Goal: Task Accomplishment & Management: Use online tool/utility

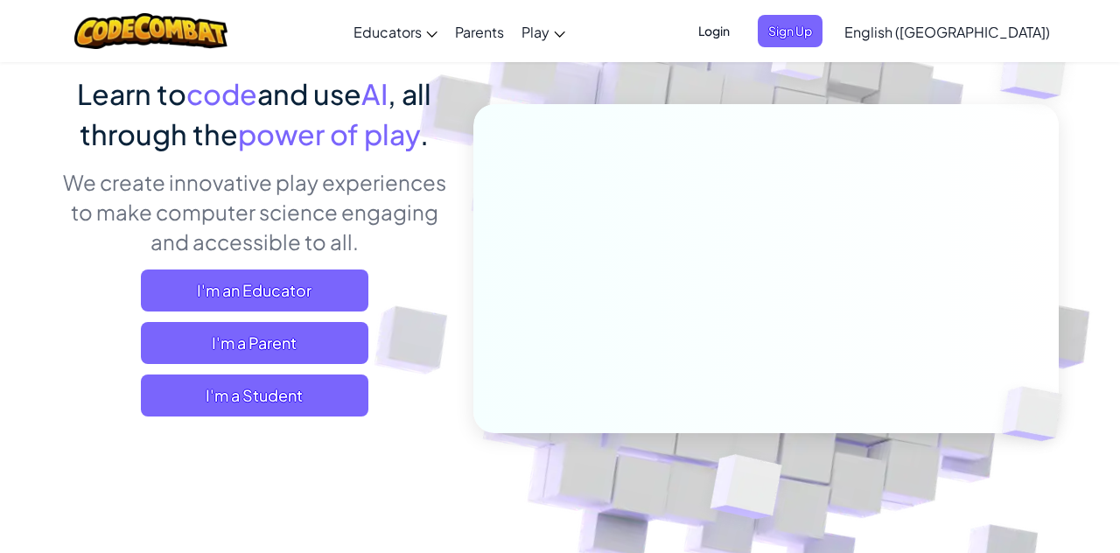
scroll to position [124, 0]
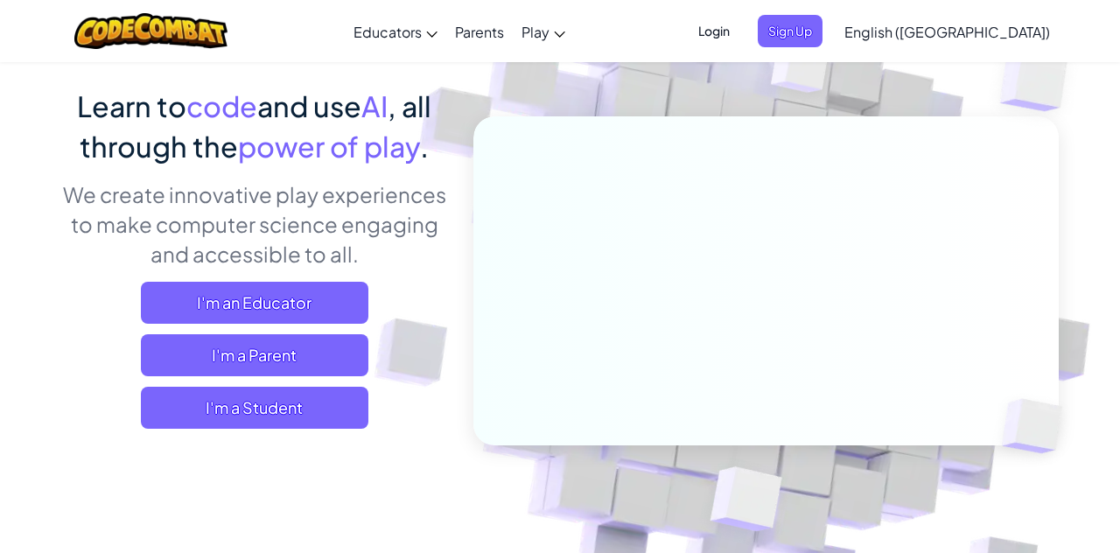
click at [257, 413] on span "I'm a Student" at bounding box center [255, 408] width 228 height 42
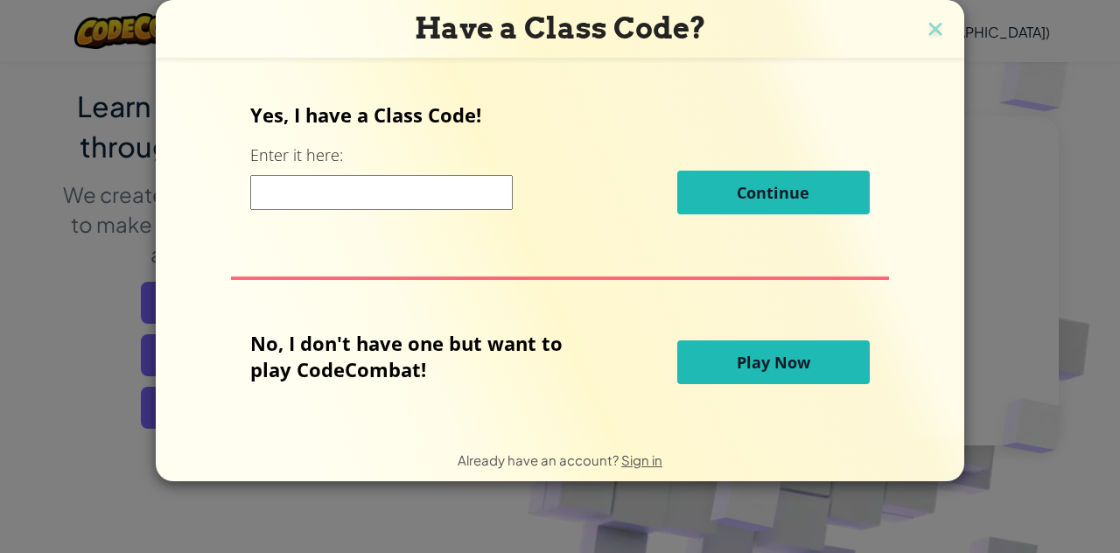
click at [826, 364] on button "Play Now" at bounding box center [773, 362] width 193 height 44
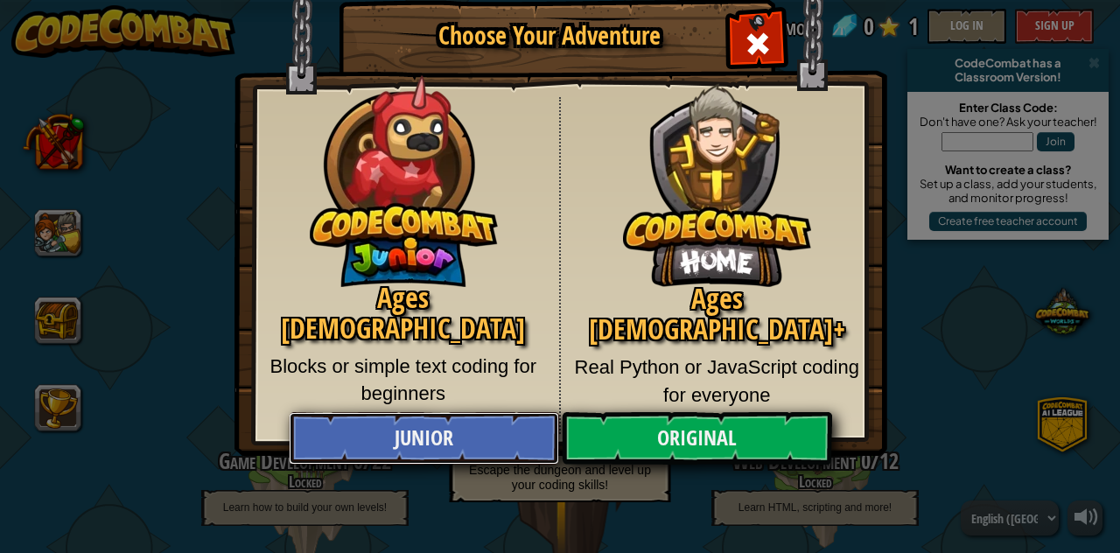
click at [424, 418] on link "Junior" at bounding box center [424, 438] width 270 height 53
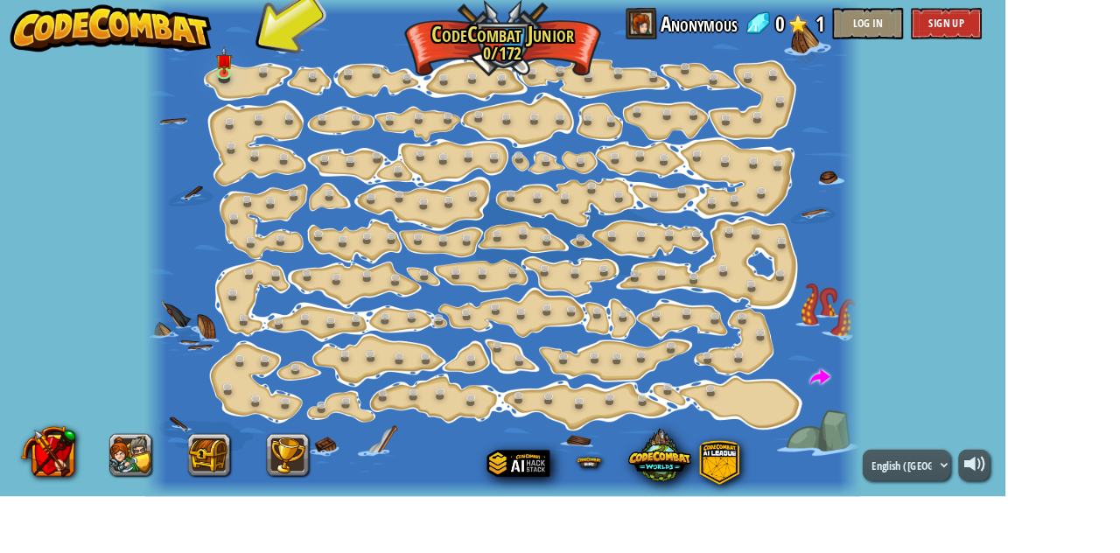
click at [218, 74] on div at bounding box center [560, 276] width 797 height 553
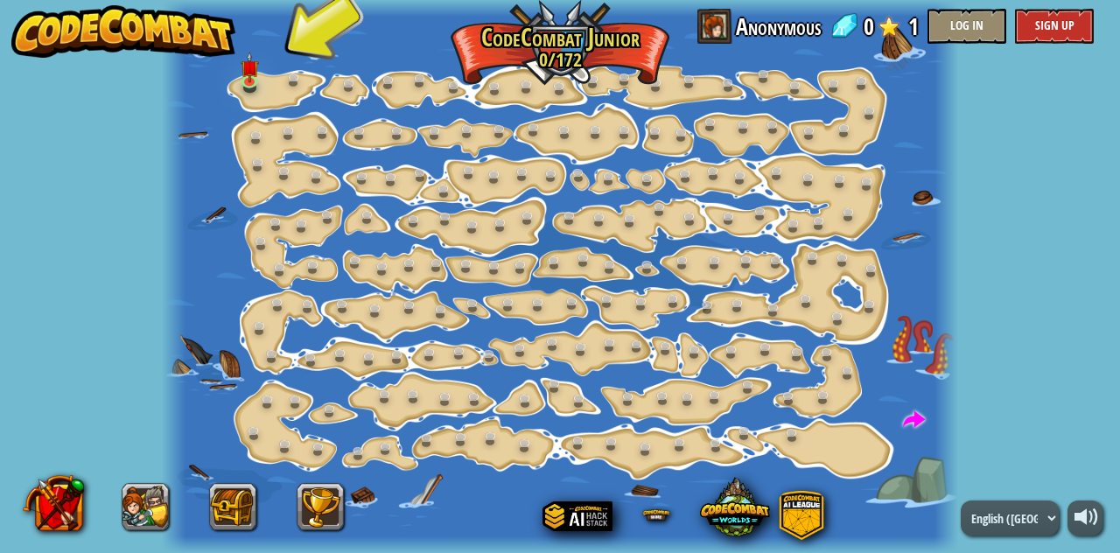
click at [191, 55] on img at bounding box center [123, 31] width 224 height 53
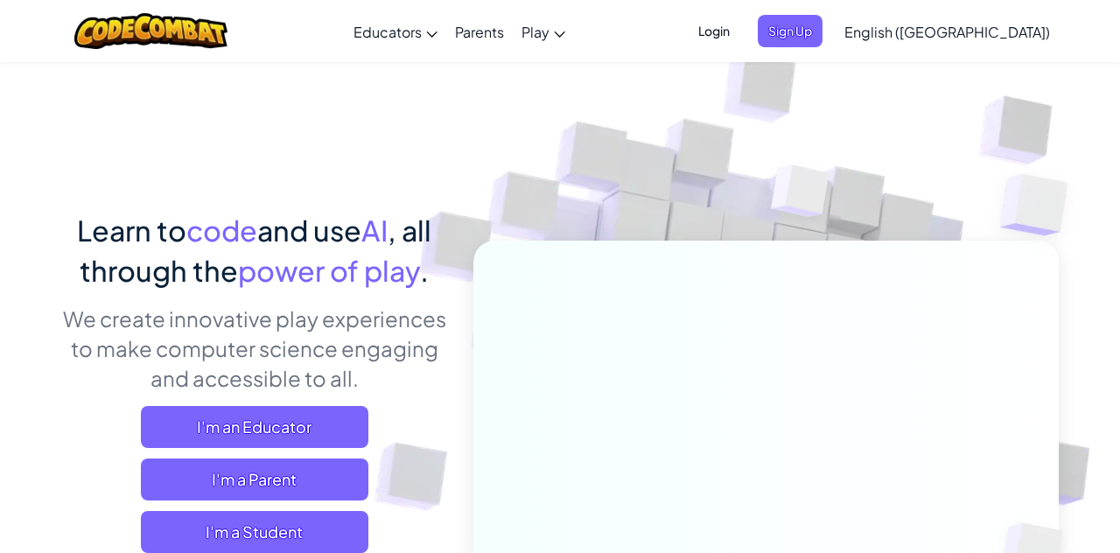
click at [261, 546] on span "I'm a Student" at bounding box center [255, 532] width 228 height 42
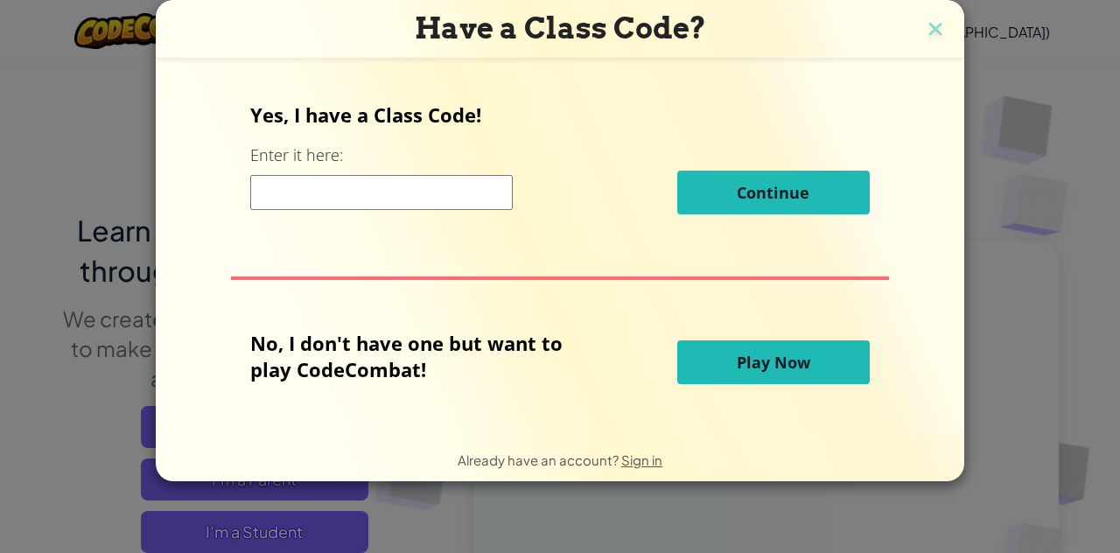
click at [766, 373] on span "Play Now" at bounding box center [774, 362] width 74 height 21
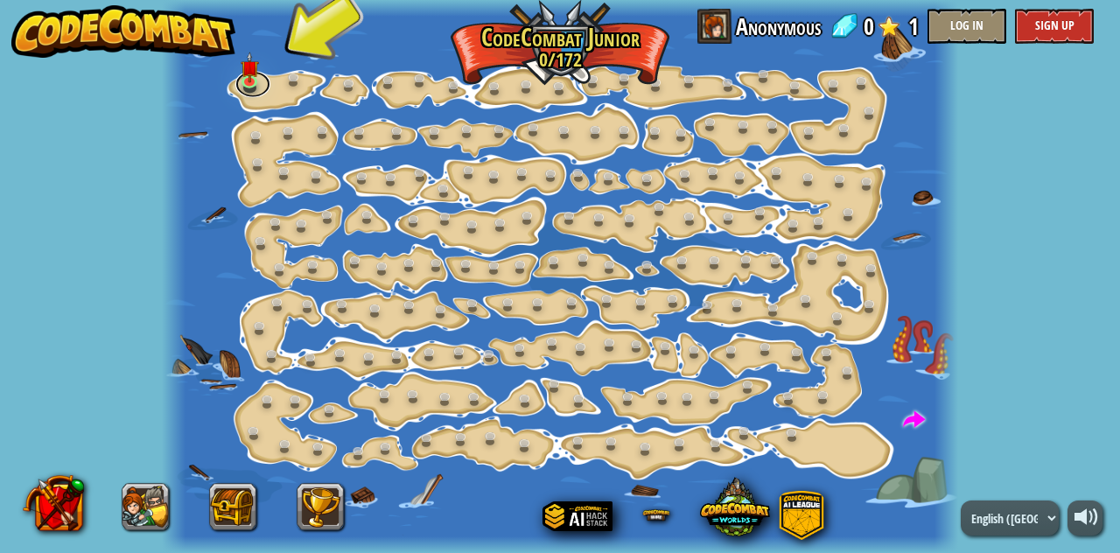
click at [263, 89] on link at bounding box center [252, 84] width 35 height 26
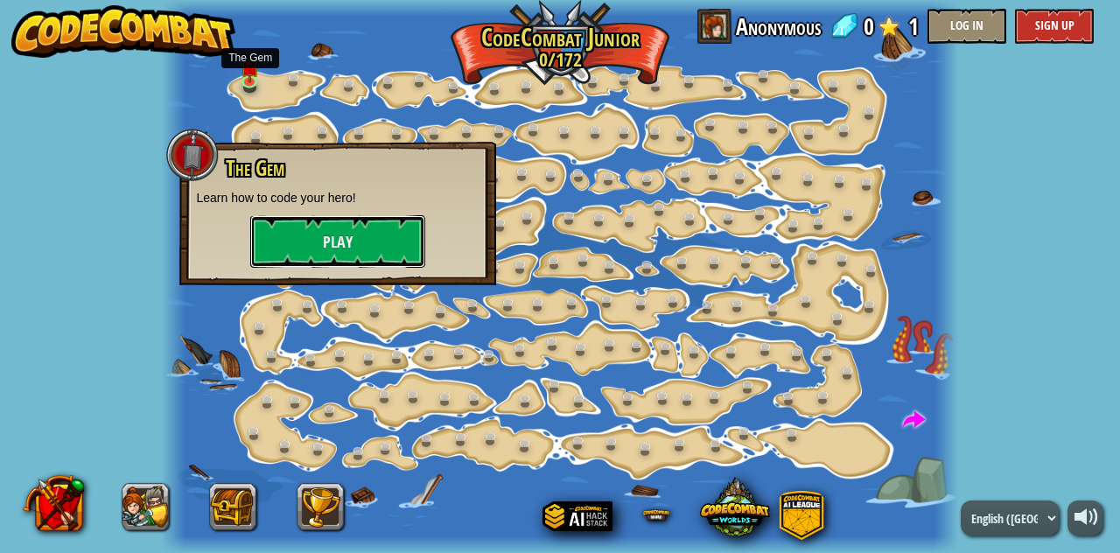
click at [352, 236] on button "Play" at bounding box center [337, 241] width 175 height 53
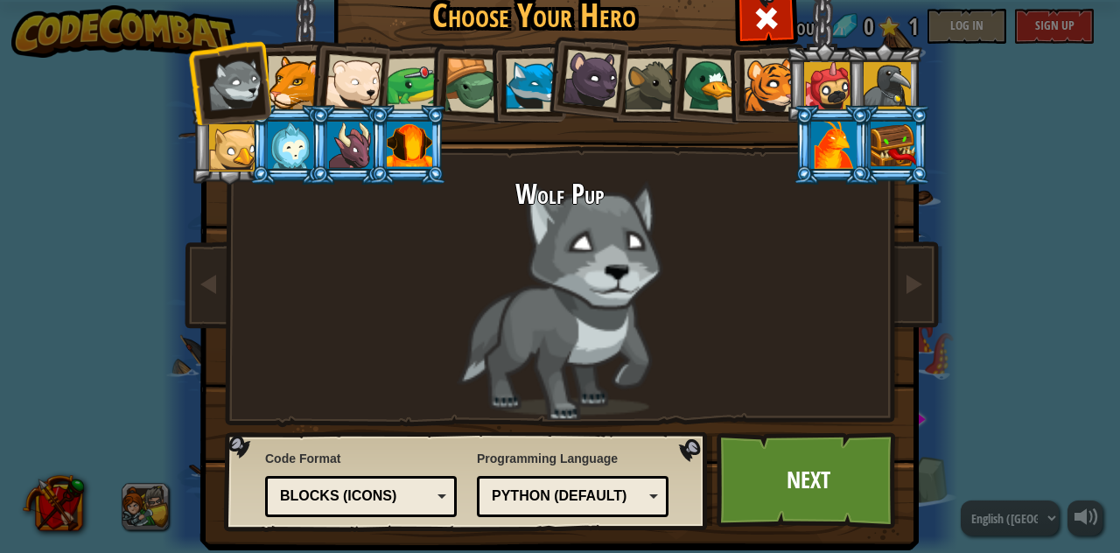
click at [771, 84] on div at bounding box center [770, 85] width 53 height 53
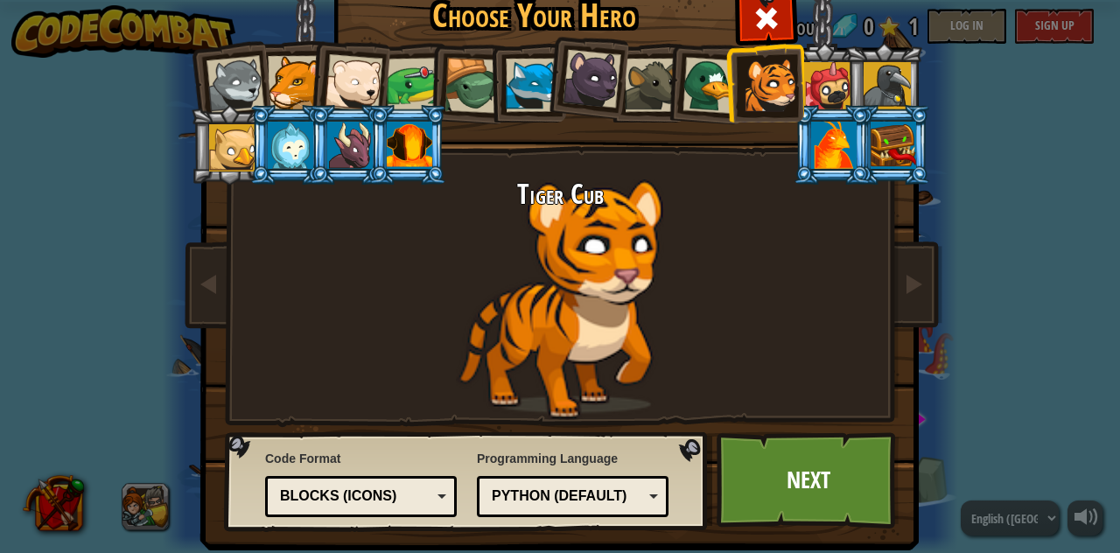
click at [810, 488] on link "Next" at bounding box center [808, 480] width 183 height 96
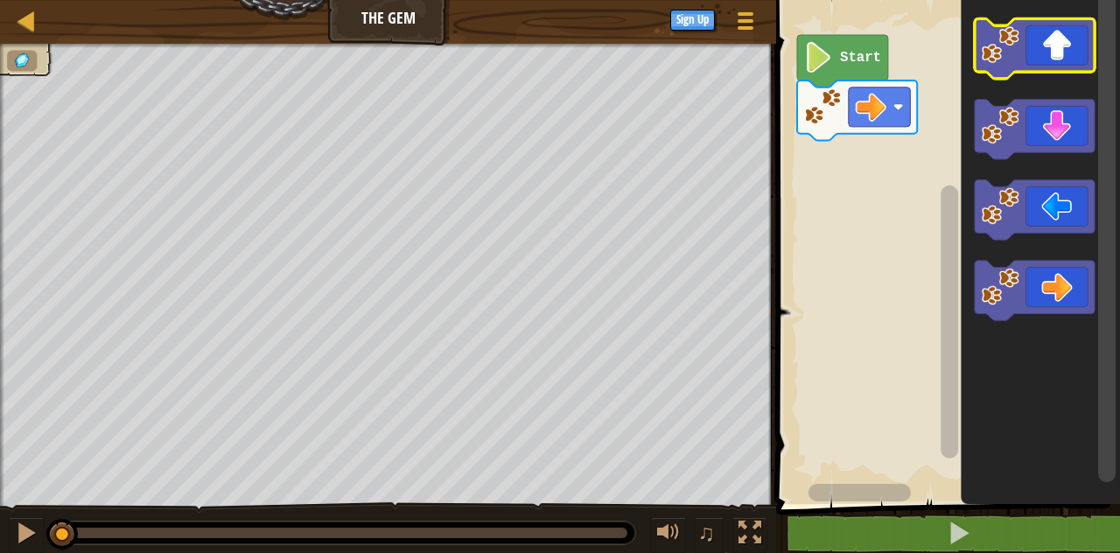
click at [1065, 40] on icon "Blockly Workspace" at bounding box center [1035, 48] width 120 height 60
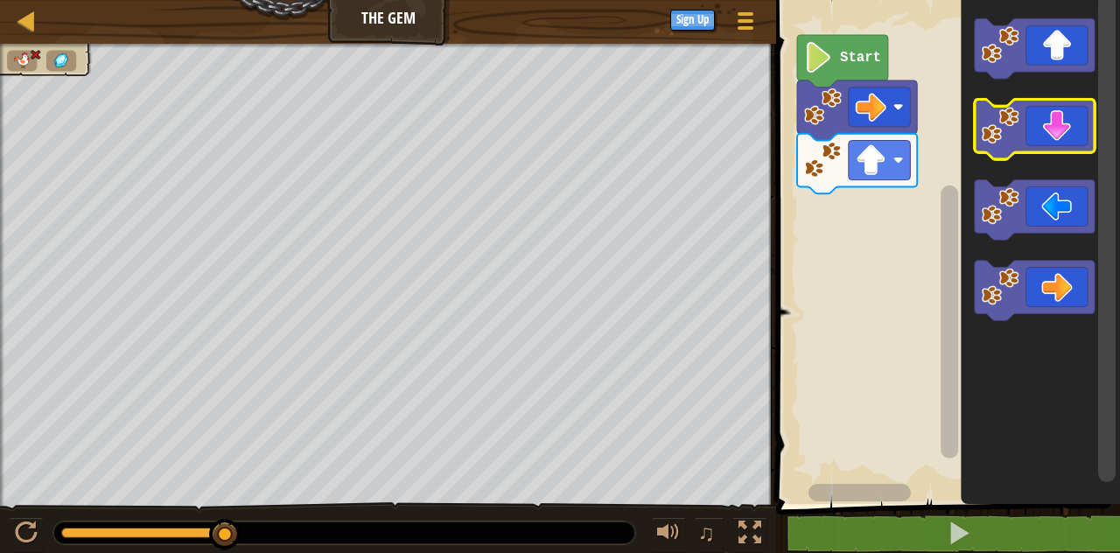
click at [1067, 118] on icon "Blockly Workspace" at bounding box center [1035, 129] width 120 height 60
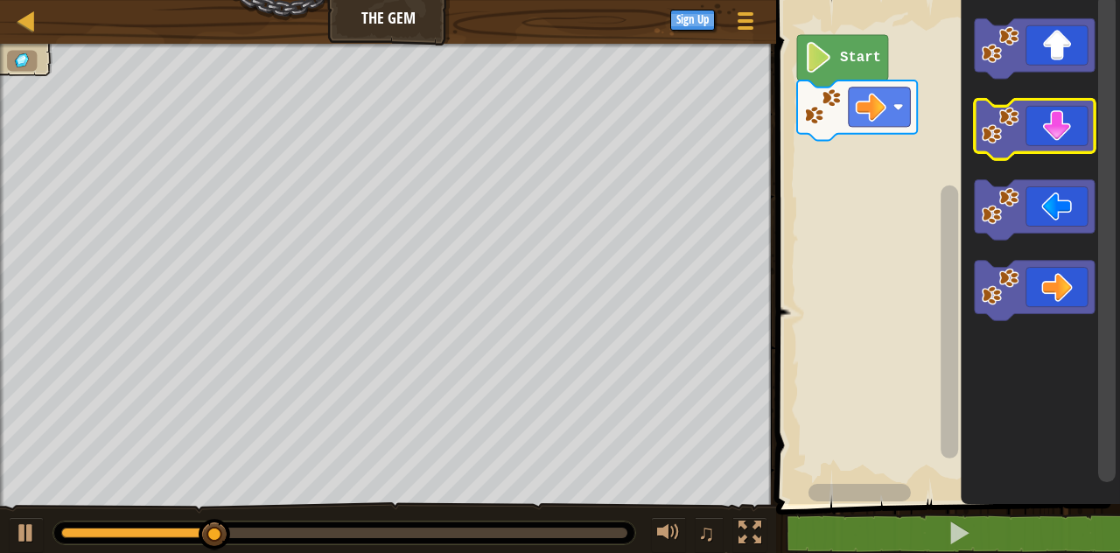
click at [1062, 128] on icon "Blockly Workspace" at bounding box center [1035, 129] width 120 height 60
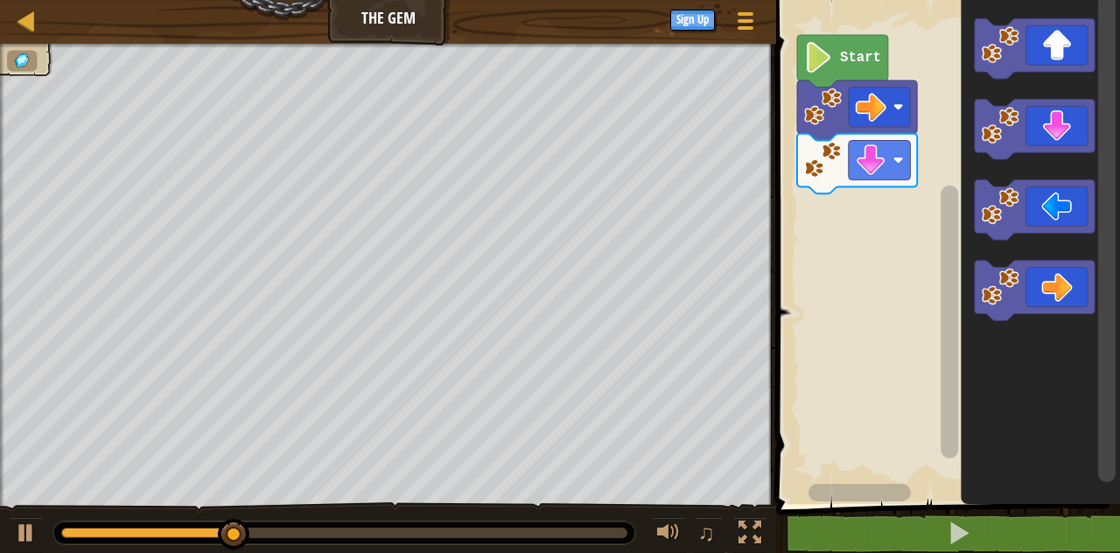
click at [1071, 205] on icon "Blockly Workspace" at bounding box center [1035, 210] width 120 height 60
click at [1068, 291] on icon "Blockly Workspace" at bounding box center [1035, 291] width 120 height 60
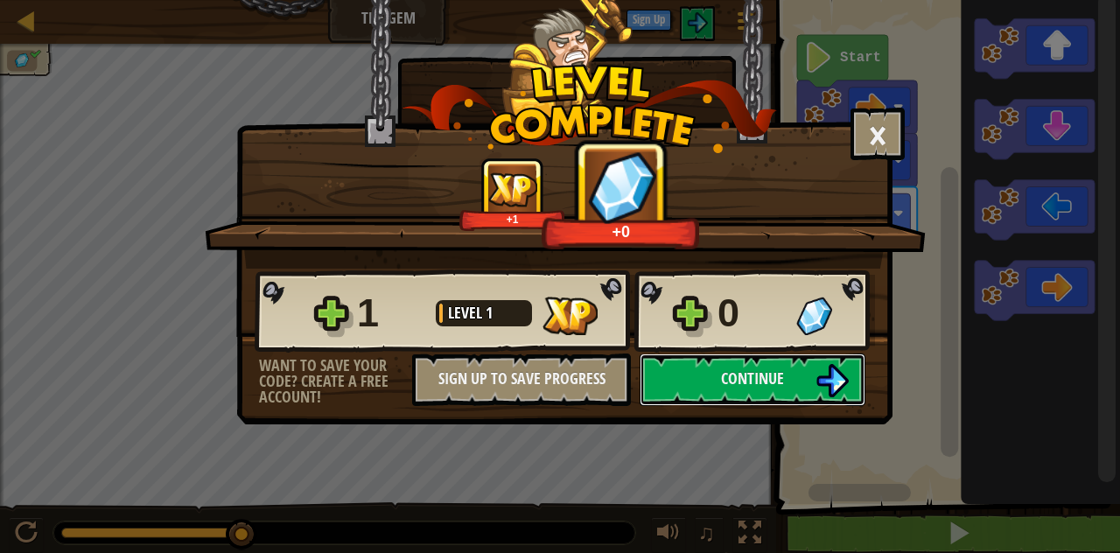
click at [764, 395] on button "Continue" at bounding box center [753, 380] width 226 height 53
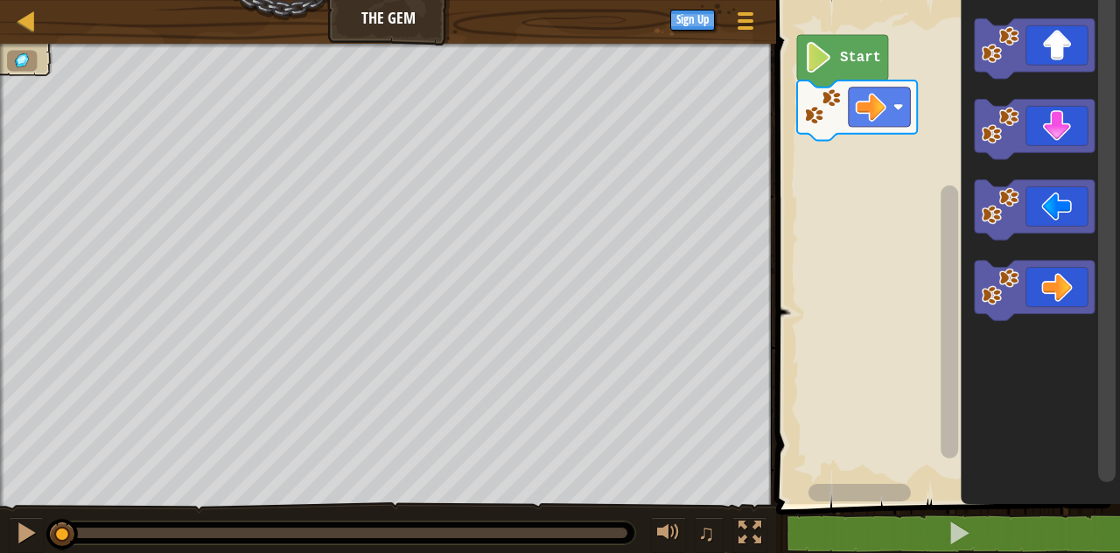
click at [1063, 123] on icon "Blockly Workspace" at bounding box center [1035, 129] width 120 height 60
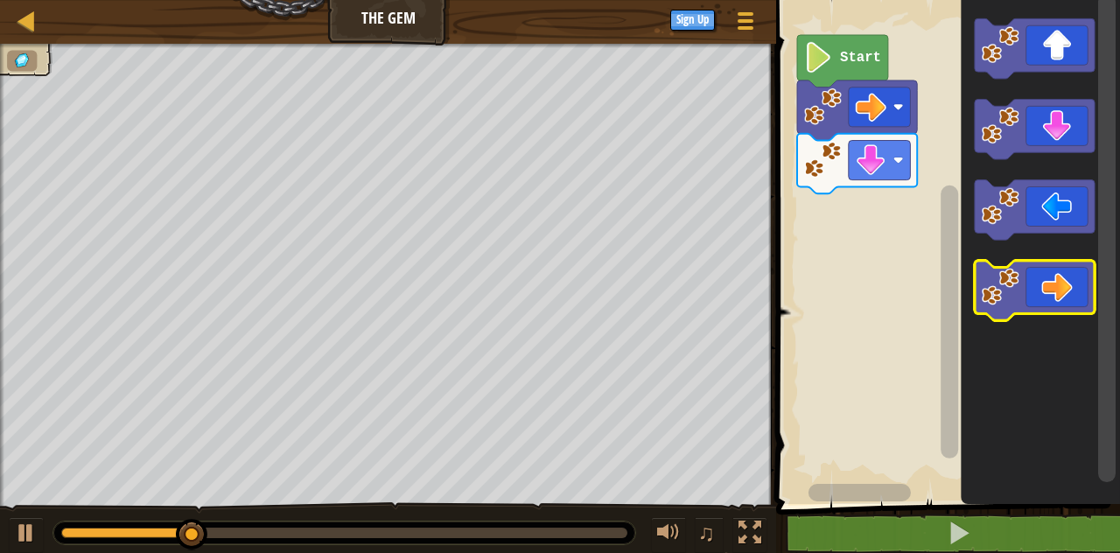
click at [1054, 294] on icon "Blockly Workspace" at bounding box center [1035, 291] width 120 height 60
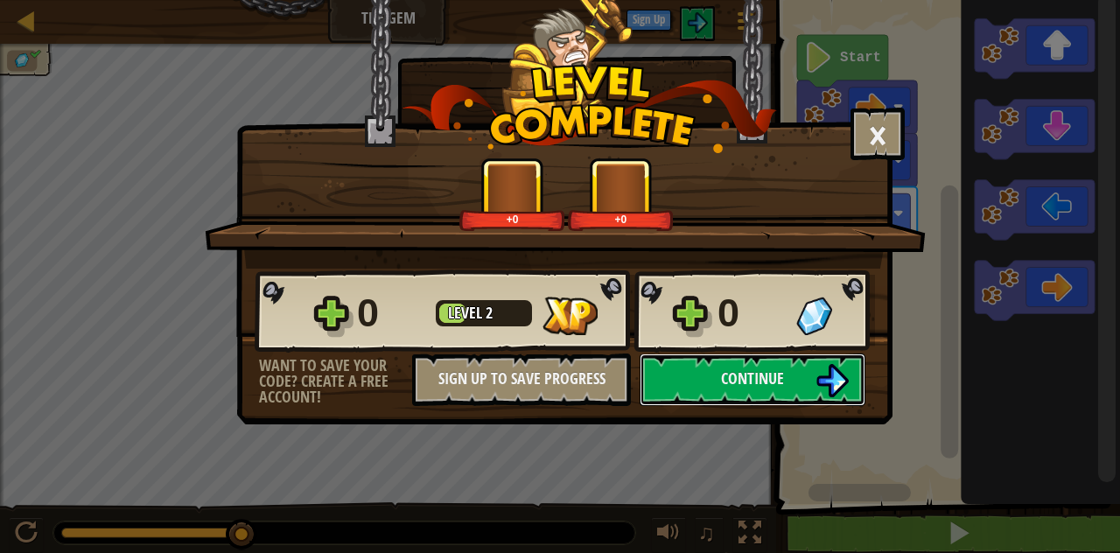
click at [786, 374] on button "Continue" at bounding box center [753, 380] width 226 height 53
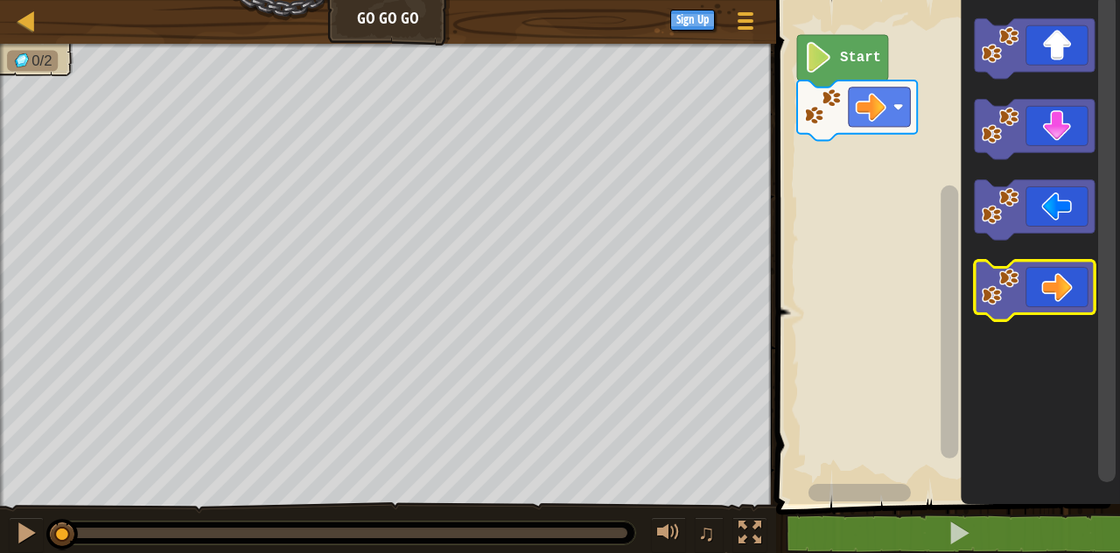
click at [1051, 288] on icon "Blockly Workspace" at bounding box center [1035, 291] width 120 height 60
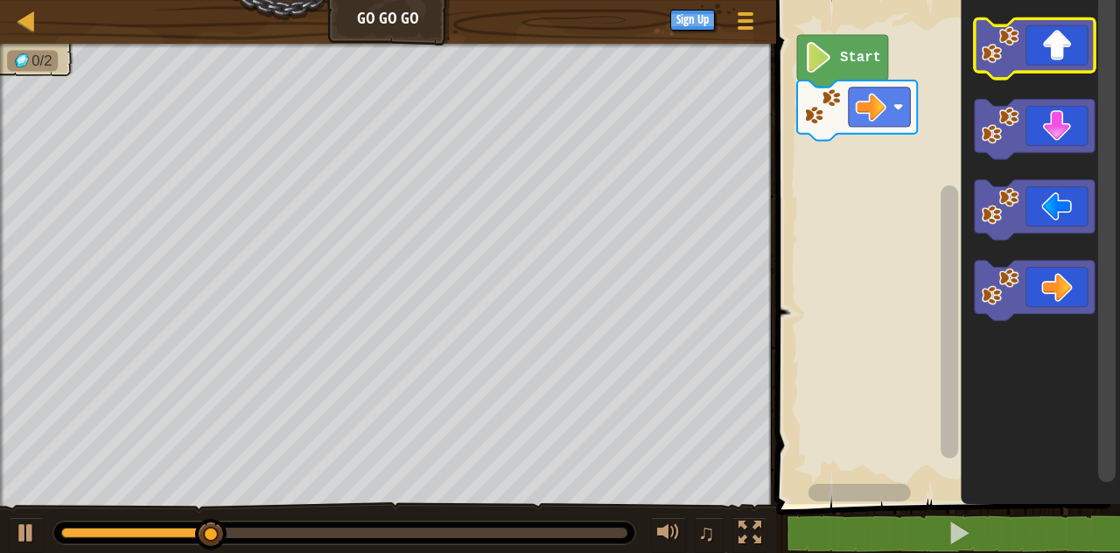
click at [1062, 30] on icon "Blockly Workspace" at bounding box center [1035, 48] width 120 height 60
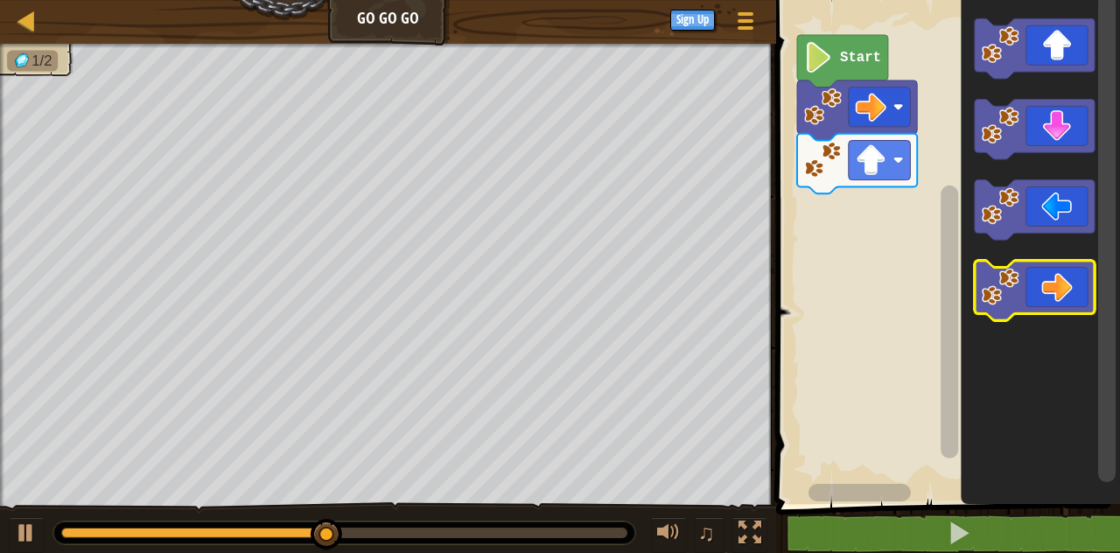
click at [1056, 293] on icon "Blockly Workspace" at bounding box center [1035, 291] width 120 height 60
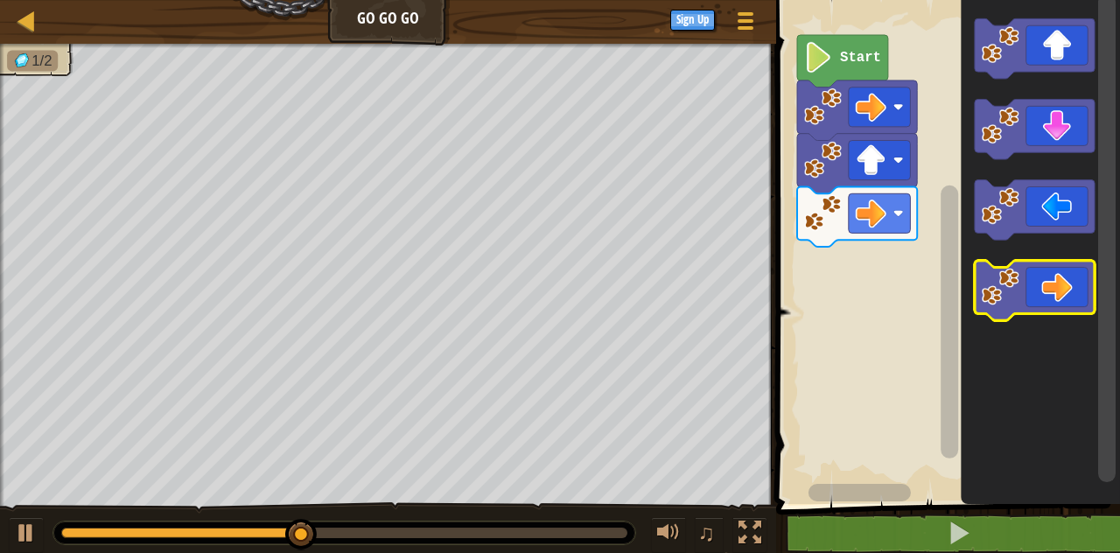
click at [1054, 280] on icon "Blockly Workspace" at bounding box center [1035, 291] width 120 height 60
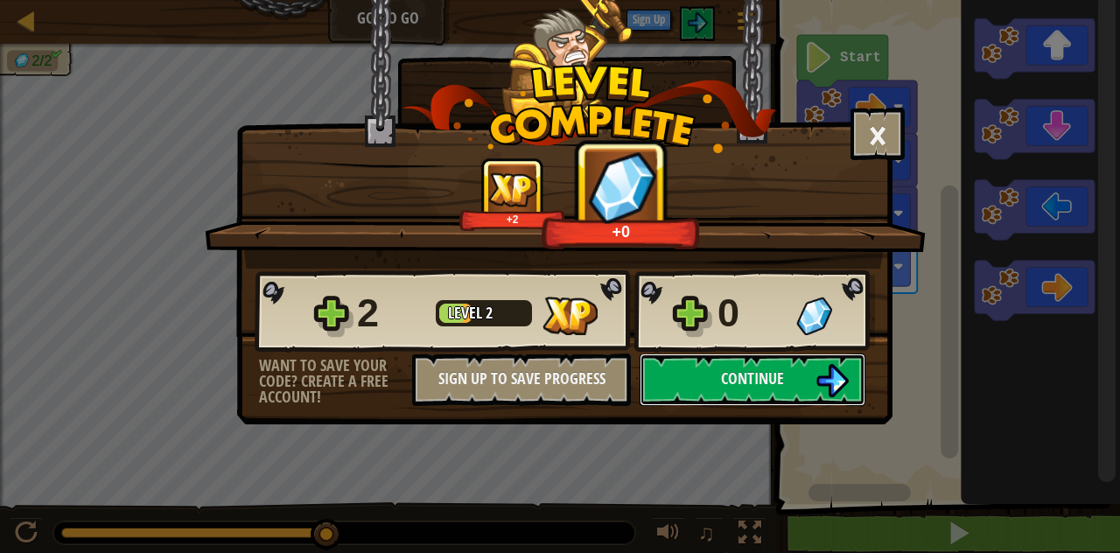
click at [788, 380] on button "Continue" at bounding box center [753, 380] width 226 height 53
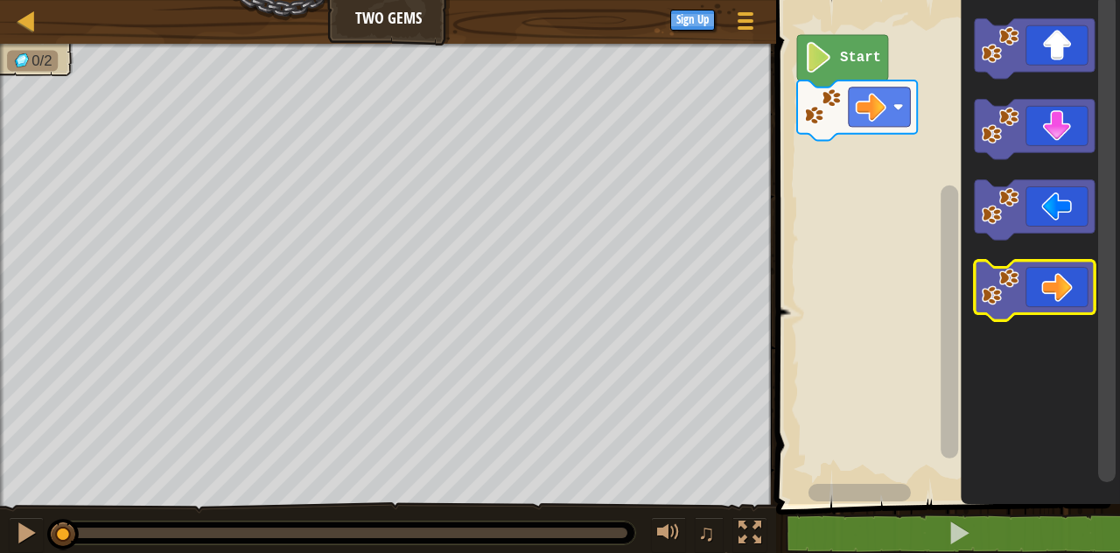
click at [1051, 291] on icon "Blockly Workspace" at bounding box center [1035, 291] width 120 height 60
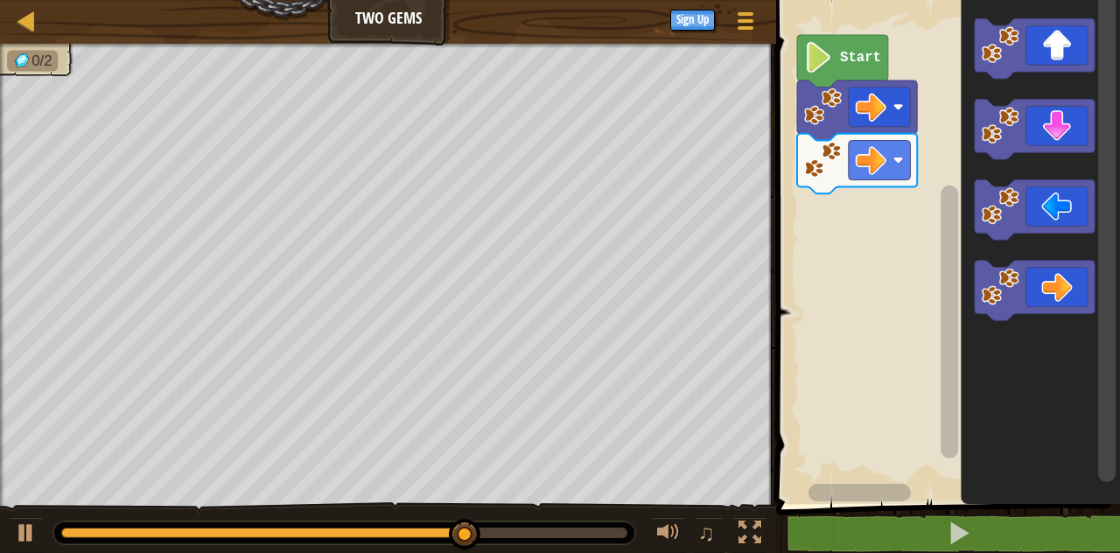
click at [1068, 123] on icon "Blockly Workspace" at bounding box center [1035, 129] width 120 height 60
click at [1059, 271] on icon "Blockly Workspace" at bounding box center [1035, 291] width 120 height 60
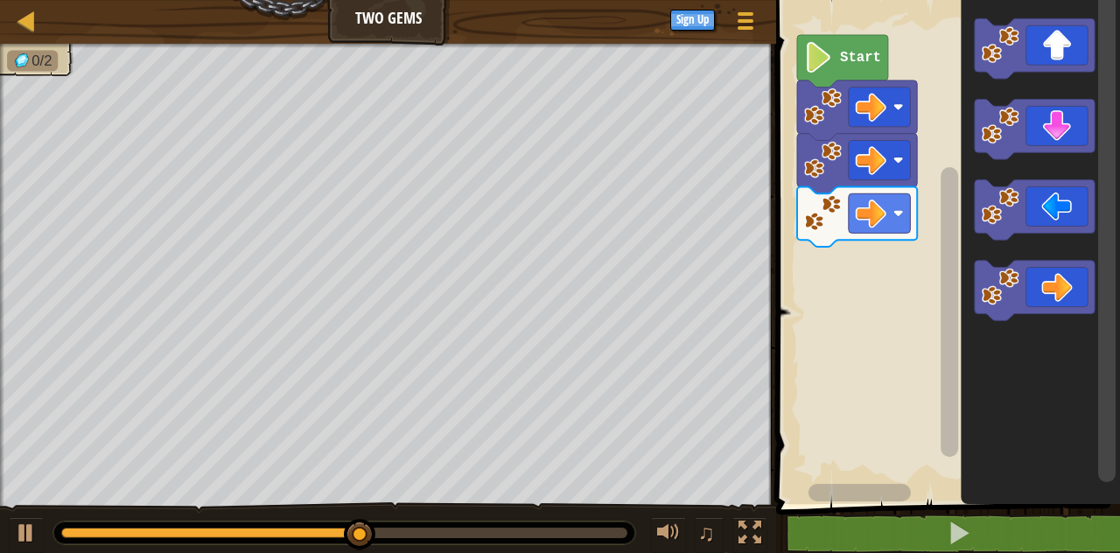
click at [1057, 128] on icon "Blockly Workspace" at bounding box center [1035, 129] width 120 height 60
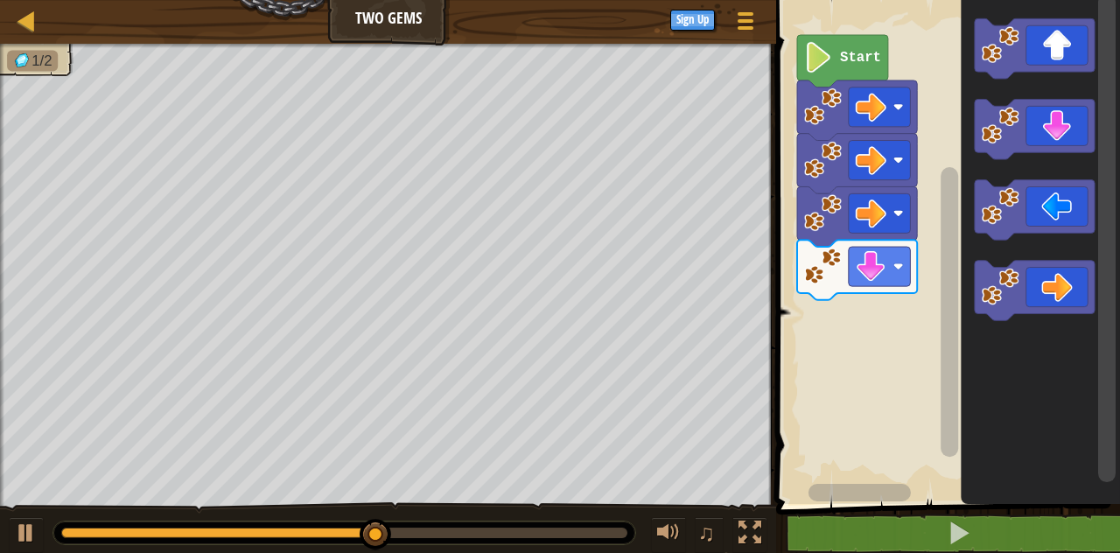
click at [1071, 49] on icon "Blockly Workspace" at bounding box center [1035, 48] width 120 height 60
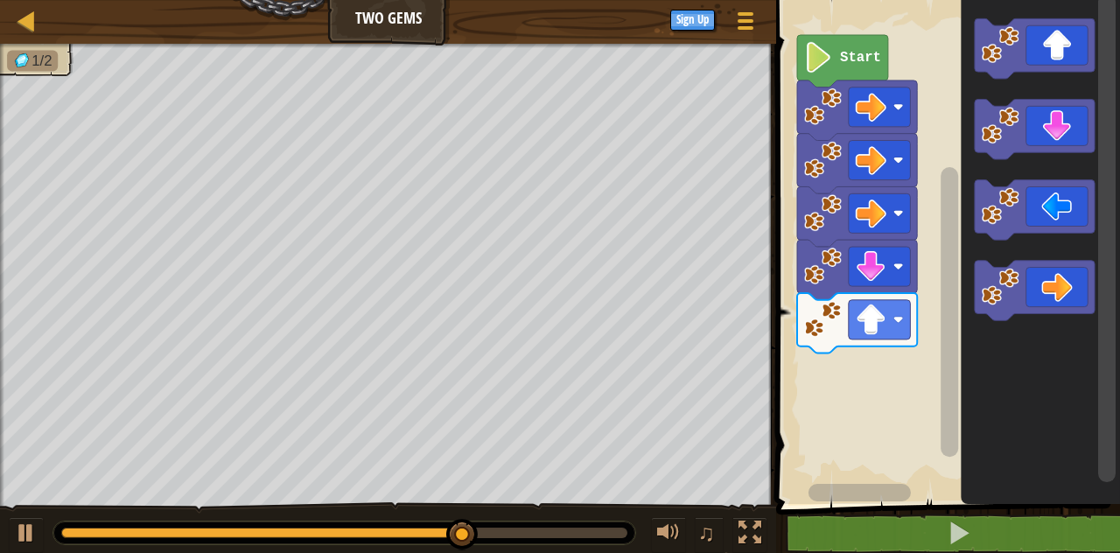
click at [1073, 30] on icon "Blockly Workspace" at bounding box center [1035, 48] width 120 height 60
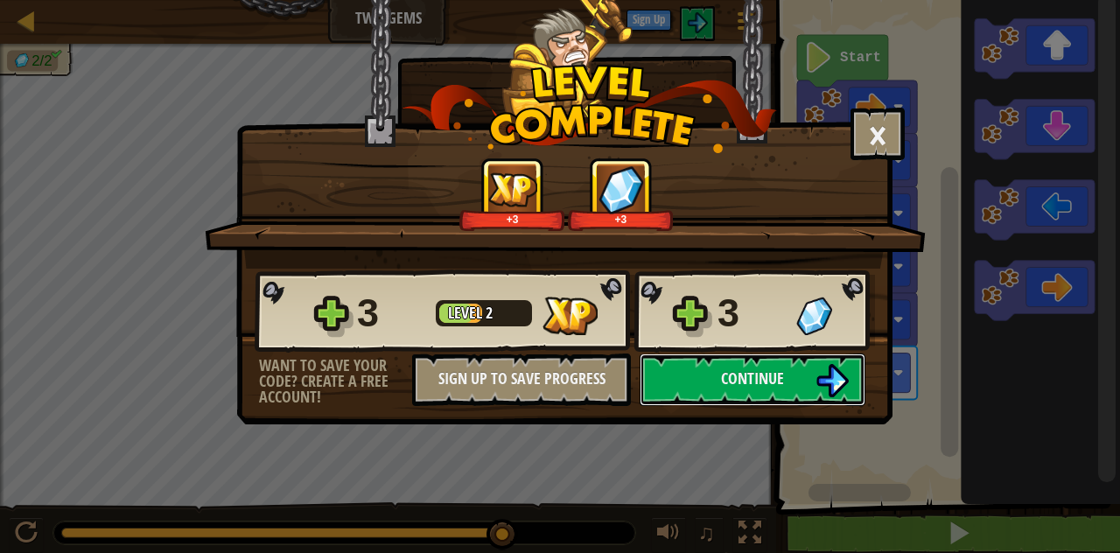
click at [774, 382] on span "Continue" at bounding box center [752, 379] width 63 height 22
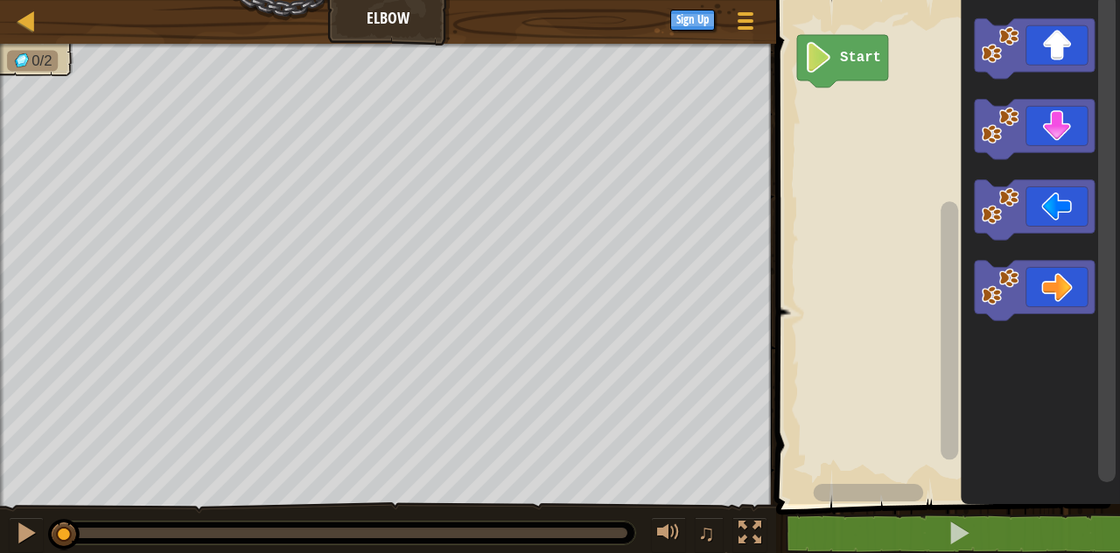
click at [1061, 128] on icon "Blockly Workspace" at bounding box center [1035, 129] width 120 height 60
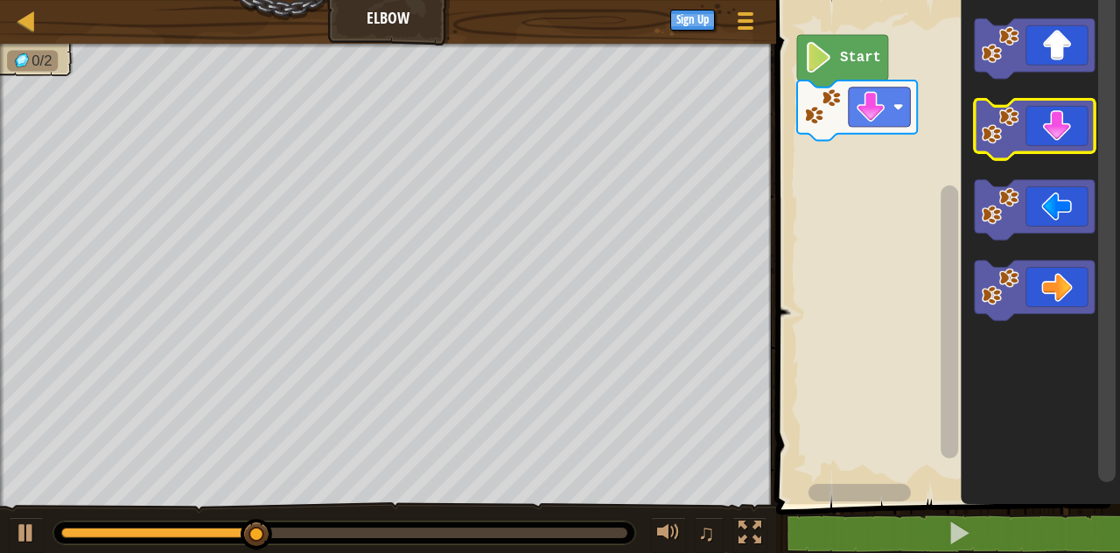
click at [1069, 131] on icon "Blockly Workspace" at bounding box center [1035, 129] width 120 height 60
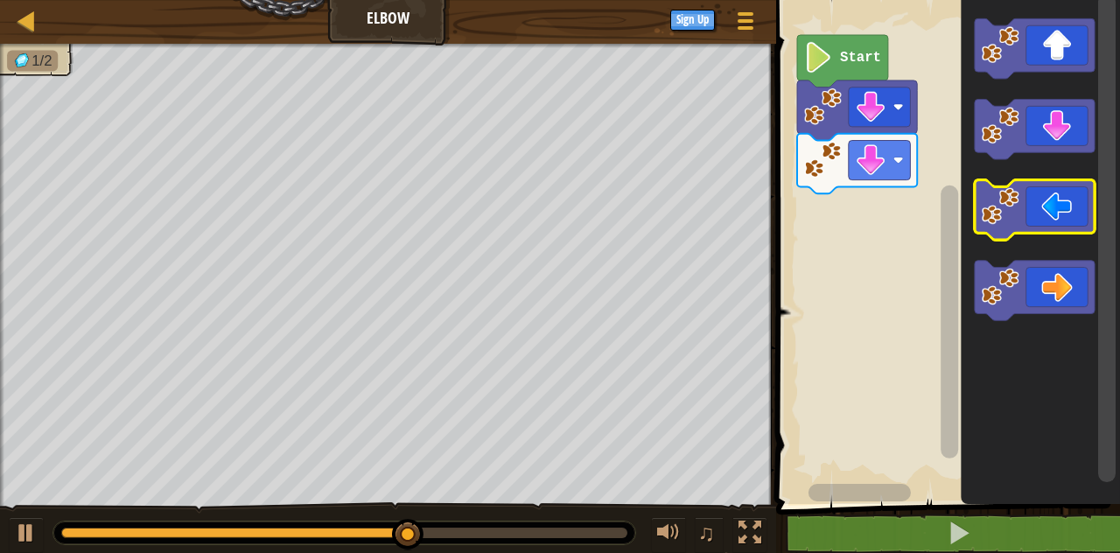
click at [1054, 210] on icon "Blockly Workspace" at bounding box center [1035, 210] width 120 height 60
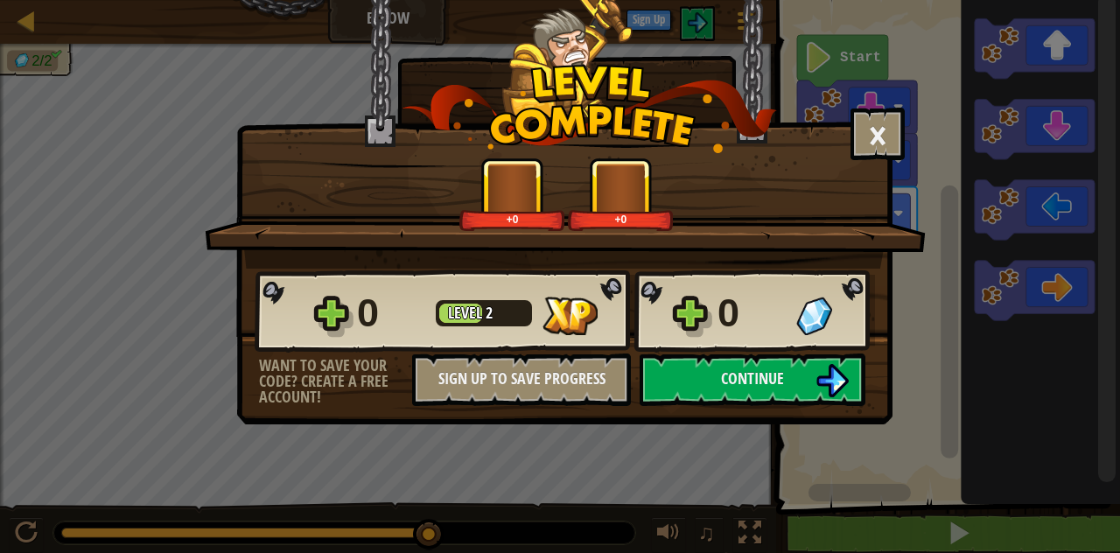
click at [783, 368] on span "Continue" at bounding box center [752, 379] width 63 height 22
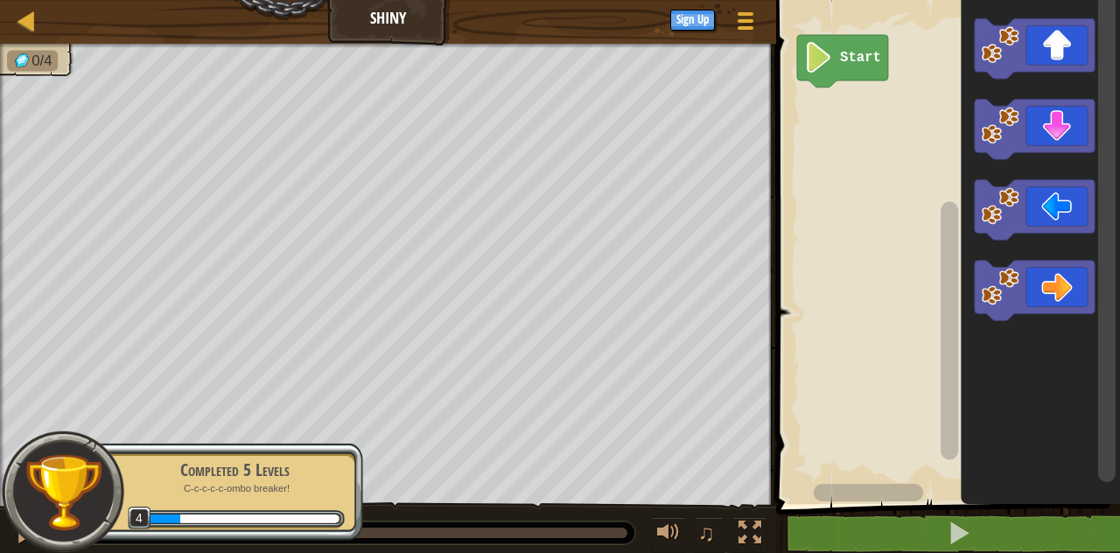
click at [1044, 201] on icon "Blockly Workspace" at bounding box center [1035, 210] width 120 height 60
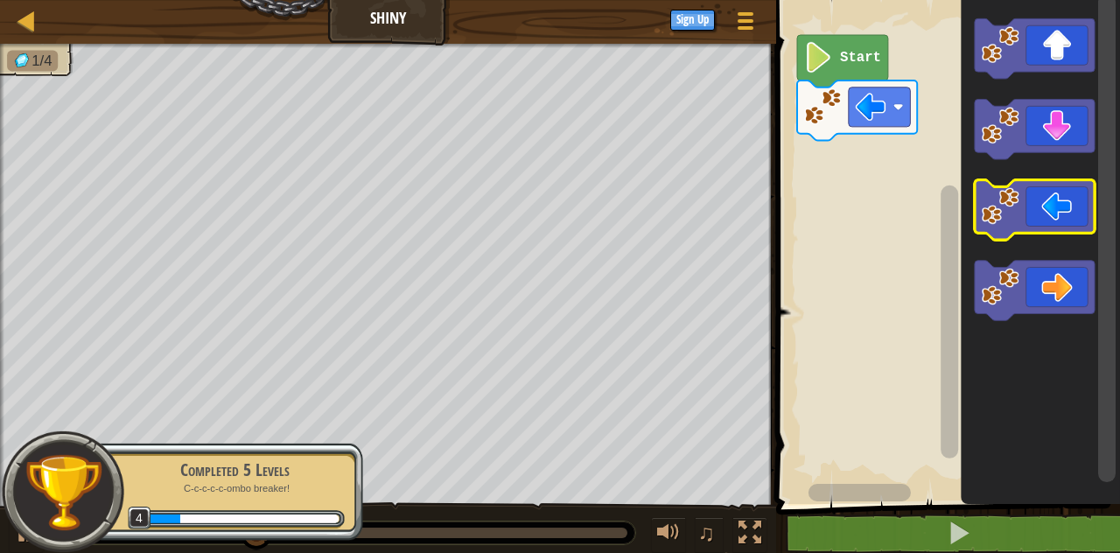
click at [1052, 207] on icon "Blockly Workspace" at bounding box center [1035, 210] width 120 height 60
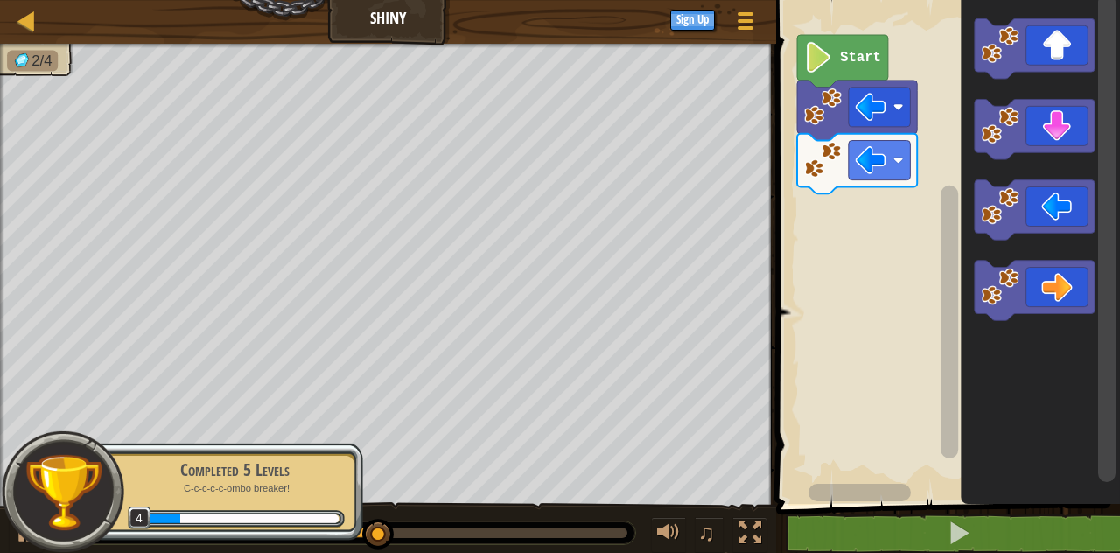
click at [1068, 134] on icon "Blockly Workspace" at bounding box center [1035, 129] width 120 height 60
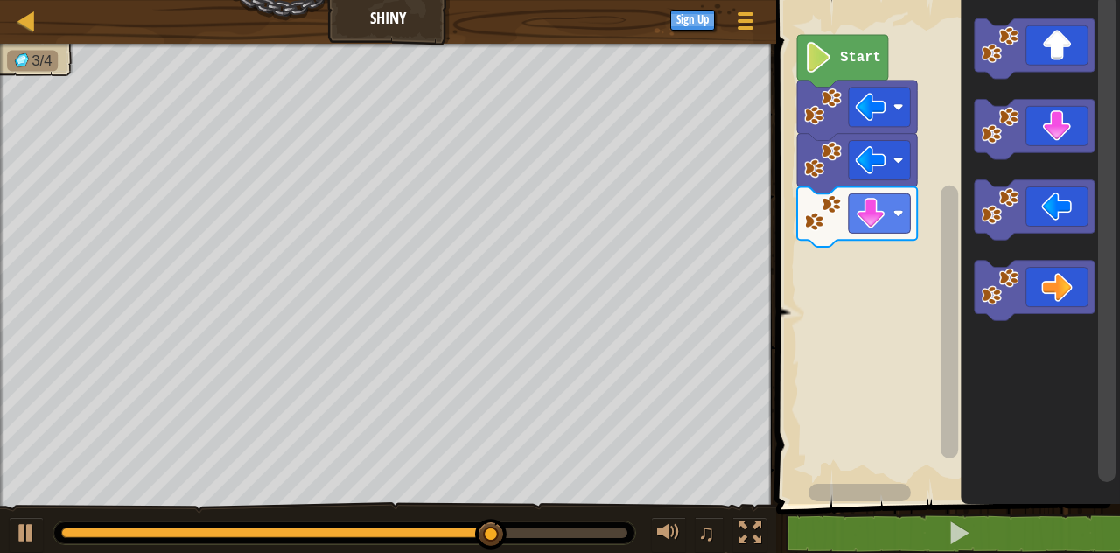
click at [1059, 293] on icon "Blockly Workspace" at bounding box center [1035, 291] width 120 height 60
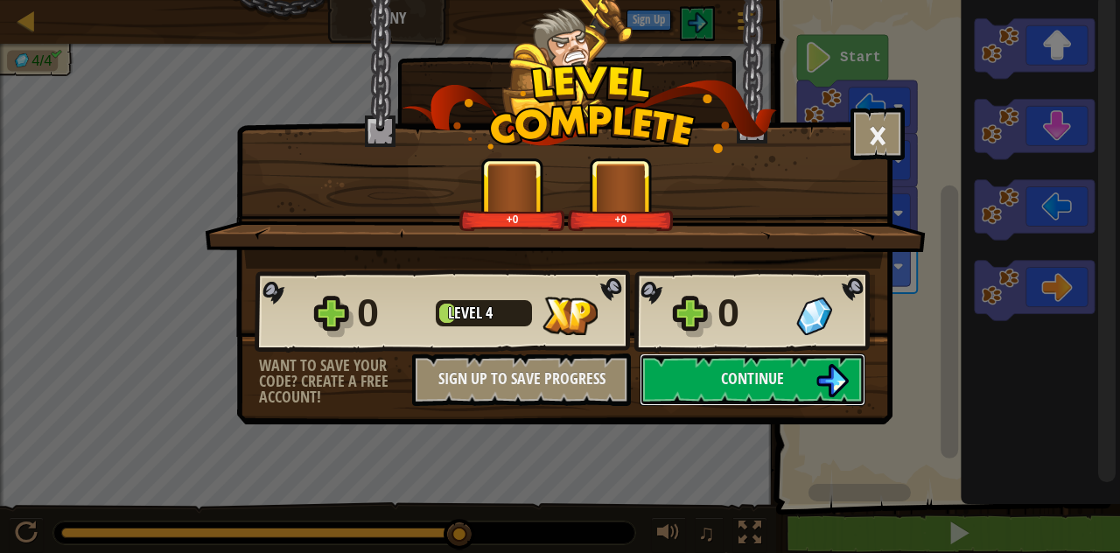
click at [790, 375] on button "Continue" at bounding box center [753, 380] width 226 height 53
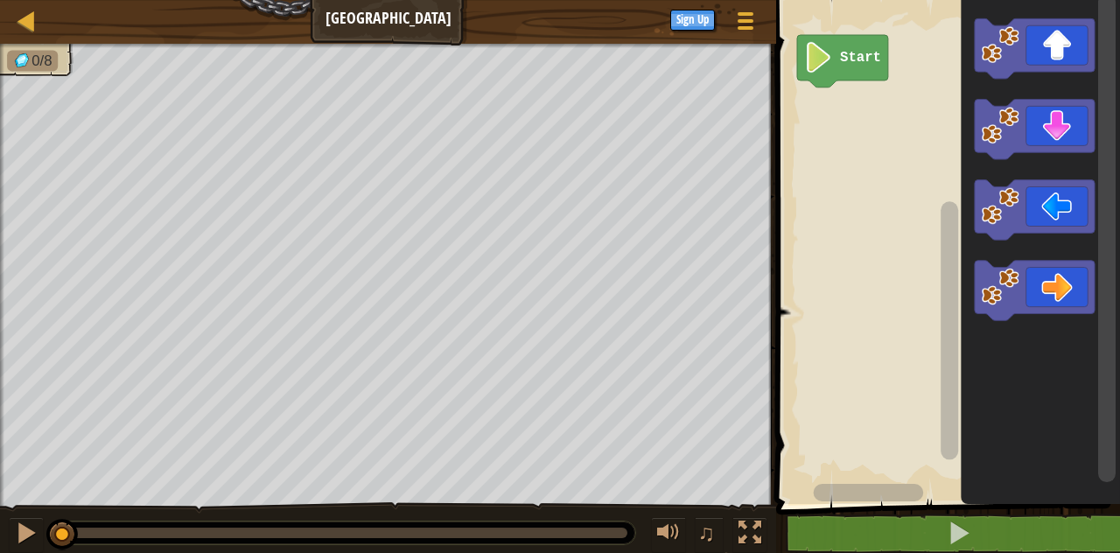
click at [1052, 35] on icon "Blockly Workspace" at bounding box center [1035, 48] width 120 height 60
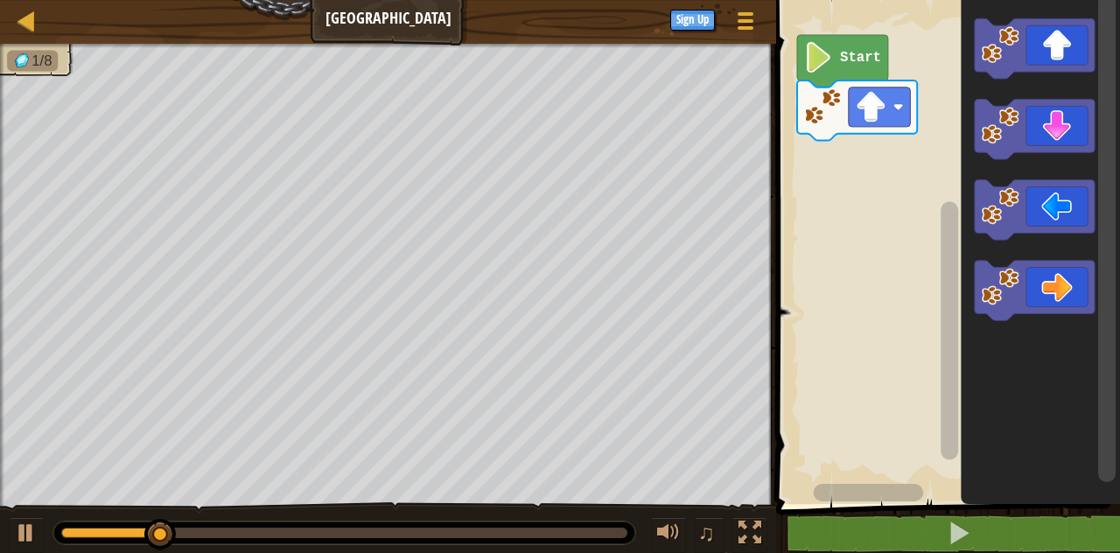
click at [1064, 117] on icon "Blockly Workspace" at bounding box center [1035, 129] width 120 height 60
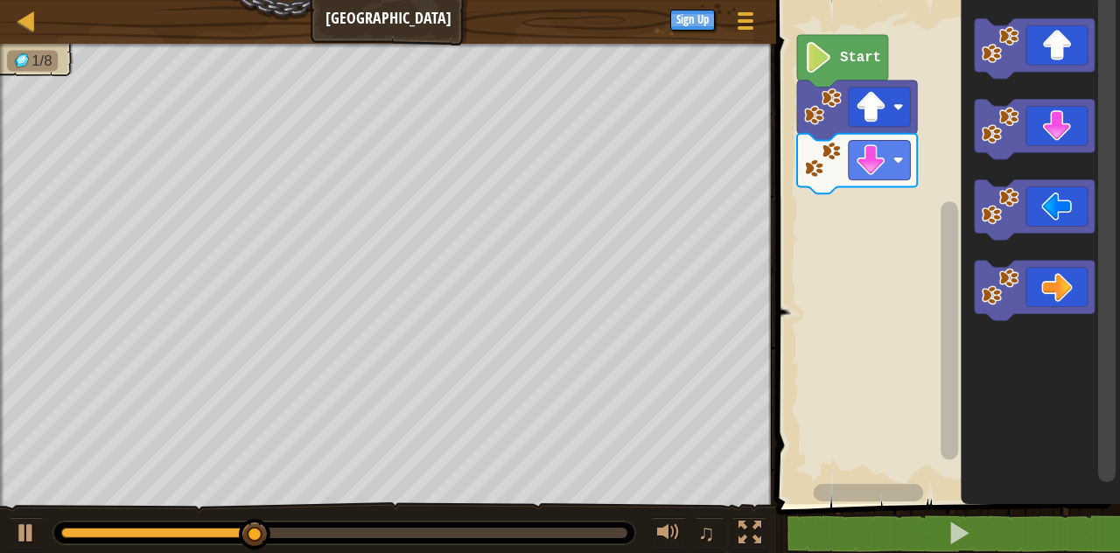
click at [1059, 128] on icon "Blockly Workspace" at bounding box center [1035, 129] width 120 height 60
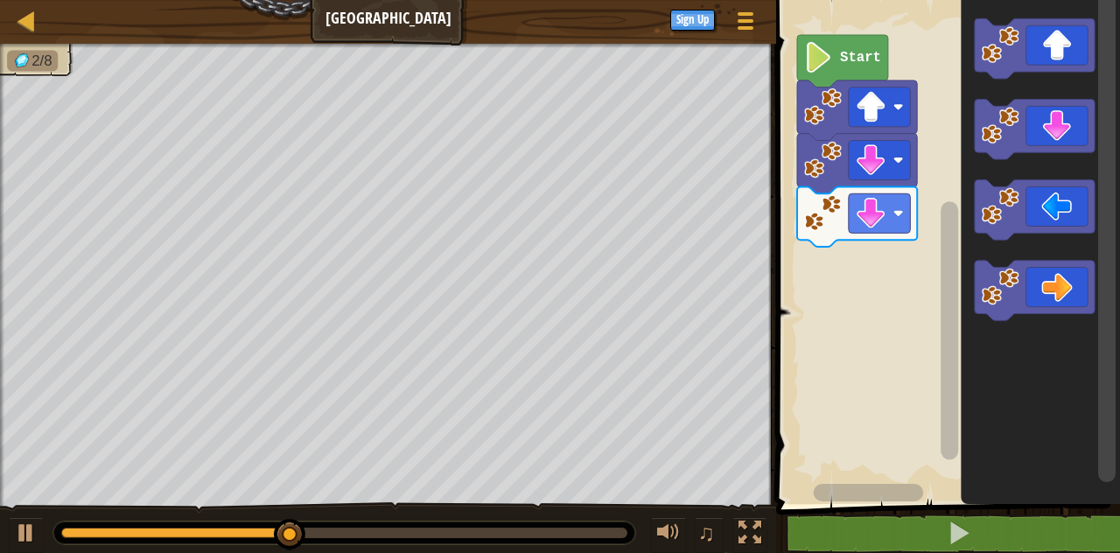
click at [1065, 206] on icon "Blockly Workspace" at bounding box center [1035, 210] width 120 height 60
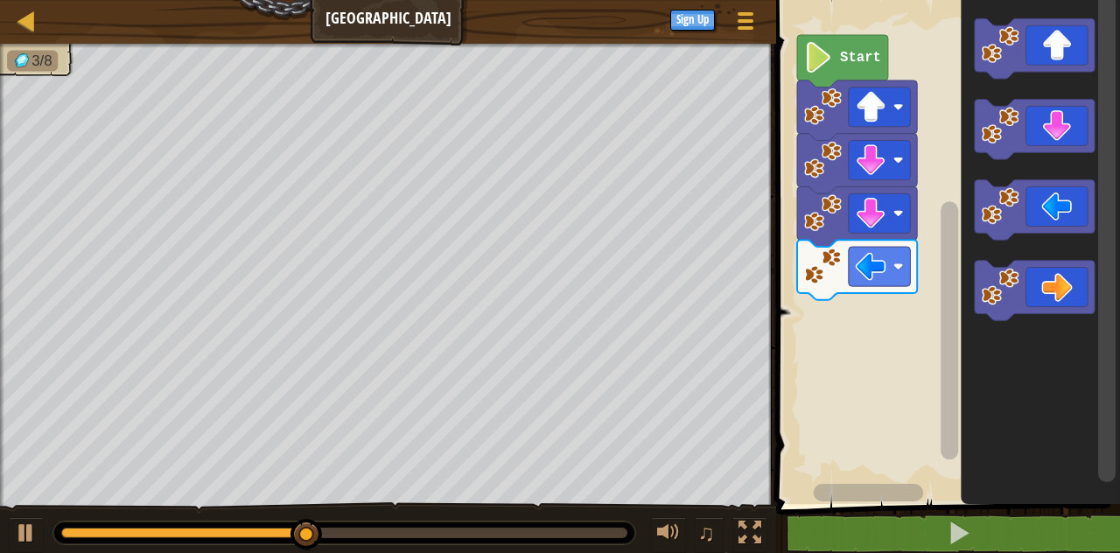
click at [1052, 291] on icon "Blockly Workspace" at bounding box center [1035, 291] width 120 height 60
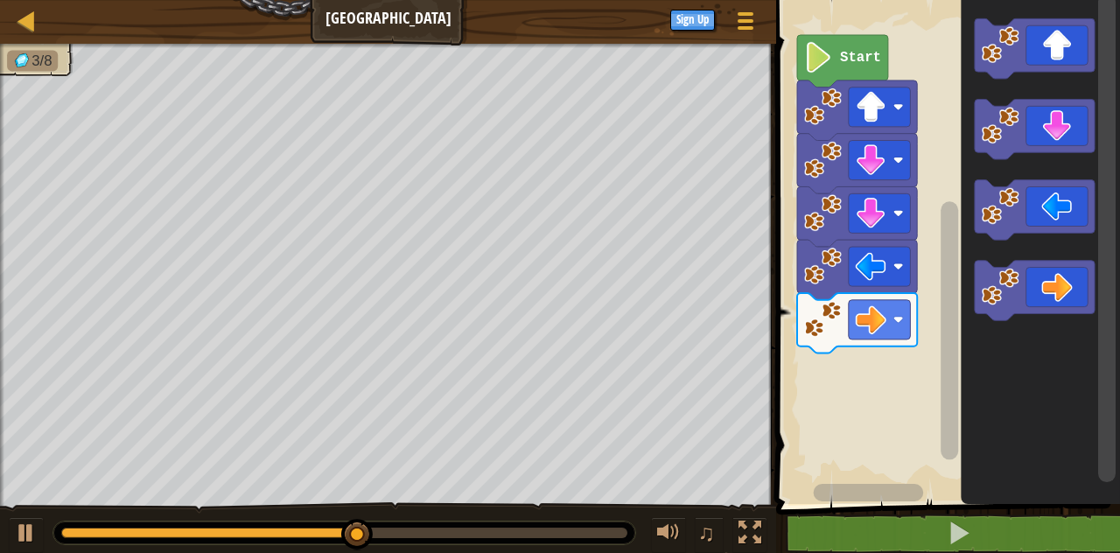
click at [1078, 289] on icon "Blockly Workspace" at bounding box center [1035, 291] width 120 height 60
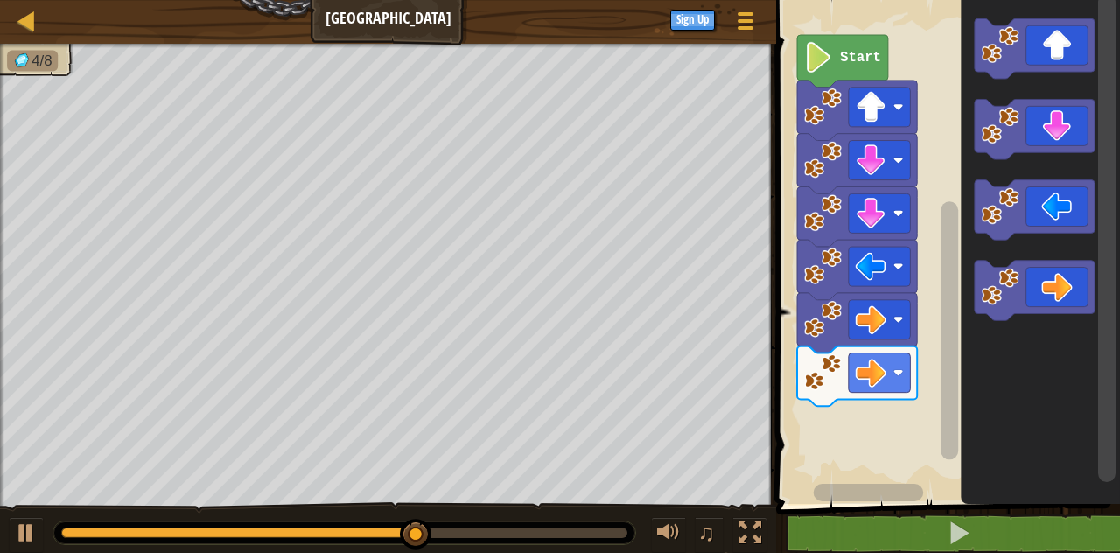
click at [1064, 30] on icon "Blockly Workspace" at bounding box center [1035, 48] width 120 height 60
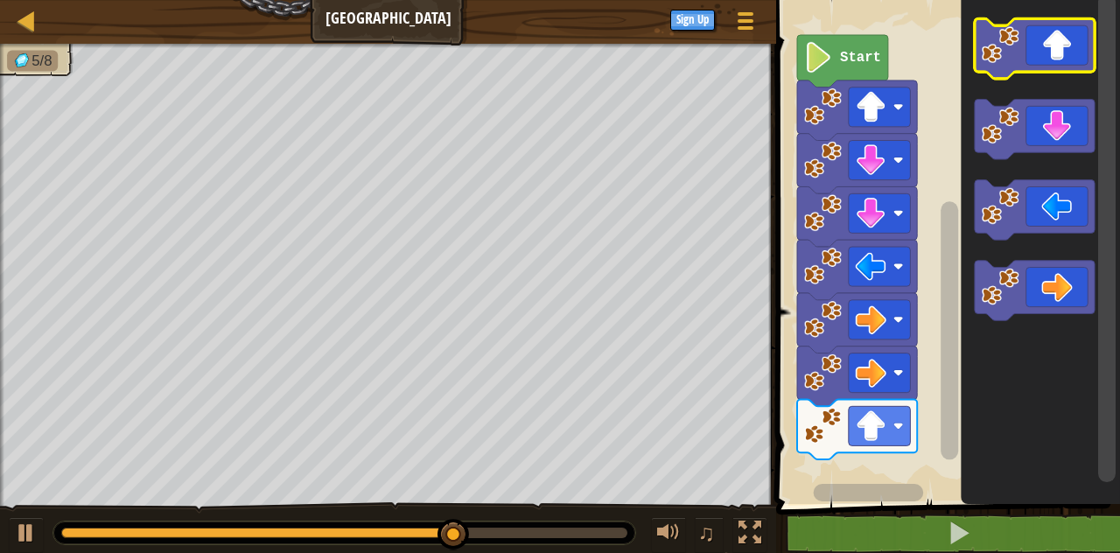
click at [1074, 25] on icon "Blockly Workspace" at bounding box center [1035, 48] width 120 height 60
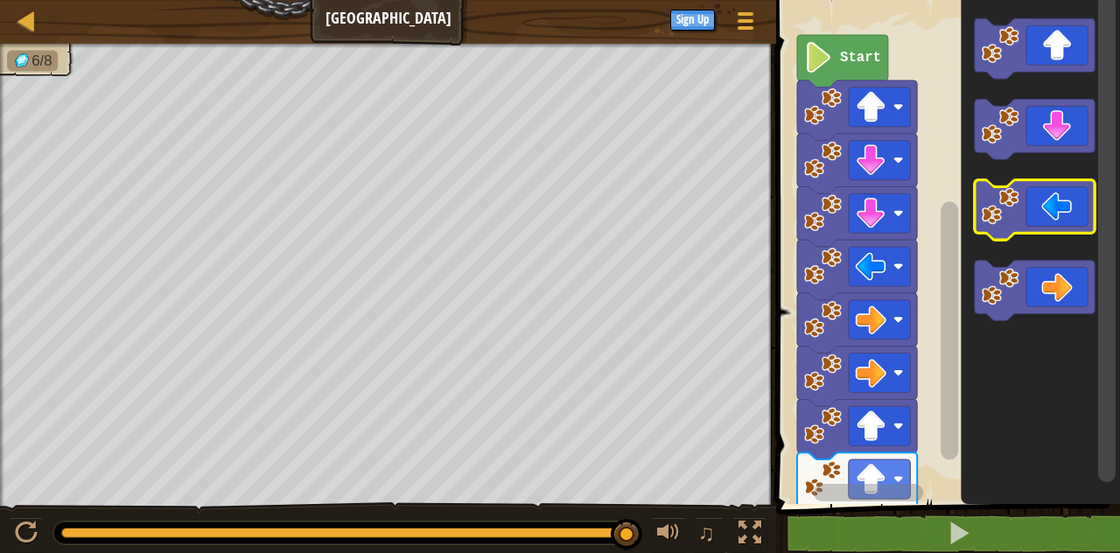
click at [1061, 197] on icon "Blockly Workspace" at bounding box center [1035, 210] width 120 height 60
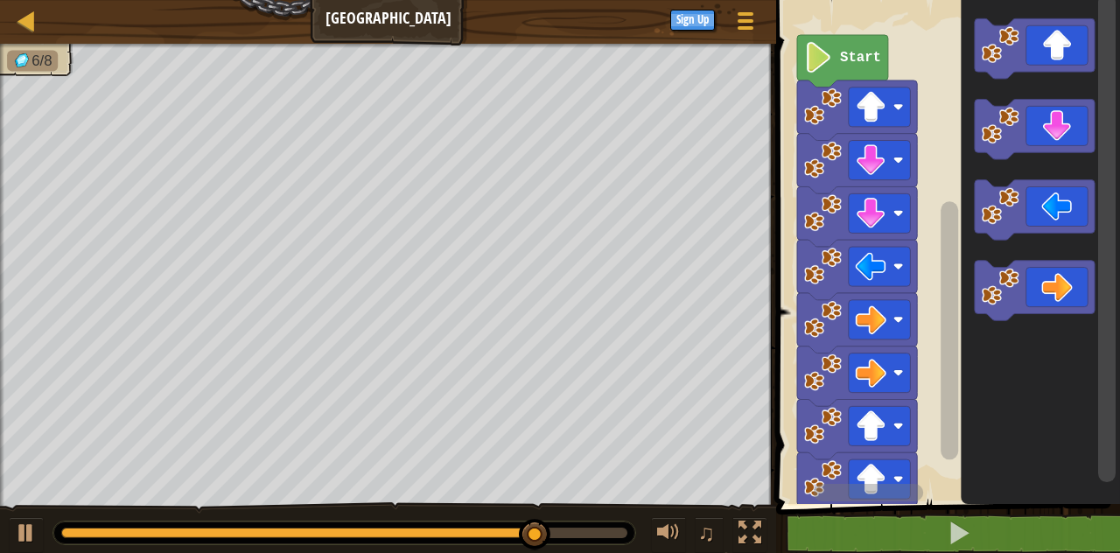
click at [1073, 186] on icon "Blockly Workspace" at bounding box center [1035, 210] width 120 height 60
click at [1054, 137] on icon "Blockly Workspace" at bounding box center [1035, 129] width 120 height 60
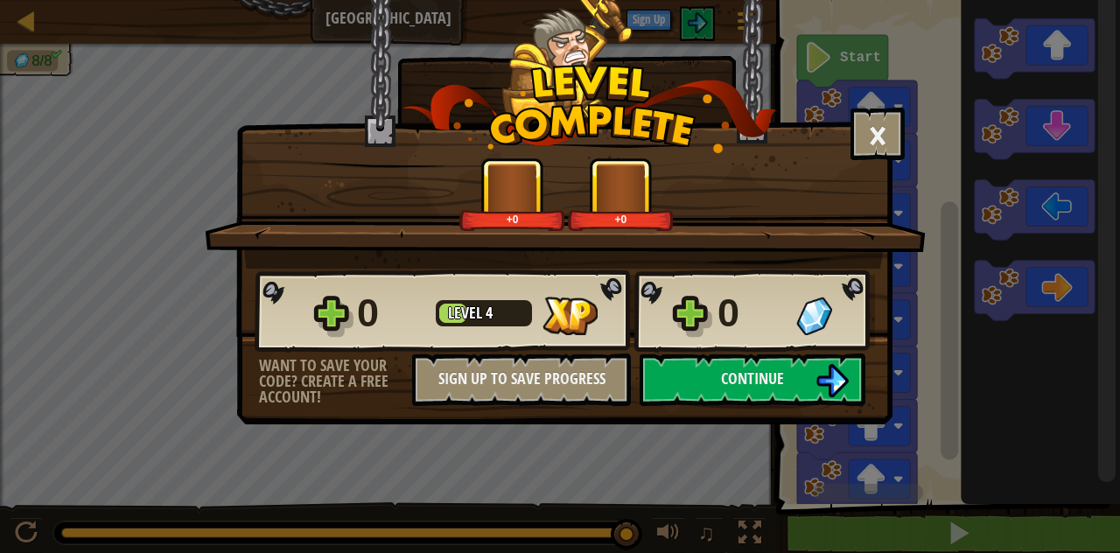
click at [791, 359] on button "Continue" at bounding box center [753, 380] width 226 height 53
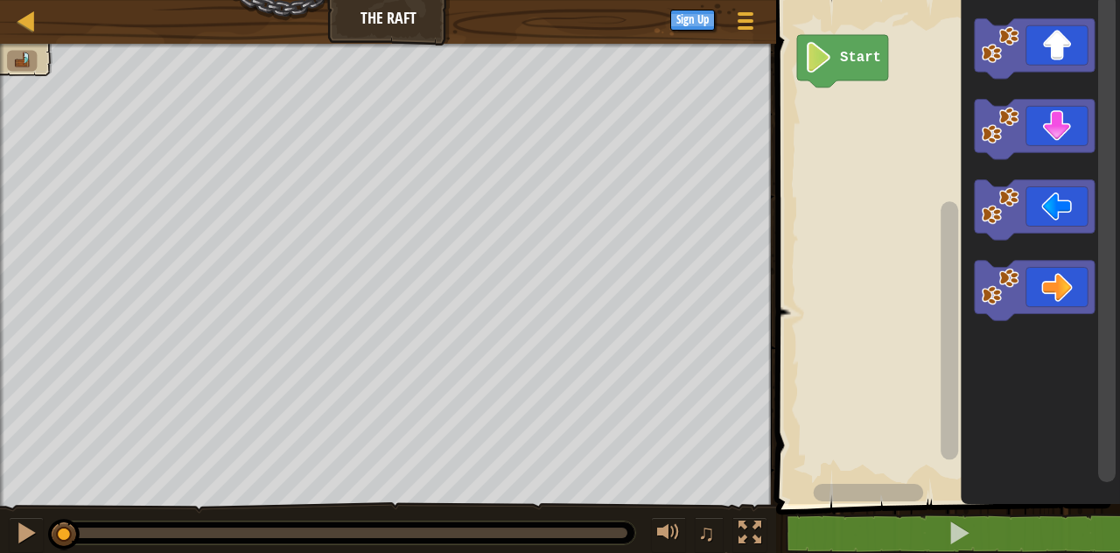
click at [1062, 39] on icon "Blockly Workspace" at bounding box center [1035, 48] width 120 height 60
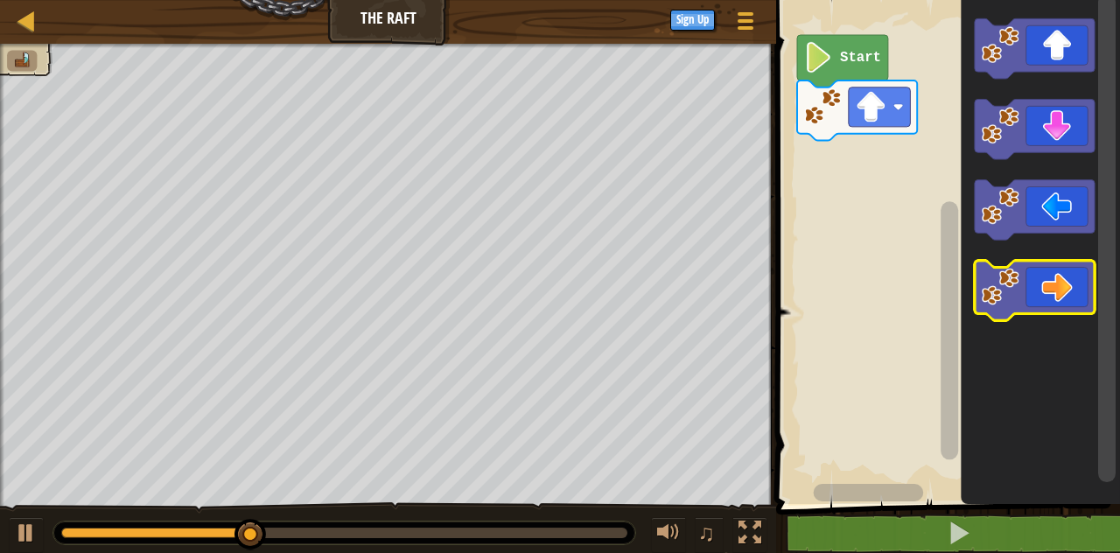
click at [1045, 282] on icon "Blockly Workspace" at bounding box center [1035, 291] width 120 height 60
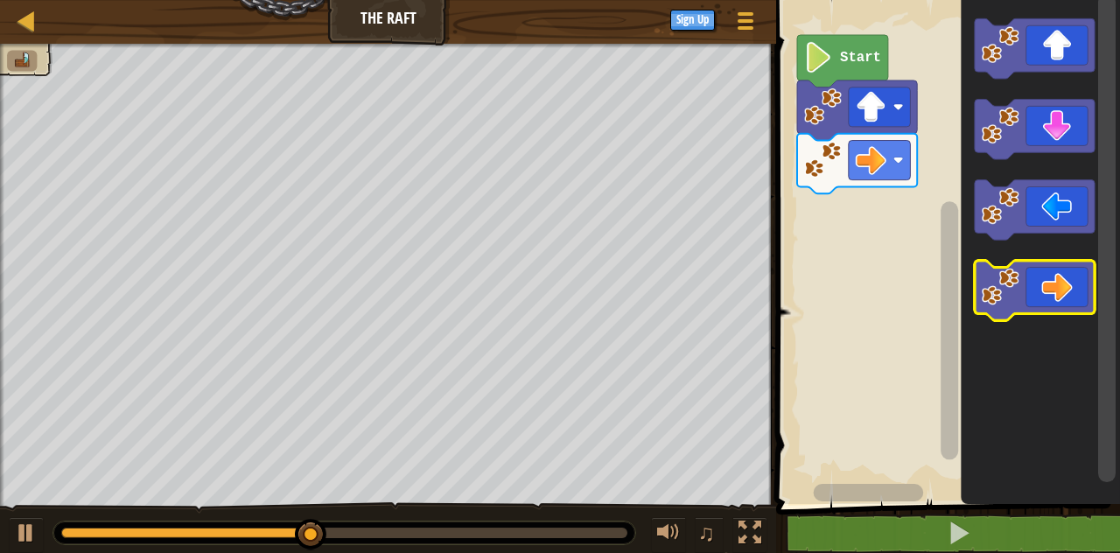
click at [1054, 296] on icon "Blockly Workspace" at bounding box center [1035, 291] width 120 height 60
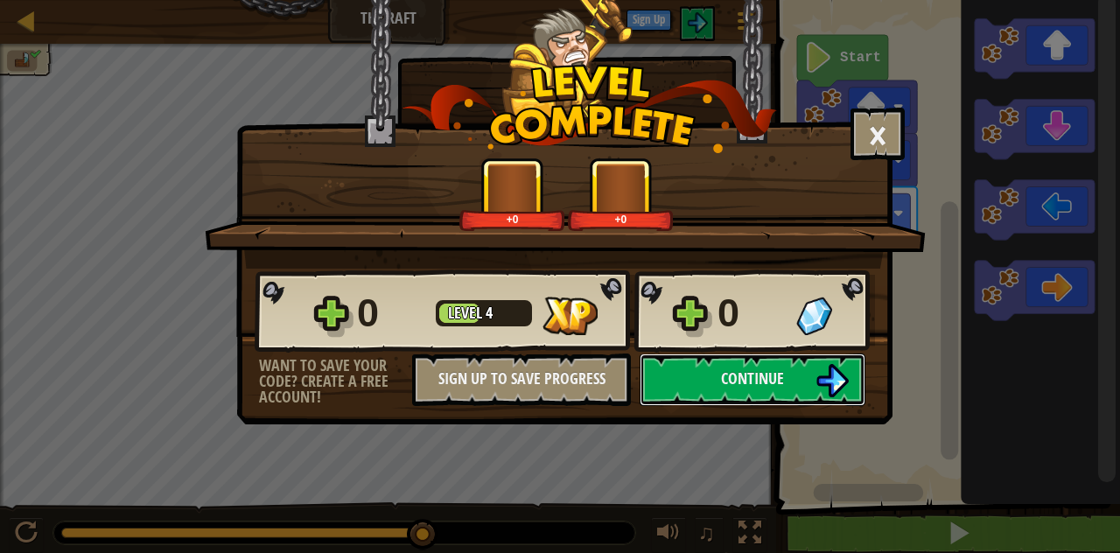
click at [744, 387] on span "Continue" at bounding box center [752, 379] width 63 height 22
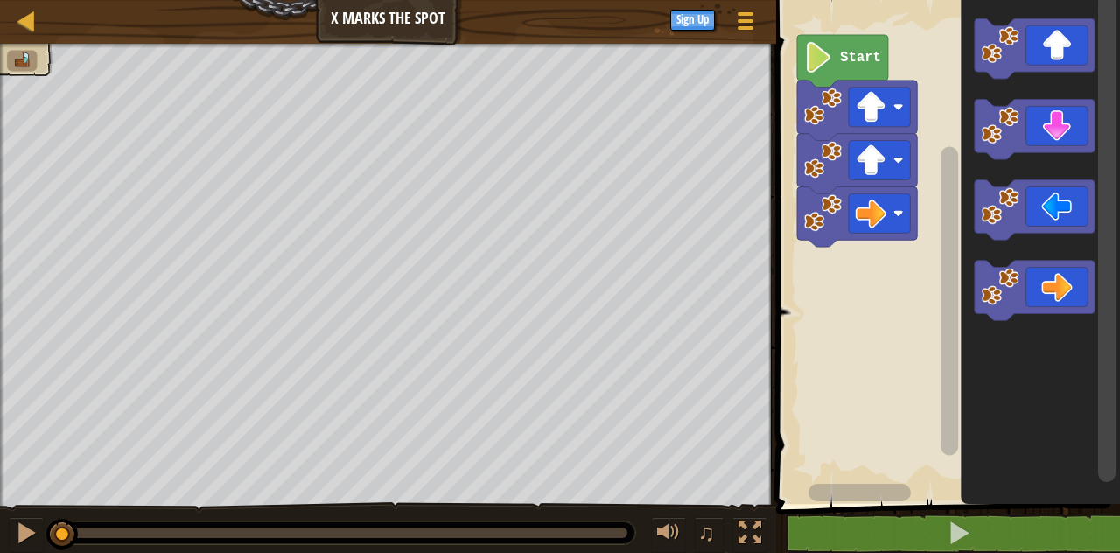
click at [1057, 43] on icon "Blockly Workspace" at bounding box center [1035, 48] width 120 height 60
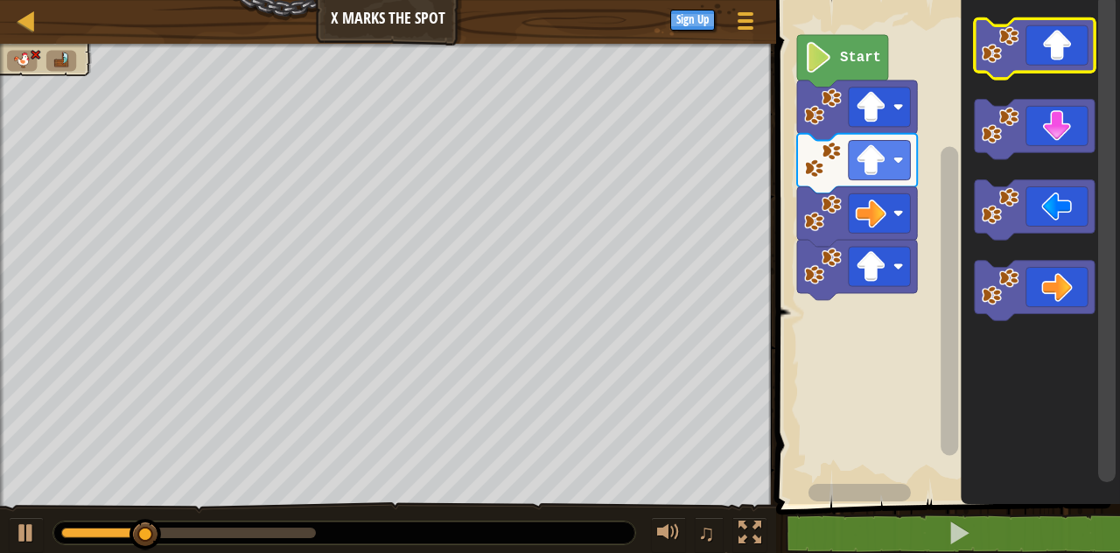
click at [1076, 74] on rect "Blockly Workspace" at bounding box center [1035, 48] width 120 height 60
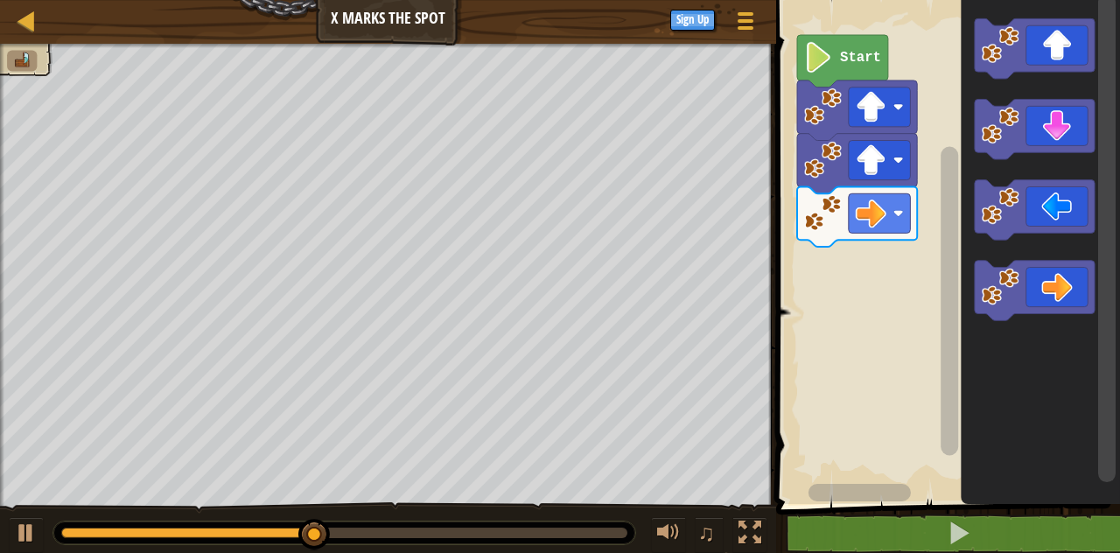
click at [1047, 21] on icon "Blockly Workspace" at bounding box center [1035, 48] width 120 height 60
click at [1067, 292] on icon "Blockly Workspace" at bounding box center [1035, 291] width 120 height 60
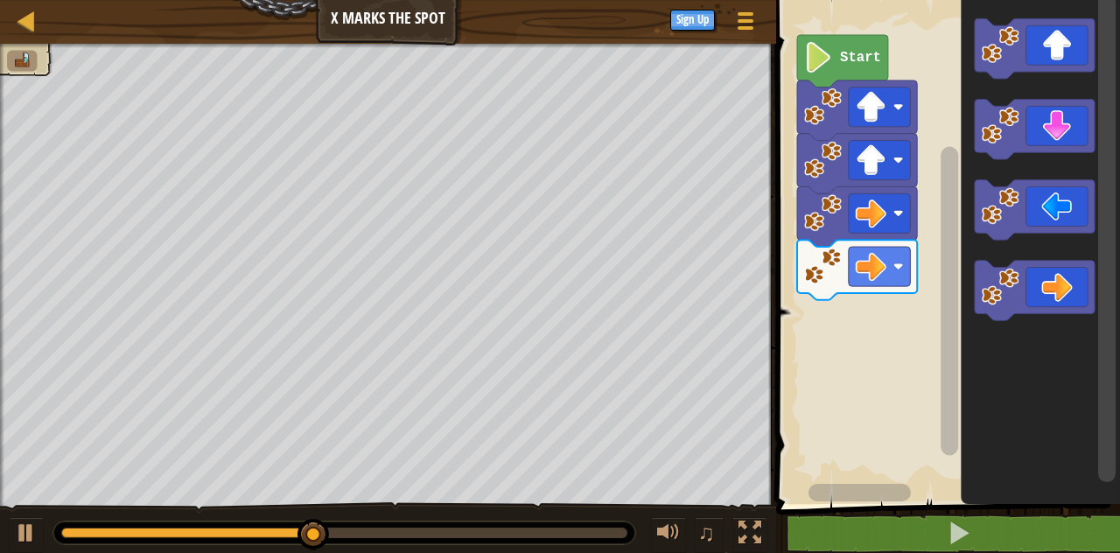
click at [1057, 285] on icon "Blockly Workspace" at bounding box center [1035, 291] width 120 height 60
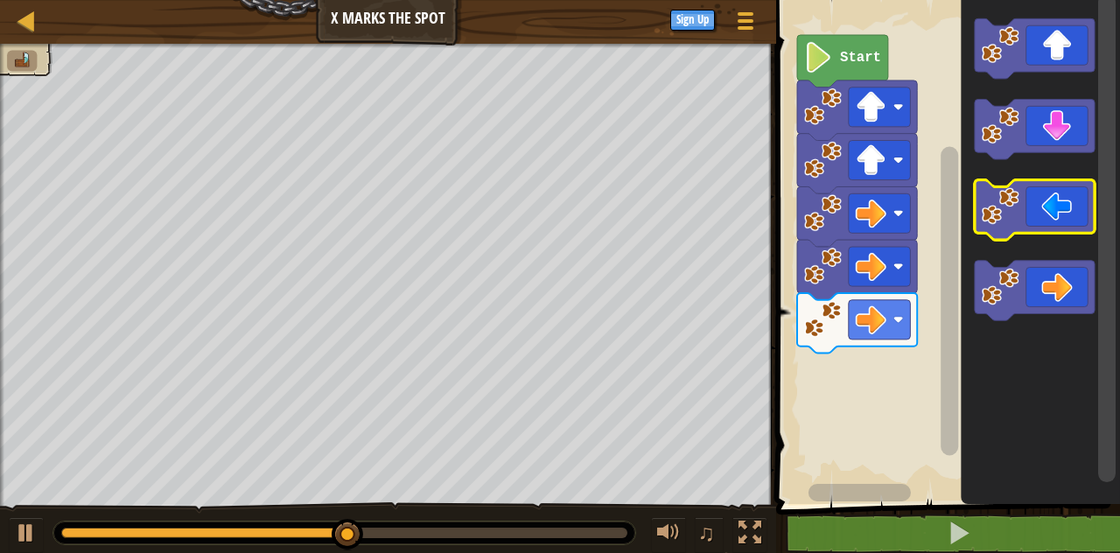
click at [1055, 207] on icon "Blockly Workspace" at bounding box center [1035, 210] width 120 height 60
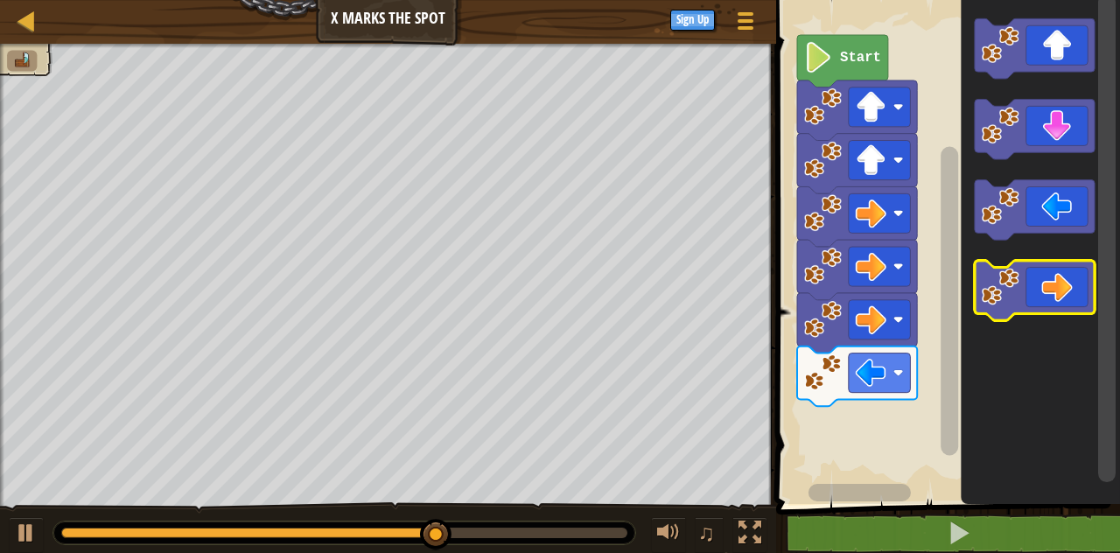
click at [1050, 298] on icon "Blockly Workspace" at bounding box center [1035, 291] width 120 height 60
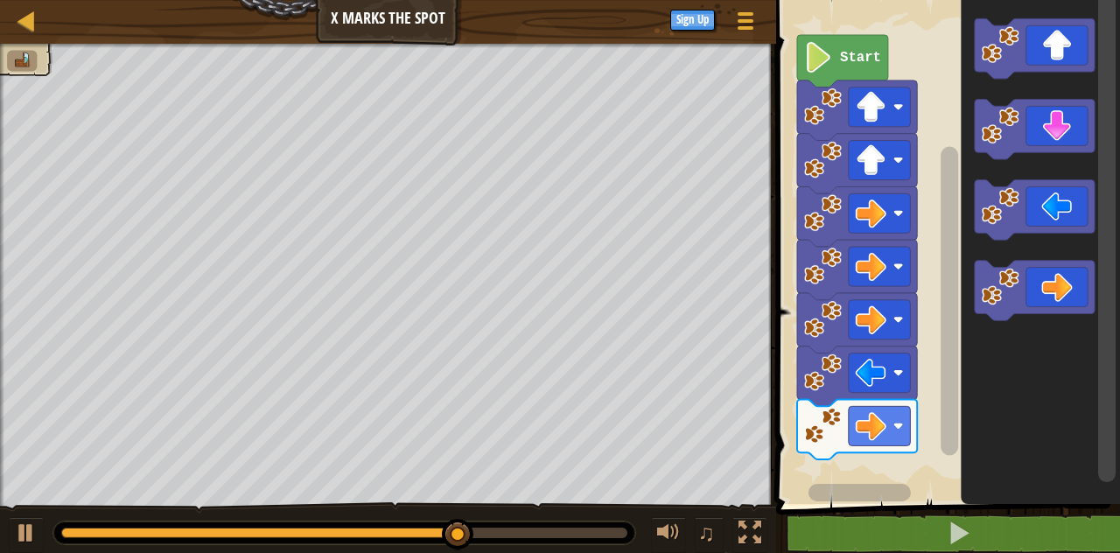
click at [1061, 135] on icon "Blockly Workspace" at bounding box center [1035, 129] width 120 height 60
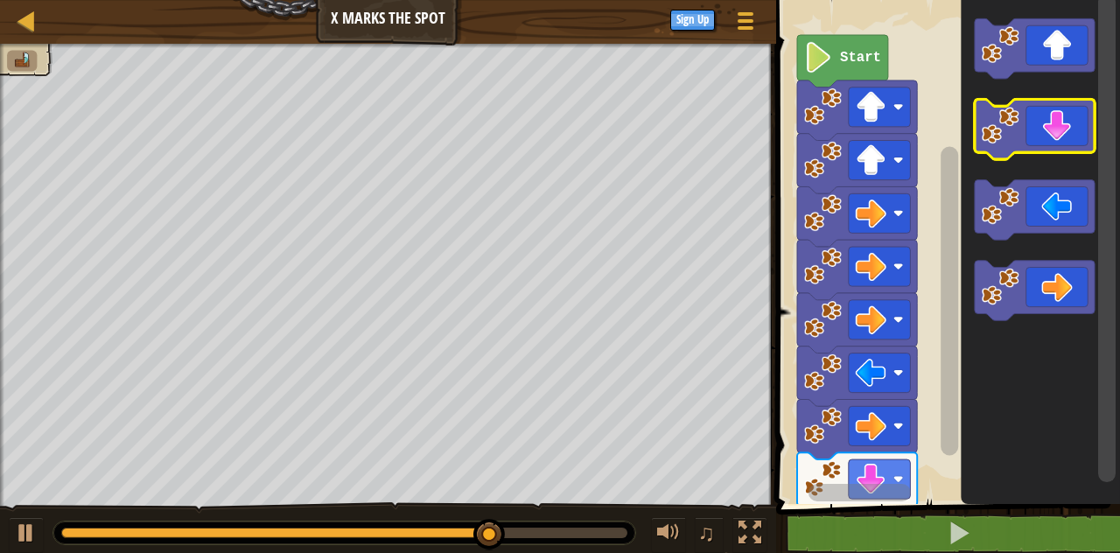
click at [1070, 149] on icon "Blockly Workspace" at bounding box center [1035, 129] width 120 height 60
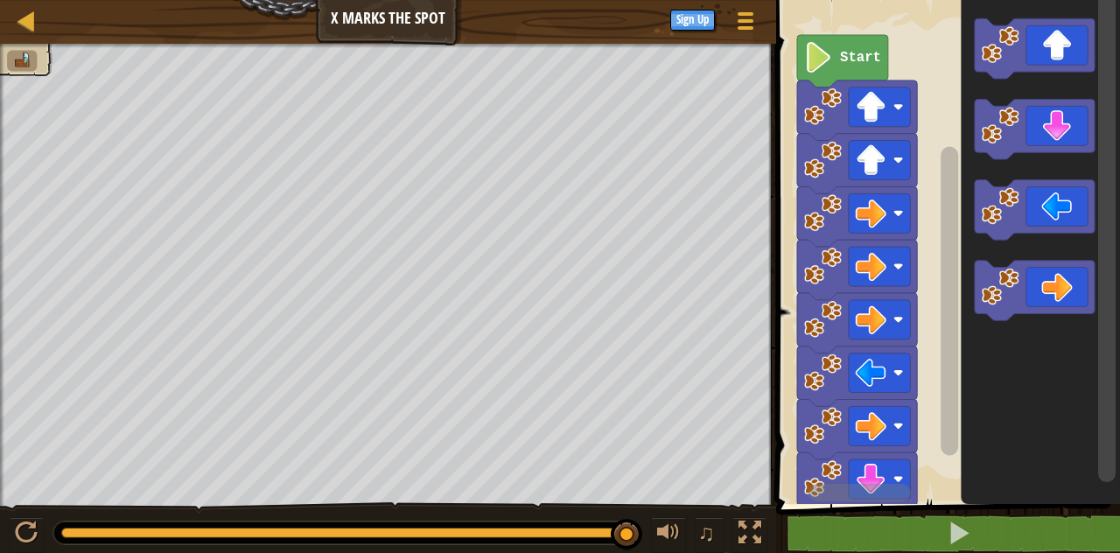
click at [1057, 212] on icon "Blockly Workspace" at bounding box center [1035, 210] width 120 height 60
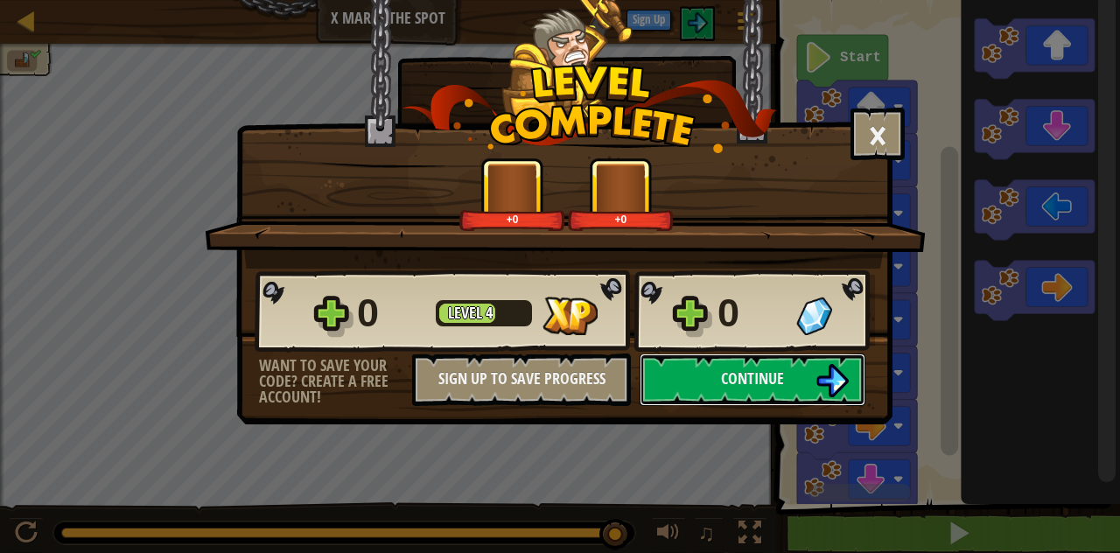
click at [782, 380] on span "Continue" at bounding box center [752, 379] width 63 height 22
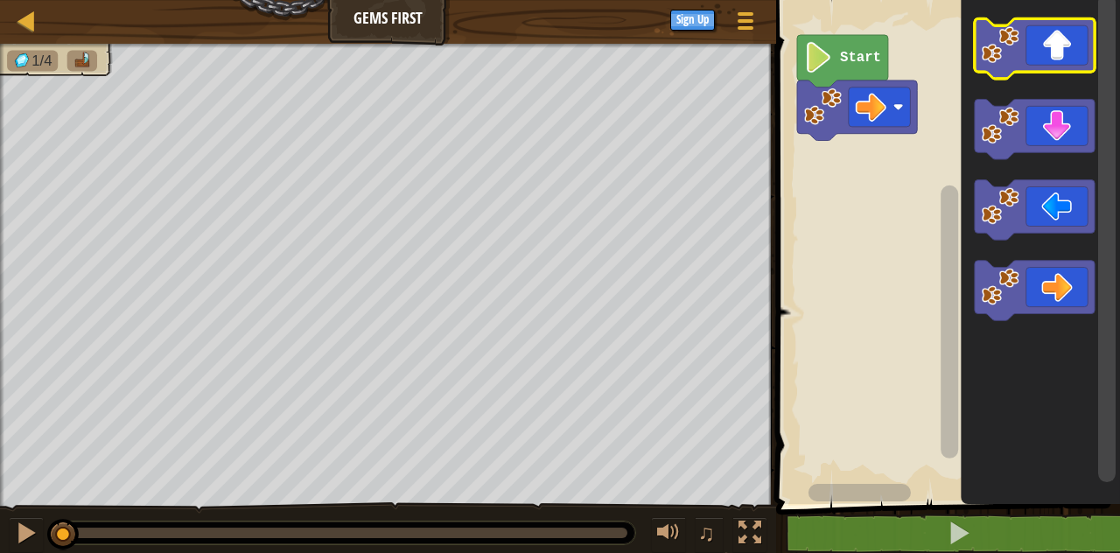
click at [1054, 28] on icon "Blockly Workspace" at bounding box center [1035, 48] width 120 height 60
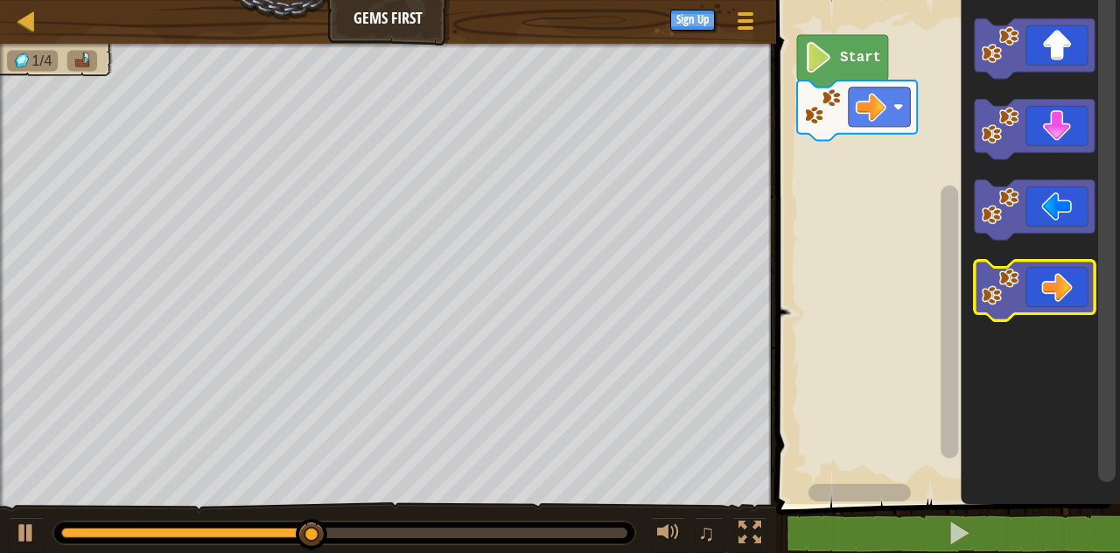
click at [1060, 296] on icon "Blockly Workspace" at bounding box center [1035, 291] width 120 height 60
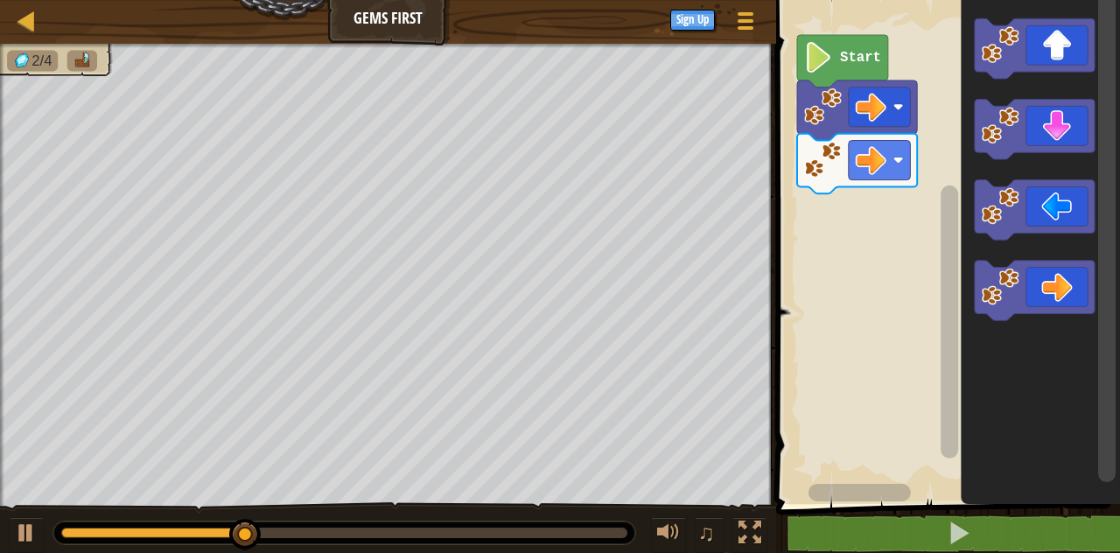
click at [1048, 205] on icon "Blockly Workspace" at bounding box center [1035, 210] width 120 height 60
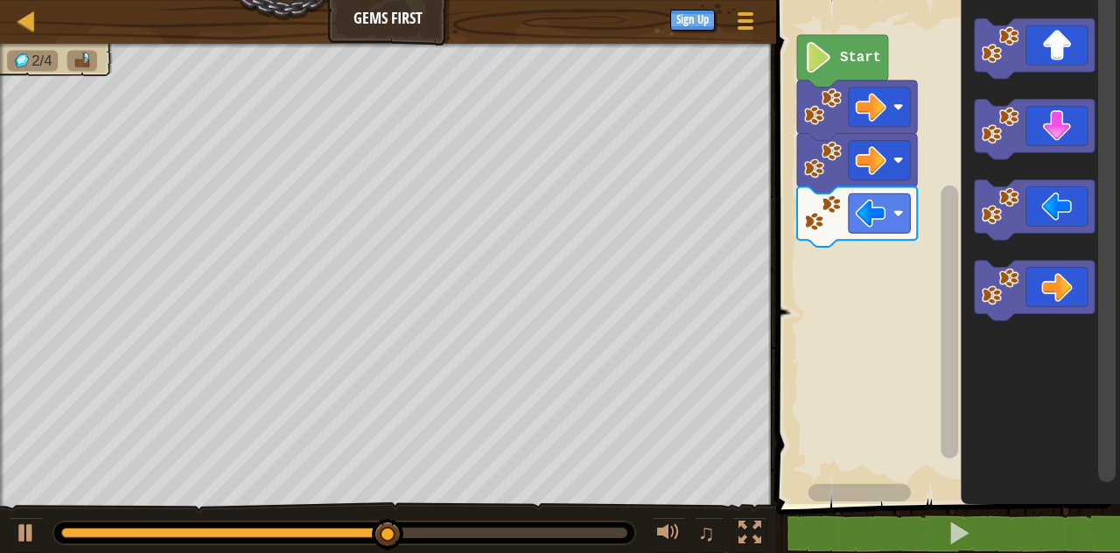
click at [1051, 289] on icon "Blockly Workspace" at bounding box center [1035, 291] width 120 height 60
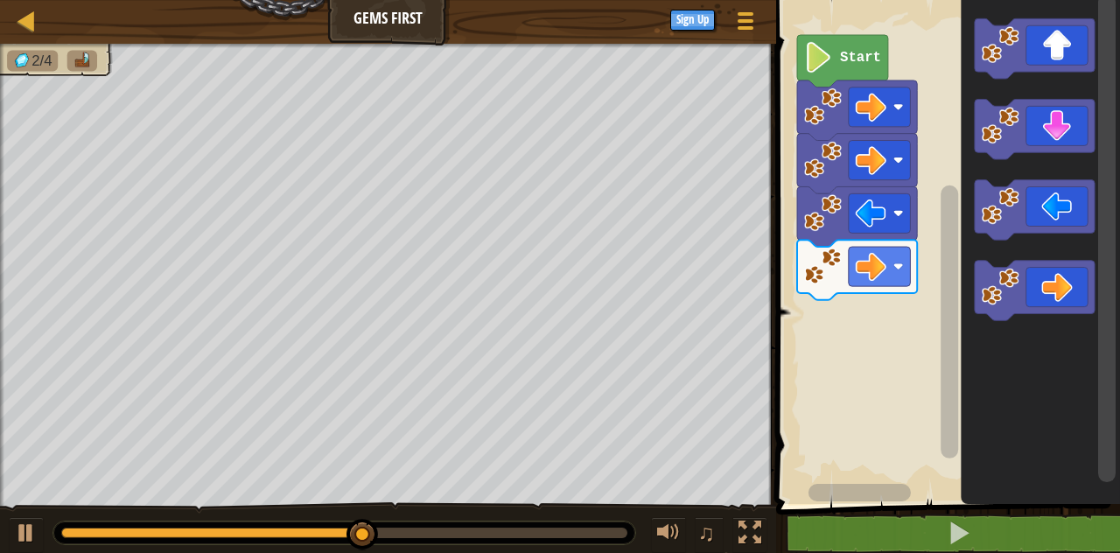
click at [1061, 25] on icon "Blockly Workspace" at bounding box center [1035, 48] width 120 height 60
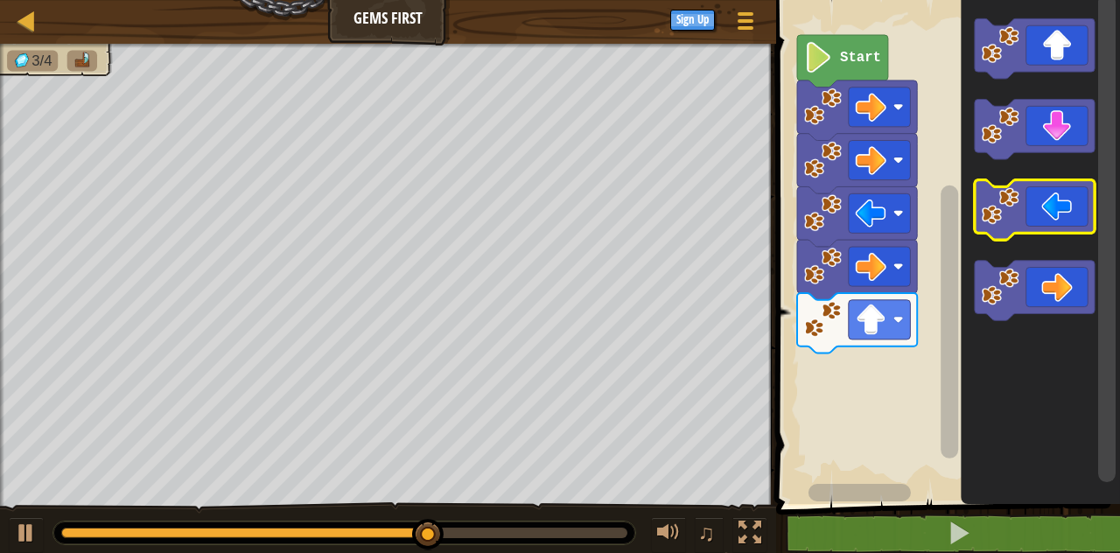
click at [1052, 201] on icon "Blockly Workspace" at bounding box center [1035, 210] width 120 height 60
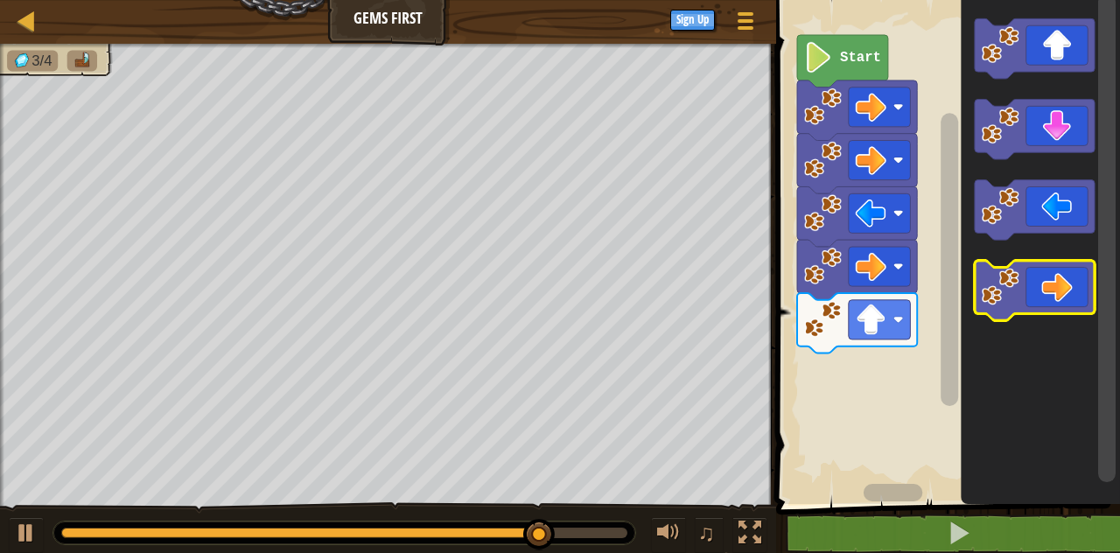
click at [1061, 294] on icon "Blockly Workspace" at bounding box center [1035, 291] width 120 height 60
click at [1054, 294] on icon "Blockly Workspace" at bounding box center [1035, 291] width 120 height 60
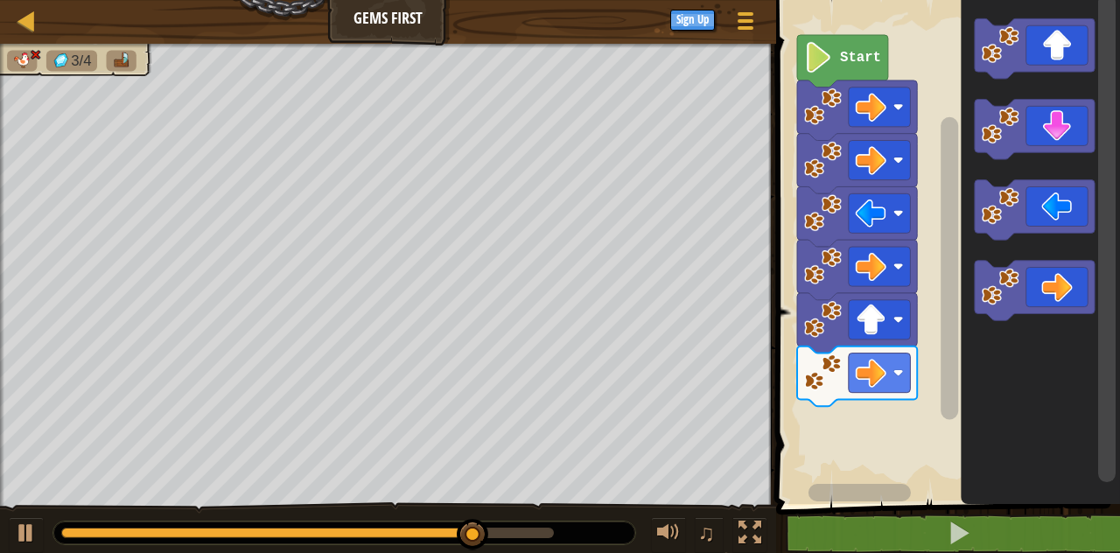
click at [1080, 263] on icon "Blockly Workspace" at bounding box center [1035, 291] width 120 height 60
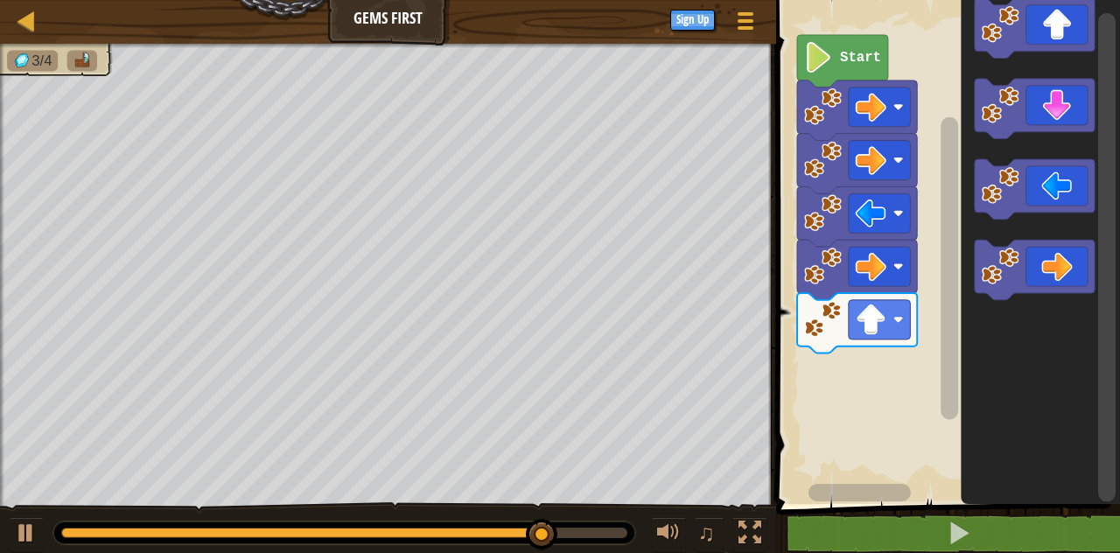
click at [1047, 98] on icon "Blockly Workspace" at bounding box center [1035, 109] width 120 height 60
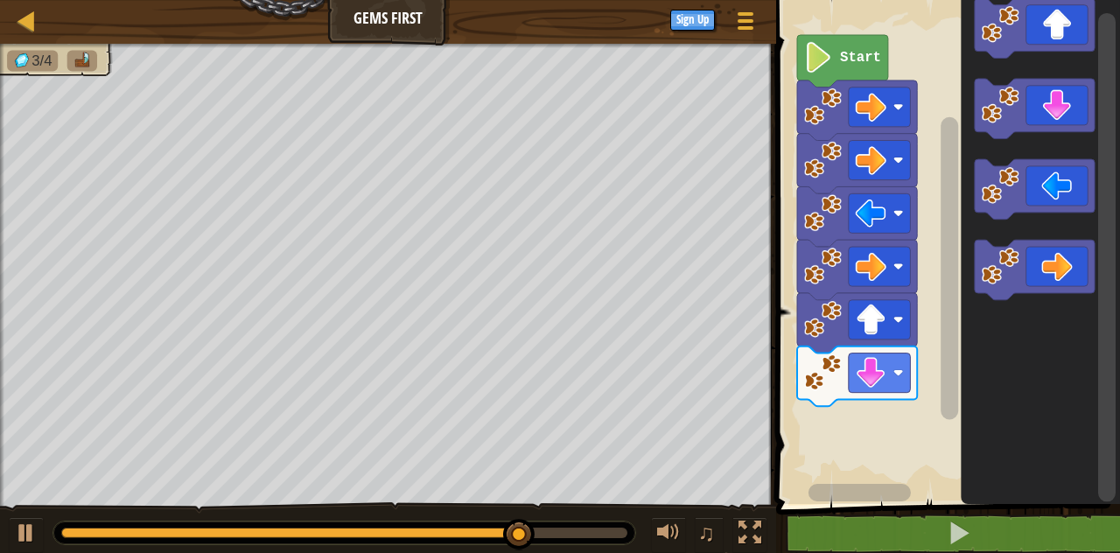
click at [1055, 119] on icon "Blockly Workspace" at bounding box center [1035, 109] width 120 height 60
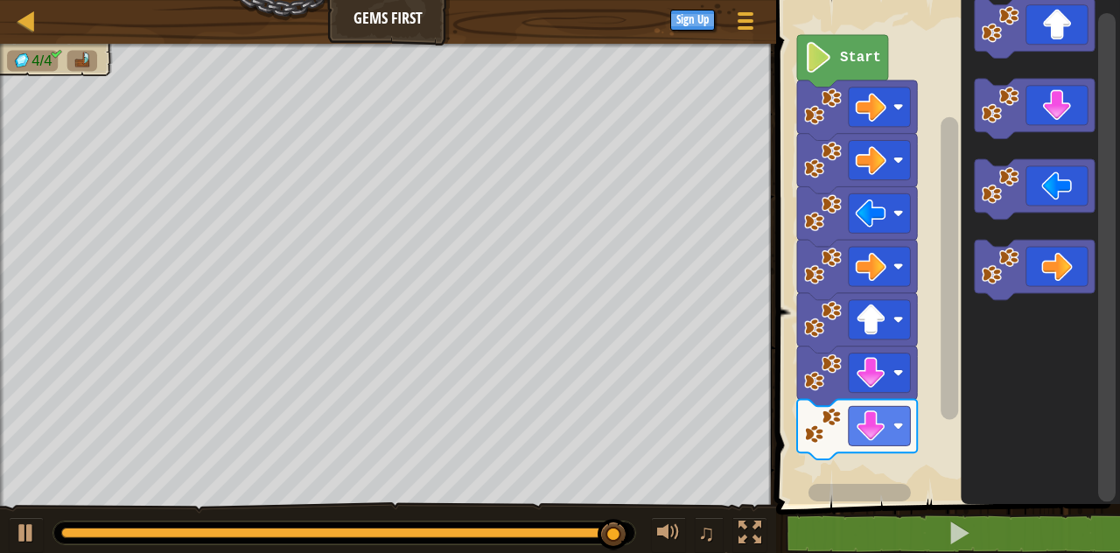
click at [1057, 16] on icon "Blockly Workspace" at bounding box center [1035, 28] width 120 height 60
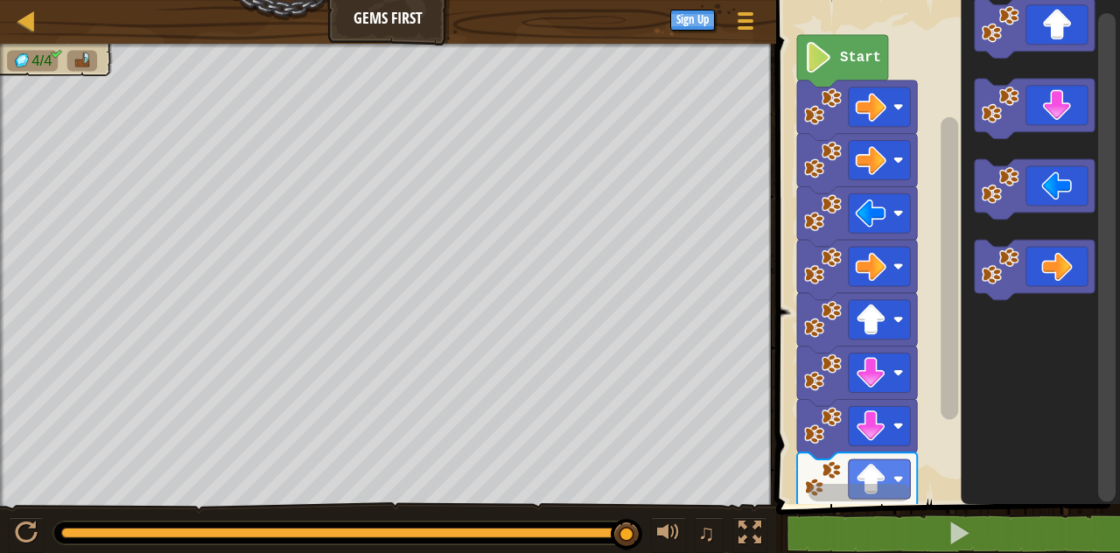
click at [1059, 274] on icon "Blockly Workspace" at bounding box center [1035, 270] width 120 height 60
click at [1054, 259] on icon "Blockly Workspace" at bounding box center [1035, 270] width 120 height 60
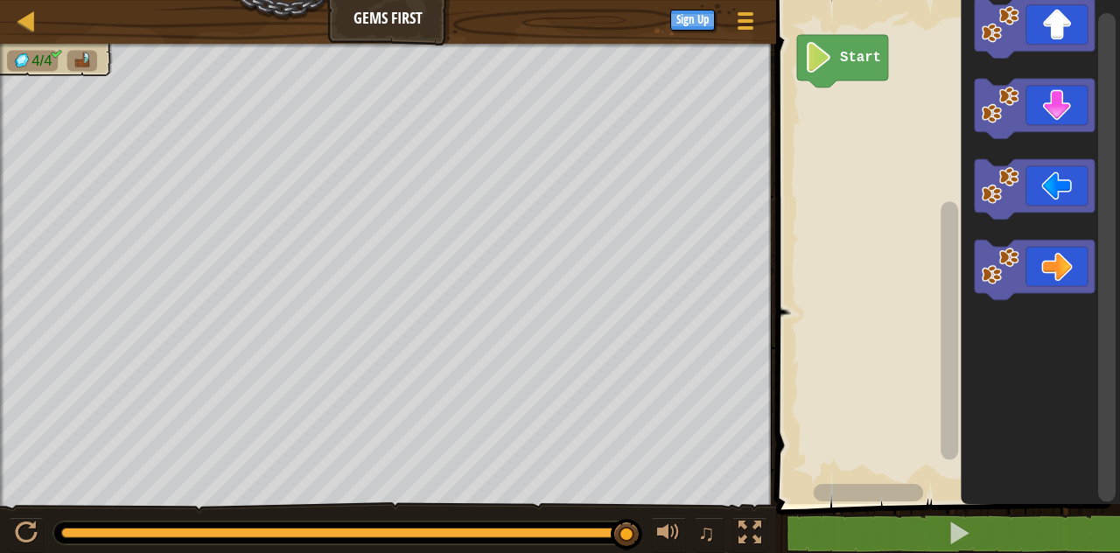
click at [1040, 274] on icon "Blockly Workspace" at bounding box center [1035, 270] width 120 height 60
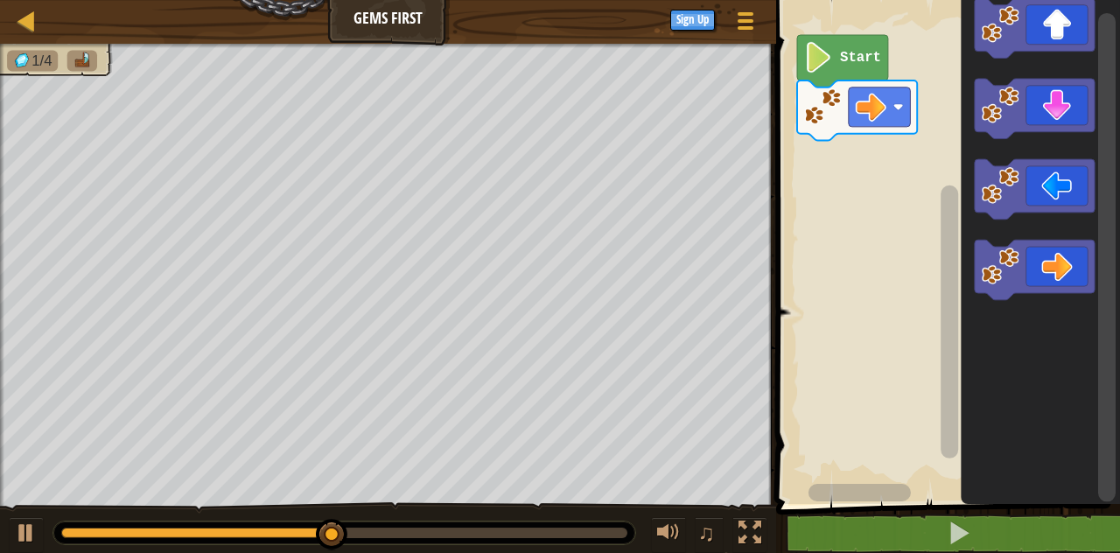
click at [1061, 5] on icon "Blockly Workspace" at bounding box center [1035, 28] width 120 height 60
click at [1073, 275] on icon "Blockly Workspace" at bounding box center [1035, 270] width 120 height 60
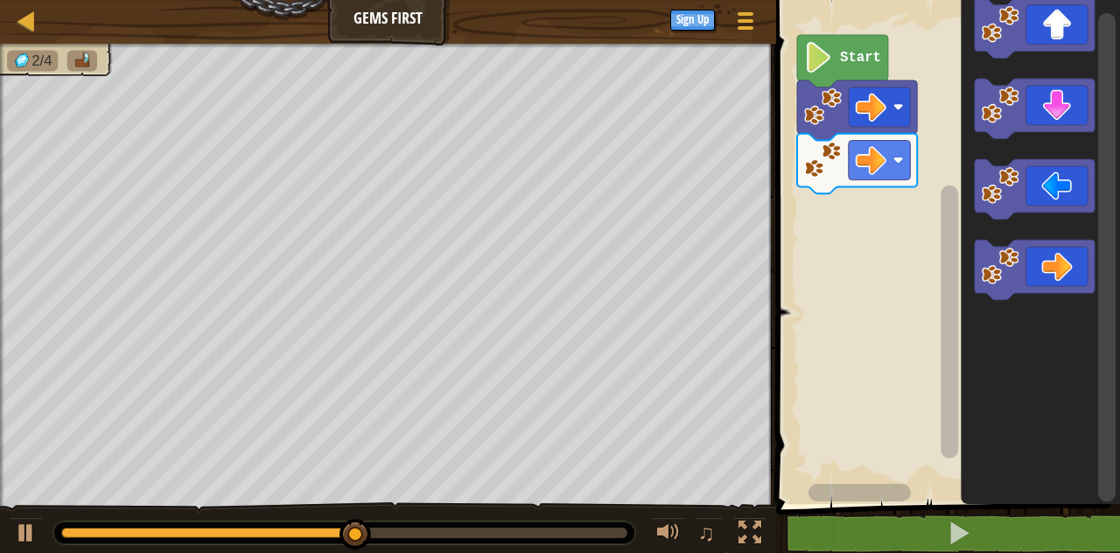
click at [1055, 23] on icon "Blockly Workspace" at bounding box center [1035, 28] width 120 height 60
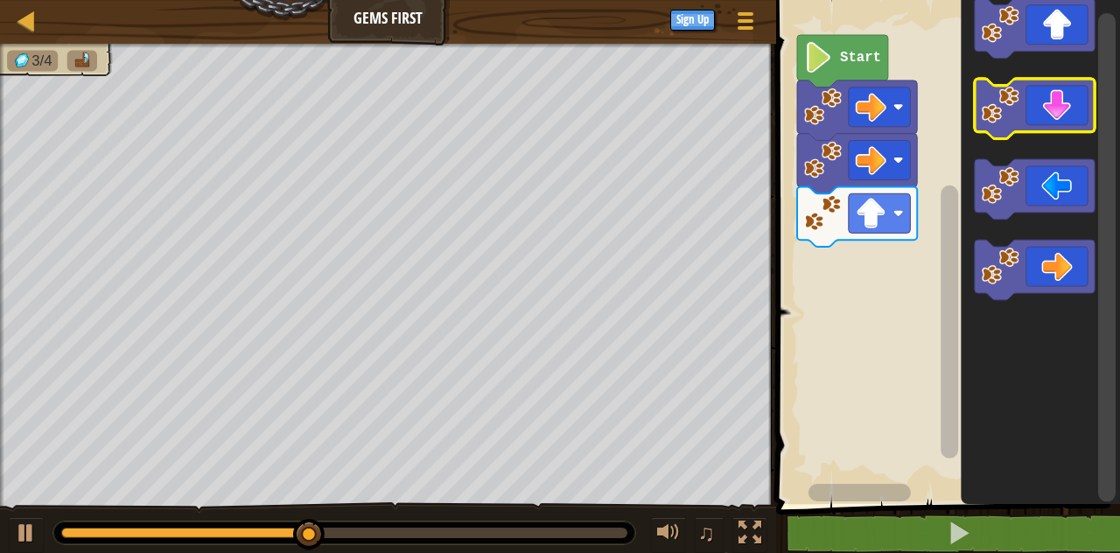
click at [1056, 103] on icon "Blockly Workspace" at bounding box center [1035, 109] width 120 height 60
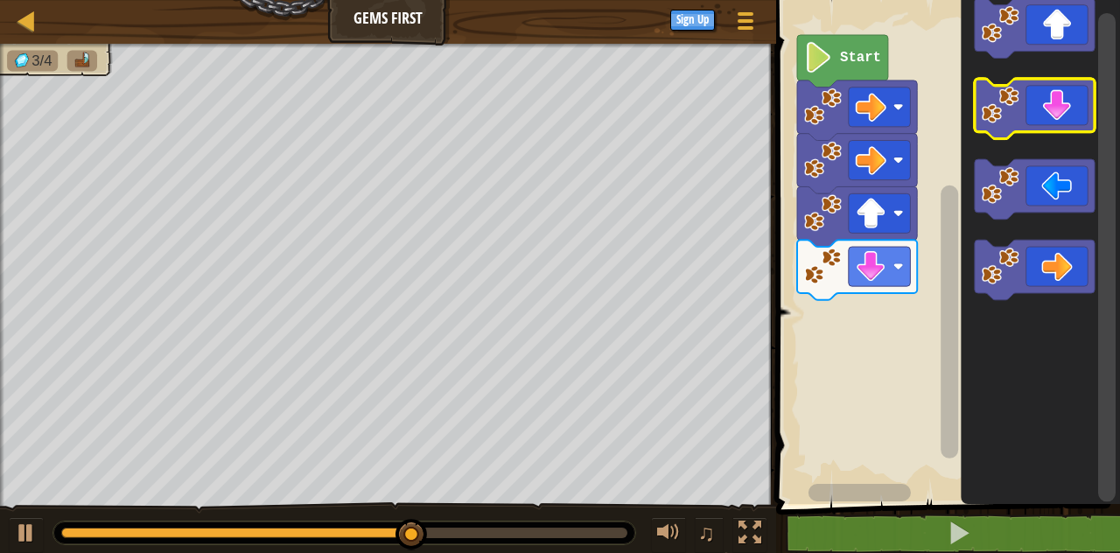
click at [1060, 122] on icon "Blockly Workspace" at bounding box center [1035, 109] width 120 height 60
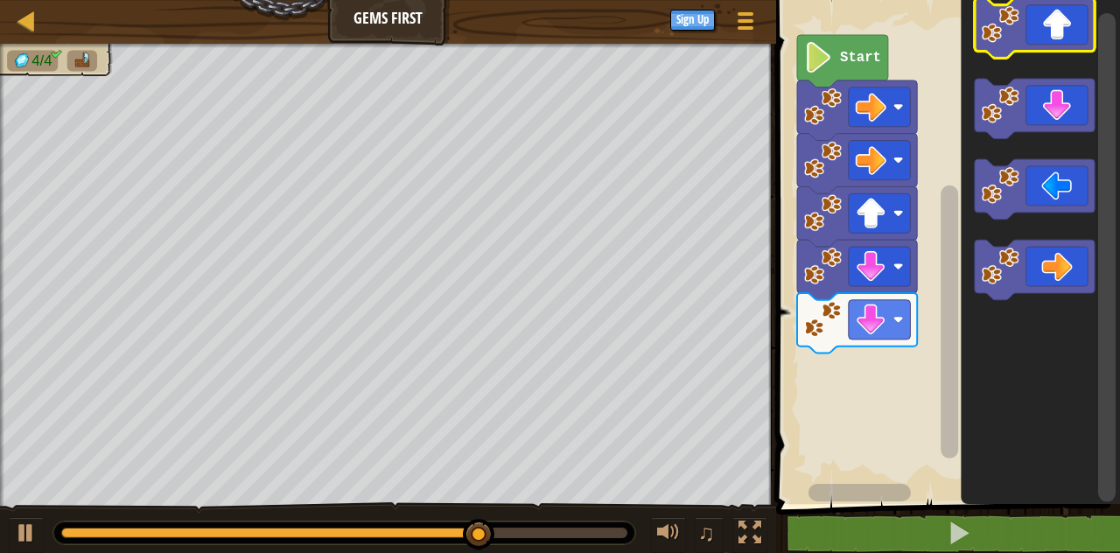
click at [1056, 19] on icon "Blockly Workspace" at bounding box center [1035, 28] width 120 height 60
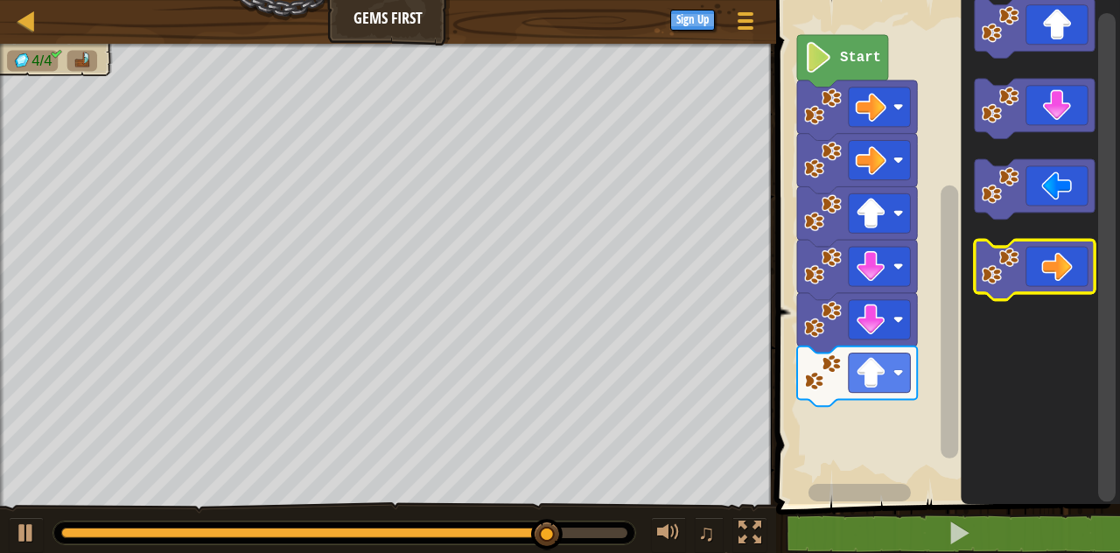
click at [1045, 276] on icon "Blockly Workspace" at bounding box center [1035, 270] width 120 height 60
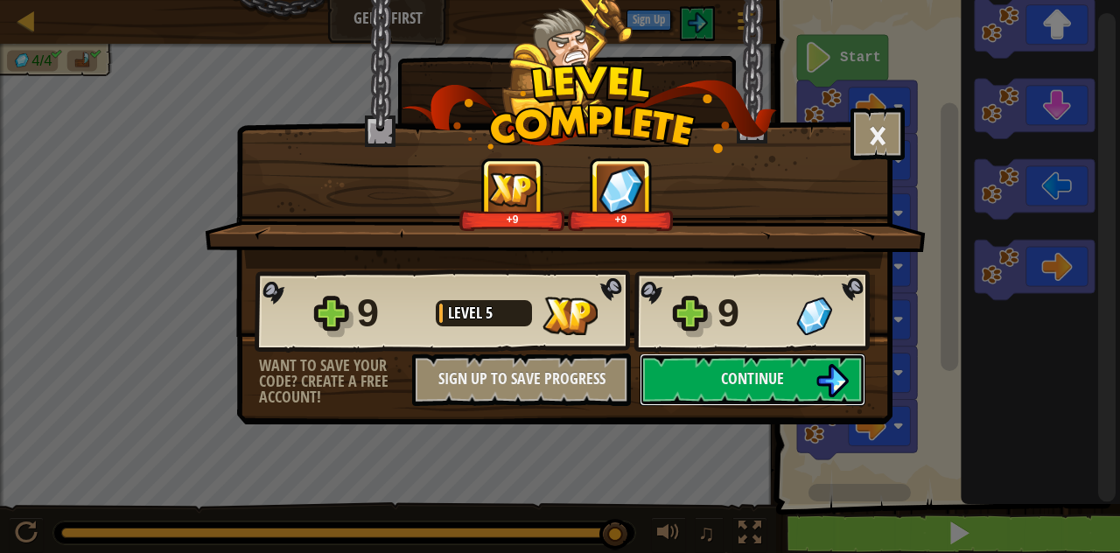
click at [777, 382] on span "Continue" at bounding box center [752, 379] width 63 height 22
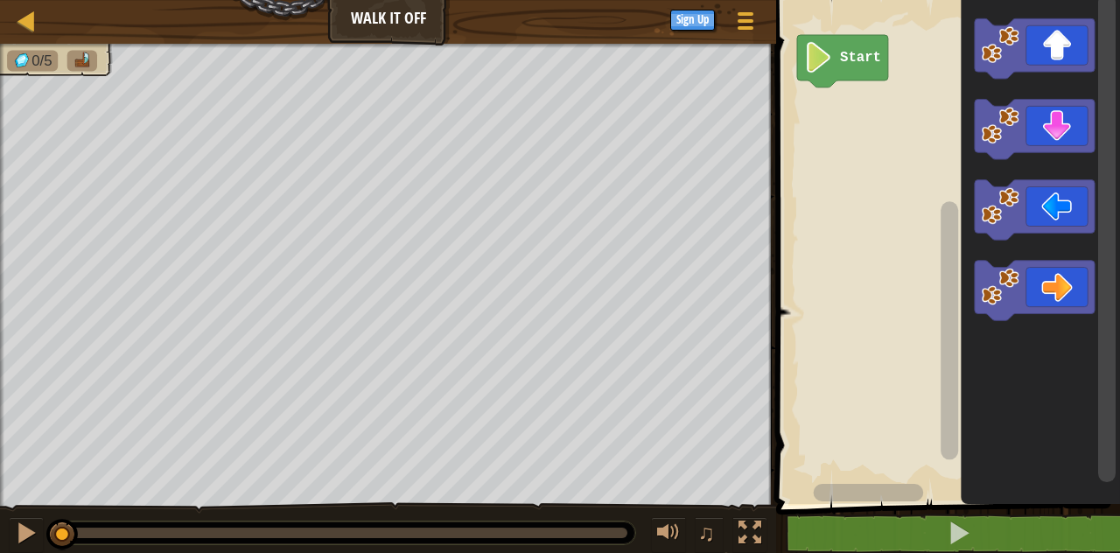
click at [1059, 42] on icon "Blockly Workspace" at bounding box center [1035, 48] width 120 height 60
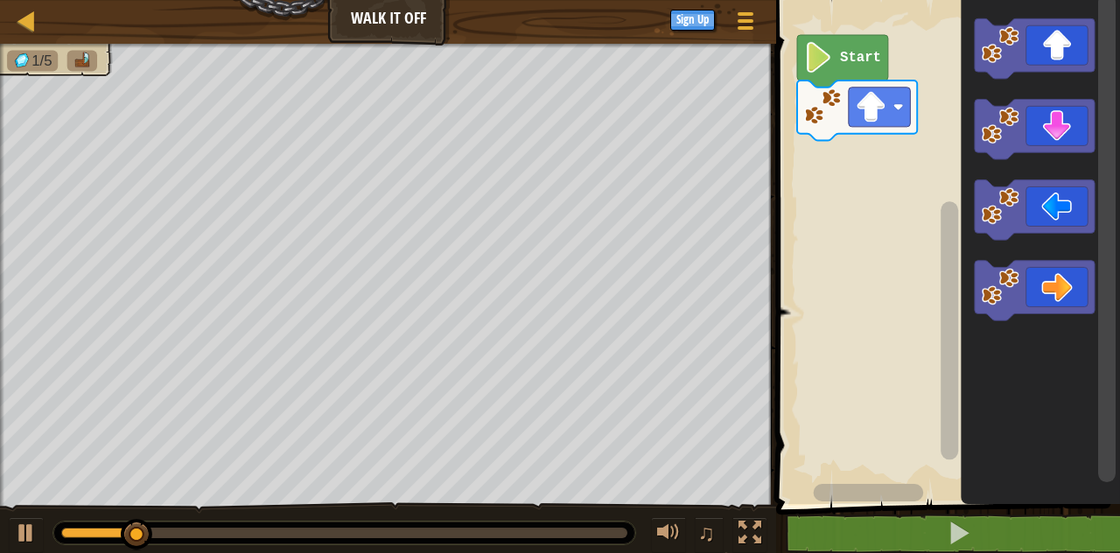
click at [1056, 39] on icon "Blockly Workspace" at bounding box center [1035, 48] width 120 height 60
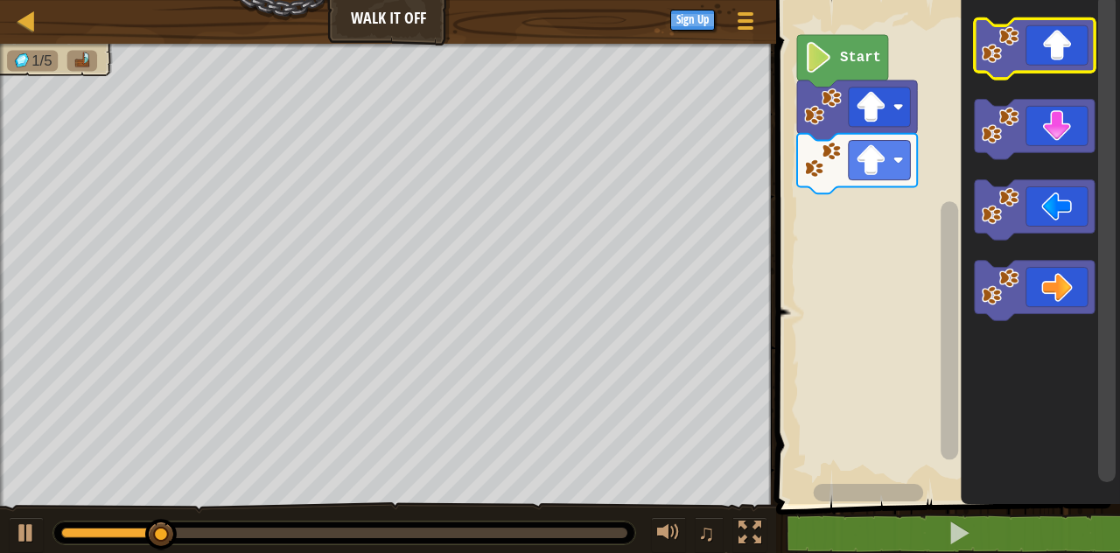
click at [1075, 58] on icon "Blockly Workspace" at bounding box center [1035, 48] width 120 height 60
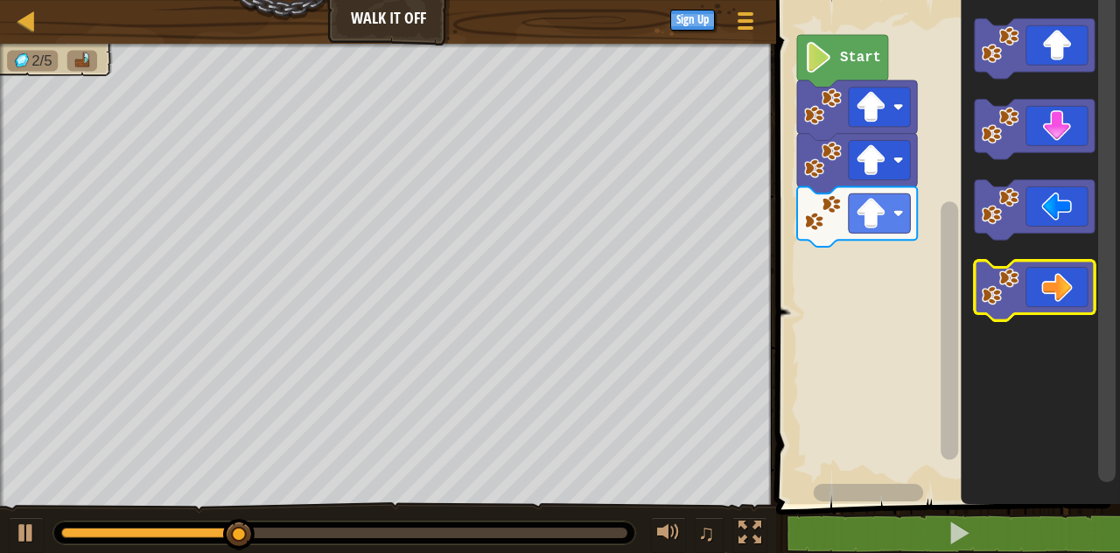
click at [1048, 305] on icon "Blockly Workspace" at bounding box center [1035, 291] width 120 height 60
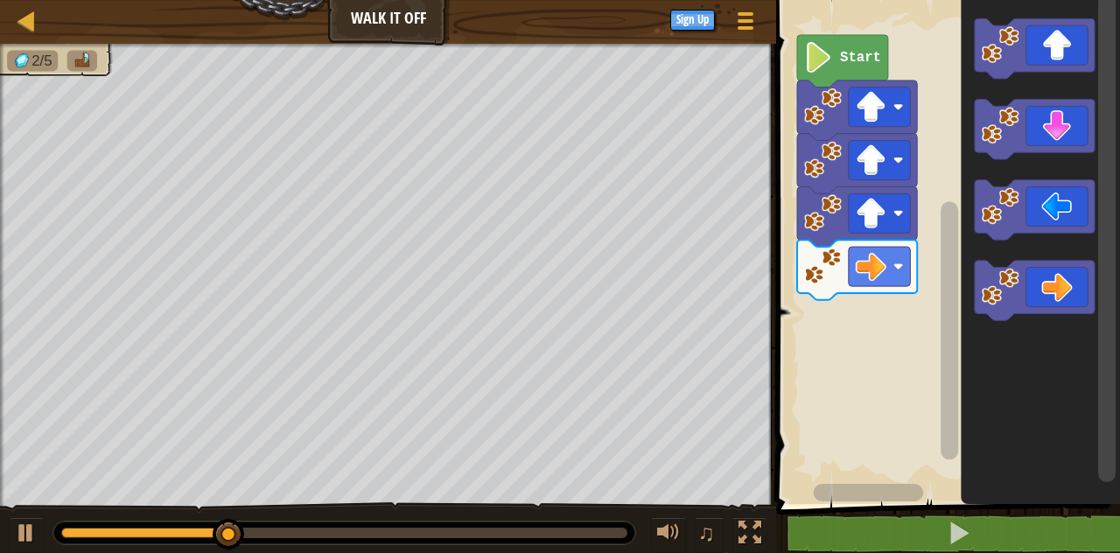
click at [1060, 300] on icon "Blockly Workspace" at bounding box center [1035, 291] width 120 height 60
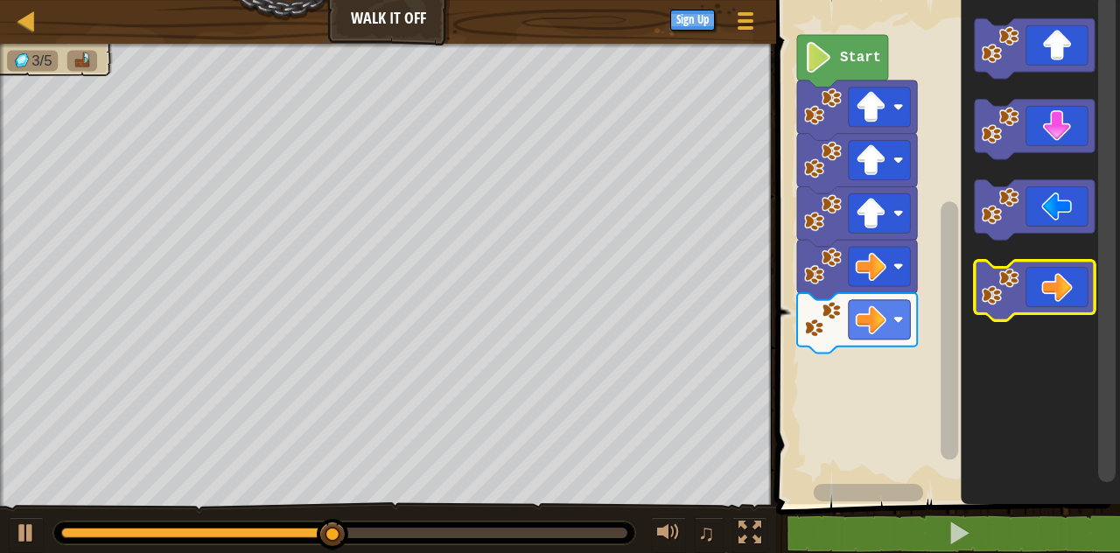
click at [1062, 280] on icon "Blockly Workspace" at bounding box center [1035, 291] width 120 height 60
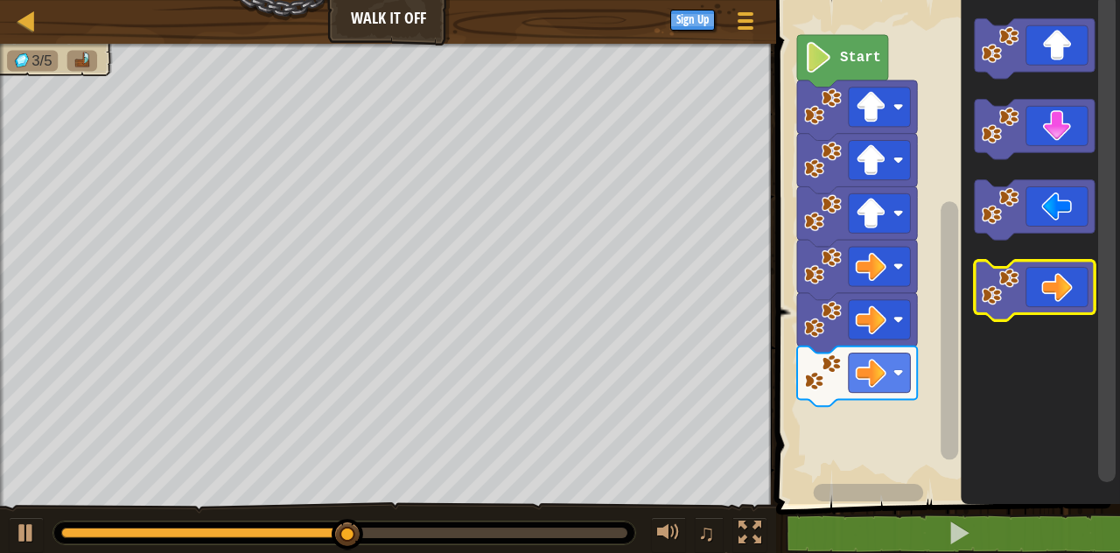
click at [1076, 294] on icon "Blockly Workspace" at bounding box center [1035, 291] width 120 height 60
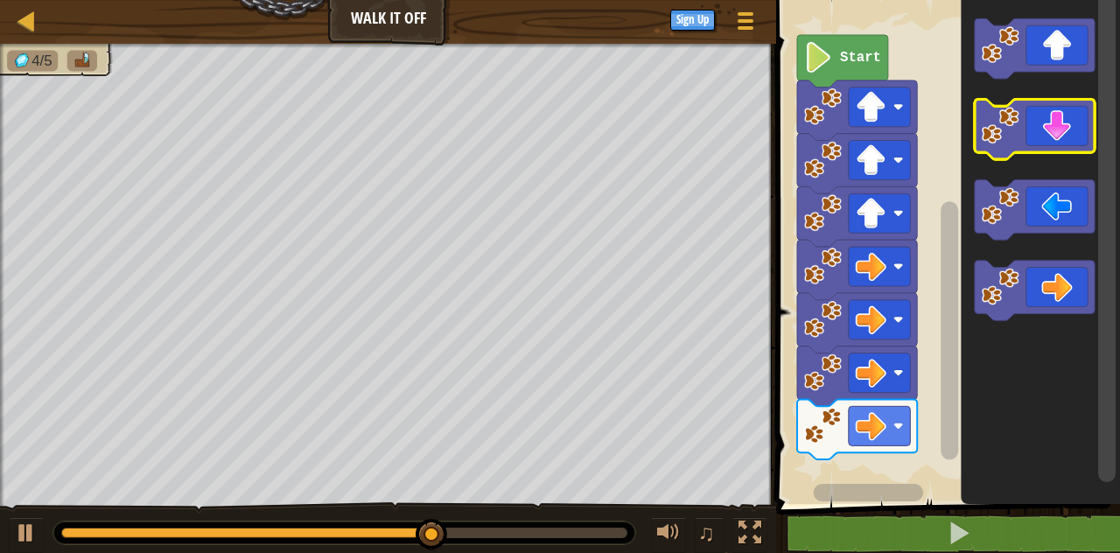
click at [1057, 108] on icon "Blockly Workspace" at bounding box center [1035, 129] width 120 height 60
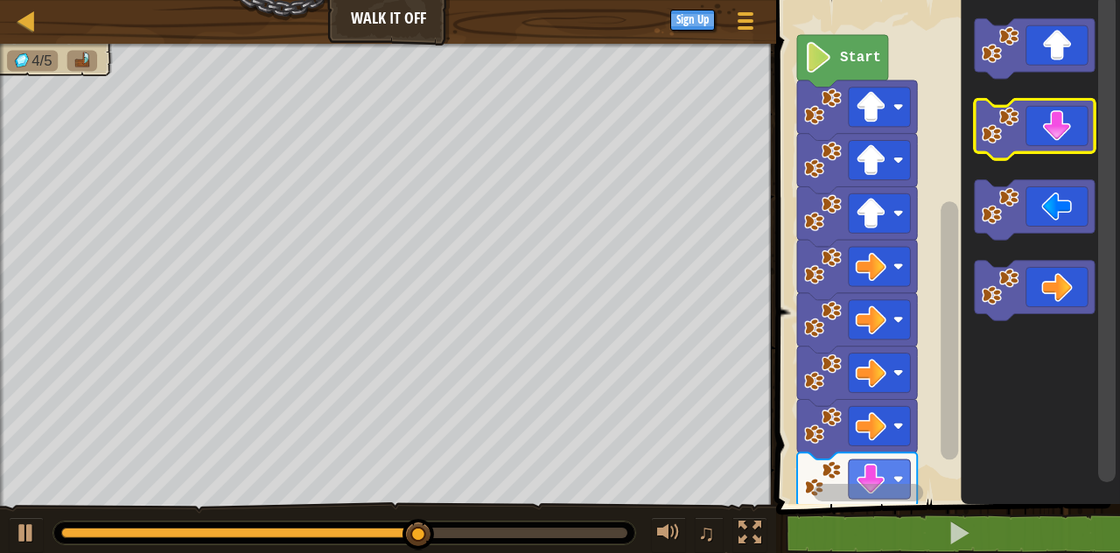
click at [1075, 124] on icon "Blockly Workspace" at bounding box center [1035, 129] width 120 height 60
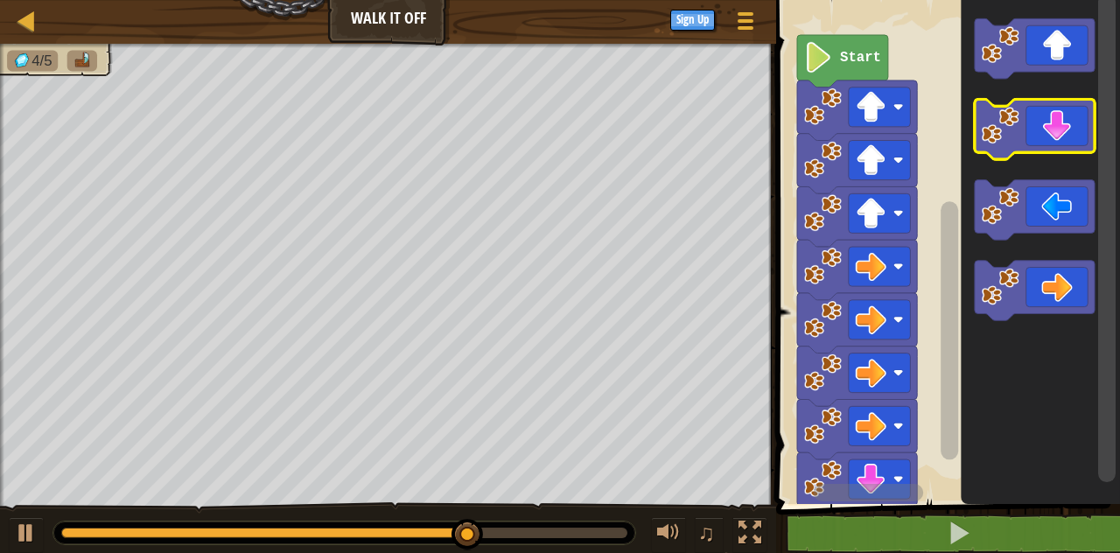
click at [1076, 133] on icon "Blockly Workspace" at bounding box center [1035, 129] width 120 height 60
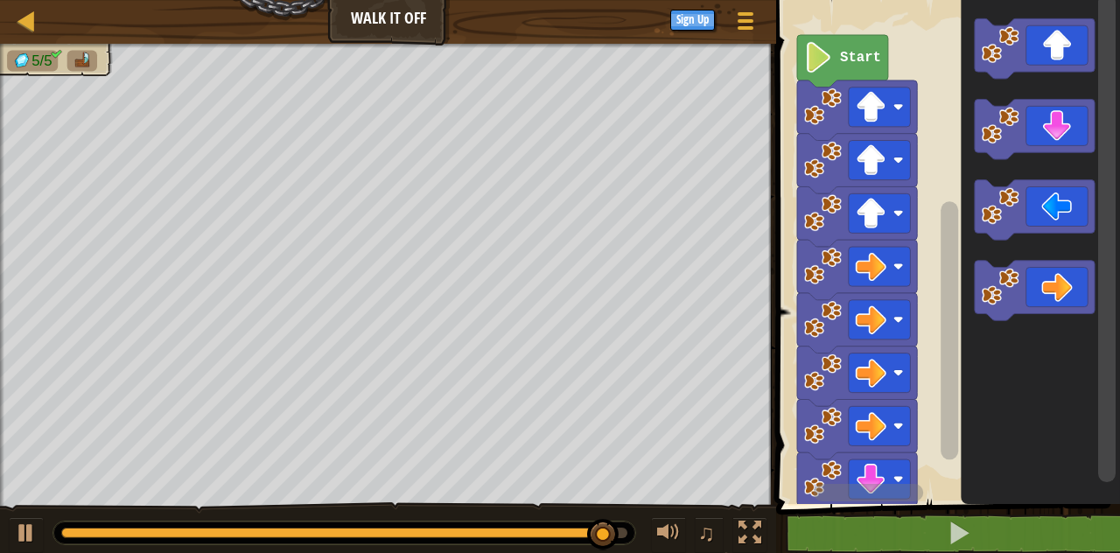
click at [1056, 191] on icon "Blockly Workspace" at bounding box center [1035, 210] width 120 height 60
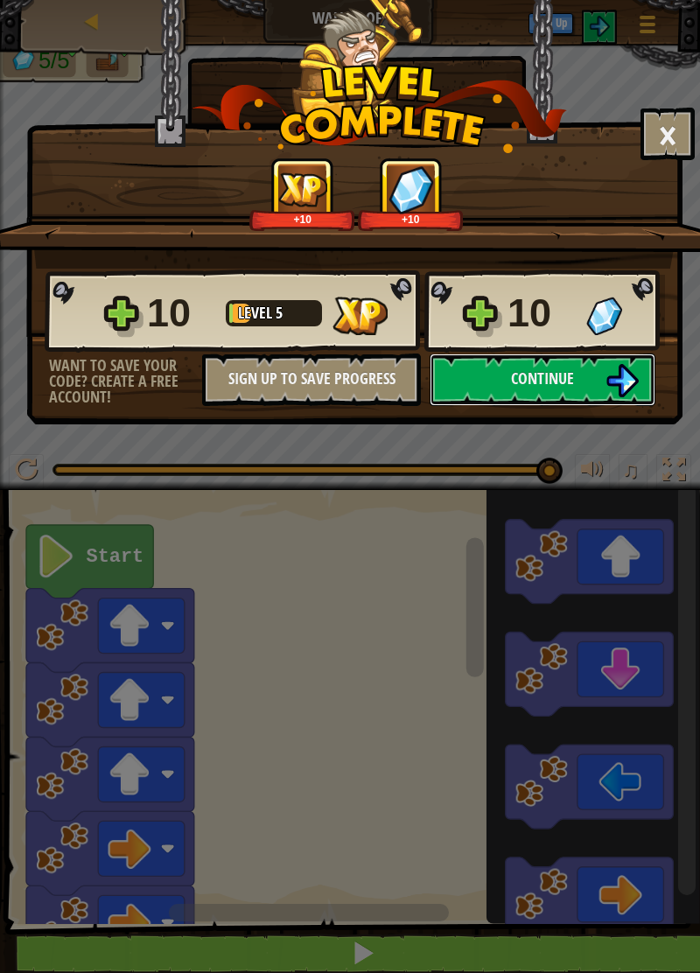
click at [546, 354] on button "Continue" at bounding box center [543, 380] width 226 height 53
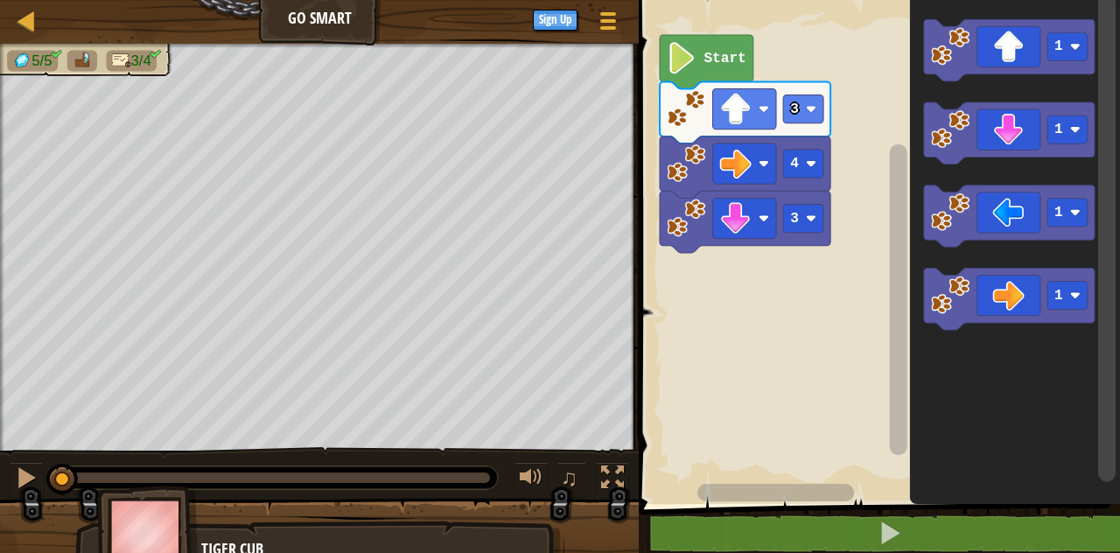
click at [1010, 39] on icon "Blockly Workspace" at bounding box center [1009, 50] width 171 height 62
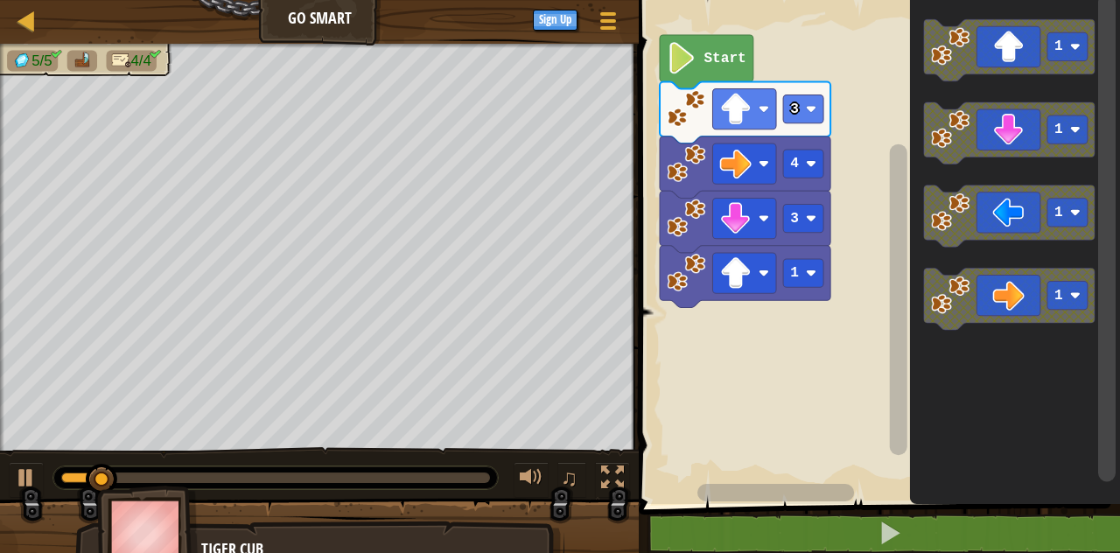
click at [1024, 42] on icon "Blockly Workspace" at bounding box center [1009, 50] width 171 height 62
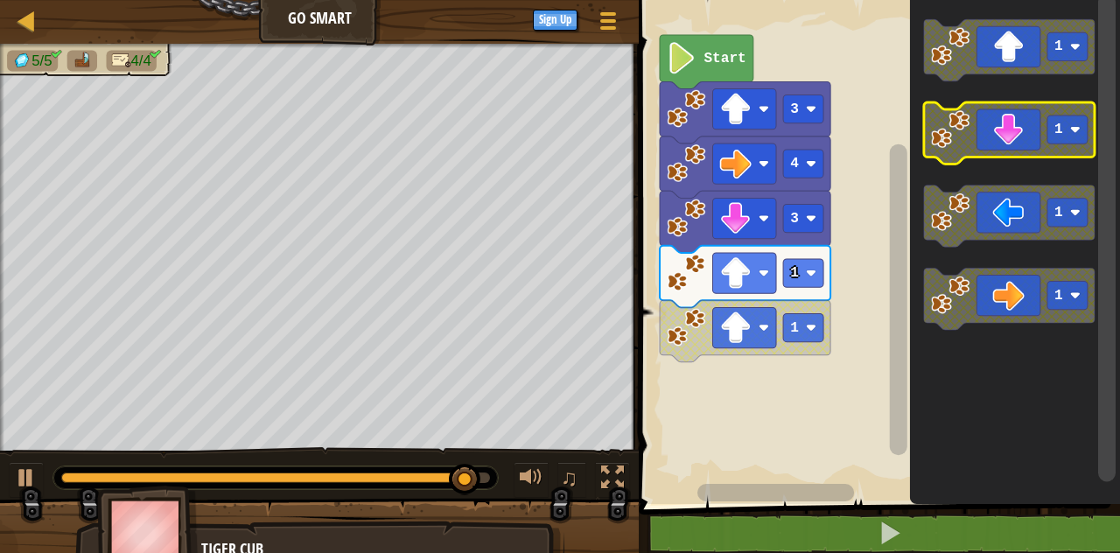
click at [1014, 133] on icon "Blockly Workspace" at bounding box center [1009, 133] width 171 height 62
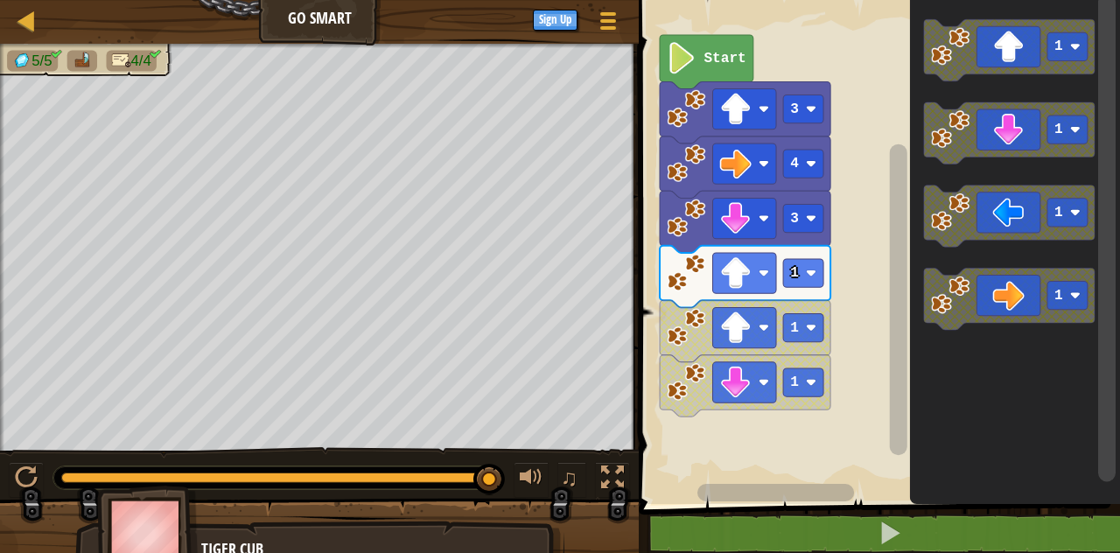
click at [1011, 136] on icon "Blockly Workspace" at bounding box center [1009, 133] width 171 height 62
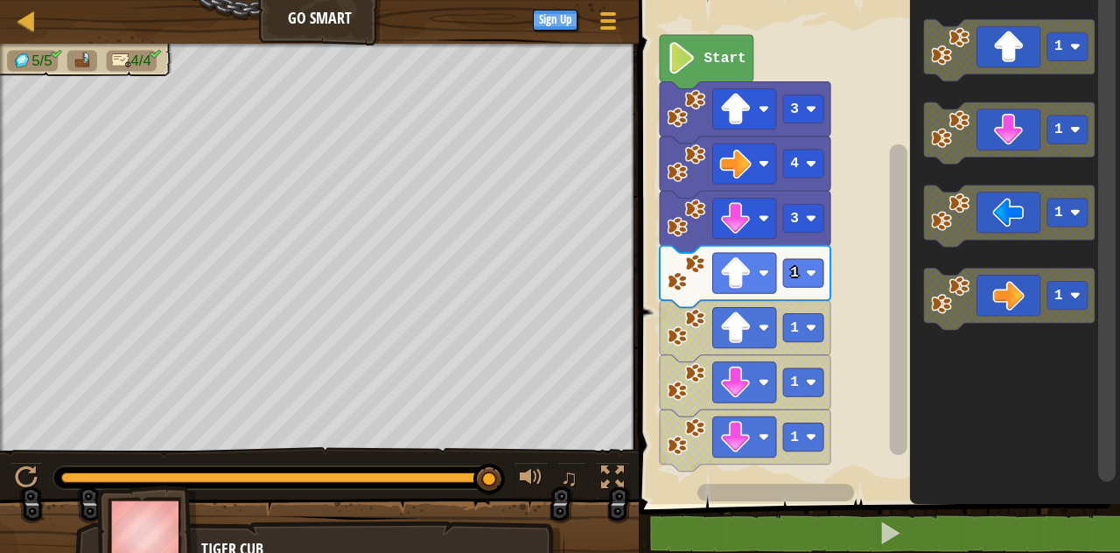
click at [712, 44] on icon "Blockly Workspace" at bounding box center [707, 61] width 94 height 53
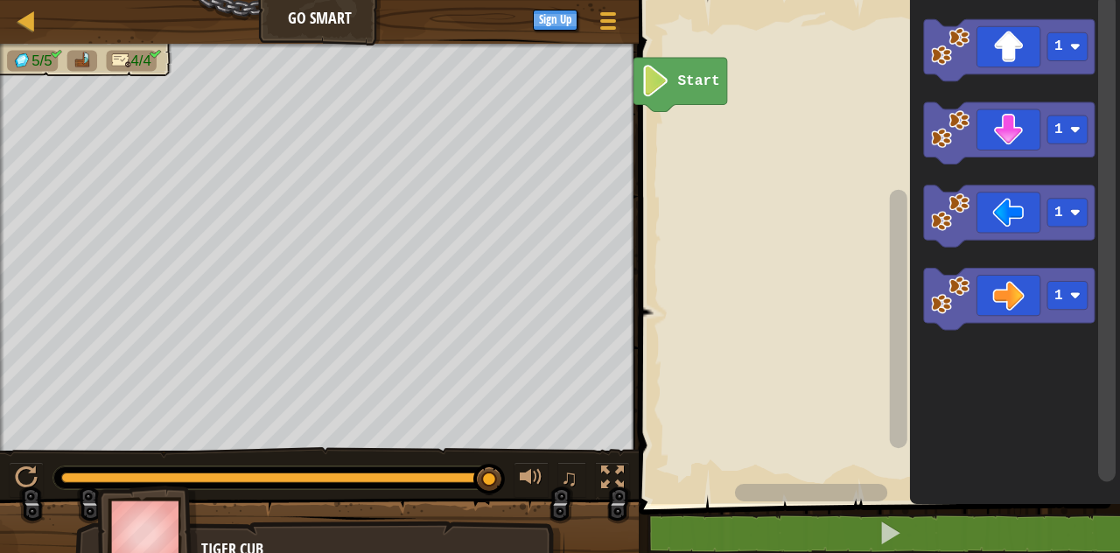
click at [698, 80] on text "Start" at bounding box center [699, 82] width 42 height 16
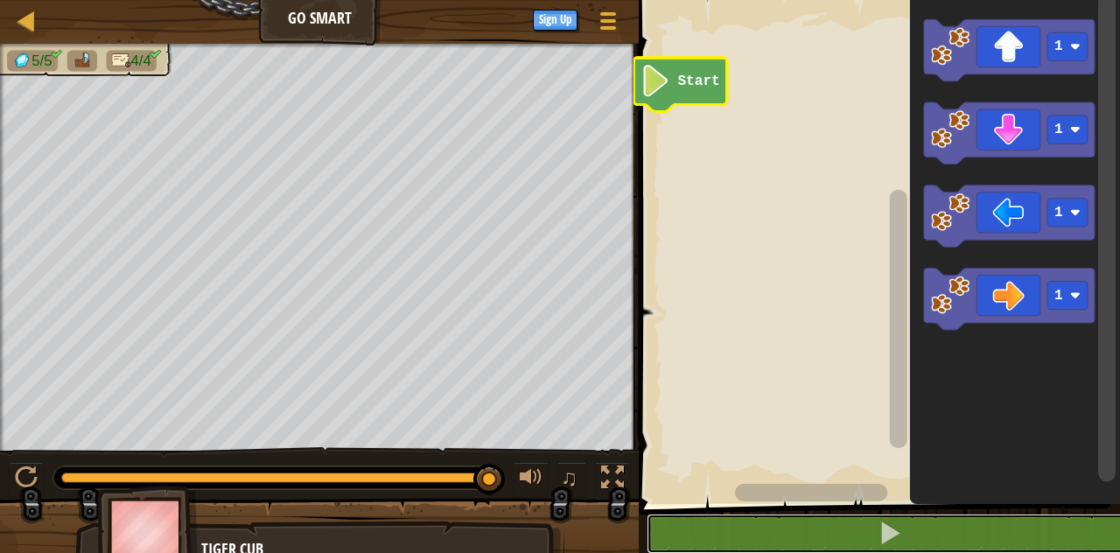
click at [872, 550] on button at bounding box center [890, 534] width 487 height 40
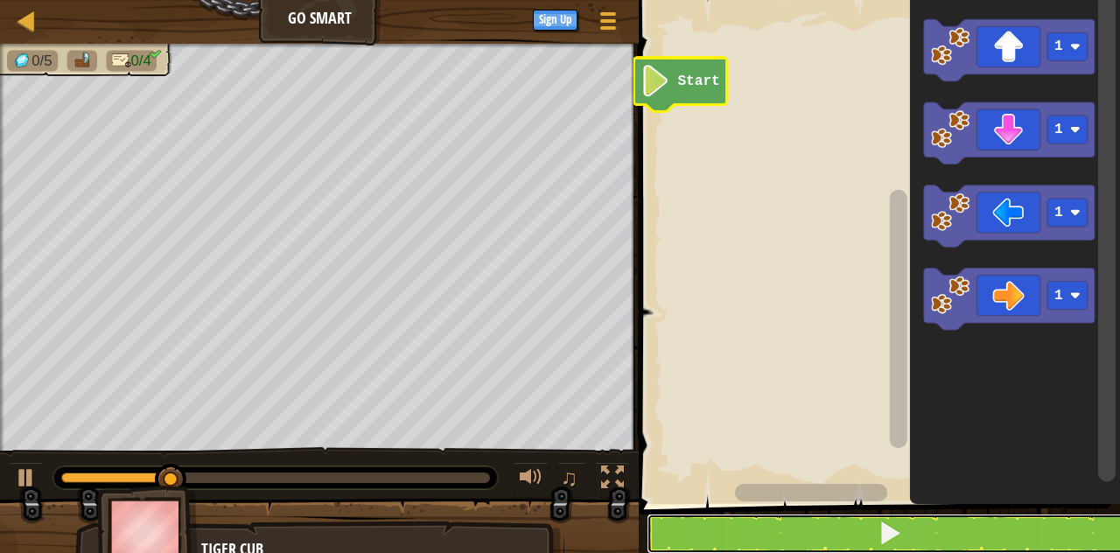
click at [904, 522] on button at bounding box center [890, 534] width 487 height 40
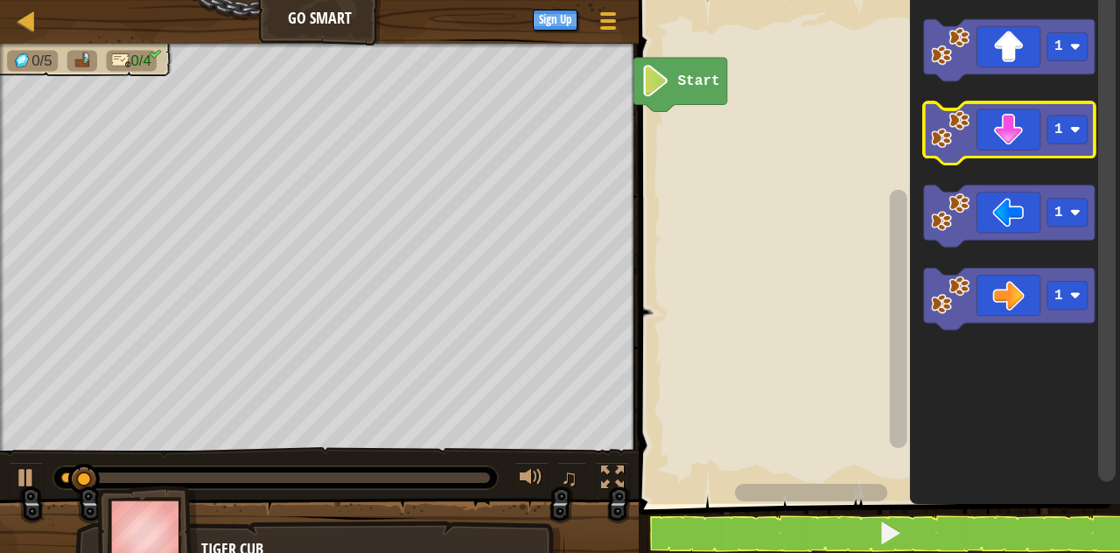
click at [992, 123] on icon "Blockly Workspace" at bounding box center [1009, 133] width 171 height 62
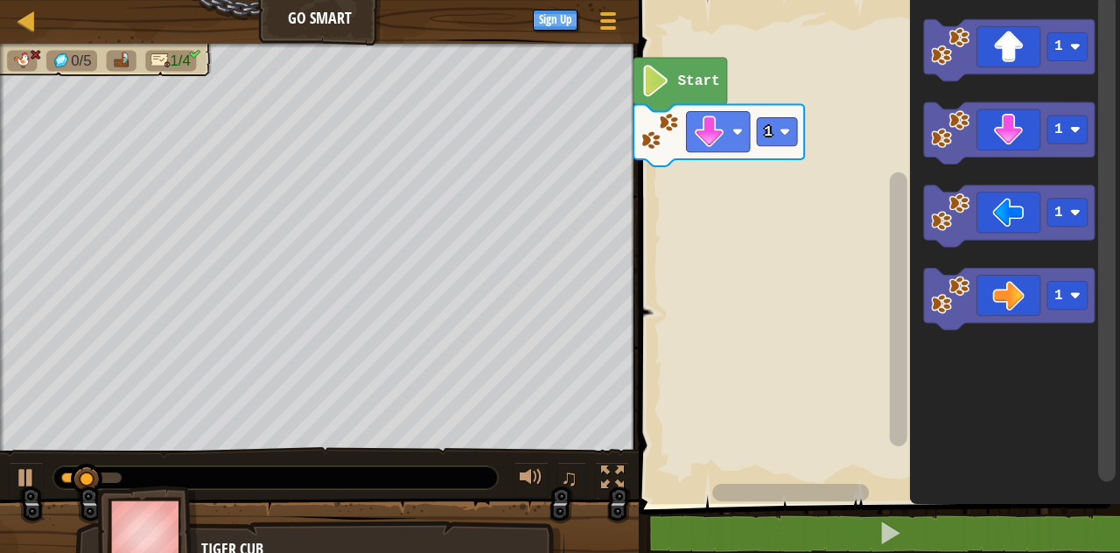
click at [998, 152] on icon "Blockly Workspace" at bounding box center [1009, 133] width 171 height 62
click at [1007, 138] on icon "Blockly Workspace" at bounding box center [1009, 133] width 171 height 62
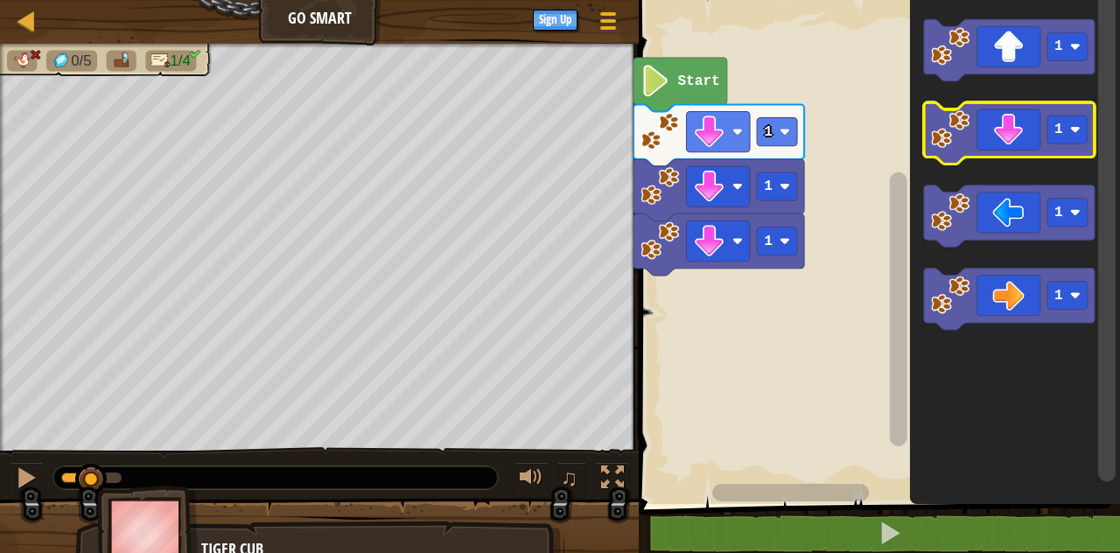
click at [1003, 135] on icon "Blockly Workspace" at bounding box center [1009, 133] width 171 height 62
click at [1003, 131] on icon "Blockly Workspace" at bounding box center [1009, 133] width 171 height 62
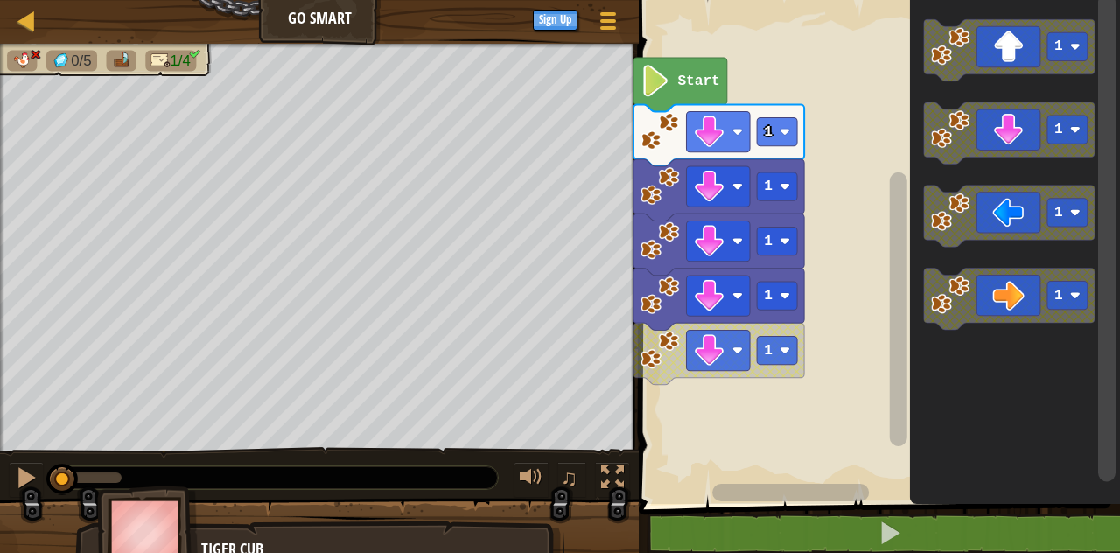
click at [1007, 123] on icon "Blockly Workspace" at bounding box center [1009, 133] width 171 height 62
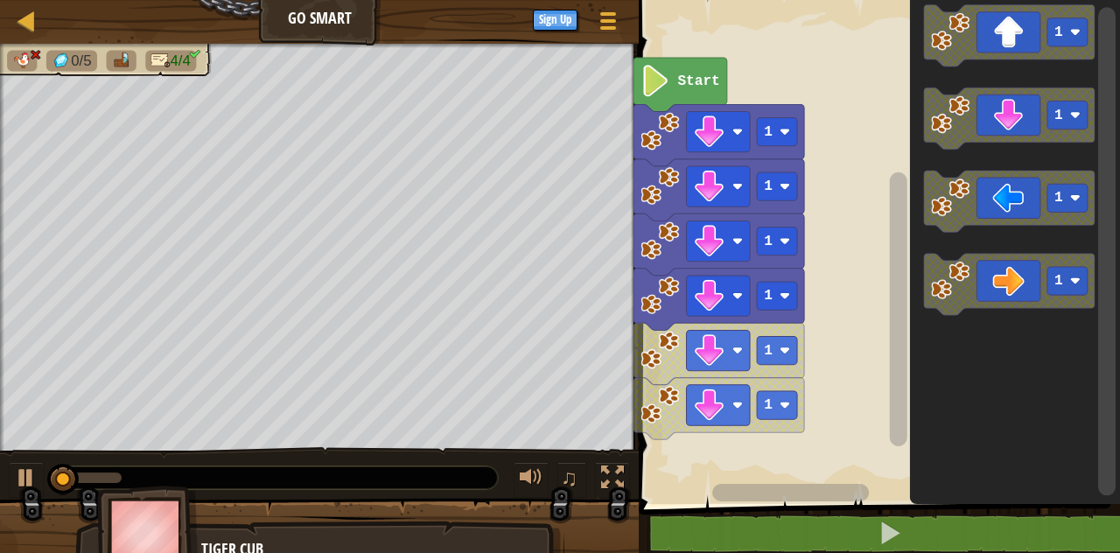
click at [1015, 122] on icon "Blockly Workspace" at bounding box center [1009, 119] width 171 height 62
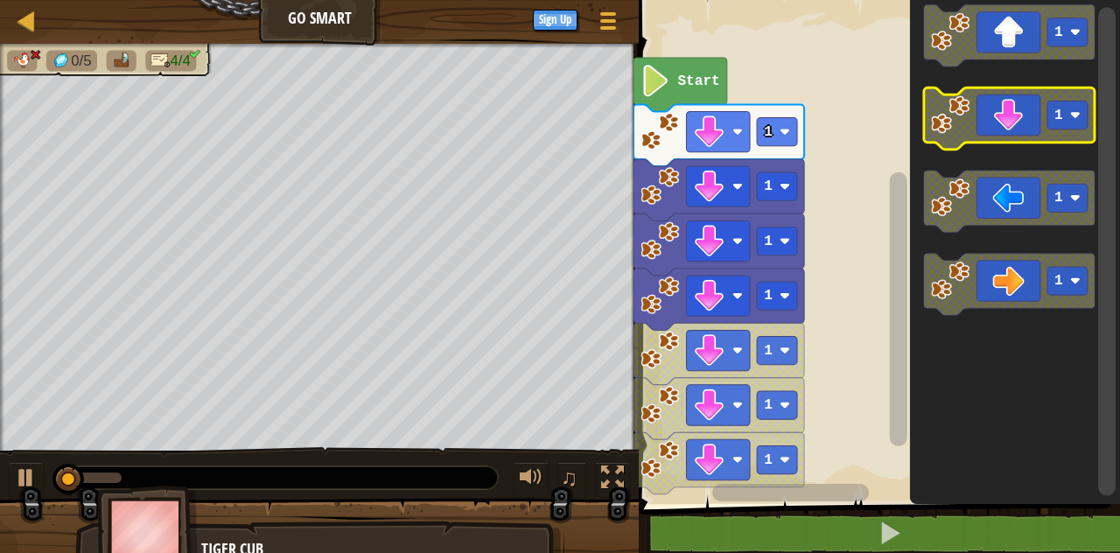
click at [1006, 124] on icon "Blockly Workspace" at bounding box center [1009, 119] width 171 height 62
click at [998, 142] on icon "Blockly Workspace" at bounding box center [1009, 119] width 171 height 62
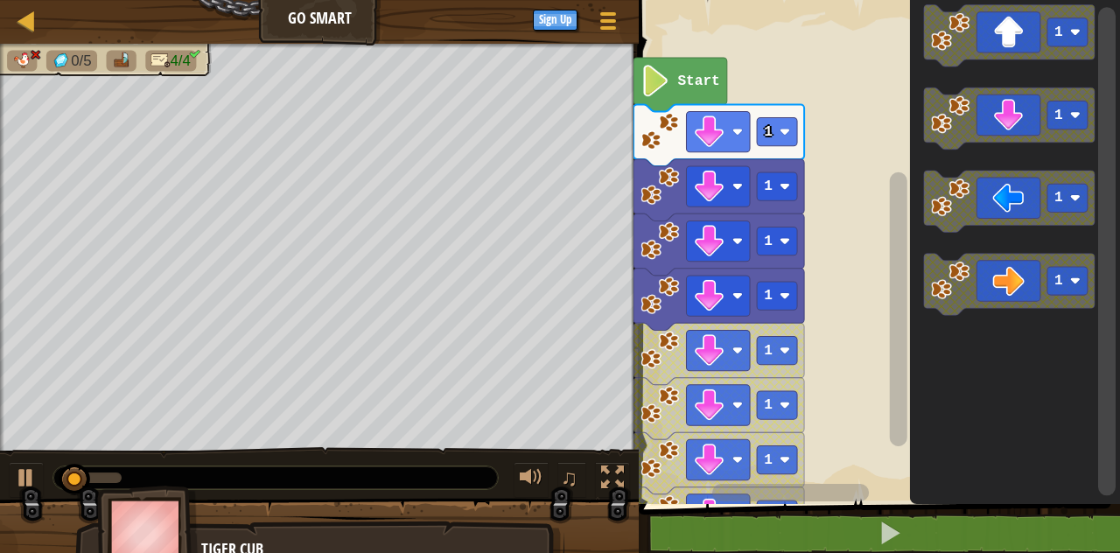
click at [991, 122] on icon "Blockly Workspace" at bounding box center [1009, 119] width 171 height 62
click at [1007, 119] on icon "Blockly Workspace" at bounding box center [1009, 119] width 171 height 62
click at [1016, 117] on icon "Blockly Workspace" at bounding box center [1009, 119] width 171 height 62
click at [999, 128] on icon "Blockly Workspace" at bounding box center [1009, 119] width 171 height 62
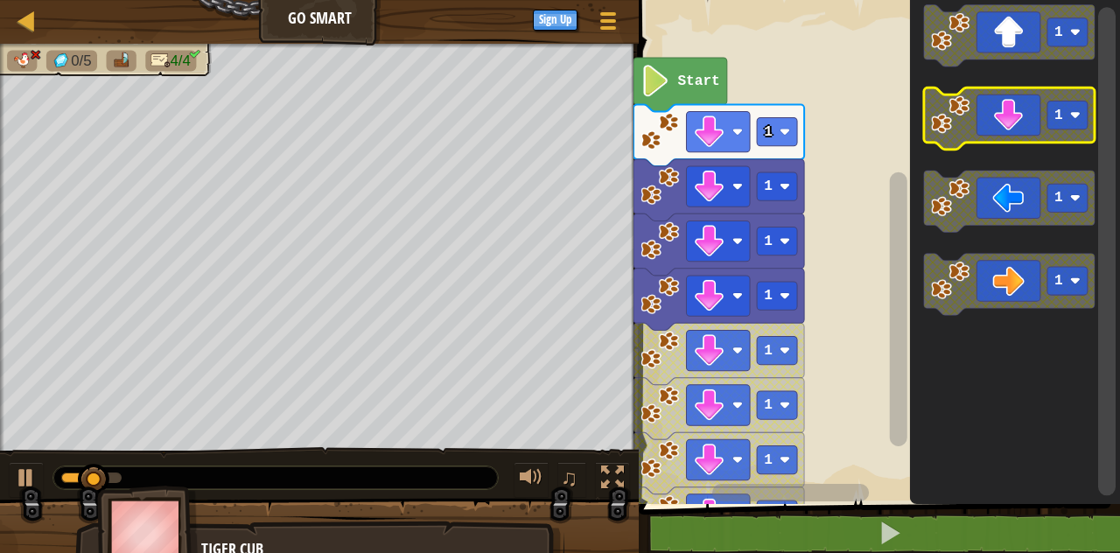
click at [1013, 130] on icon "Blockly Workspace" at bounding box center [1009, 119] width 171 height 62
click at [1020, 127] on icon "Blockly Workspace" at bounding box center [1009, 119] width 171 height 62
click at [1019, 130] on icon "Blockly Workspace" at bounding box center [1009, 119] width 171 height 62
click at [1029, 123] on icon "Blockly Workspace" at bounding box center [1009, 119] width 171 height 62
click at [1026, 127] on icon "Blockly Workspace" at bounding box center [1009, 119] width 171 height 62
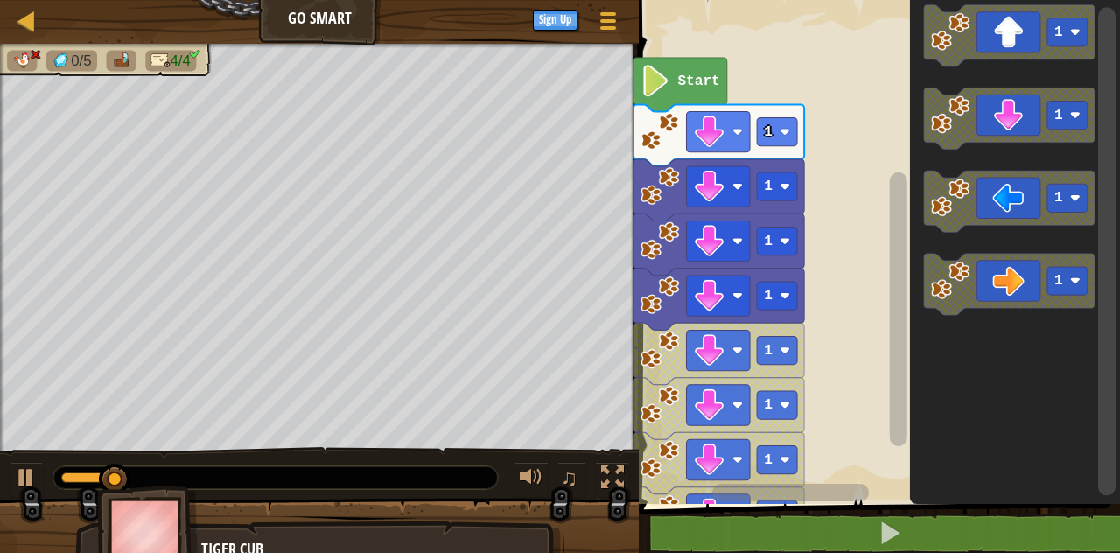
click at [1021, 159] on icon "Blockly Workspace" at bounding box center [1015, 247] width 210 height 513
click at [1024, 145] on rect "Blockly Workspace" at bounding box center [1009, 119] width 171 height 62
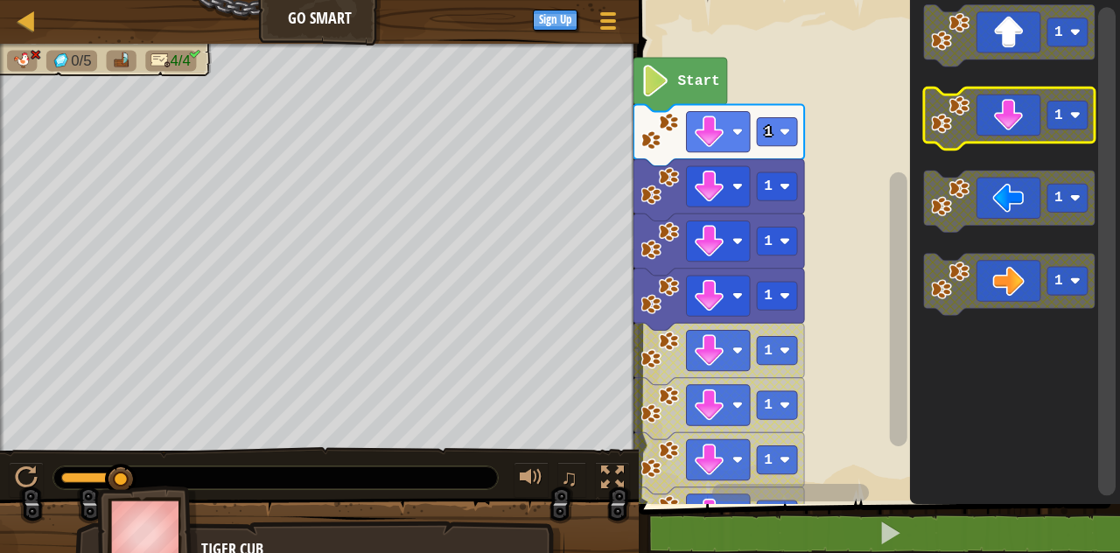
click at [1017, 144] on rect "Blockly Workspace" at bounding box center [1009, 119] width 171 height 62
click at [1016, 144] on rect "Blockly Workspace" at bounding box center [1009, 119] width 171 height 62
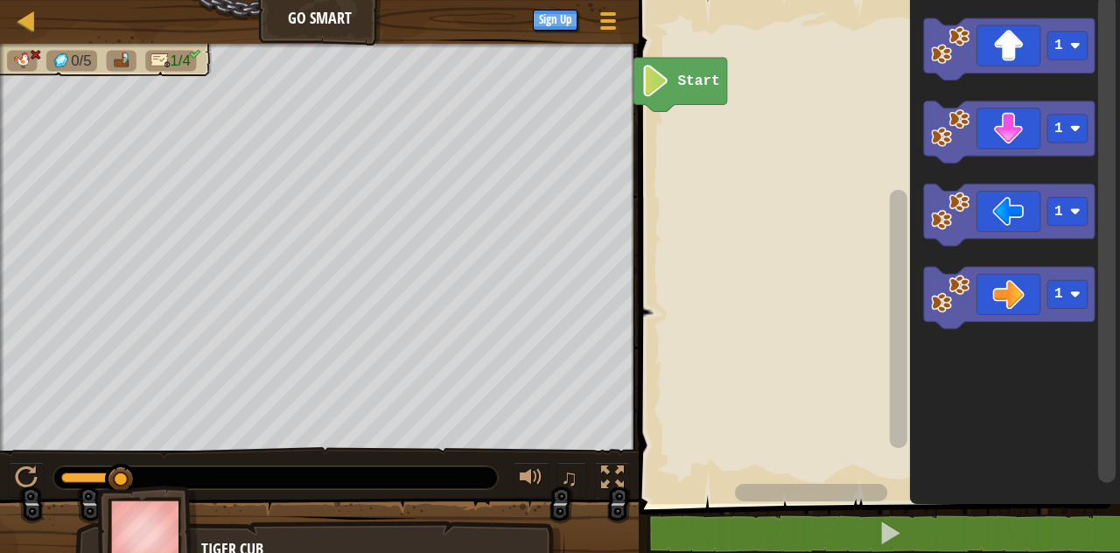
click at [1013, 51] on icon "Blockly Workspace" at bounding box center [1009, 49] width 171 height 62
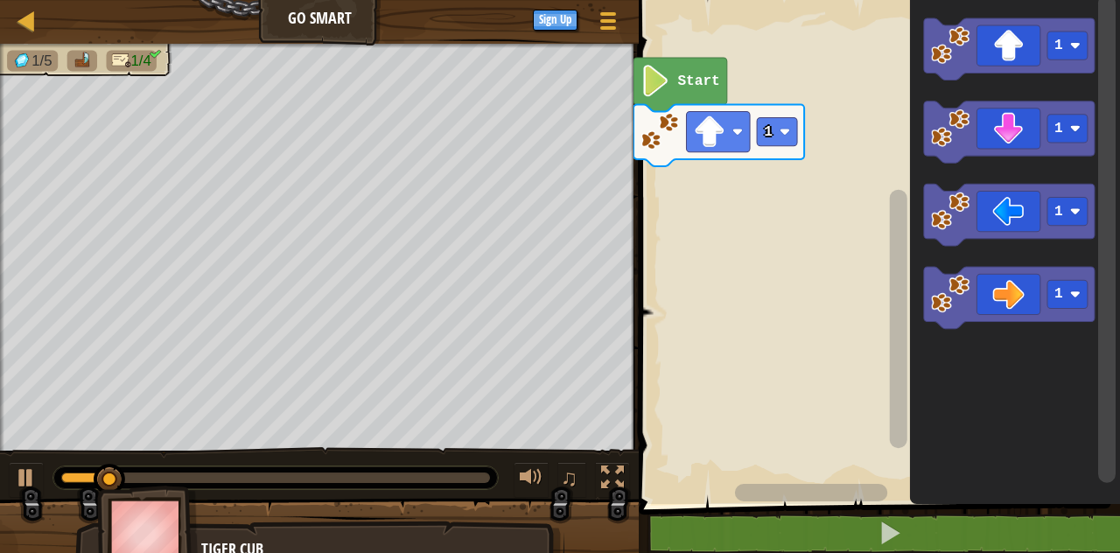
click at [1033, 37] on icon "Blockly Workspace" at bounding box center [1009, 49] width 171 height 62
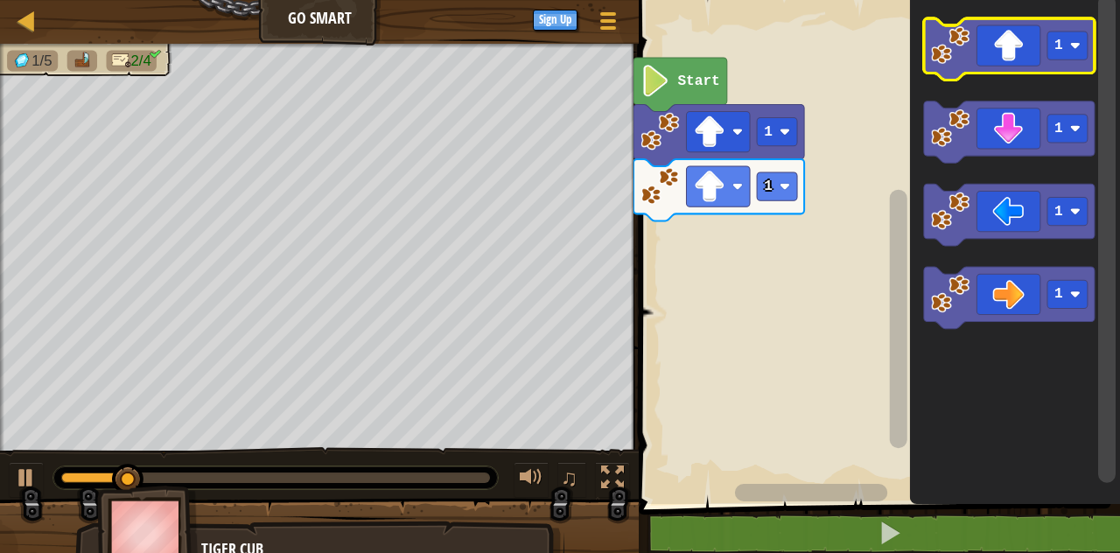
click at [1020, 46] on icon "Blockly Workspace" at bounding box center [1009, 49] width 171 height 62
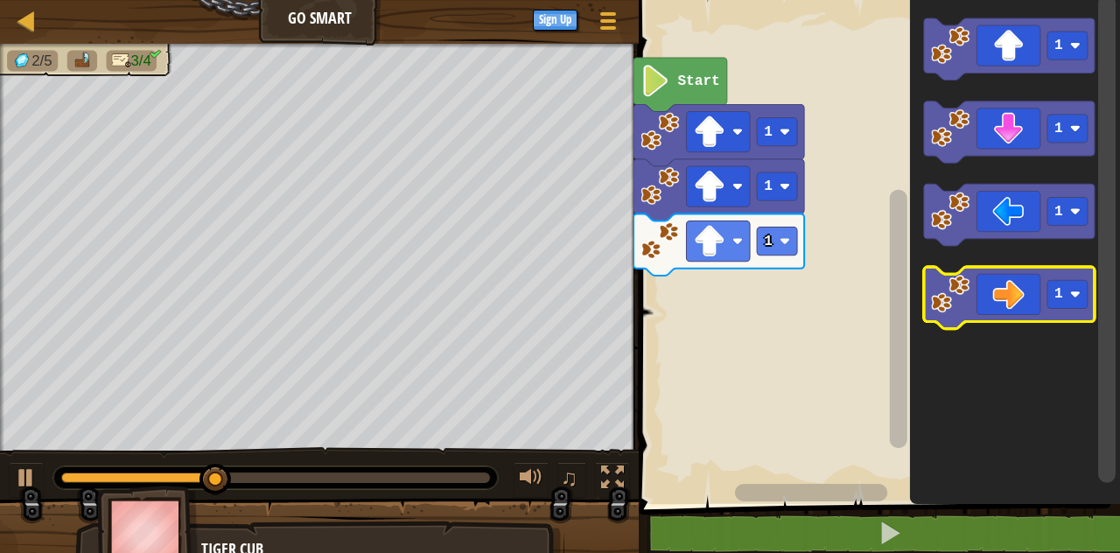
click at [1041, 303] on icon "Blockly Workspace" at bounding box center [1009, 298] width 171 height 62
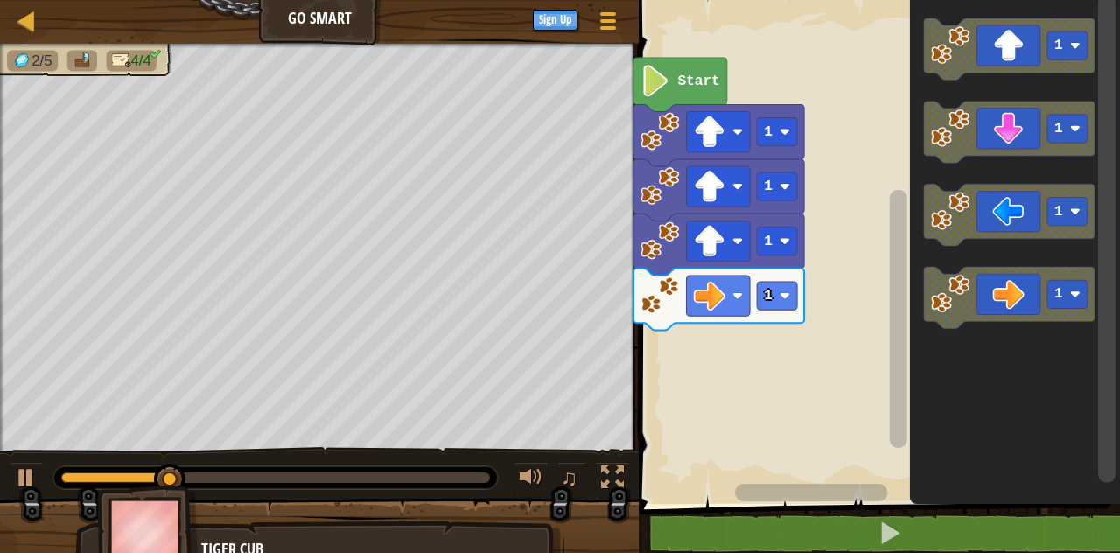
click at [1023, 297] on icon "Blockly Workspace" at bounding box center [1009, 298] width 171 height 62
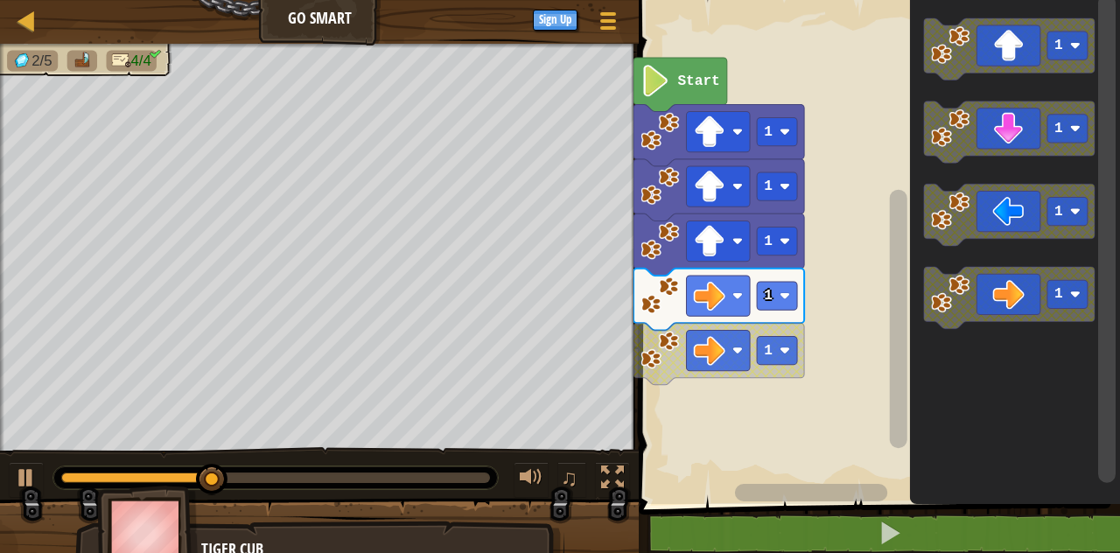
click at [999, 302] on icon "Blockly Workspace" at bounding box center [1009, 298] width 171 height 62
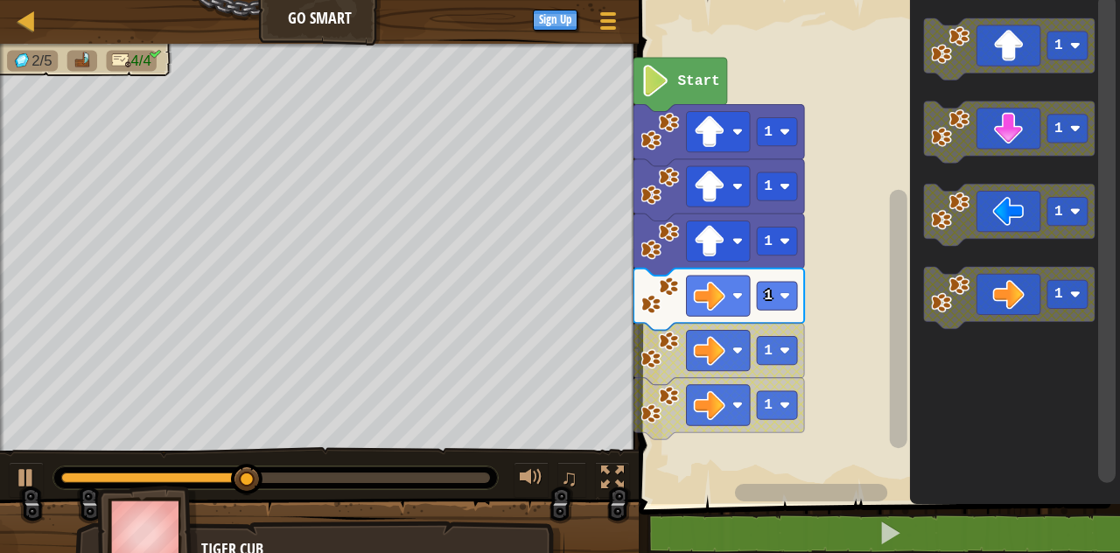
click at [1006, 276] on icon "Blockly Workspace" at bounding box center [1009, 298] width 171 height 62
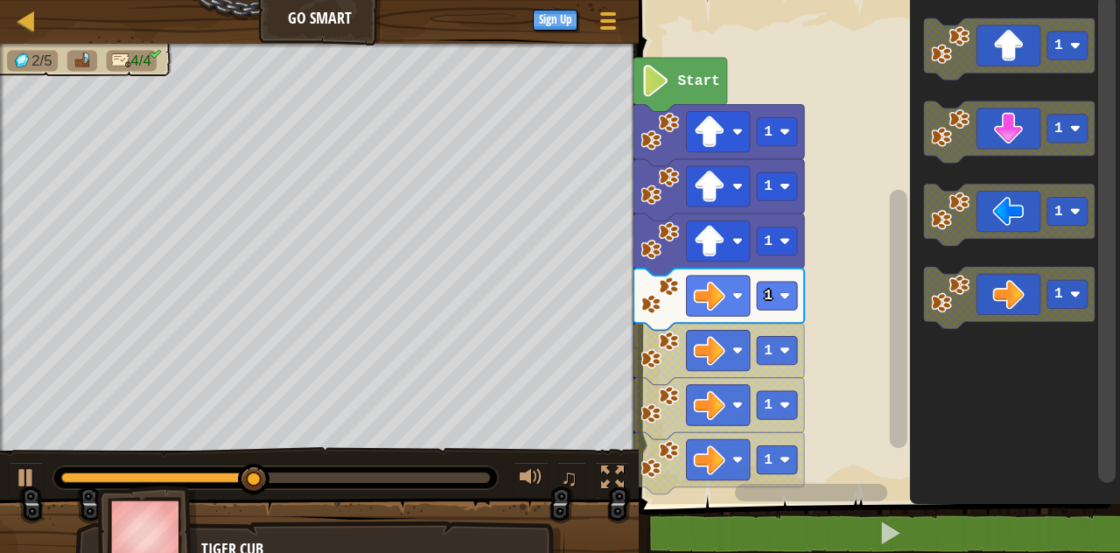
click at [995, 268] on icon "Blockly Workspace" at bounding box center [1009, 298] width 171 height 62
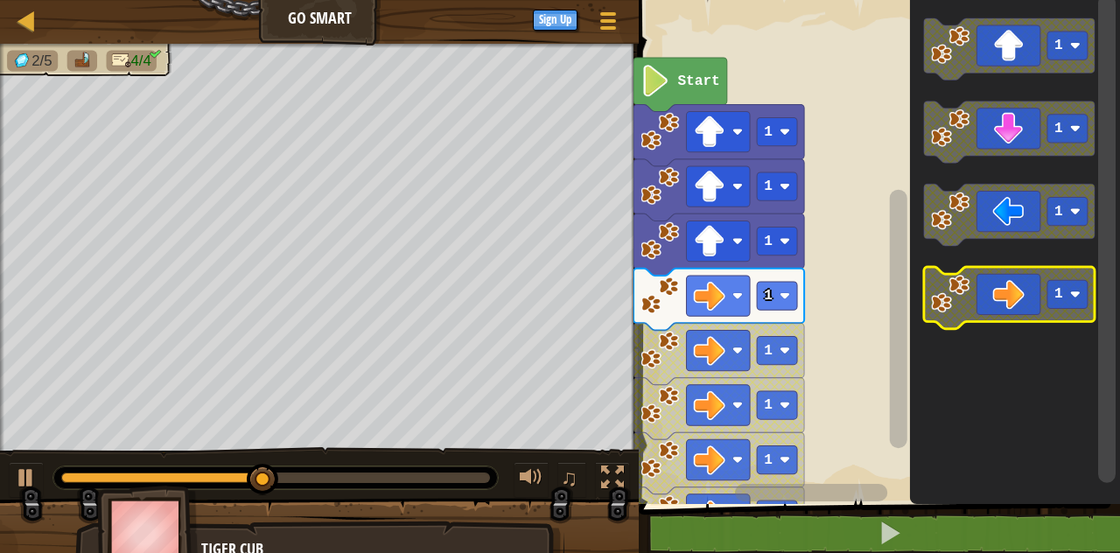
click at [995, 277] on icon "Blockly Workspace" at bounding box center [1009, 298] width 171 height 62
click at [997, 268] on icon "Blockly Workspace" at bounding box center [1009, 298] width 171 height 62
click at [998, 270] on icon "Blockly Workspace" at bounding box center [1009, 298] width 171 height 62
click at [998, 283] on icon "Blockly Workspace" at bounding box center [1009, 298] width 171 height 62
click at [1012, 291] on icon "Blockly Workspace" at bounding box center [1009, 298] width 171 height 62
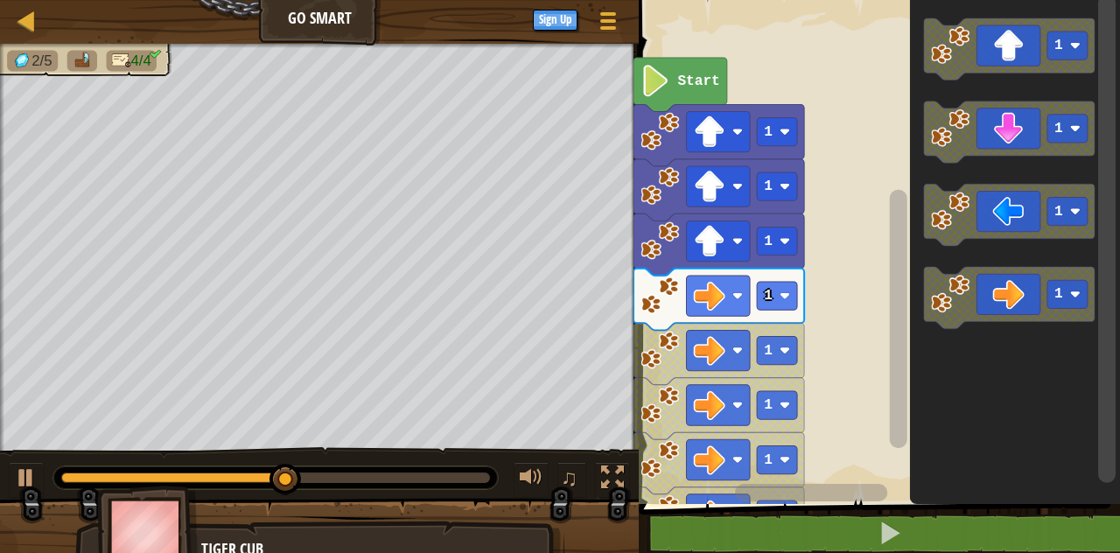
click at [1013, 301] on icon "Blockly Workspace" at bounding box center [1009, 298] width 171 height 62
click at [999, 298] on icon "Blockly Workspace" at bounding box center [1009, 298] width 171 height 62
click at [996, 297] on icon "Blockly Workspace" at bounding box center [1009, 298] width 171 height 62
click at [983, 291] on icon "Blockly Workspace" at bounding box center [1009, 298] width 171 height 62
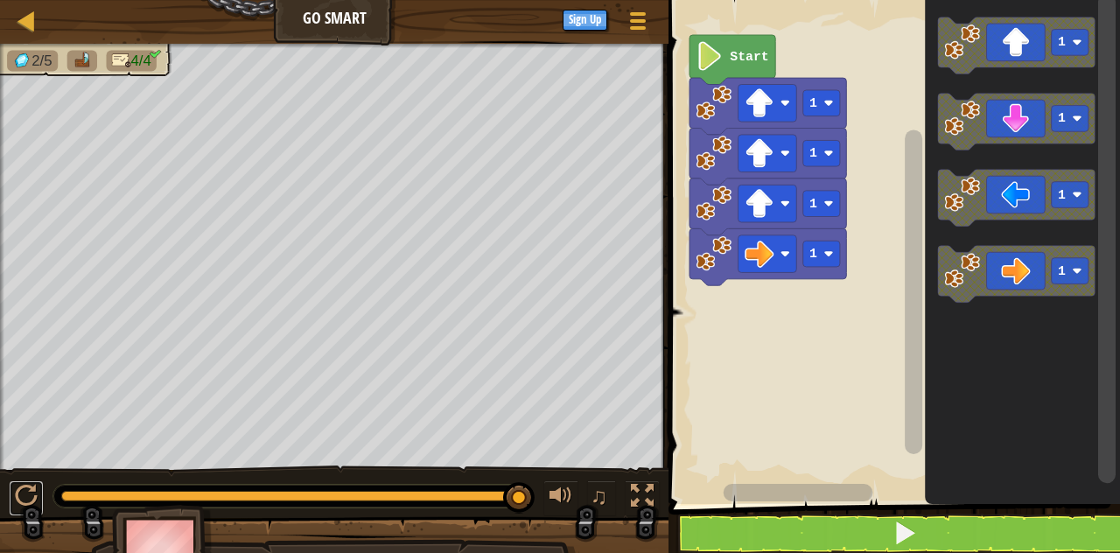
click at [41, 486] on button at bounding box center [26, 498] width 35 height 36
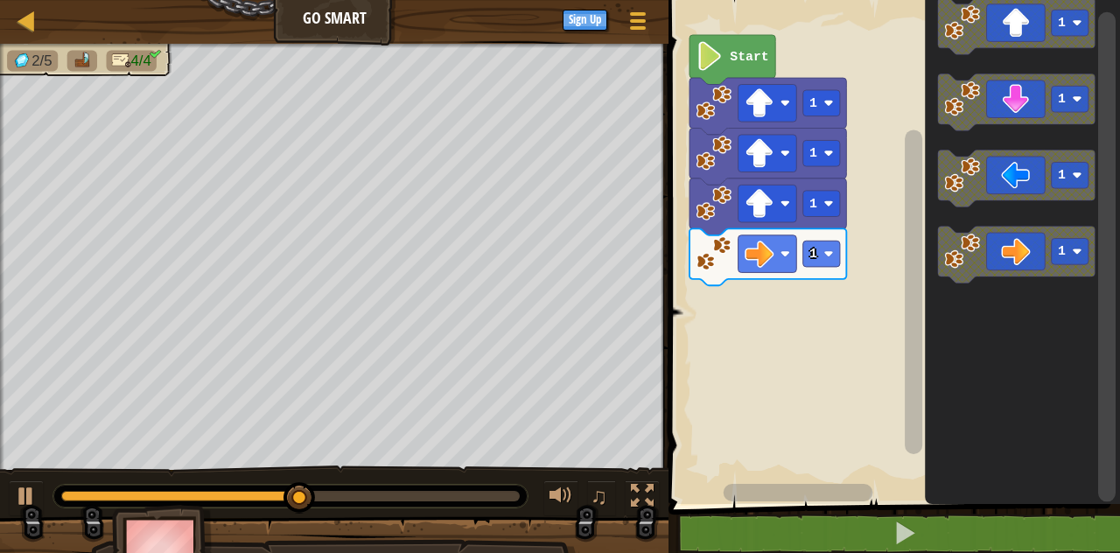
click at [1119, 79] on icon "Blockly Workspace" at bounding box center [1022, 247] width 195 height 513
click at [1019, 249] on icon "Blockly Workspace" at bounding box center [1016, 255] width 157 height 57
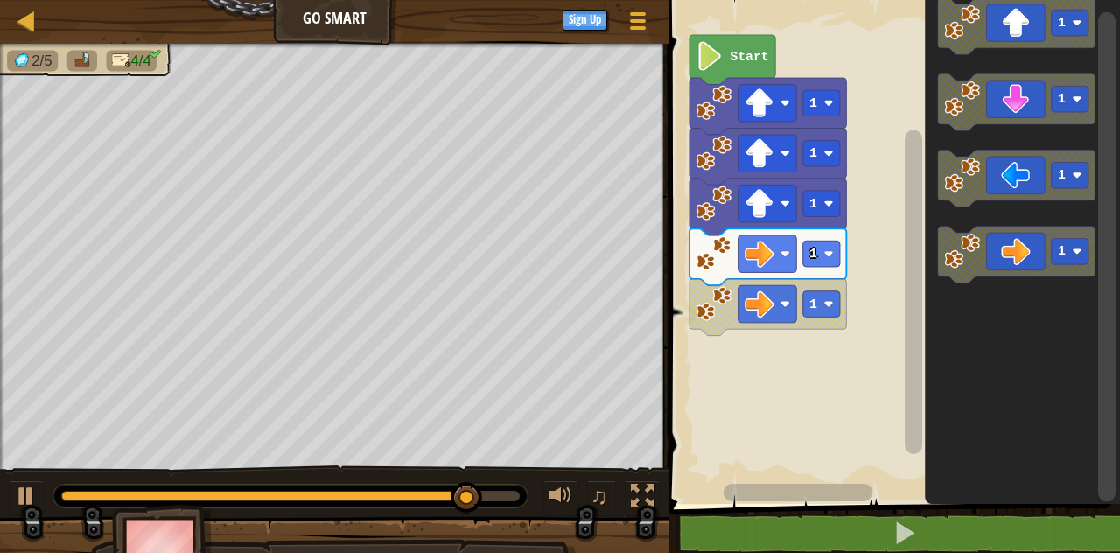
click at [1019, 264] on icon "Blockly Workspace" at bounding box center [1016, 255] width 157 height 57
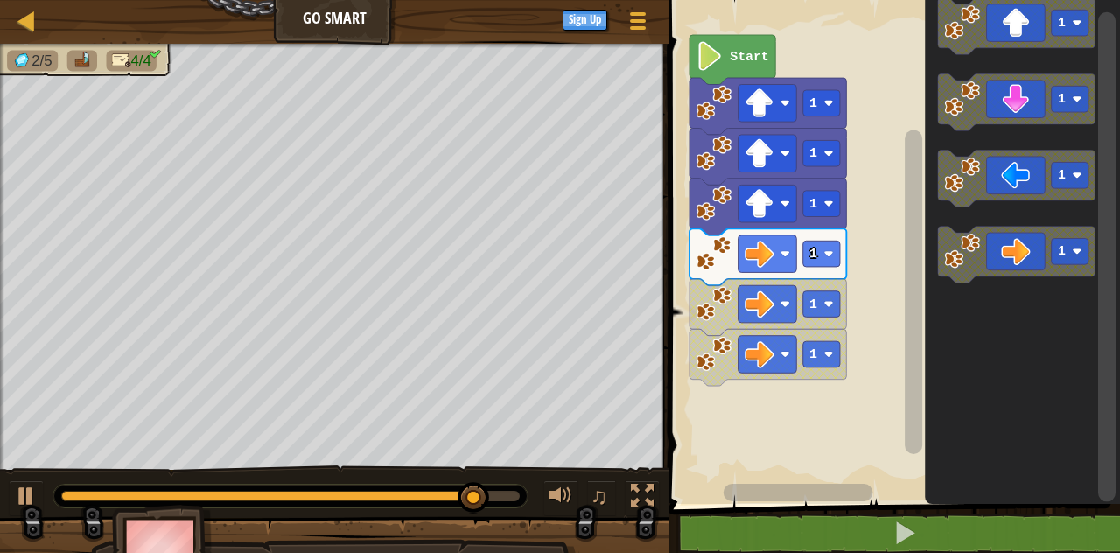
click at [1020, 259] on icon "Blockly Workspace" at bounding box center [1016, 255] width 157 height 57
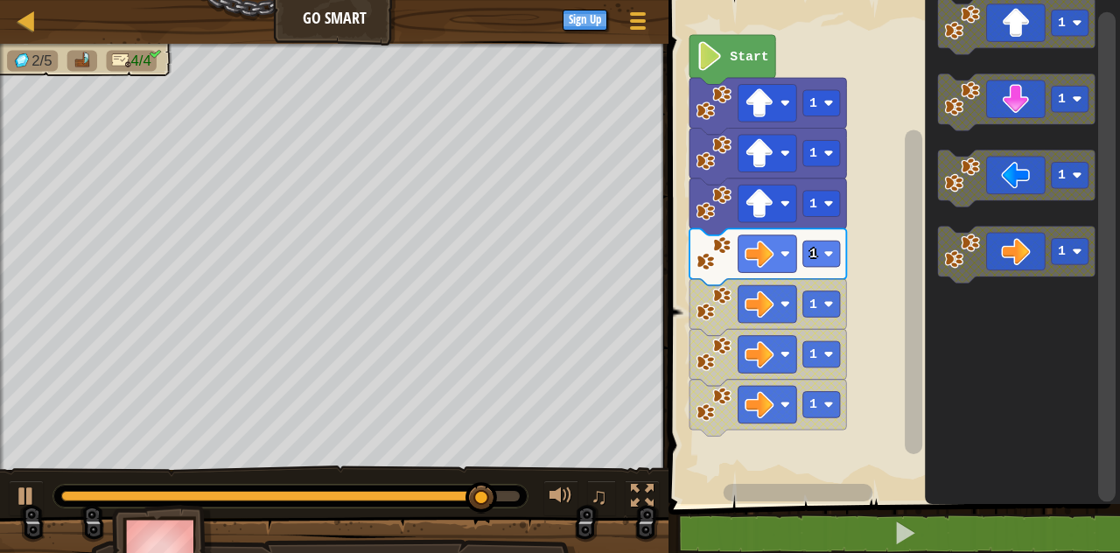
click at [1013, 260] on icon "Blockly Workspace" at bounding box center [1016, 255] width 157 height 57
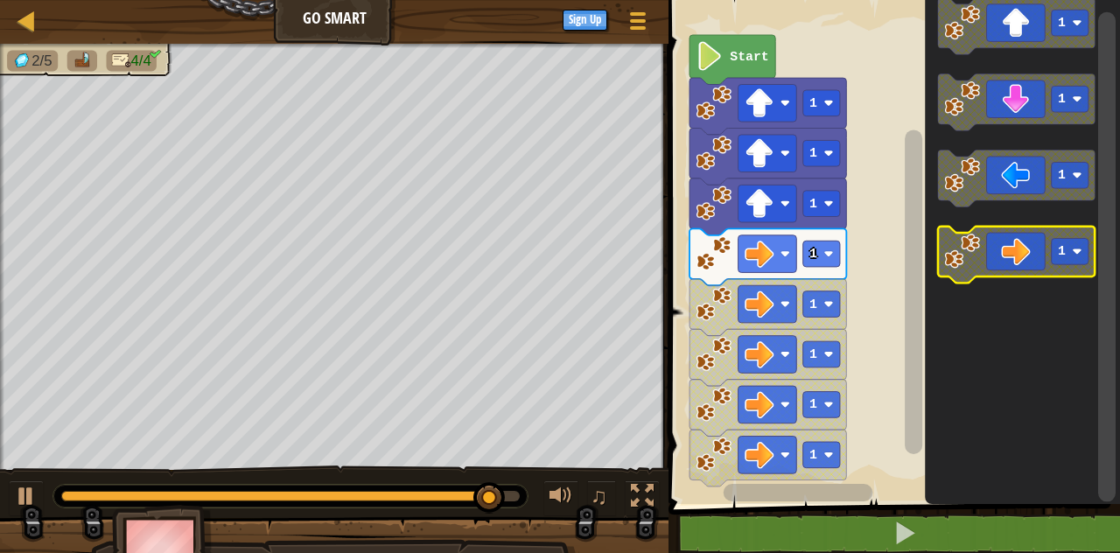
click at [1009, 261] on icon "Blockly Workspace" at bounding box center [1016, 255] width 157 height 57
click at [1002, 239] on icon "Blockly Workspace" at bounding box center [1016, 255] width 157 height 57
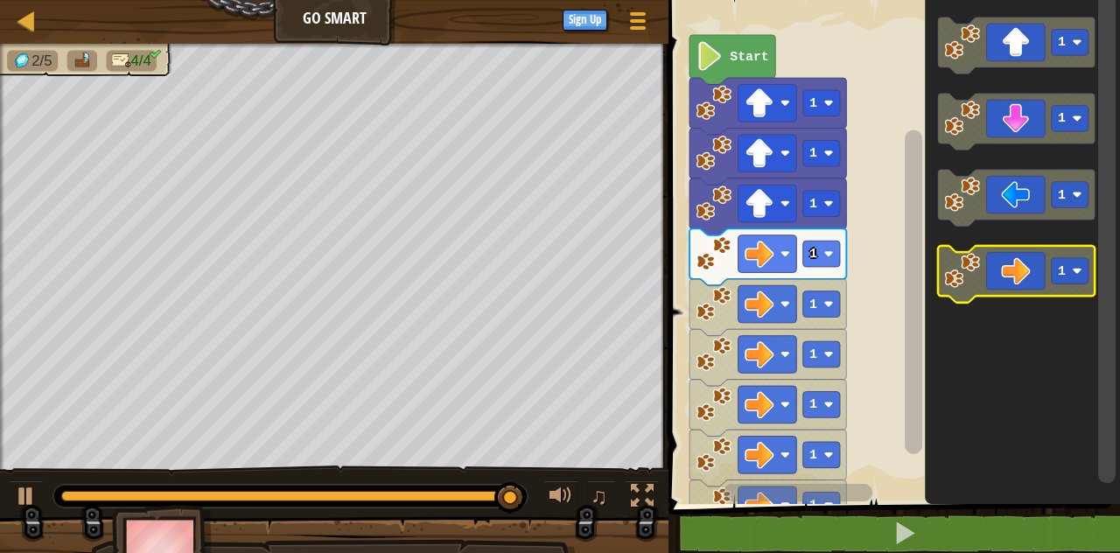
click at [999, 265] on icon "Blockly Workspace" at bounding box center [1016, 274] width 157 height 57
click at [999, 257] on icon "Blockly Workspace" at bounding box center [1016, 274] width 157 height 57
click at [1005, 259] on icon "Blockly Workspace" at bounding box center [1016, 274] width 157 height 57
click at [1002, 264] on icon "Blockly Workspace" at bounding box center [1016, 274] width 157 height 57
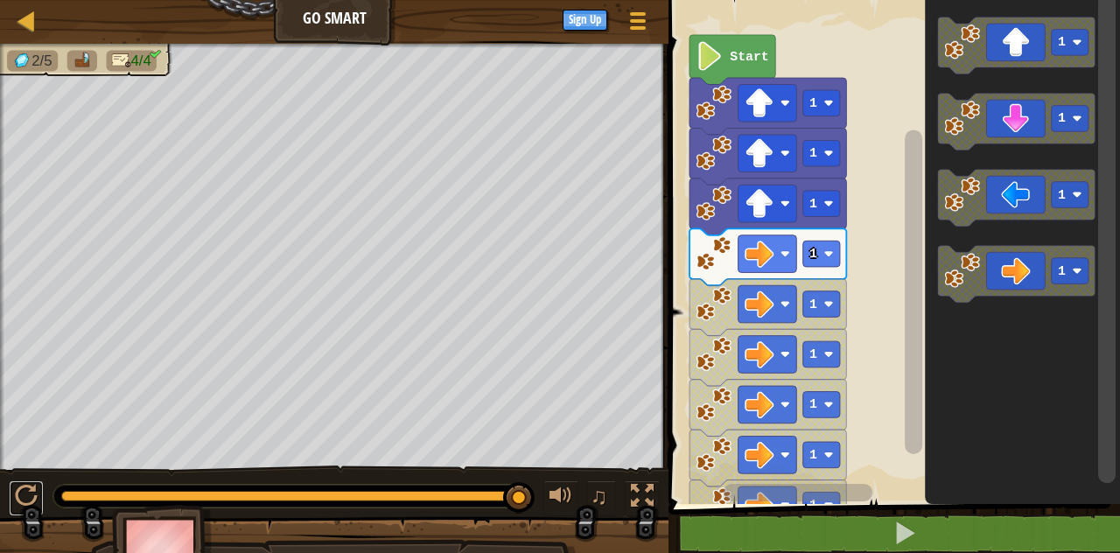
click at [32, 488] on div at bounding box center [26, 496] width 23 height 23
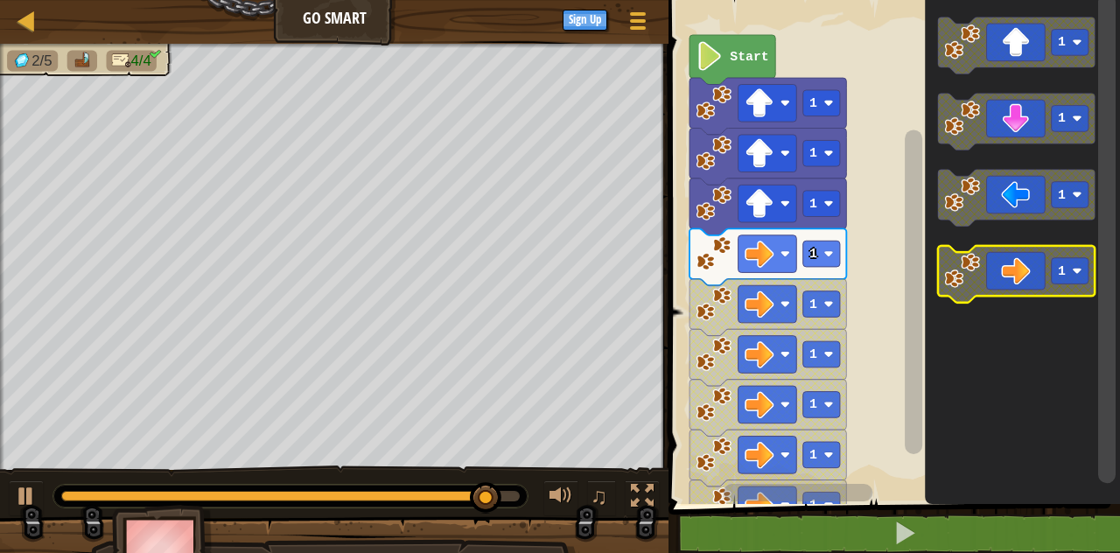
click at [1019, 272] on icon "Blockly Workspace" at bounding box center [1016, 274] width 157 height 57
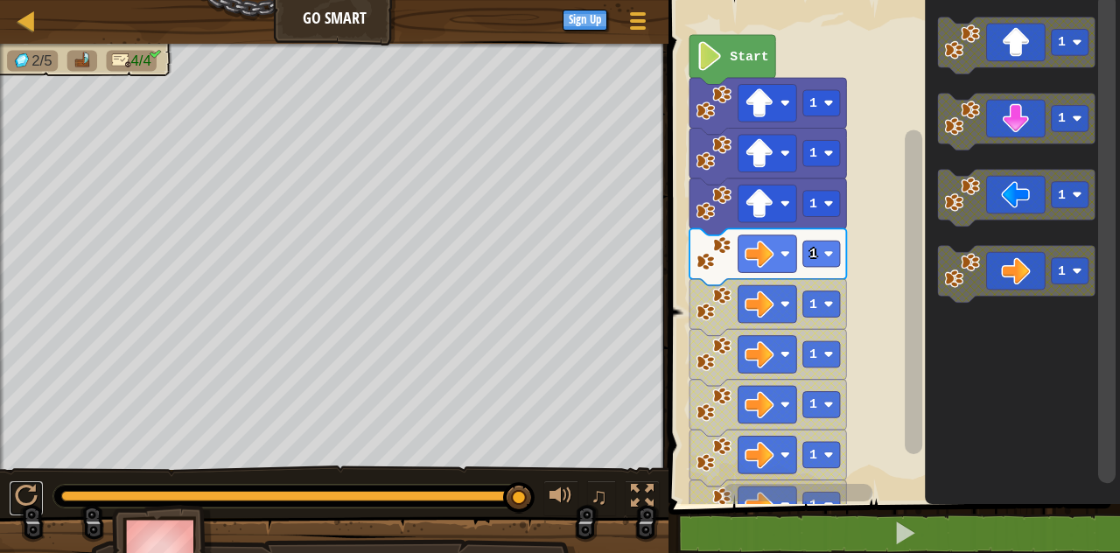
click at [19, 494] on div at bounding box center [26, 496] width 23 height 23
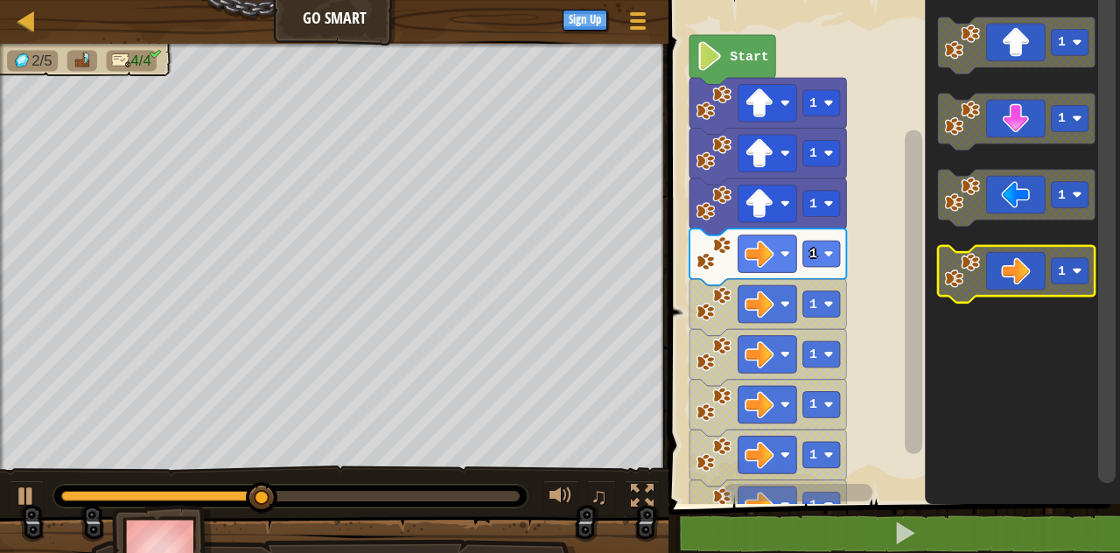
click at [1027, 268] on icon "Blockly Workspace" at bounding box center [1016, 274] width 157 height 57
click at [1019, 266] on icon "Blockly Workspace" at bounding box center [1016, 274] width 157 height 57
click at [1003, 275] on icon "Blockly Workspace" at bounding box center [1016, 274] width 157 height 57
click at [1012, 275] on icon "Blockly Workspace" at bounding box center [1016, 274] width 157 height 57
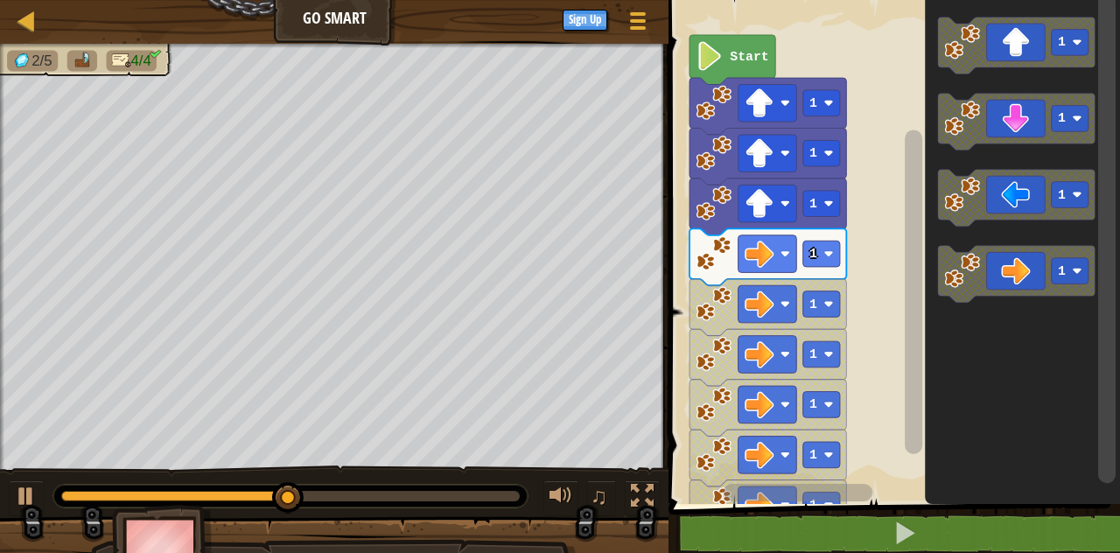
click at [1026, 278] on icon "Blockly Workspace" at bounding box center [1016, 274] width 157 height 57
click at [1029, 277] on icon "Blockly Workspace" at bounding box center [1016, 274] width 157 height 57
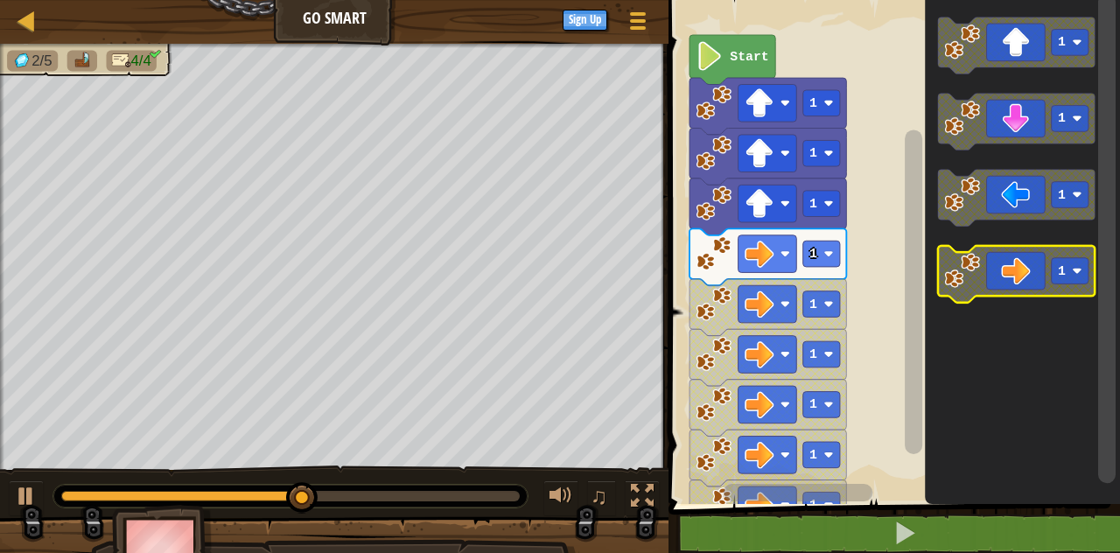
click at [1005, 286] on icon "Blockly Workspace" at bounding box center [1016, 274] width 157 height 57
click at [1023, 266] on icon "Blockly Workspace" at bounding box center [1016, 274] width 157 height 57
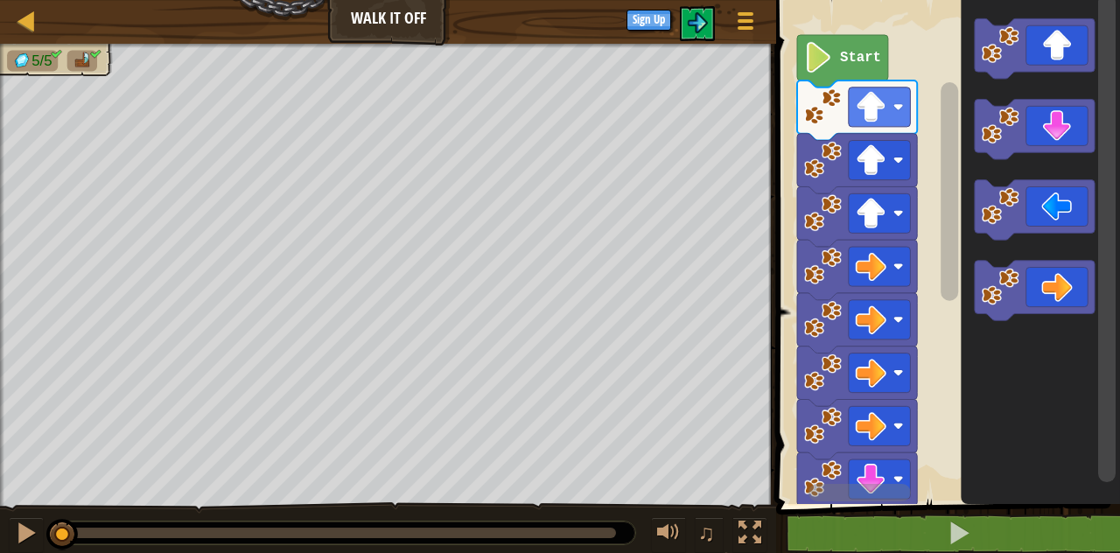
click at [1039, 284] on icon "Blockly Workspace" at bounding box center [1035, 291] width 120 height 60
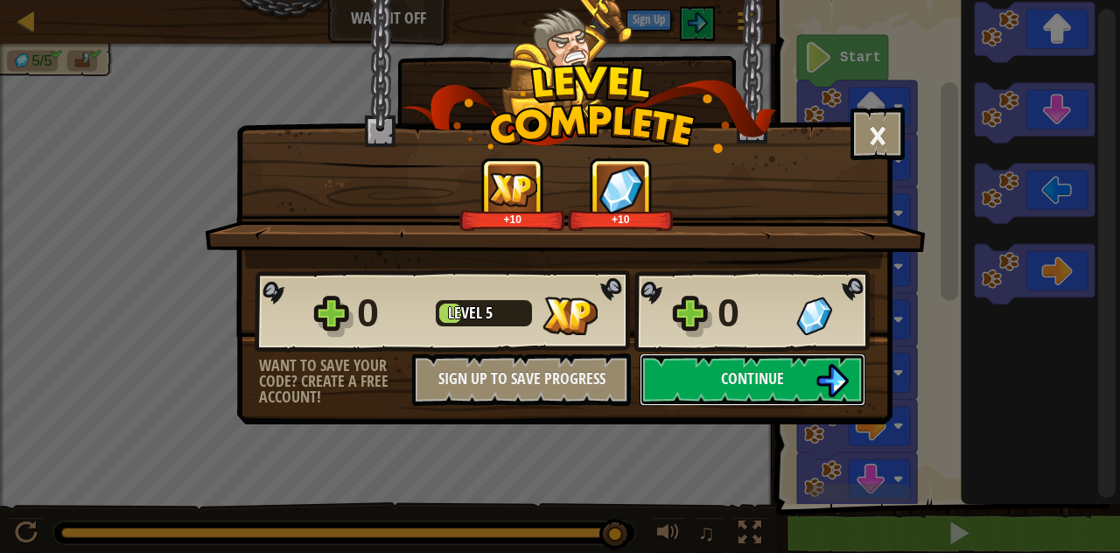
click at [789, 375] on button "Continue" at bounding box center [753, 380] width 226 height 53
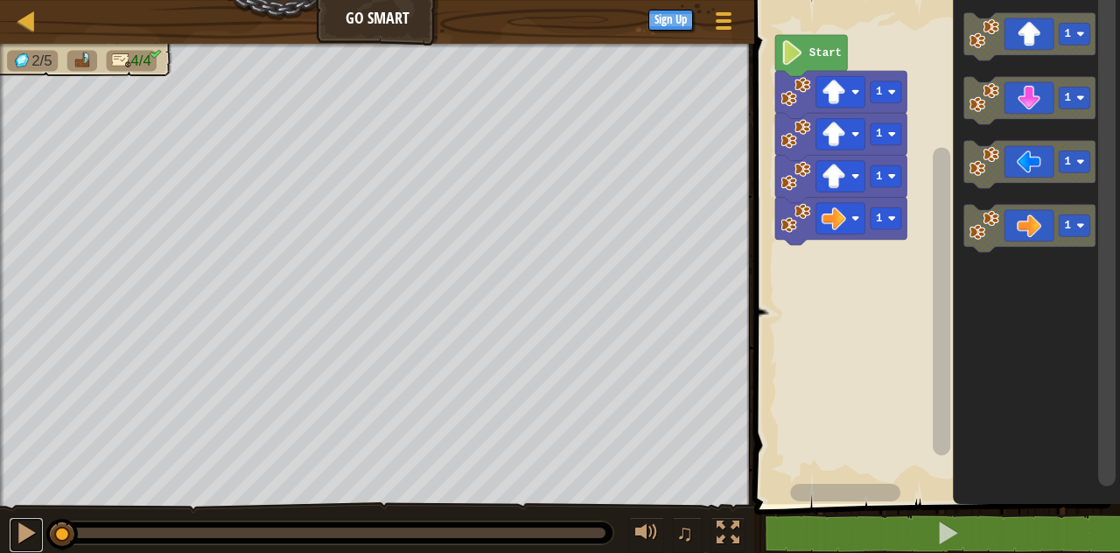
click at [23, 539] on div at bounding box center [26, 533] width 23 height 23
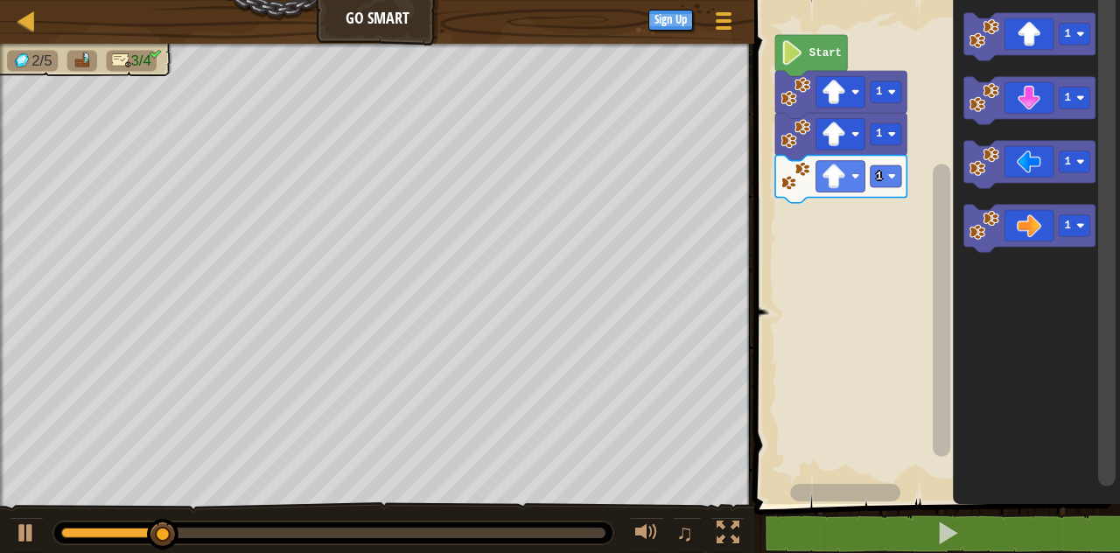
click at [1020, 217] on icon "Blockly Workspace" at bounding box center [1029, 228] width 131 height 47
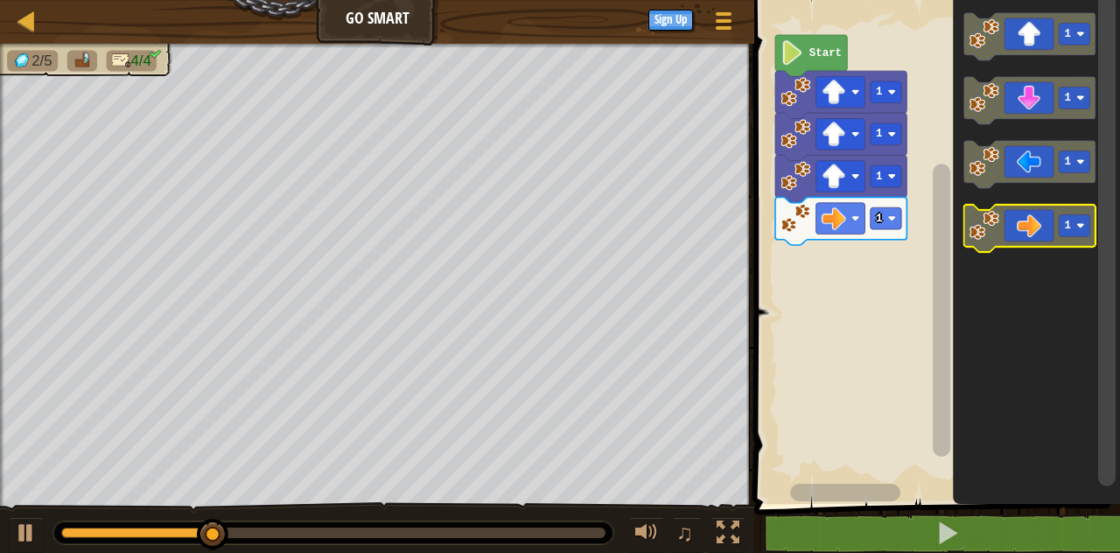
click at [1034, 239] on icon "Blockly Workspace" at bounding box center [1029, 228] width 131 height 47
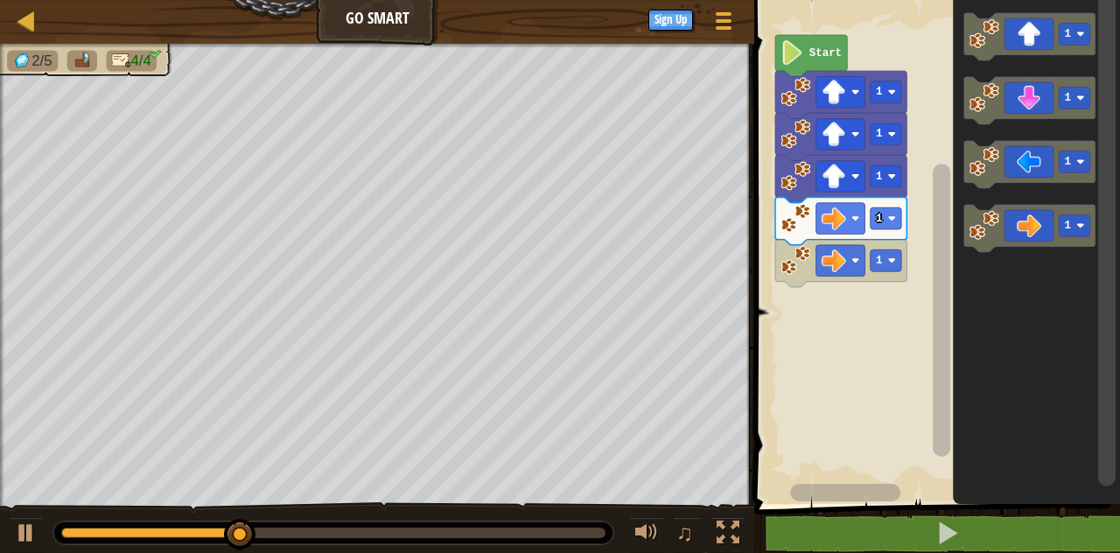
click at [1043, 229] on icon "Blockly Workspace" at bounding box center [1029, 228] width 131 height 47
click at [1038, 225] on icon "Blockly Workspace" at bounding box center [1029, 228] width 131 height 47
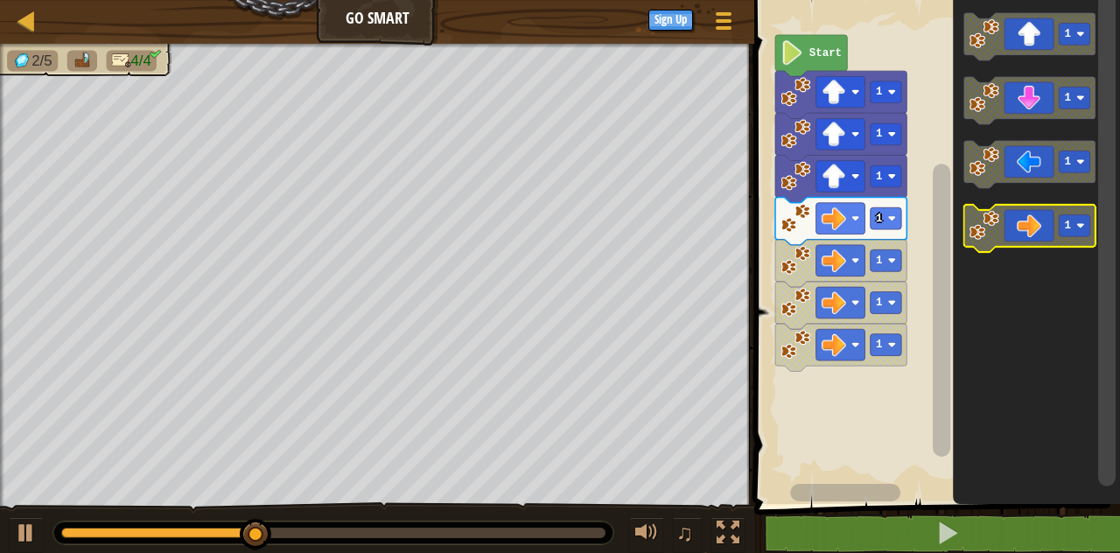
click at [1040, 219] on icon "Blockly Workspace" at bounding box center [1029, 228] width 131 height 47
click at [1034, 233] on icon "Blockly Workspace" at bounding box center [1029, 228] width 131 height 47
click at [1023, 221] on icon "Blockly Workspace" at bounding box center [1029, 228] width 131 height 47
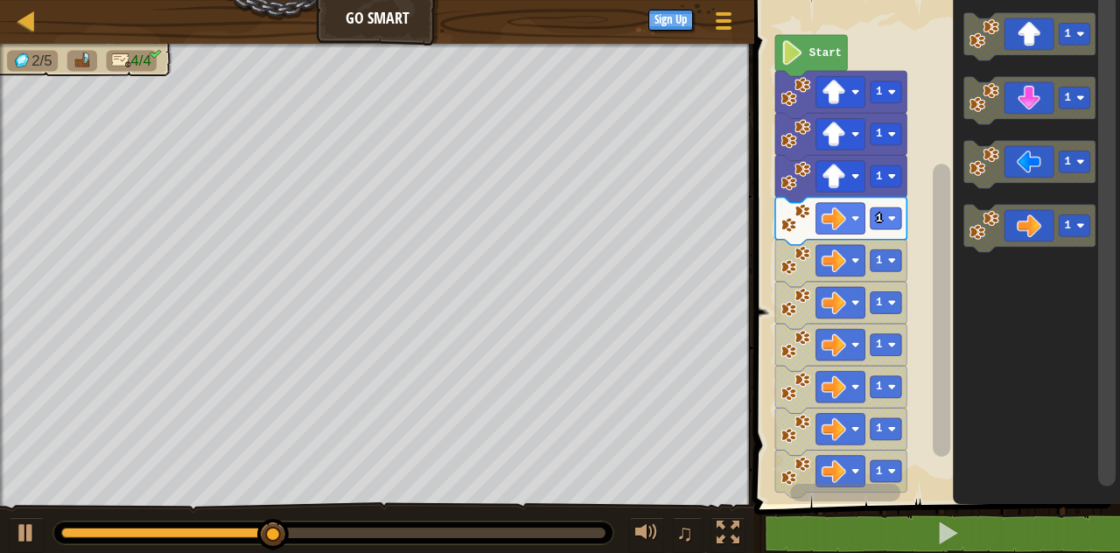
click at [1027, 221] on icon "Blockly Workspace" at bounding box center [1029, 228] width 131 height 47
click at [1022, 226] on icon "Blockly Workspace" at bounding box center [1029, 228] width 131 height 47
click at [1023, 227] on icon "Blockly Workspace" at bounding box center [1029, 228] width 131 height 47
click at [892, 263] on image "Blockly Workspace" at bounding box center [892, 260] width 8 height 8
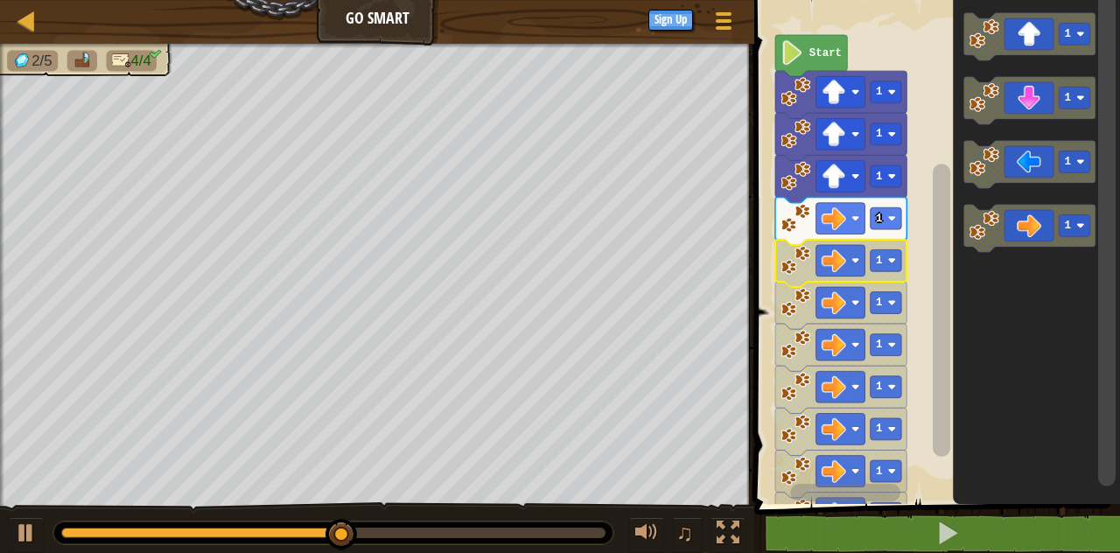
click at [906, 242] on icon "Blockly Workspace" at bounding box center [840, 263] width 131 height 47
click at [897, 256] on rect "Blockly Workspace" at bounding box center [886, 260] width 31 height 22
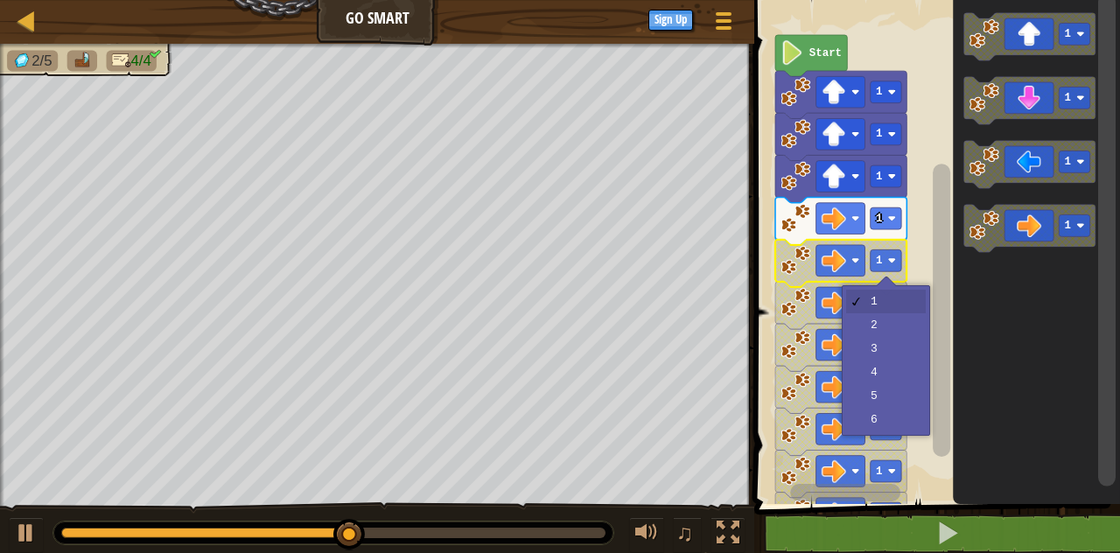
click at [893, 261] on image "Blockly Workspace" at bounding box center [892, 260] width 8 height 8
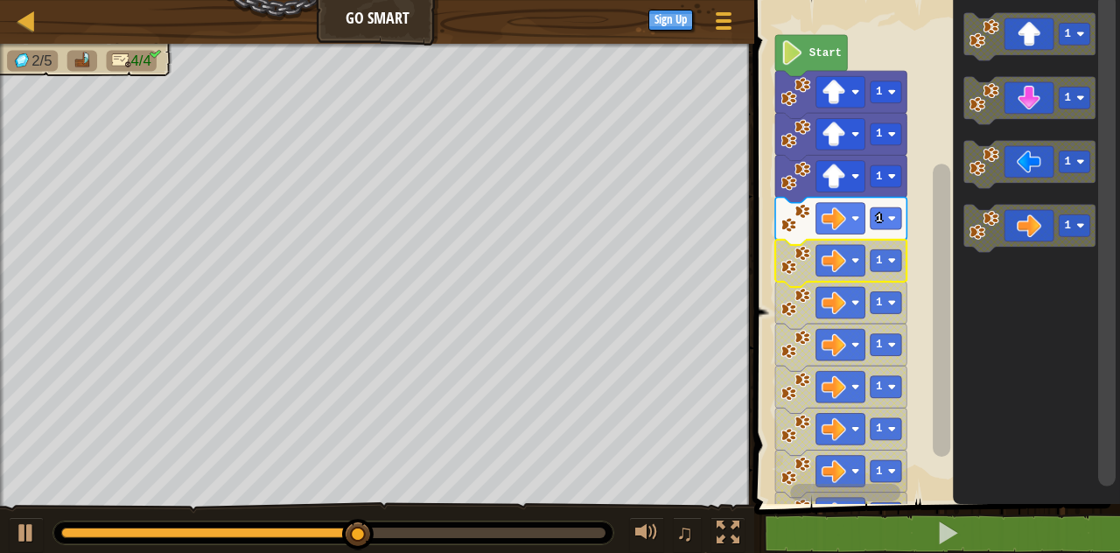
click at [891, 256] on image "Blockly Workspace" at bounding box center [892, 260] width 8 height 8
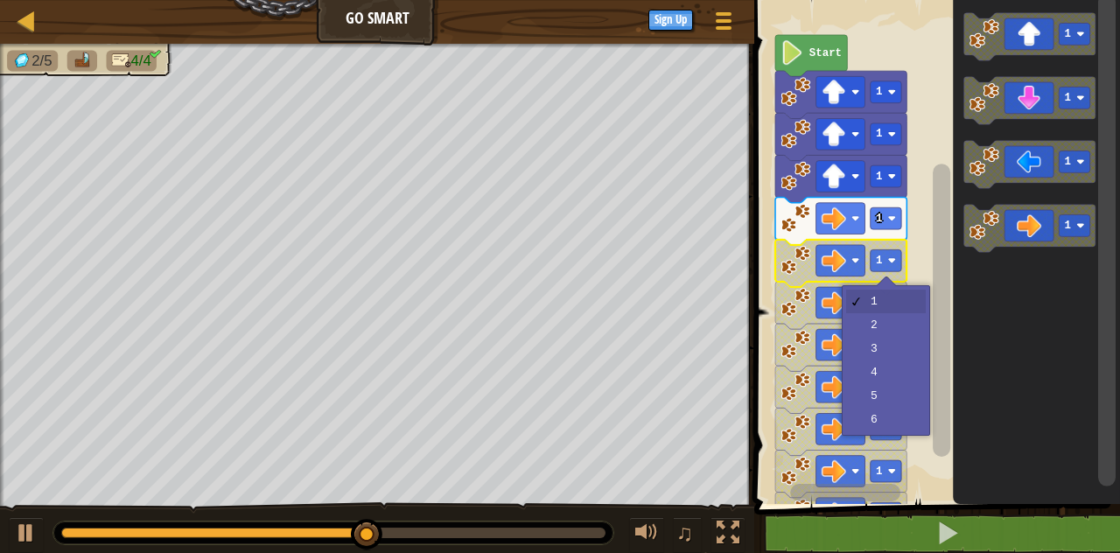
click at [889, 268] on rect "Blockly Workspace" at bounding box center [886, 260] width 31 height 22
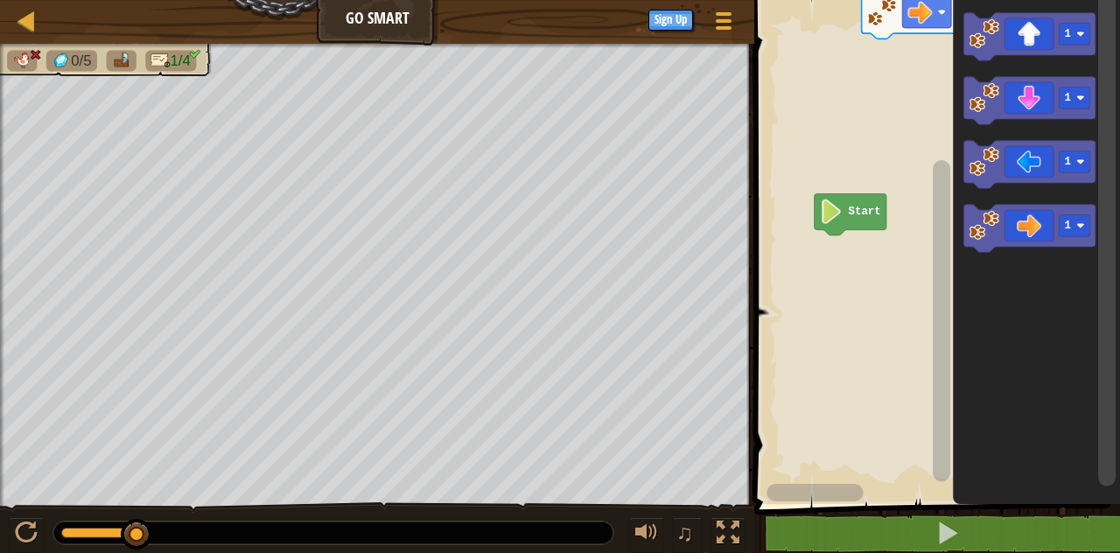
click at [0, 0] on div at bounding box center [0, 0] width 0 height 0
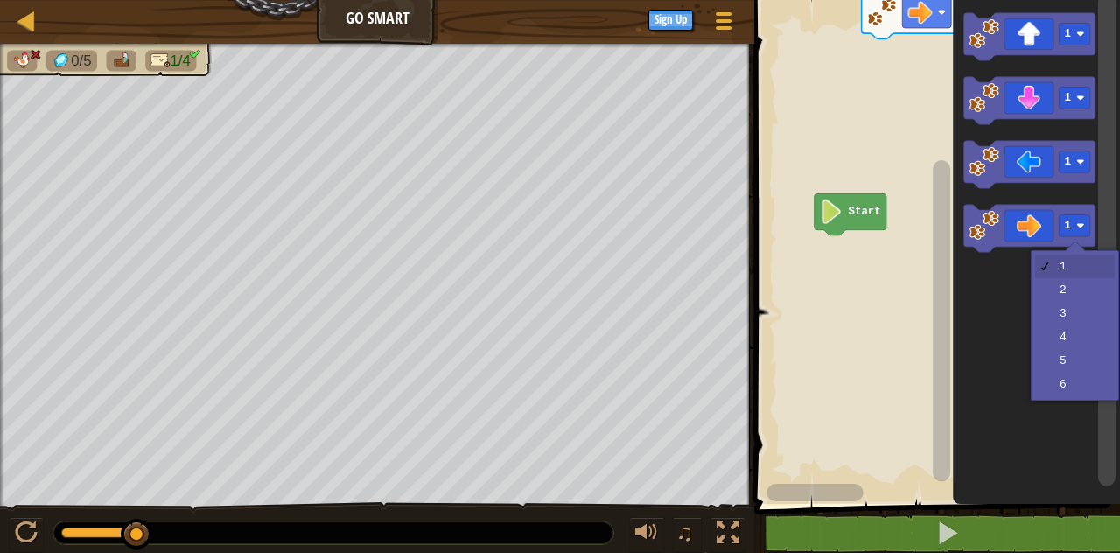
click at [1040, 221] on icon "Blockly Workspace" at bounding box center [1029, 228] width 131 height 47
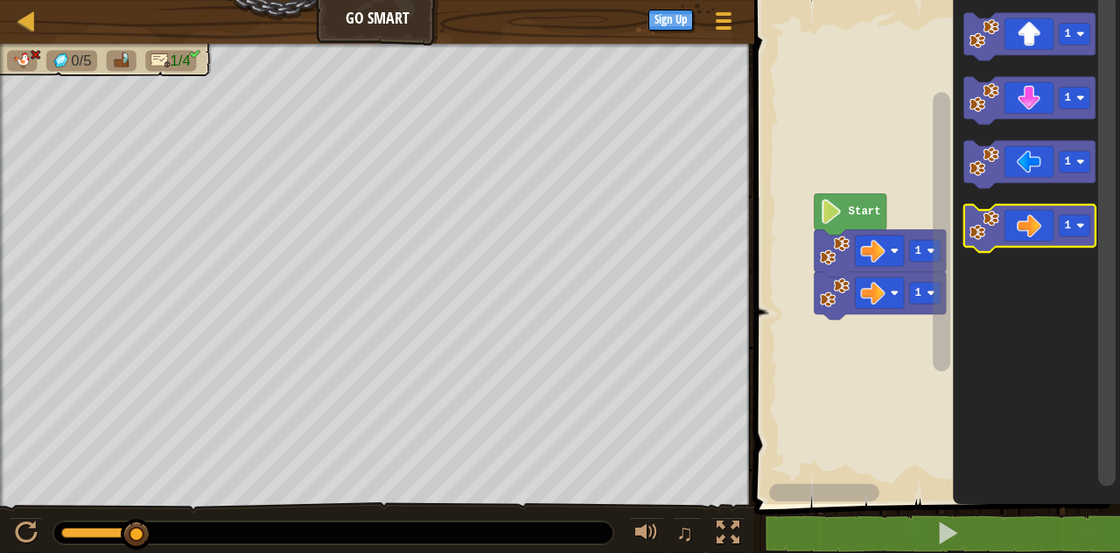
click at [1033, 215] on icon "Blockly Workspace" at bounding box center [1029, 228] width 131 height 47
click at [1043, 221] on icon "Blockly Workspace" at bounding box center [1029, 228] width 131 height 47
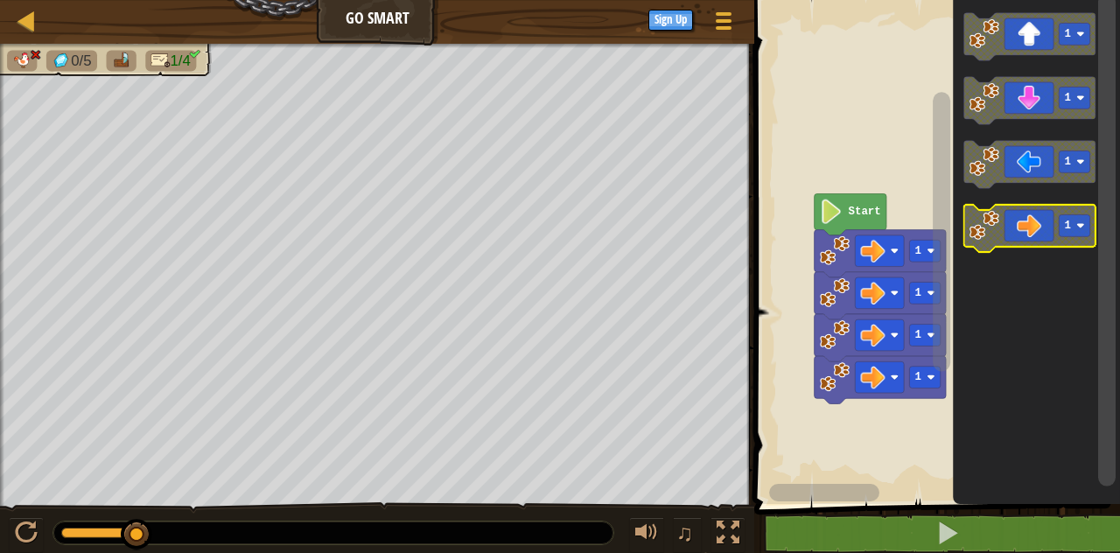
click at [1041, 215] on icon "Blockly Workspace" at bounding box center [1029, 228] width 131 height 47
click at [1056, 209] on icon "Blockly Workspace" at bounding box center [1029, 228] width 131 height 47
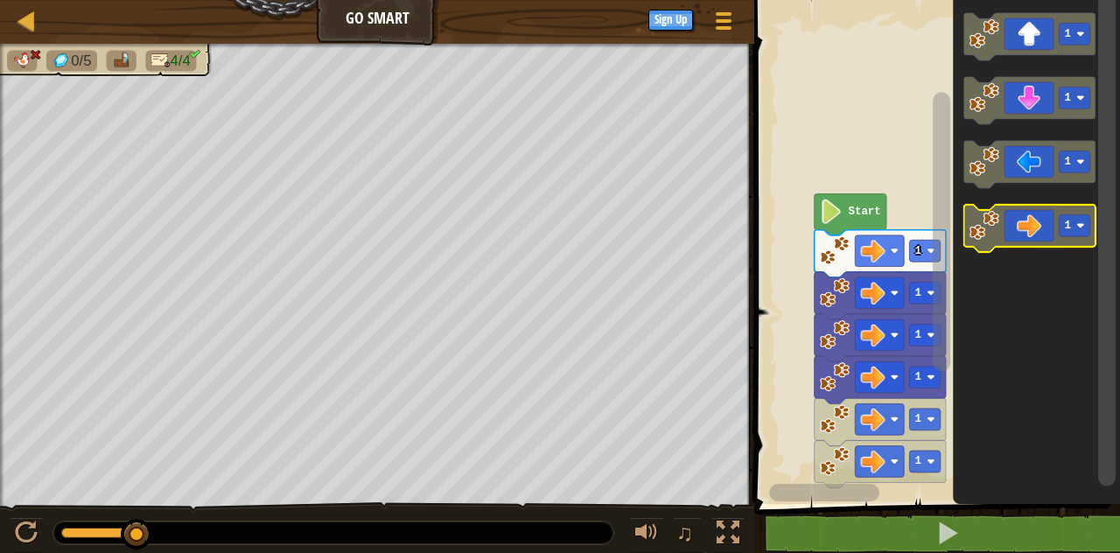
click at [1059, 206] on icon "Blockly Workspace" at bounding box center [1029, 228] width 131 height 47
click at [1061, 210] on icon "Blockly Workspace" at bounding box center [1029, 228] width 131 height 47
click at [1058, 219] on icon "Blockly Workspace" at bounding box center [1029, 228] width 131 height 47
click at [1060, 222] on rect "Blockly Workspace" at bounding box center [1074, 225] width 31 height 22
click at [1052, 222] on icon "Blockly Workspace" at bounding box center [1029, 228] width 131 height 47
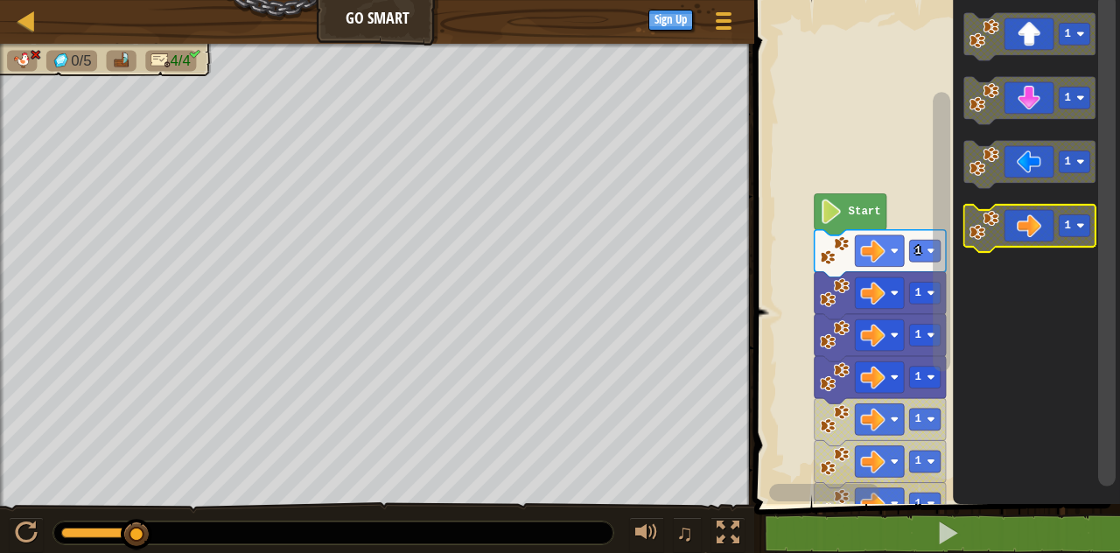
click at [1056, 230] on icon "Blockly Workspace" at bounding box center [1029, 228] width 131 height 47
click at [1040, 231] on icon "Blockly Workspace" at bounding box center [1029, 228] width 131 height 47
click at [1042, 232] on icon "Blockly Workspace" at bounding box center [1029, 228] width 131 height 47
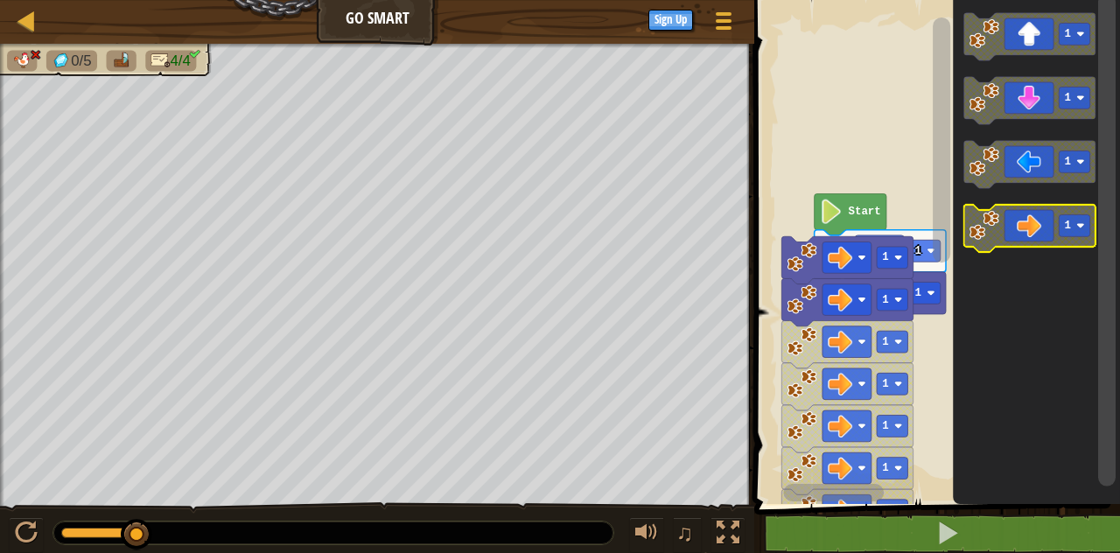
click at [1040, 233] on icon "Blockly Workspace" at bounding box center [1029, 228] width 131 height 47
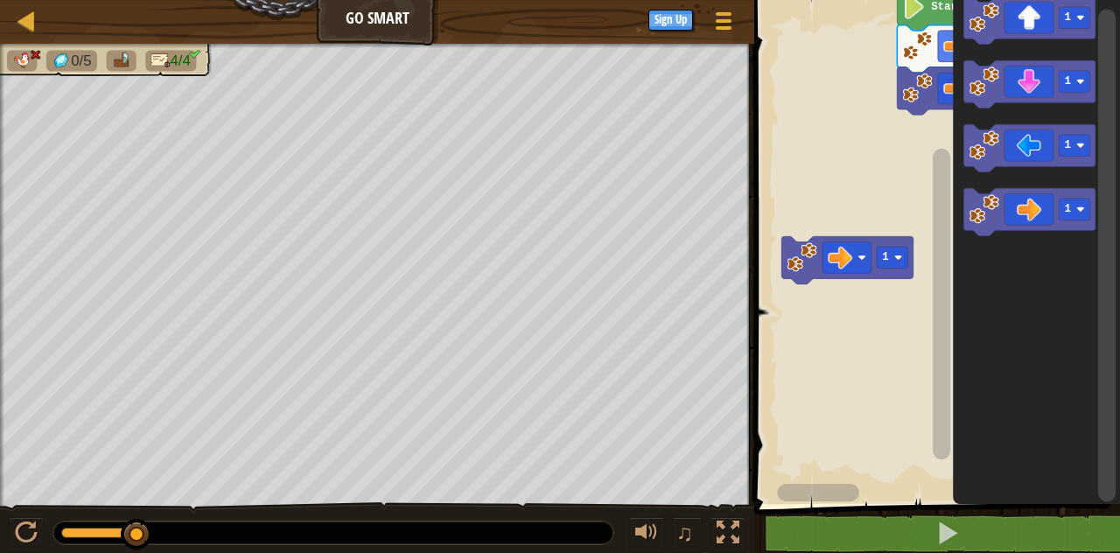
click at [1031, 170] on rect "Blockly Workspace" at bounding box center [1029, 147] width 131 height 47
click at [1024, 206] on icon "Blockly Workspace" at bounding box center [1029, 211] width 131 height 47
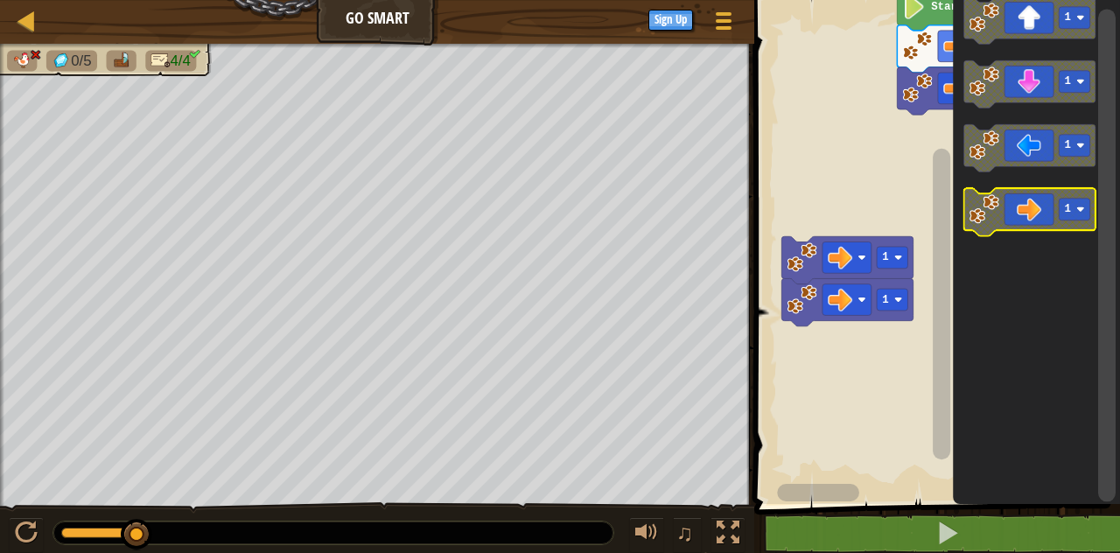
click at [1024, 217] on icon "Blockly Workspace" at bounding box center [1029, 211] width 131 height 47
click at [1022, 223] on icon "Blockly Workspace" at bounding box center [1029, 211] width 131 height 47
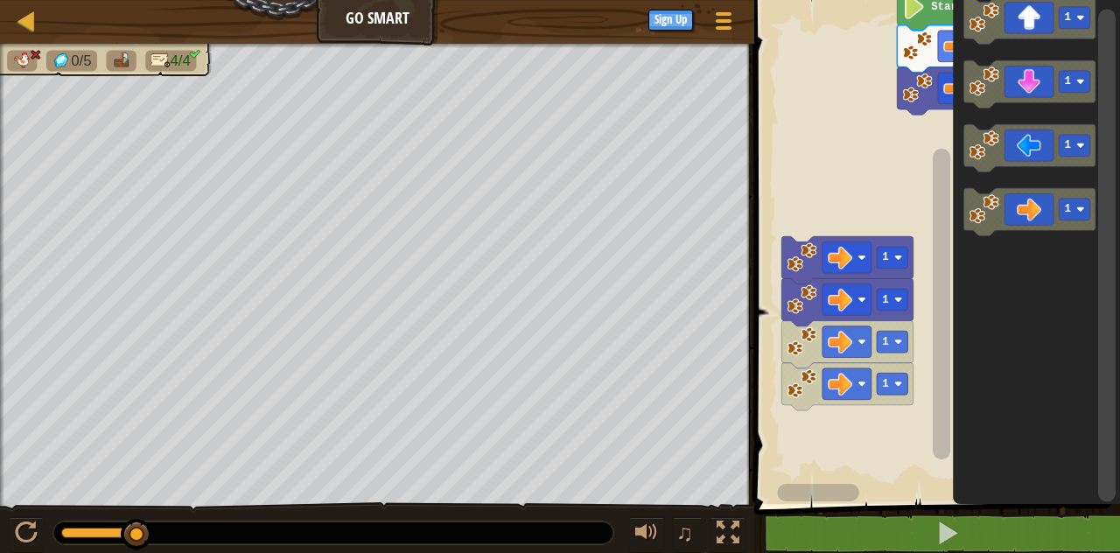
click at [1019, 229] on icon "Blockly Workspace" at bounding box center [1029, 211] width 131 height 47
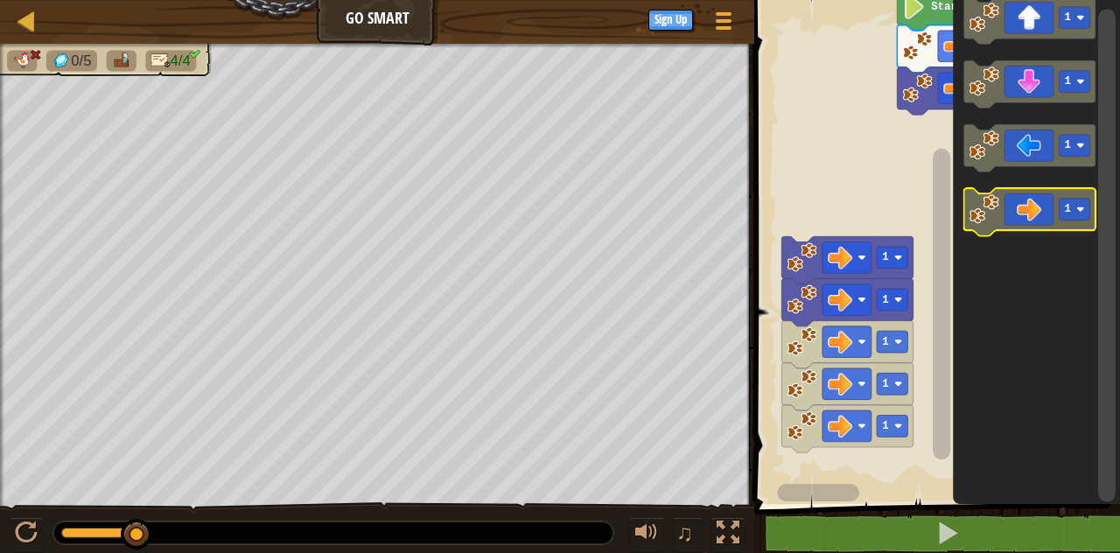
click at [1023, 226] on icon "Blockly Workspace" at bounding box center [1029, 211] width 131 height 47
click at [1027, 227] on icon "Blockly Workspace" at bounding box center [1029, 211] width 131 height 47
click at [1025, 222] on icon "Blockly Workspace" at bounding box center [1029, 211] width 131 height 47
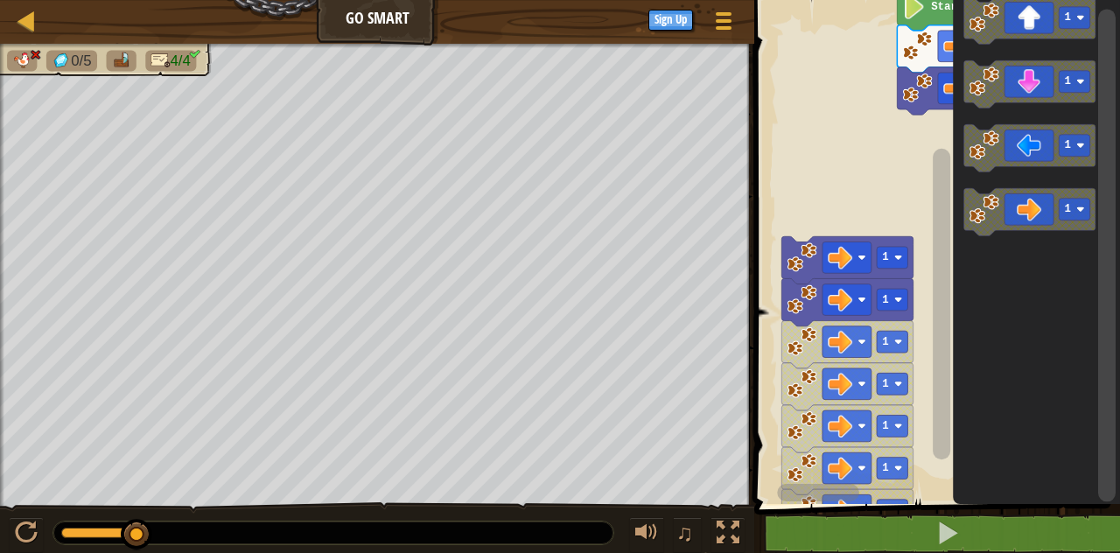
click at [1027, 221] on icon "Blockly Workspace" at bounding box center [1029, 211] width 131 height 47
click at [1027, 227] on icon "Blockly Workspace" at bounding box center [1029, 211] width 131 height 47
click at [1031, 228] on icon "Blockly Workspace" at bounding box center [1029, 211] width 131 height 47
click at [998, 123] on icon "Blockly Workspace" at bounding box center [1036, 247] width 167 height 513
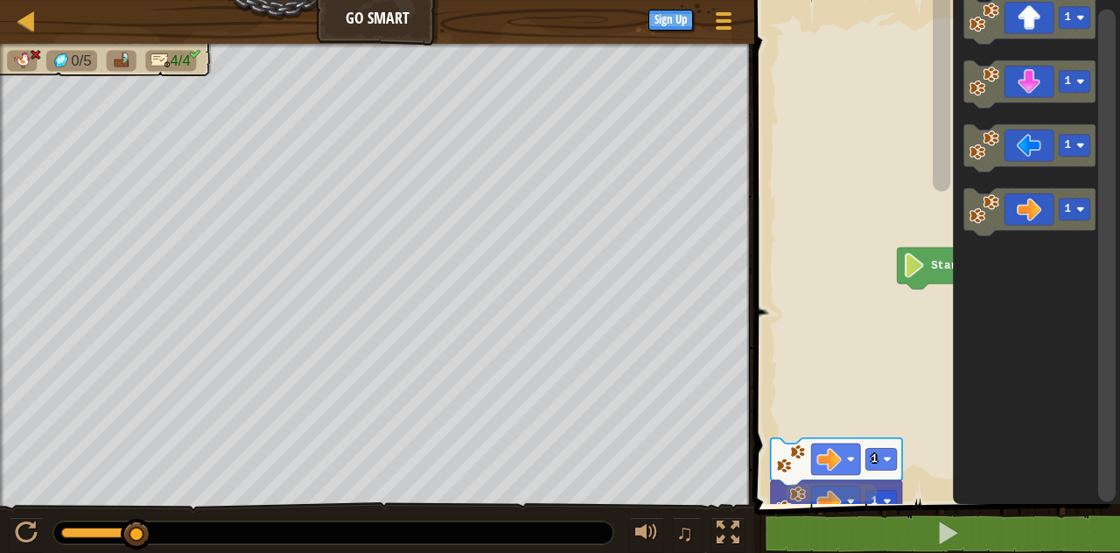
click at [1025, 219] on icon "Blockly Workspace" at bounding box center [1029, 211] width 131 height 47
click at [1013, 222] on icon "Blockly Workspace" at bounding box center [1029, 211] width 131 height 47
click at [1010, 221] on icon "Blockly Workspace" at bounding box center [1029, 211] width 131 height 47
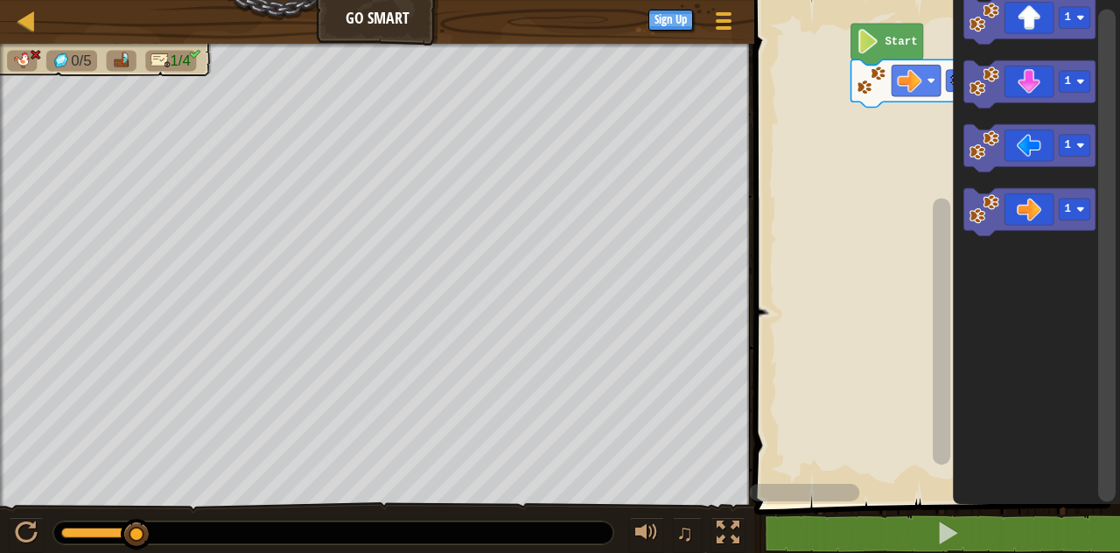
click at [1029, 202] on icon "Blockly Workspace" at bounding box center [1029, 211] width 131 height 47
click at [1027, 211] on icon "Blockly Workspace" at bounding box center [1029, 211] width 131 height 47
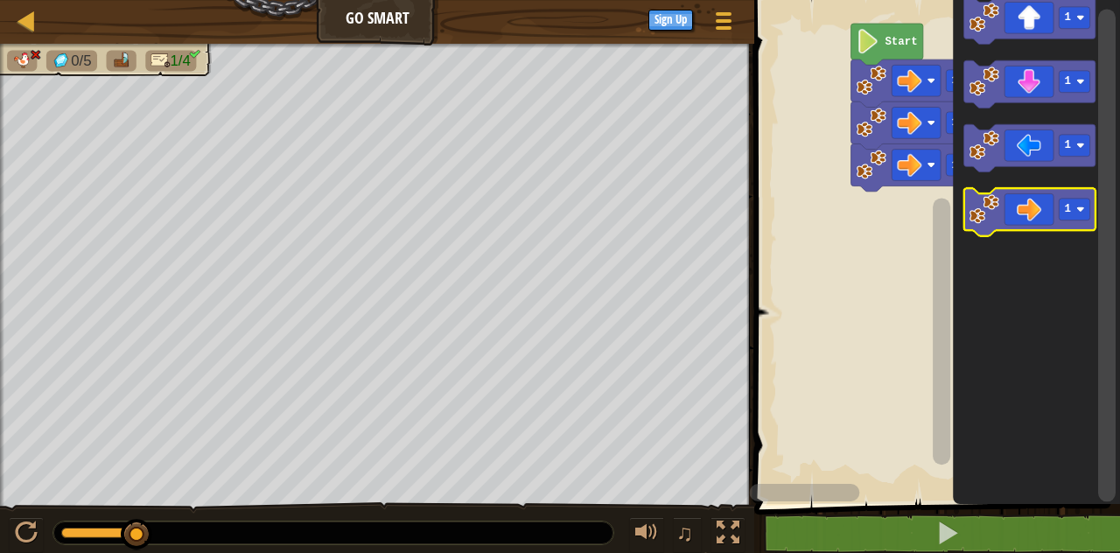
click at [1020, 203] on icon "Blockly Workspace" at bounding box center [1029, 211] width 131 height 47
click at [1003, 205] on icon "Blockly Workspace" at bounding box center [1029, 211] width 131 height 47
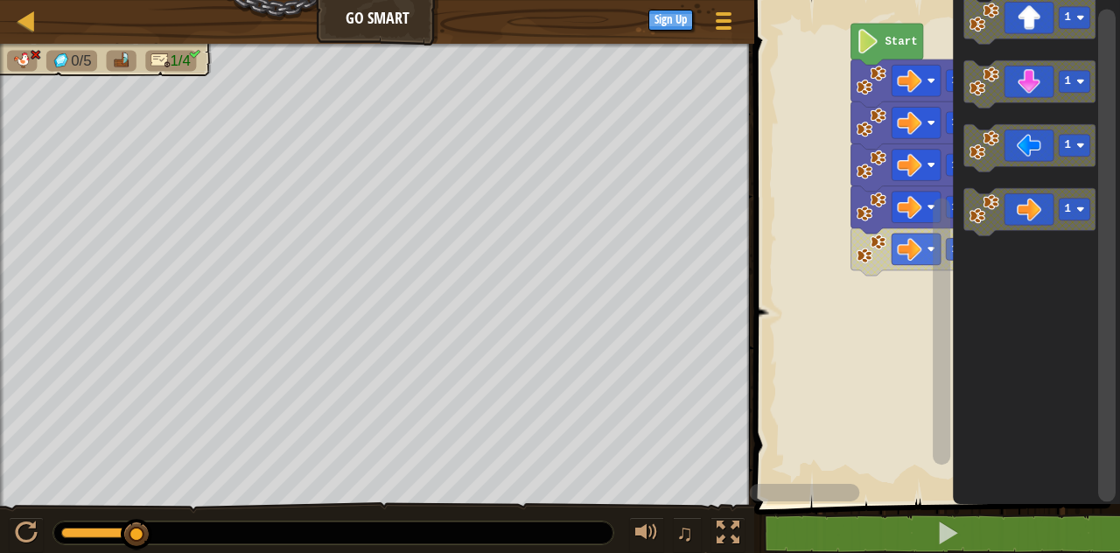
click at [994, 216] on image "Blockly Workspace" at bounding box center [985, 209] width 30 height 30
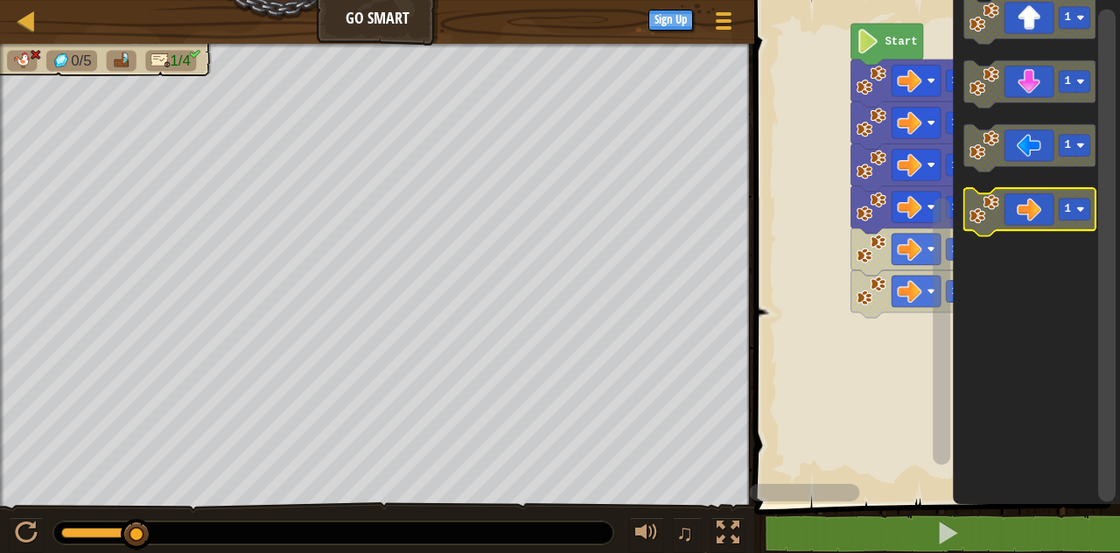
click at [1005, 234] on rect "Blockly Workspace" at bounding box center [1029, 211] width 131 height 47
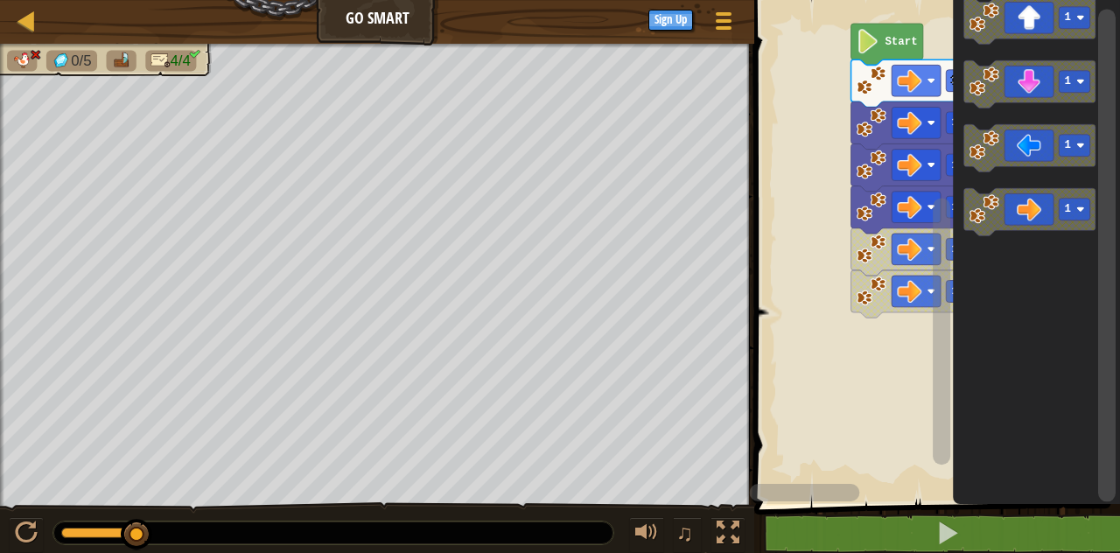
click at [1020, 245] on icon "Blockly Workspace" at bounding box center [1036, 247] width 167 height 513
click at [1028, 229] on icon "Blockly Workspace" at bounding box center [1029, 211] width 131 height 47
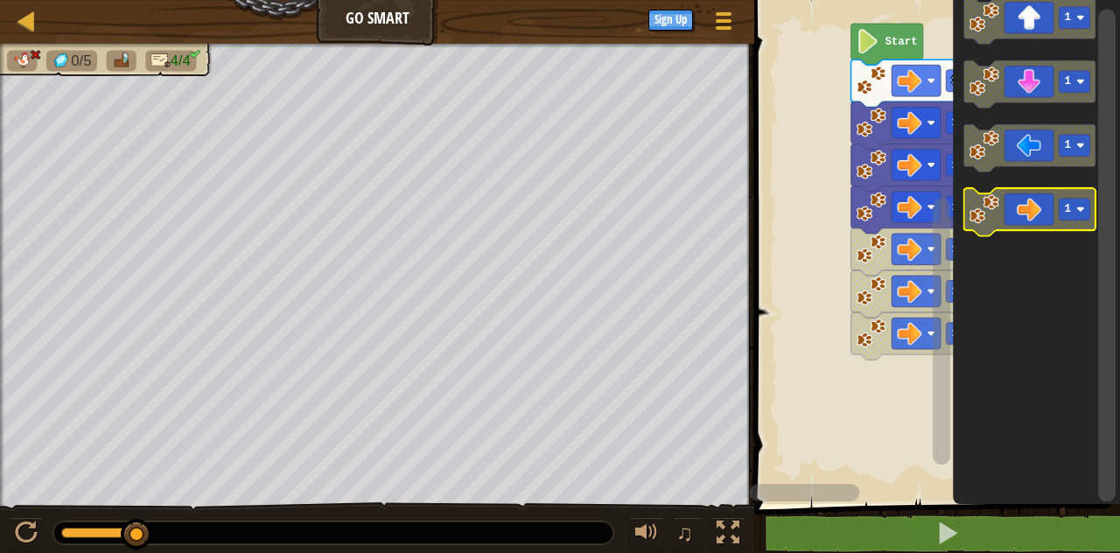
click at [1027, 216] on icon "Blockly Workspace" at bounding box center [1029, 211] width 131 height 47
click at [1048, 215] on icon "Blockly Workspace" at bounding box center [1029, 211] width 131 height 47
click at [1047, 214] on icon "Blockly Workspace" at bounding box center [1029, 211] width 131 height 47
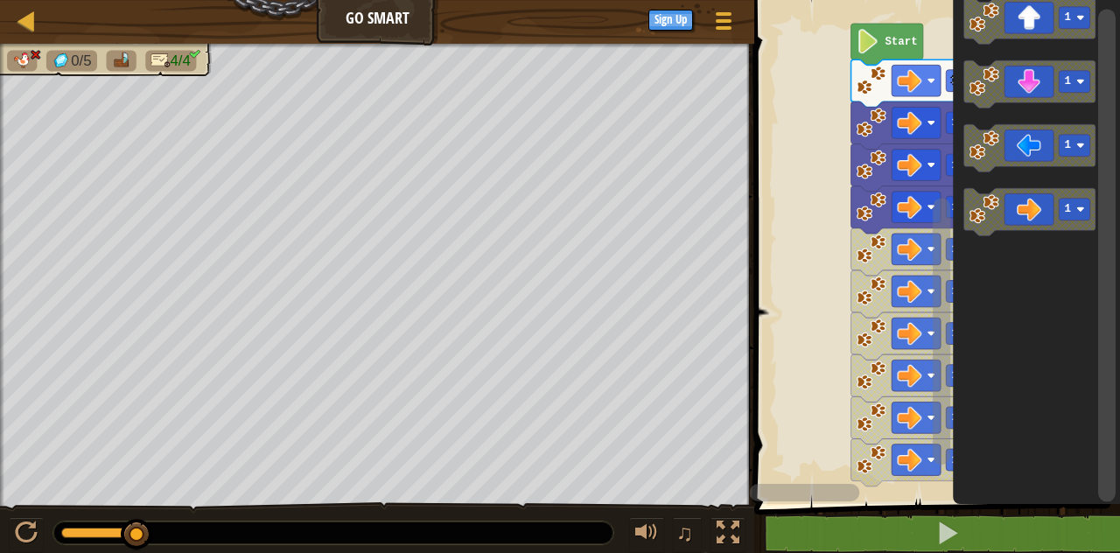
click at [1047, 235] on rect "Blockly Workspace" at bounding box center [1029, 211] width 131 height 47
click at [1042, 231] on rect "Blockly Workspace" at bounding box center [1029, 211] width 131 height 47
click at [1039, 232] on rect "Blockly Workspace" at bounding box center [1029, 211] width 131 height 47
click at [1044, 233] on rect "Blockly Workspace" at bounding box center [1029, 211] width 131 height 47
click at [1041, 228] on icon "Blockly Workspace" at bounding box center [1029, 211] width 131 height 47
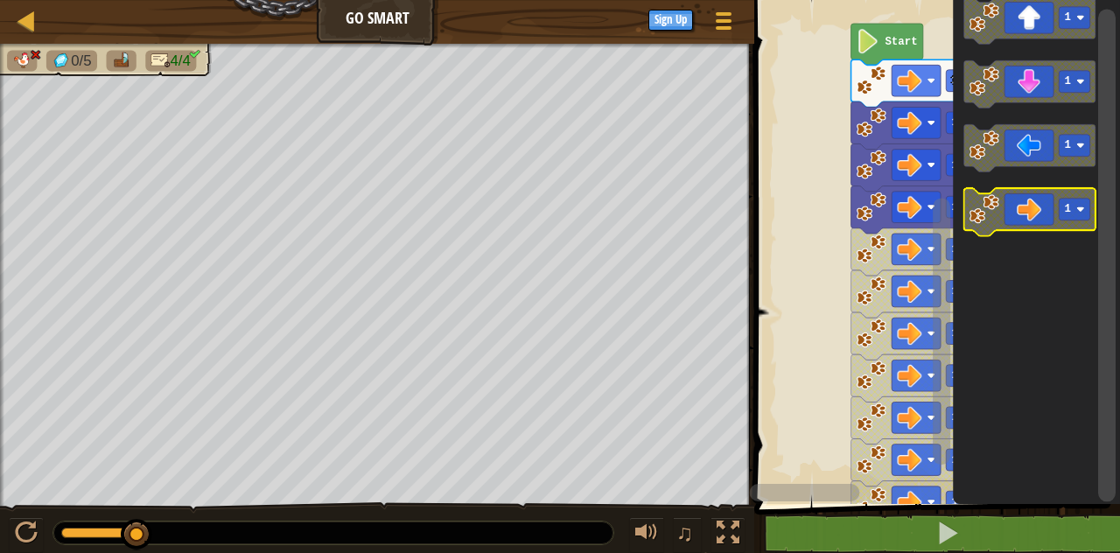
click at [1054, 235] on rect "Blockly Workspace" at bounding box center [1029, 211] width 131 height 47
click at [1067, 207] on text "1" at bounding box center [1068, 209] width 6 height 12
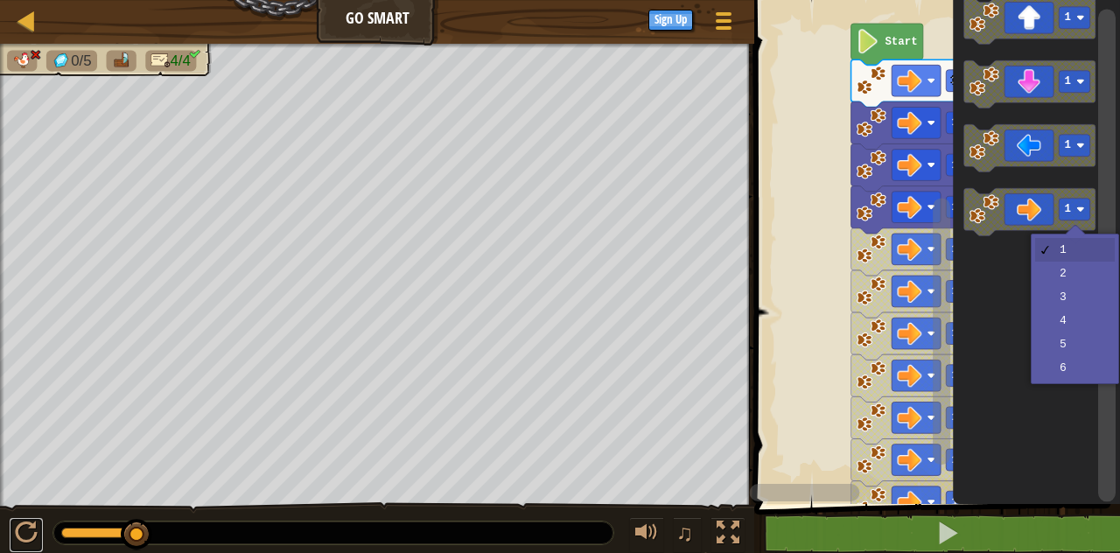
click at [18, 543] on div at bounding box center [26, 533] width 23 height 23
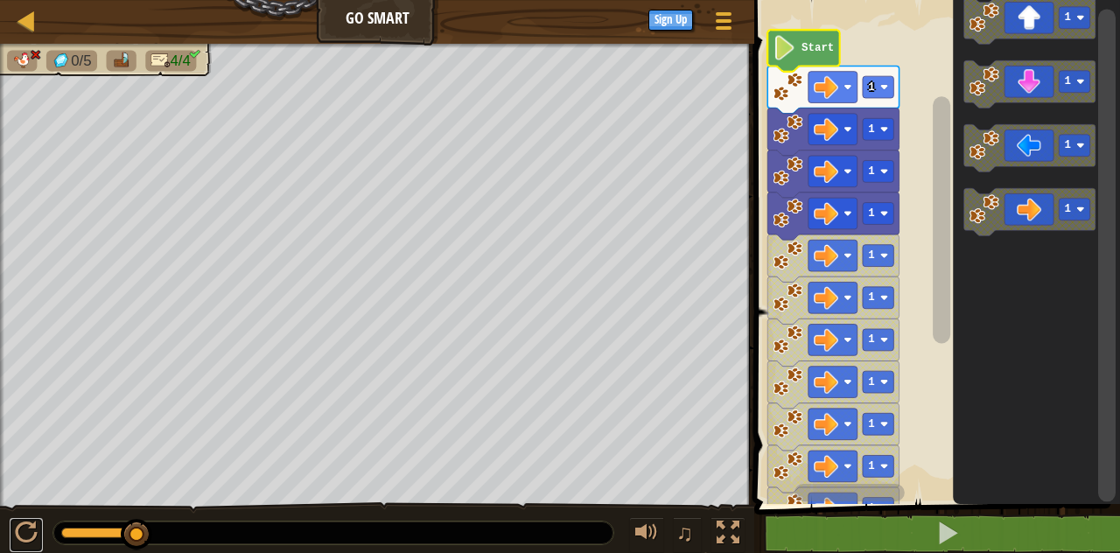
click at [19, 538] on div at bounding box center [26, 533] width 23 height 23
click at [24, 536] on div at bounding box center [26, 533] width 23 height 23
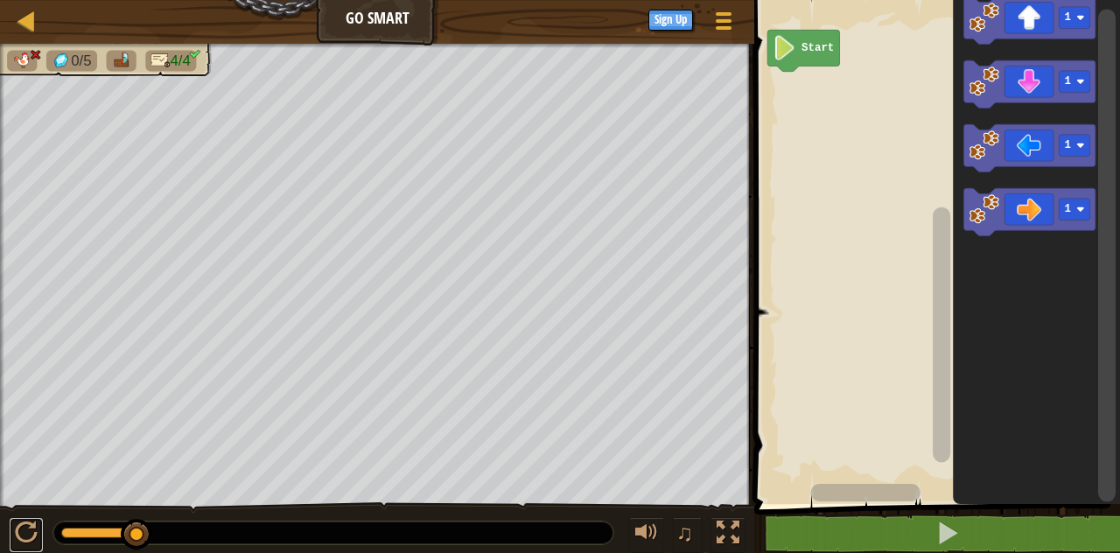
click at [23, 533] on div at bounding box center [26, 533] width 23 height 23
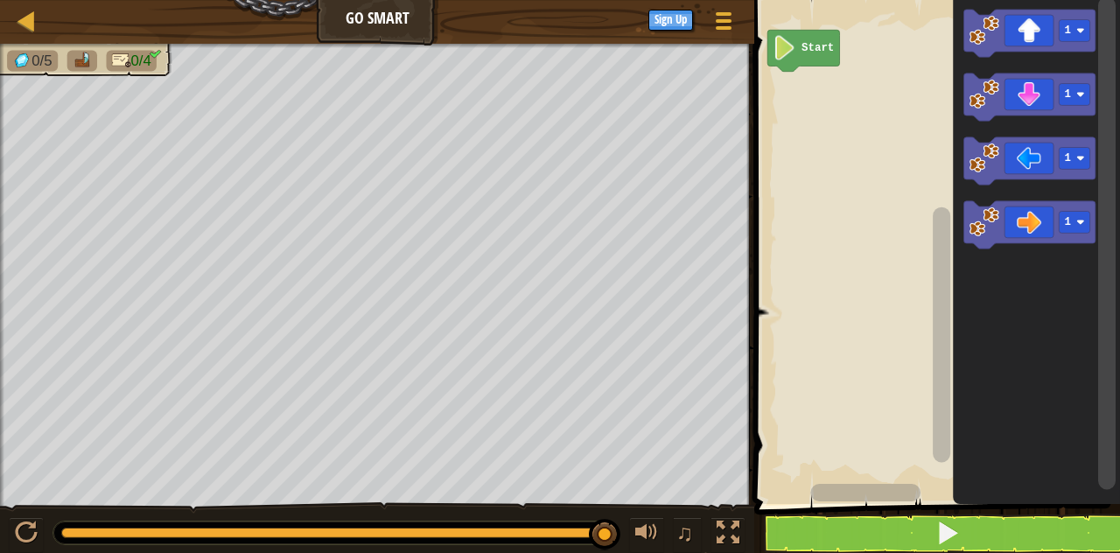
click at [1033, 25] on icon "Blockly Workspace" at bounding box center [1029, 33] width 131 height 47
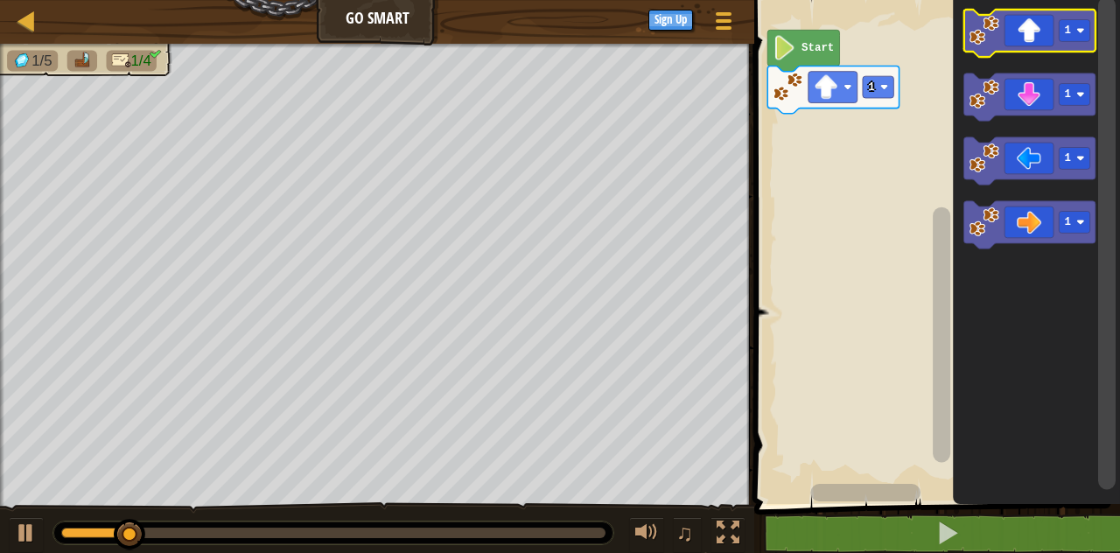
click at [1035, 40] on icon "Blockly Workspace" at bounding box center [1029, 33] width 131 height 47
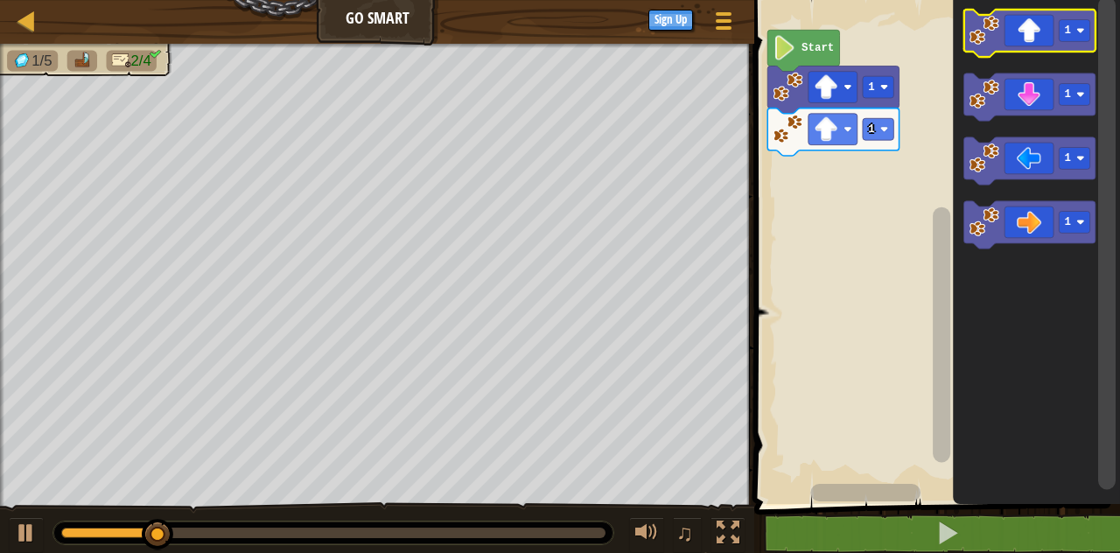
click at [1027, 22] on icon "Blockly Workspace" at bounding box center [1029, 33] width 131 height 47
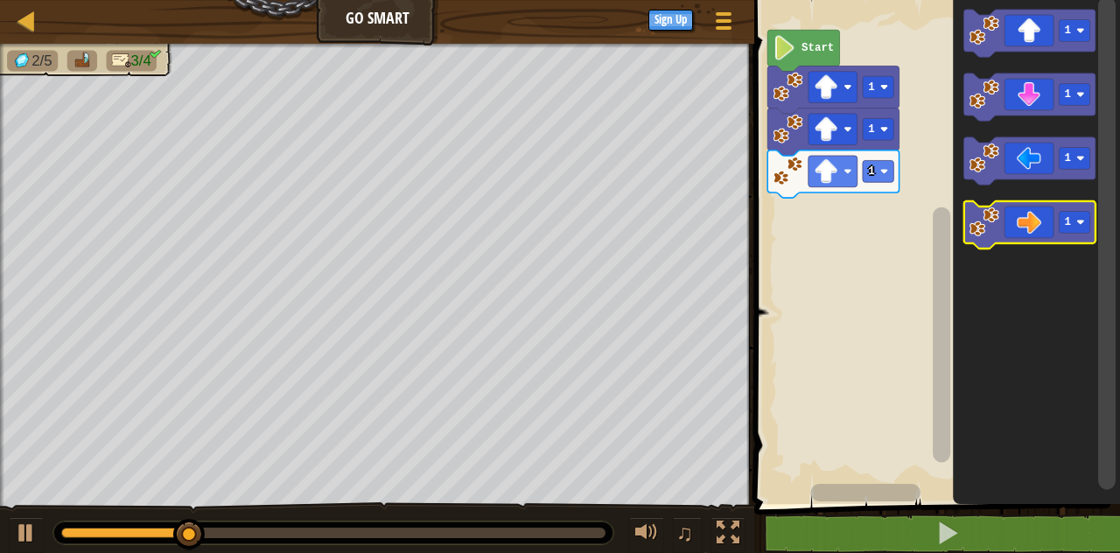
click at [1039, 214] on icon "Blockly Workspace" at bounding box center [1029, 224] width 131 height 47
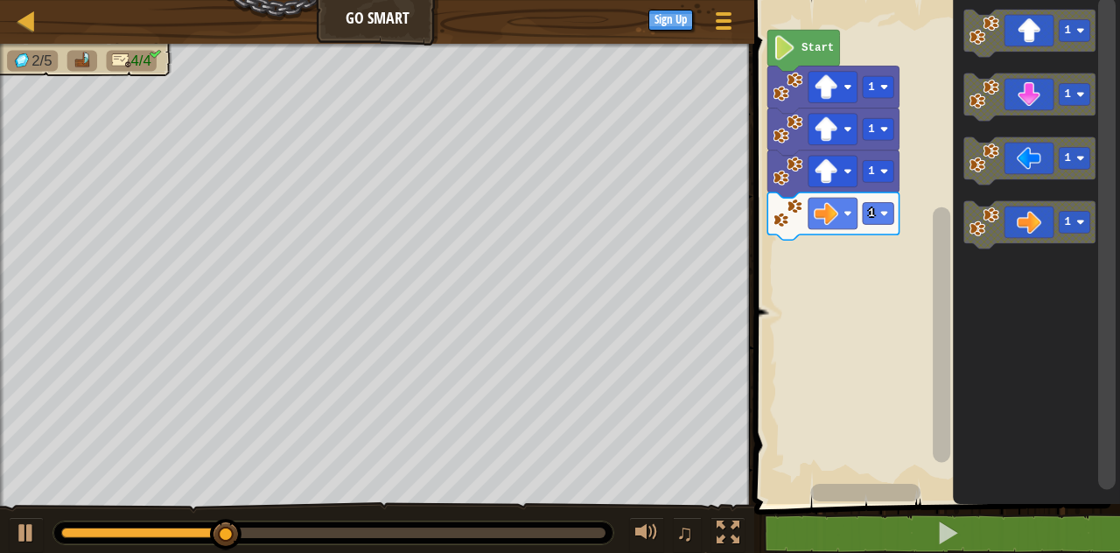
click at [1047, 229] on icon "Blockly Workspace" at bounding box center [1029, 224] width 131 height 47
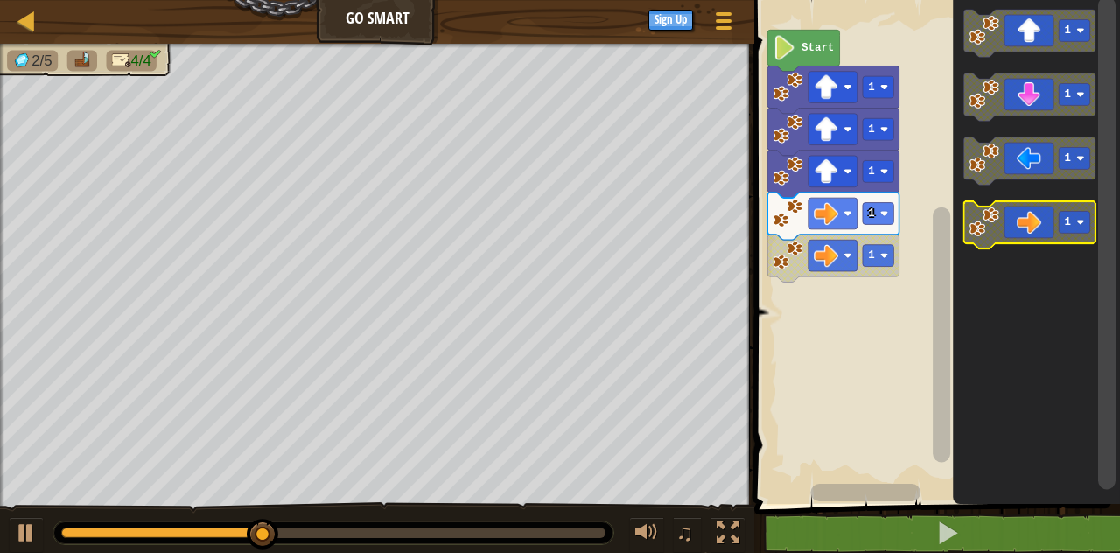
click at [1036, 235] on icon "Blockly Workspace" at bounding box center [1029, 224] width 131 height 47
click at [1033, 237] on icon "Blockly Workspace" at bounding box center [1029, 224] width 131 height 47
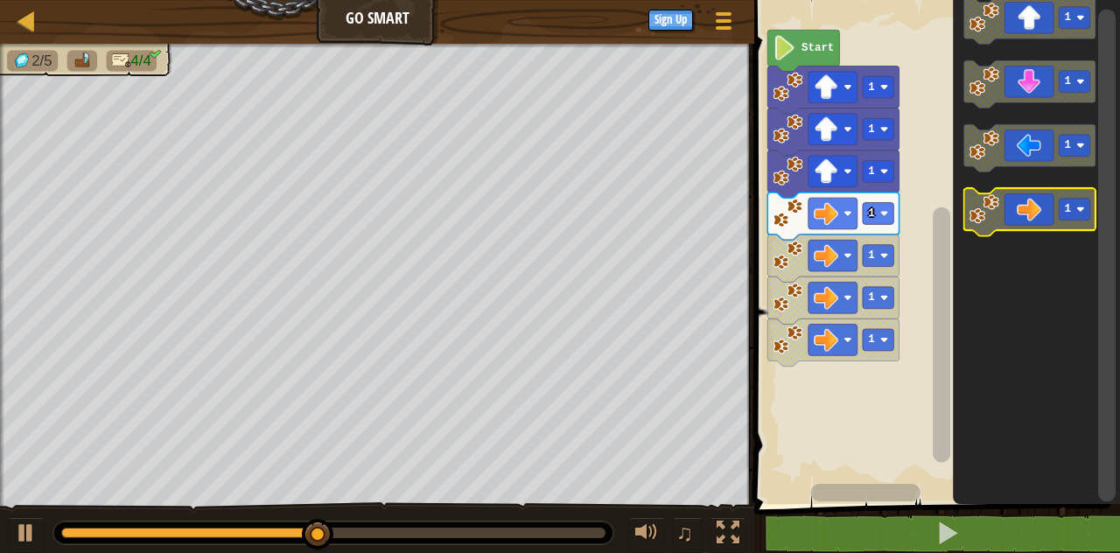
click at [1026, 221] on icon "Blockly Workspace" at bounding box center [1029, 211] width 131 height 47
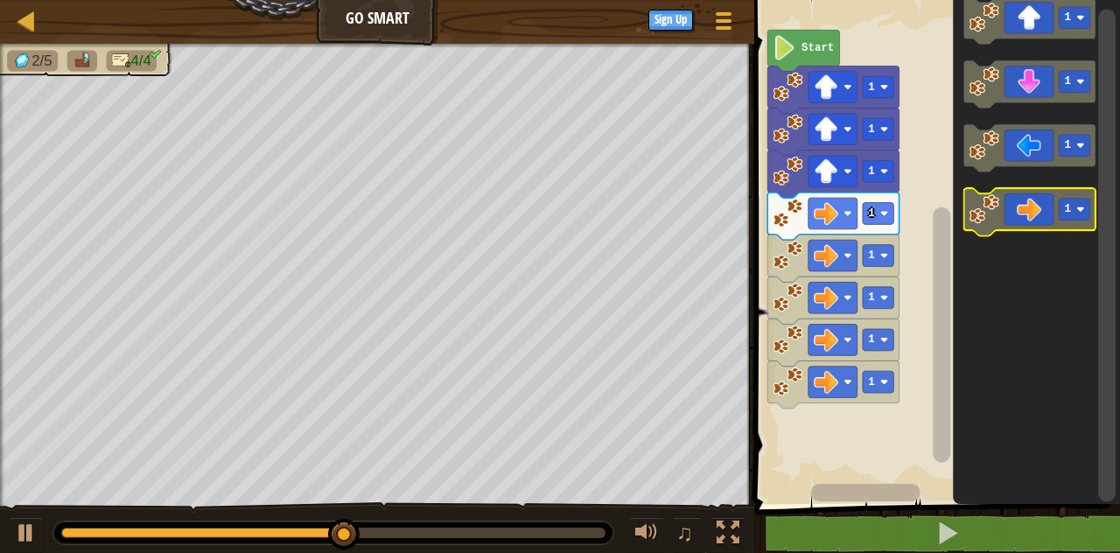
click at [1025, 225] on icon "Blockly Workspace" at bounding box center [1029, 211] width 131 height 47
click at [1050, 212] on icon "Blockly Workspace" at bounding box center [1029, 211] width 131 height 47
click at [1041, 204] on icon "Blockly Workspace" at bounding box center [1029, 211] width 131 height 47
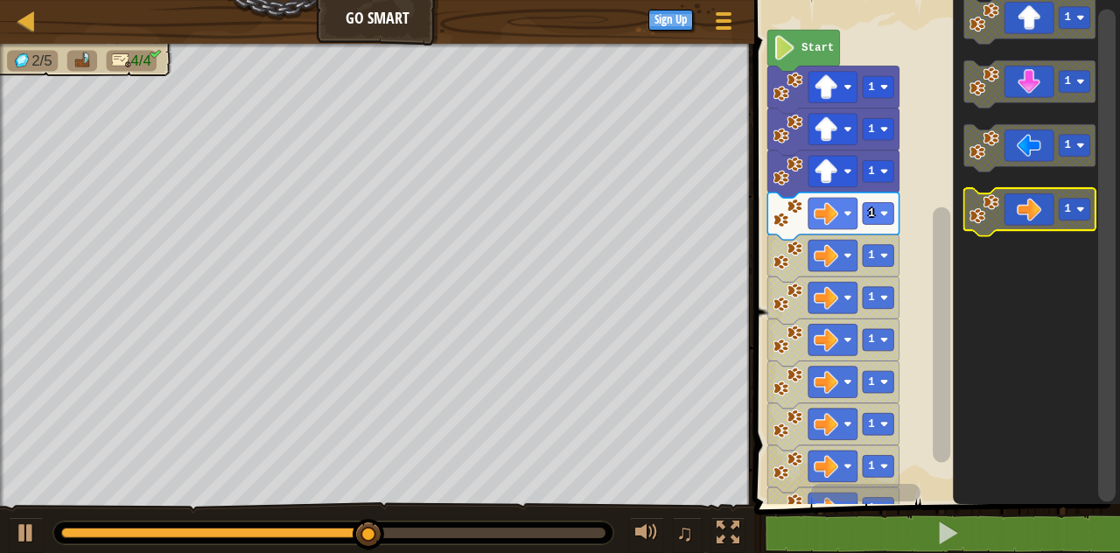
click at [1040, 202] on icon "Blockly Workspace" at bounding box center [1029, 211] width 131 height 47
click at [1039, 214] on icon "Blockly Workspace" at bounding box center [1029, 211] width 131 height 47
click at [1038, 214] on icon "Blockly Workspace" at bounding box center [1029, 211] width 131 height 47
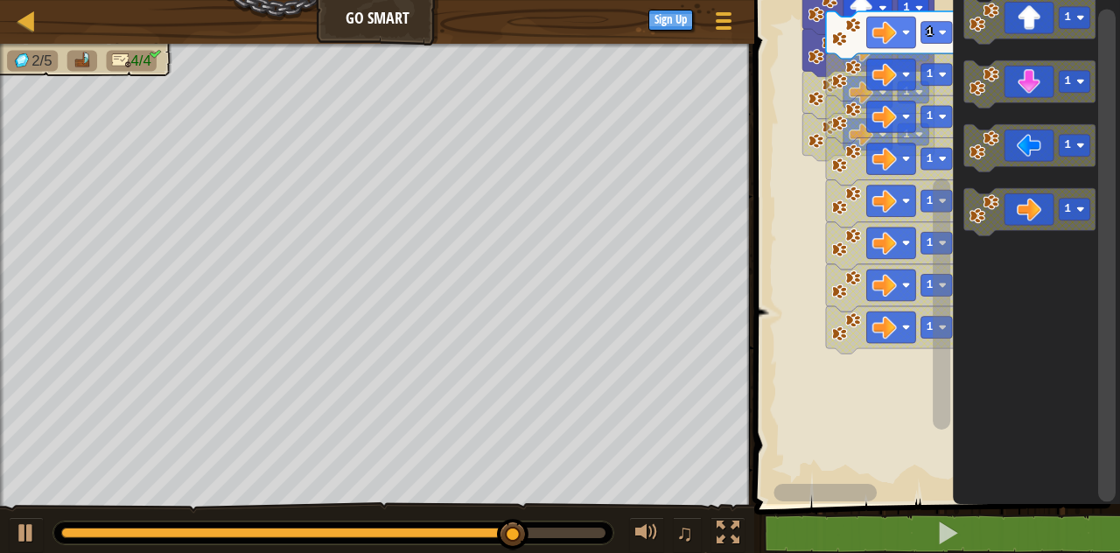
click at [1022, 227] on icon "Blockly Workspace" at bounding box center [1029, 211] width 131 height 47
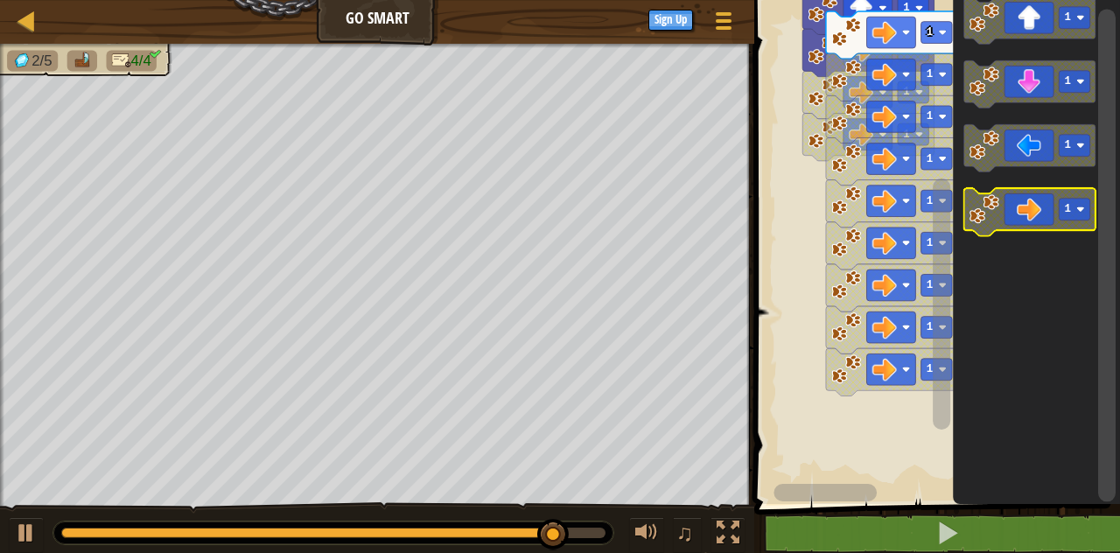
click at [1023, 234] on rect "Blockly Workspace" at bounding box center [1029, 211] width 131 height 47
click at [1019, 250] on icon "Blockly Workspace" at bounding box center [1036, 247] width 167 height 513
click at [1033, 206] on icon "Blockly Workspace" at bounding box center [1029, 211] width 131 height 47
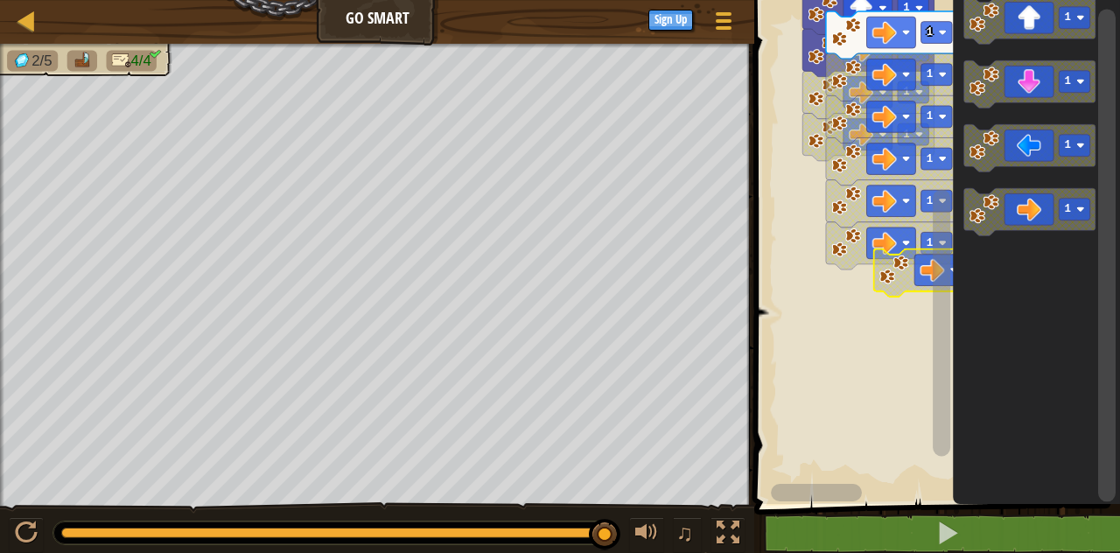
click at [0, 538] on div "♫" at bounding box center [377, 528] width 754 height 53
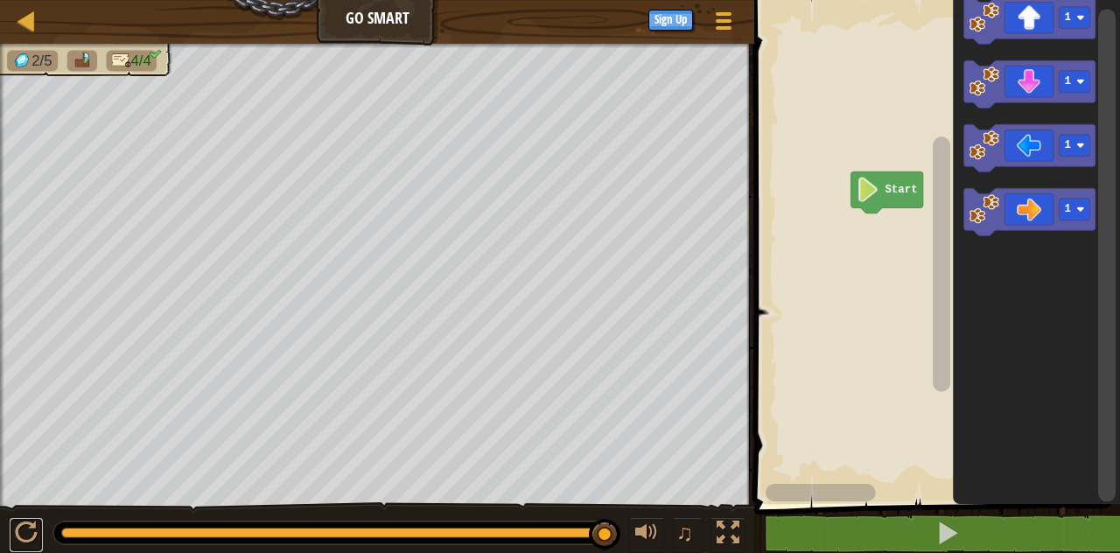
click at [19, 543] on div at bounding box center [26, 533] width 23 height 23
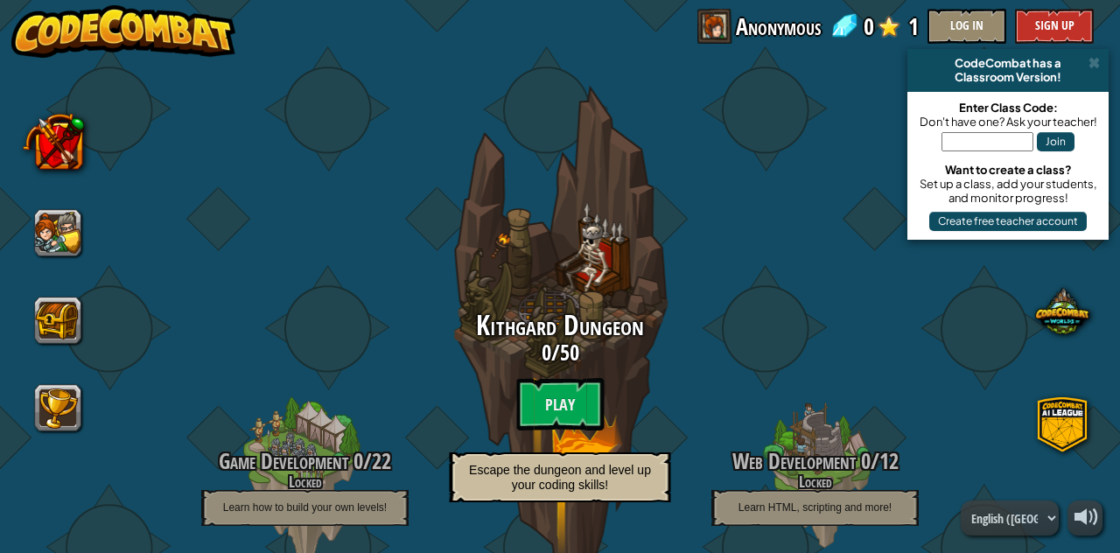
click at [567, 383] on btn "Play" at bounding box center [560, 404] width 88 height 53
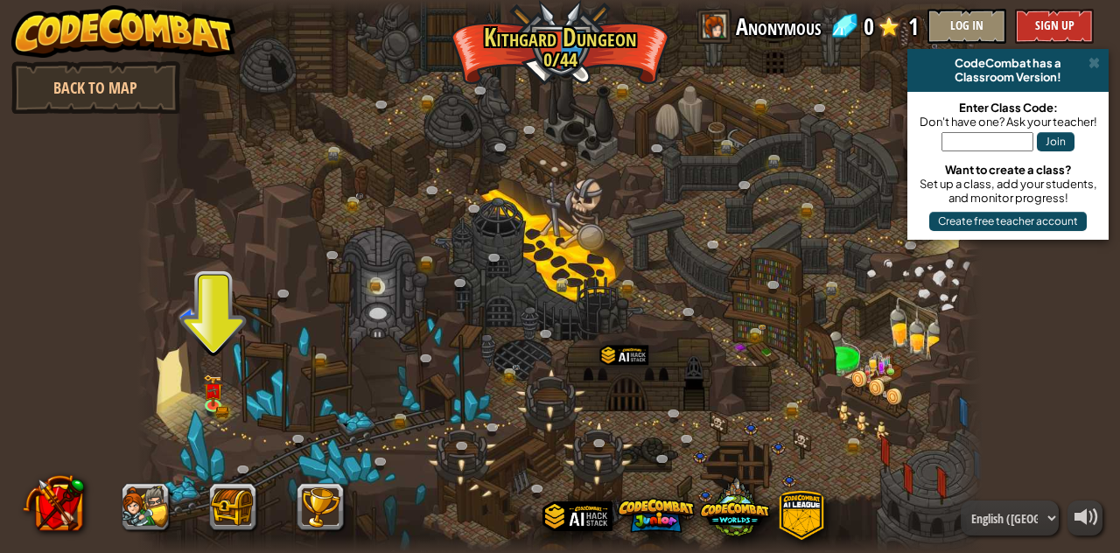
click at [218, 401] on img at bounding box center [213, 391] width 20 height 32
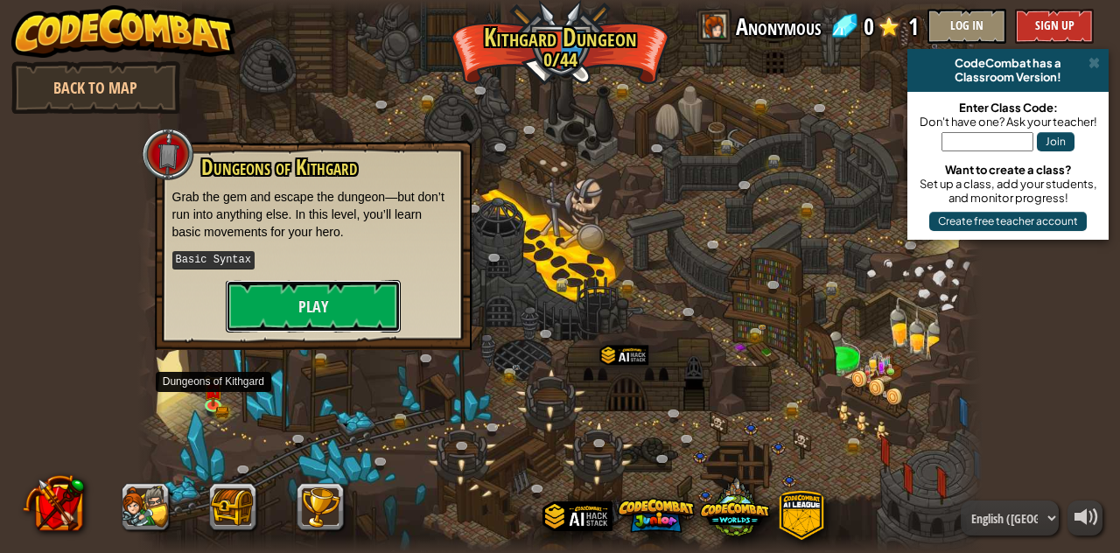
click at [334, 298] on button "Play" at bounding box center [313, 306] width 175 height 53
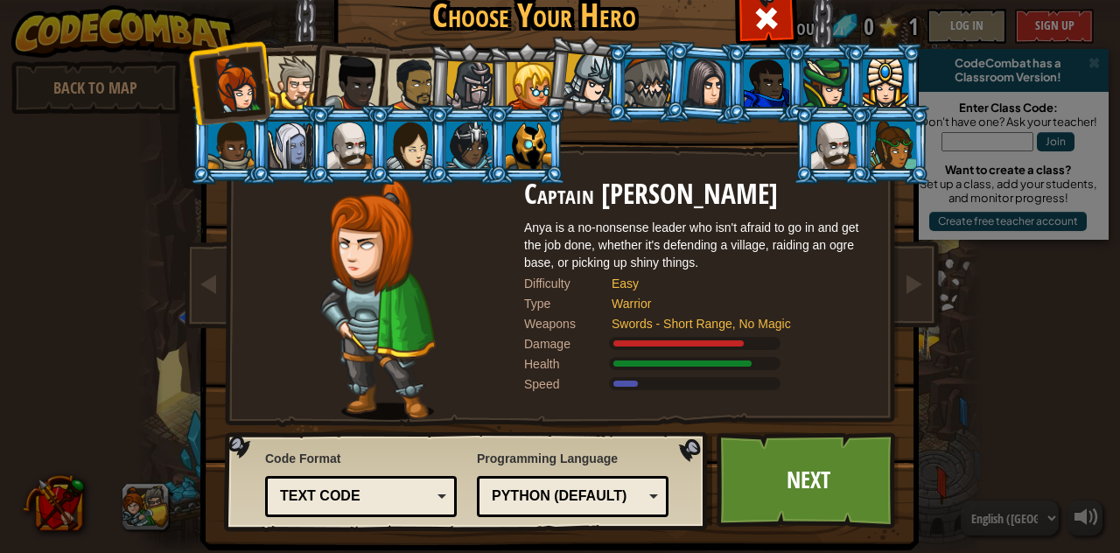
click at [807, 478] on link "Next" at bounding box center [808, 480] width 183 height 96
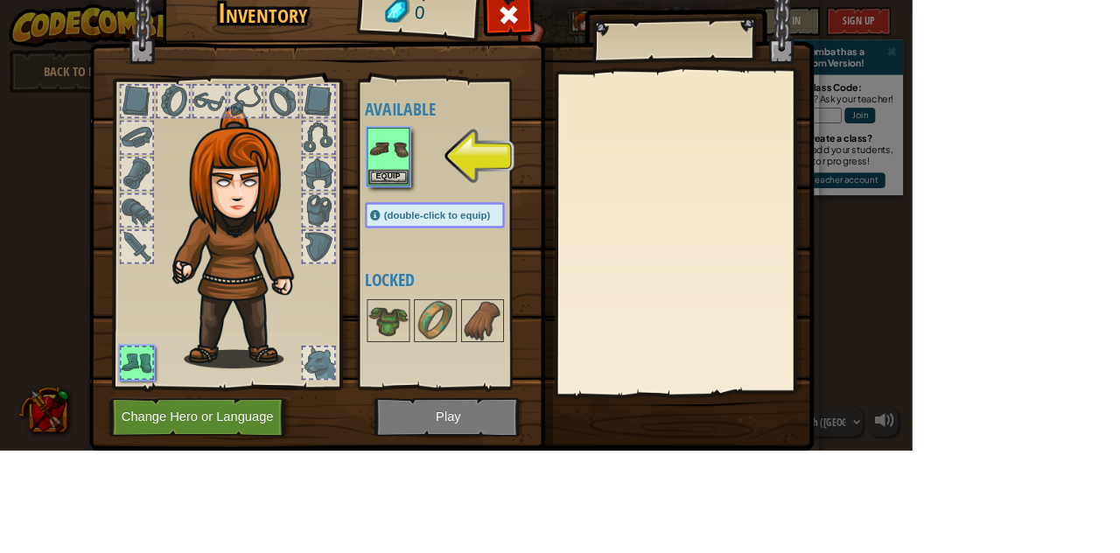
click at [392, 203] on img at bounding box center [298, 291] width 188 height 322
click at [410, 208] on div at bounding box center [391, 213] width 39 height 39
click at [410, 159] on div at bounding box center [391, 169] width 39 height 39
click at [423, 188] on div at bounding box center [278, 283] width 289 height 394
click at [410, 229] on div at bounding box center [391, 213] width 39 height 39
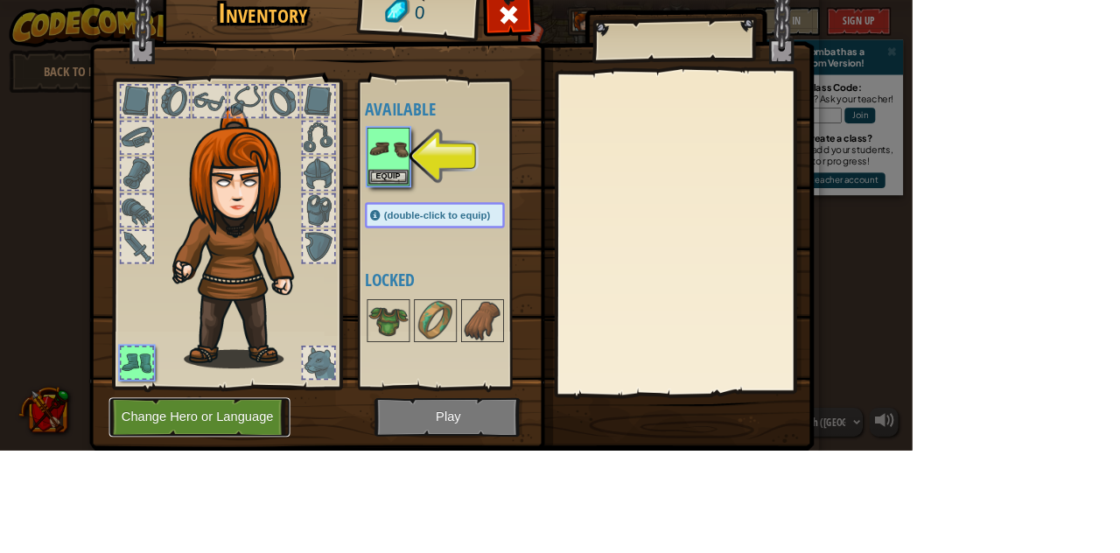
click at [356, 514] on button "Change Hero or Language" at bounding box center [245, 512] width 222 height 48
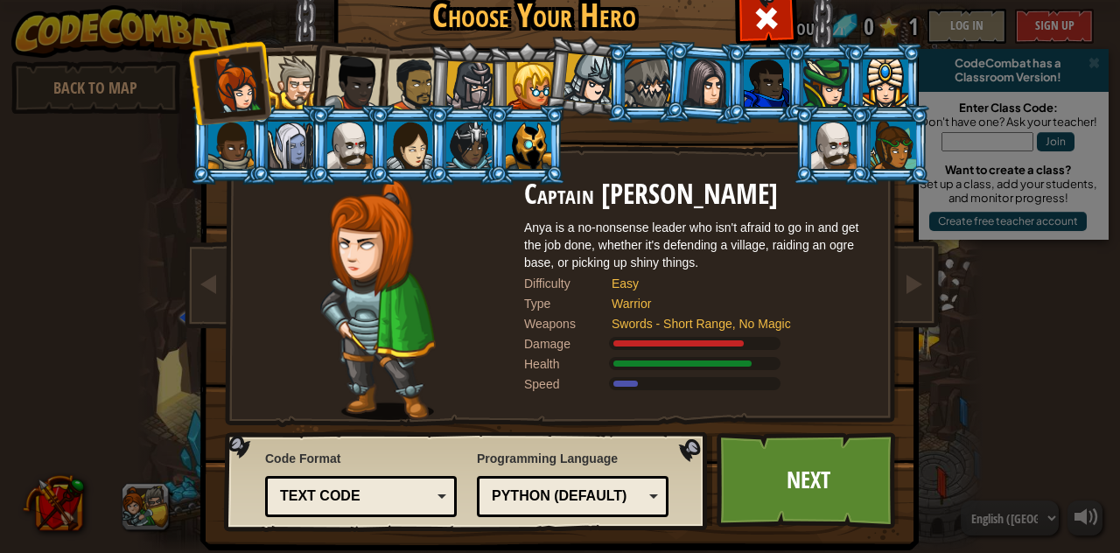
click at [298, 402] on div at bounding box center [378, 299] width 292 height 241
click at [567, 509] on div "Python (Default) JavaScript Lua C++ Java (Experimental) Python (Default)" at bounding box center [573, 496] width 192 height 41
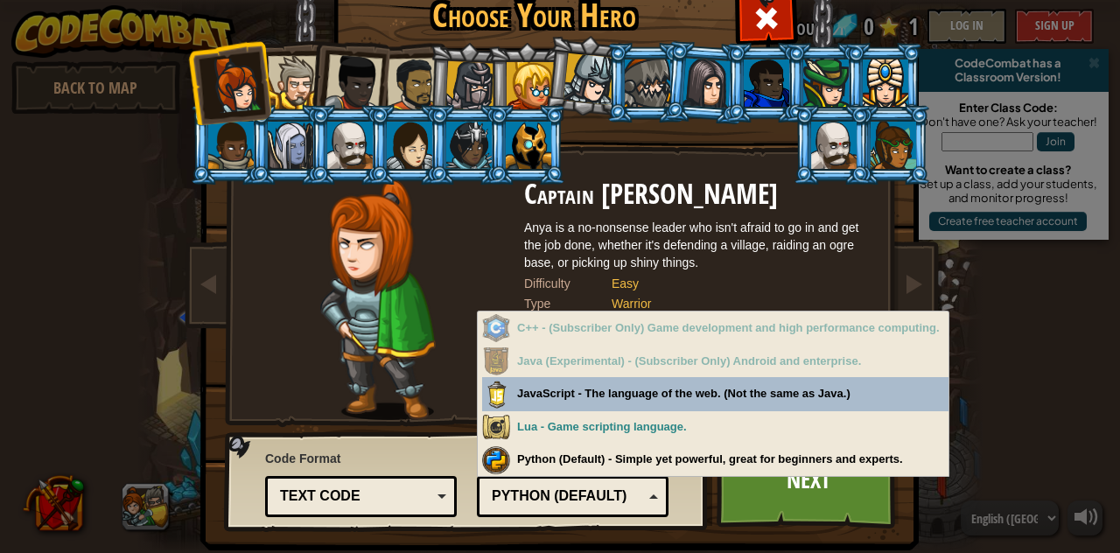
click at [751, 25] on div at bounding box center [766, 16] width 55 height 55
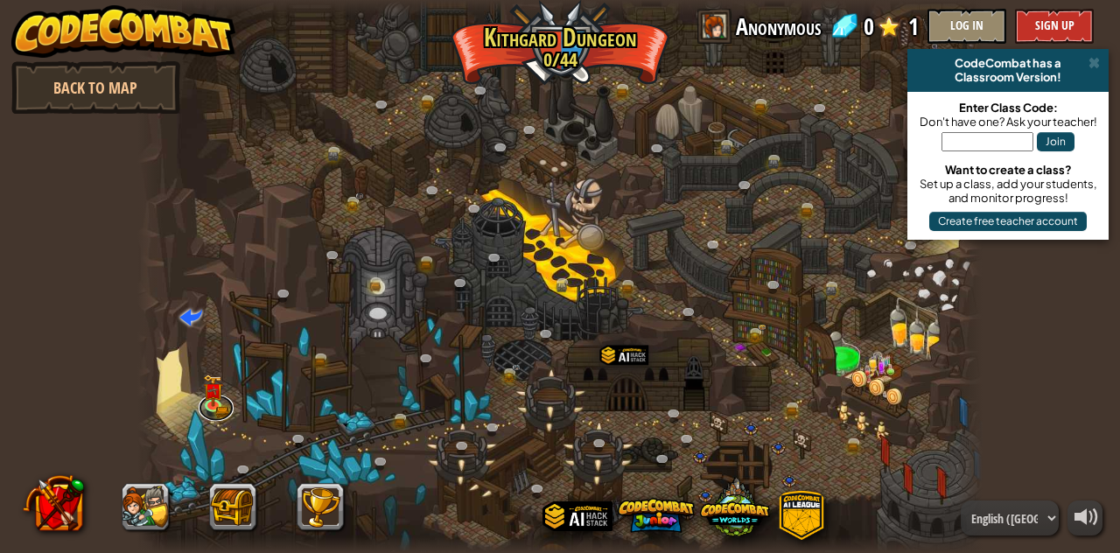
click at [207, 417] on link at bounding box center [216, 408] width 35 height 26
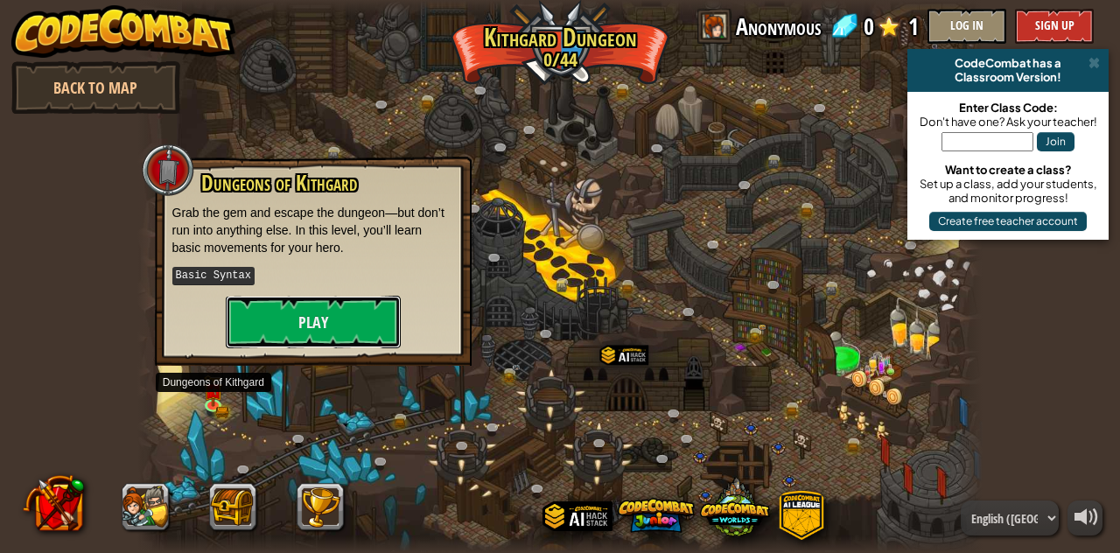
click at [299, 324] on button "Play" at bounding box center [313, 322] width 175 height 53
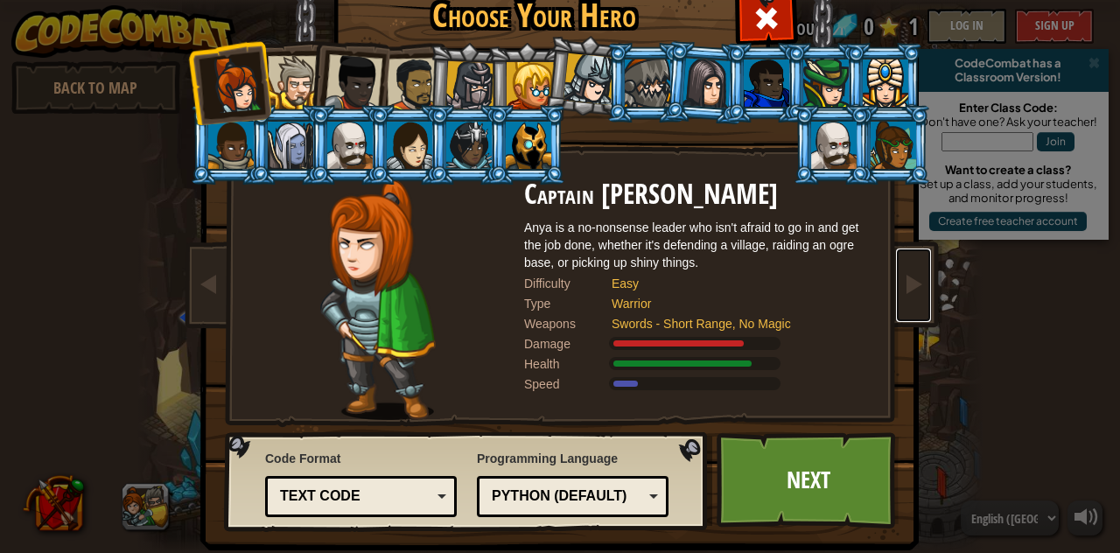
click at [921, 289] on span at bounding box center [913, 283] width 21 height 21
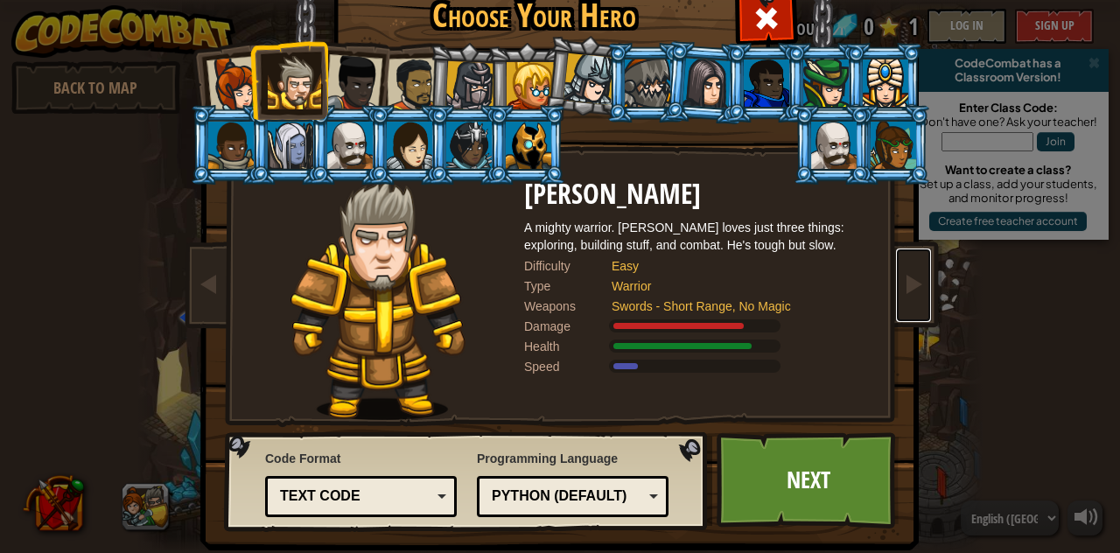
click at [919, 294] on span at bounding box center [913, 283] width 21 height 21
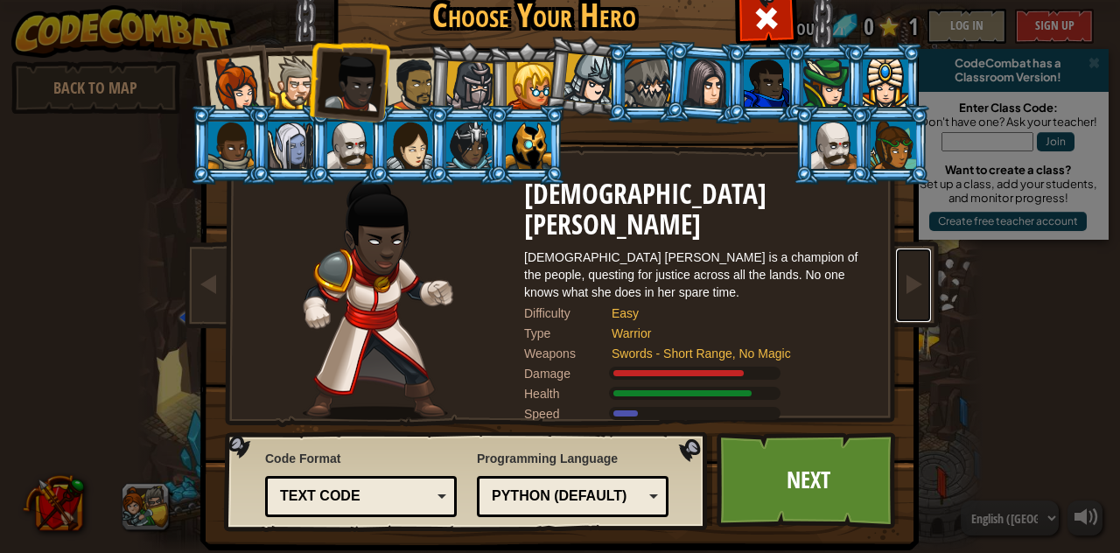
click at [611, 490] on div "Python (Default)" at bounding box center [567, 497] width 151 height 20
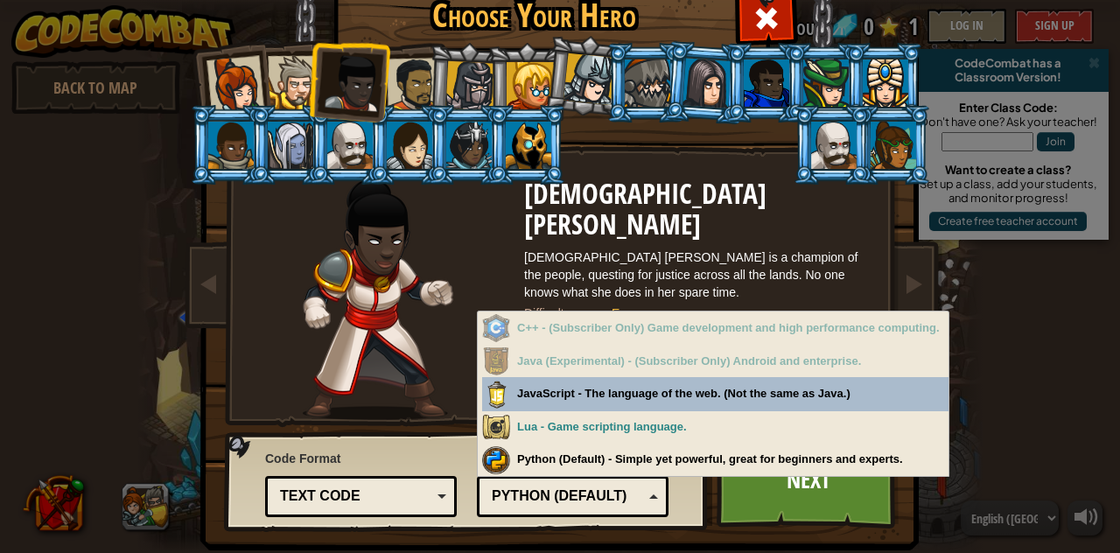
click at [854, 144] on div at bounding box center [834, 145] width 46 height 47
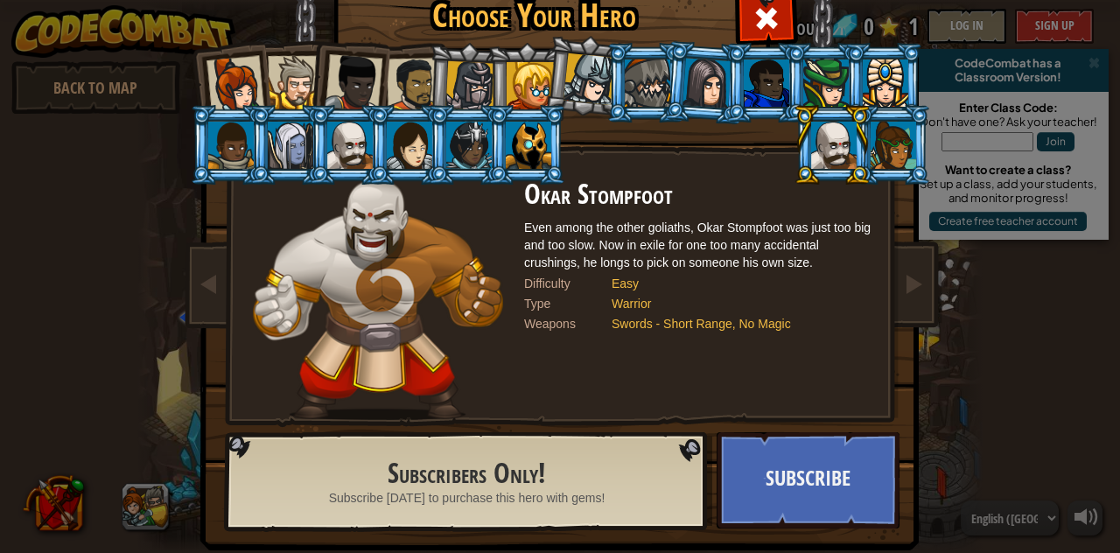
click at [910, 152] on div at bounding box center [894, 145] width 46 height 47
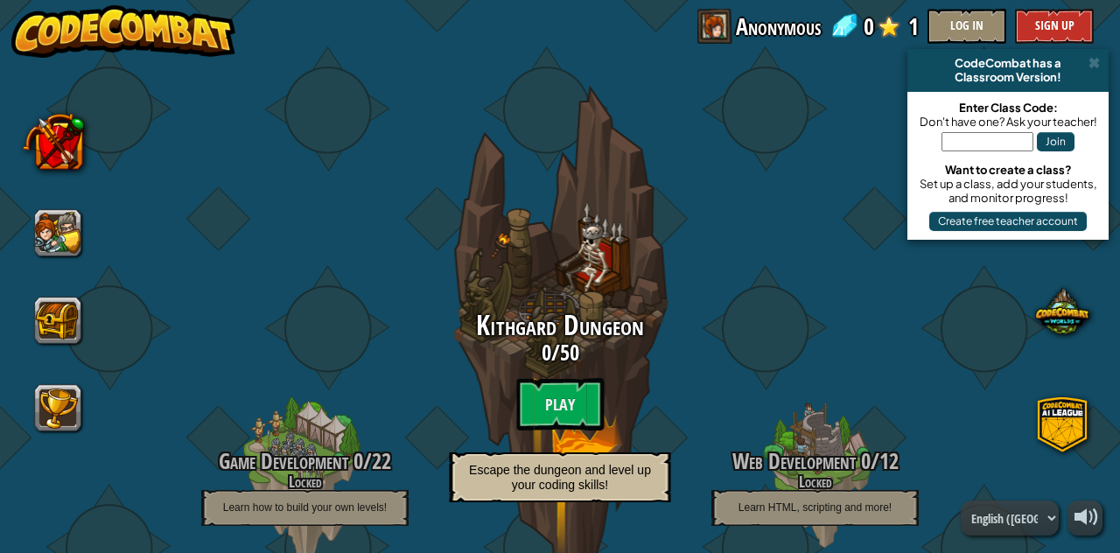
click at [347, 511] on span "Learn how to build your own levels!" at bounding box center [305, 507] width 164 height 12
click at [60, 223] on button at bounding box center [57, 232] width 47 height 47
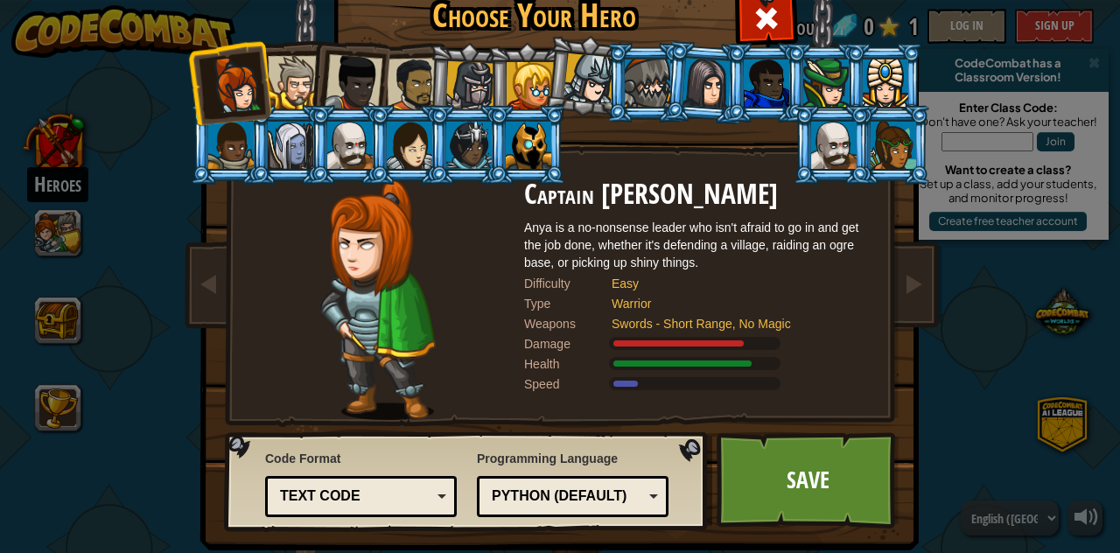
click at [47, 298] on div "Choose Your Hero 0 Captain Anya Weston Anya is a no-nonsense leader who isn't a…" at bounding box center [560, 276] width 1120 height 553
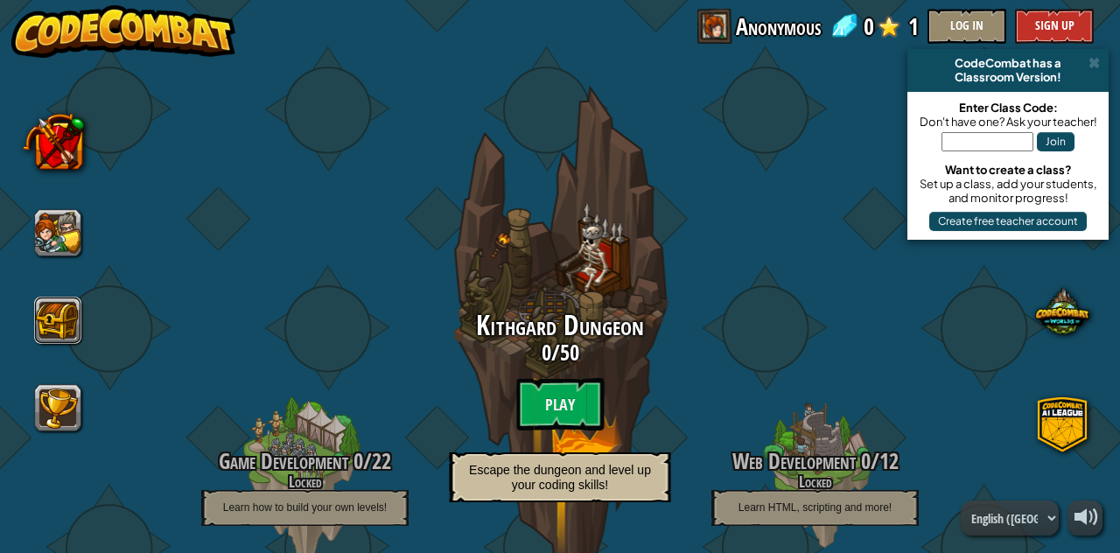
click at [54, 322] on button at bounding box center [57, 320] width 47 height 47
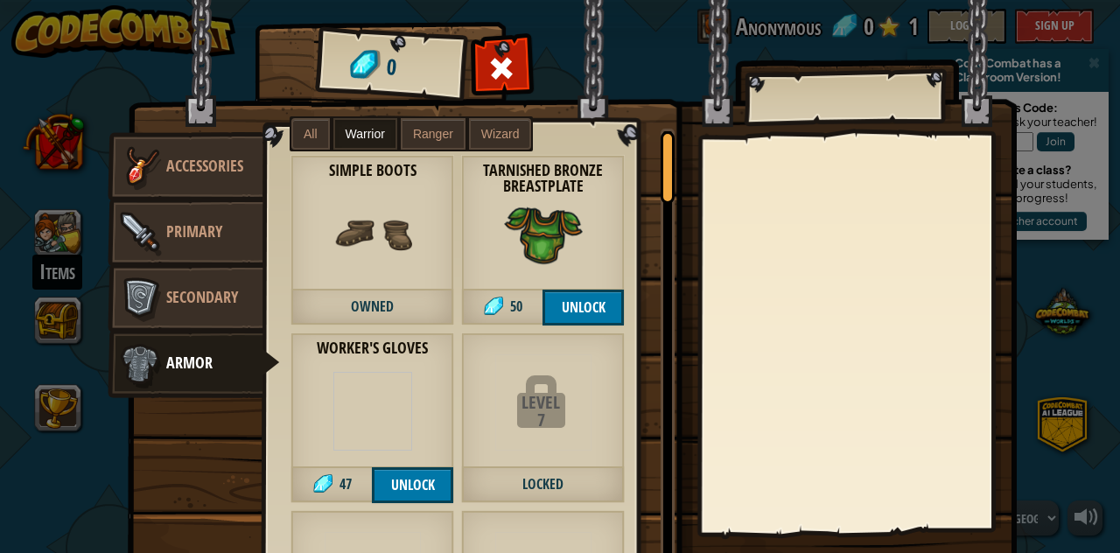
click at [41, 216] on div "Items 0 Misc Accessories Primary Secondary Armor All Warrior Ranger Wizard Leve…" at bounding box center [560, 276] width 1120 height 553
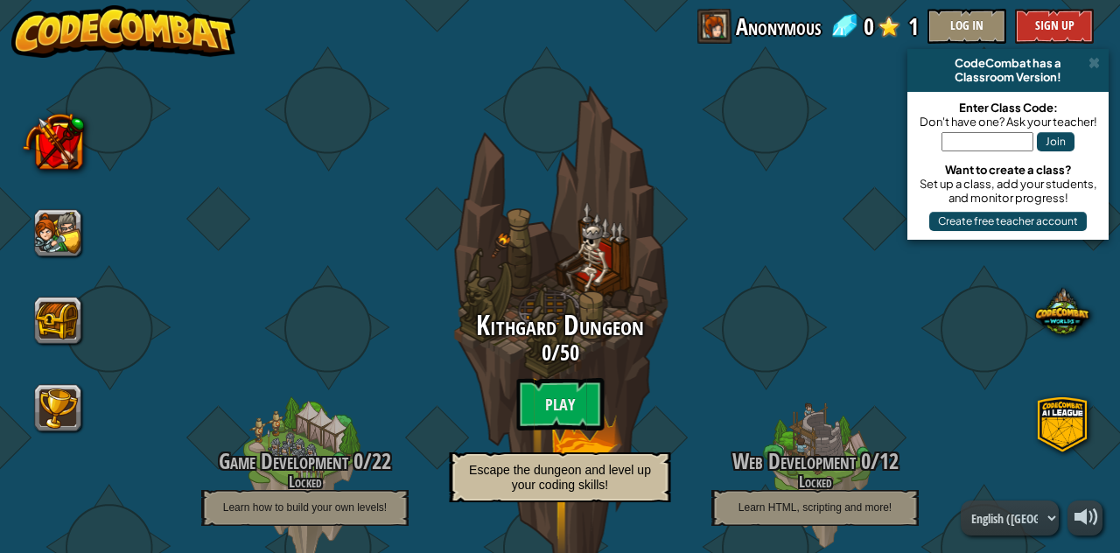
click at [40, 146] on button at bounding box center [52, 141] width 61 height 61
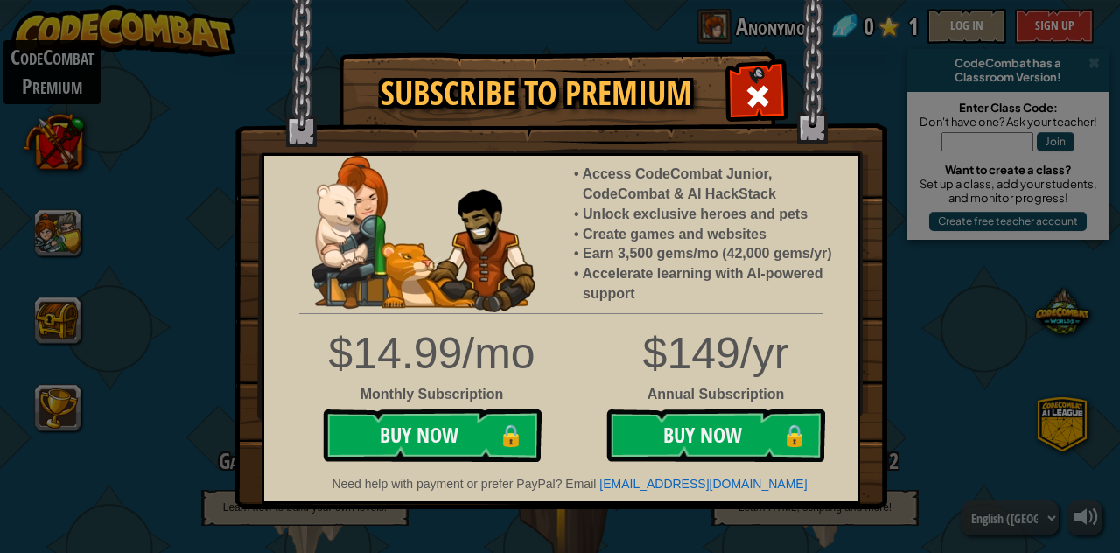
click at [760, 82] on span at bounding box center [758, 96] width 28 height 28
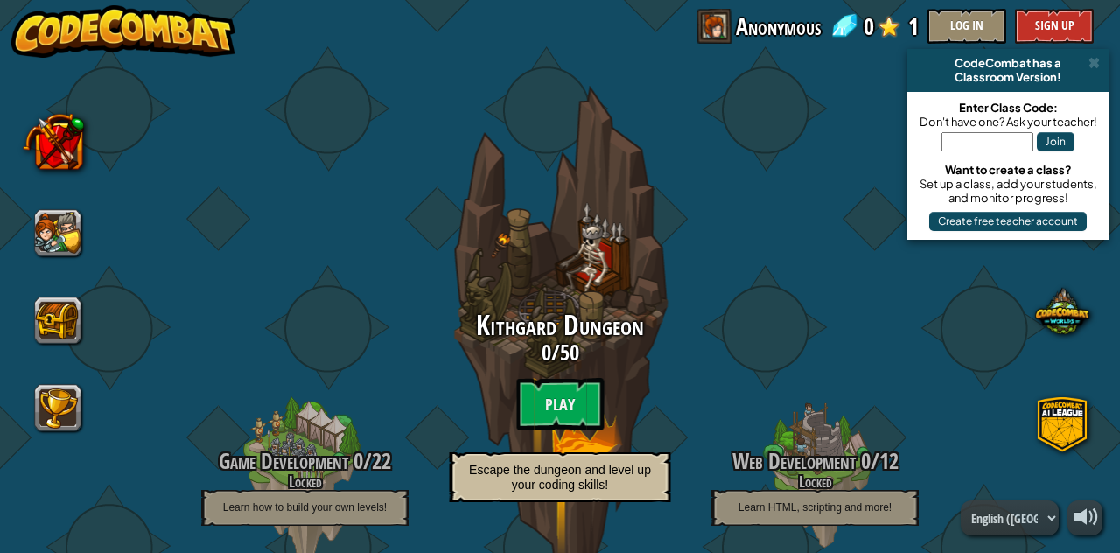
click at [560, 401] on btn "Play" at bounding box center [560, 404] width 88 height 53
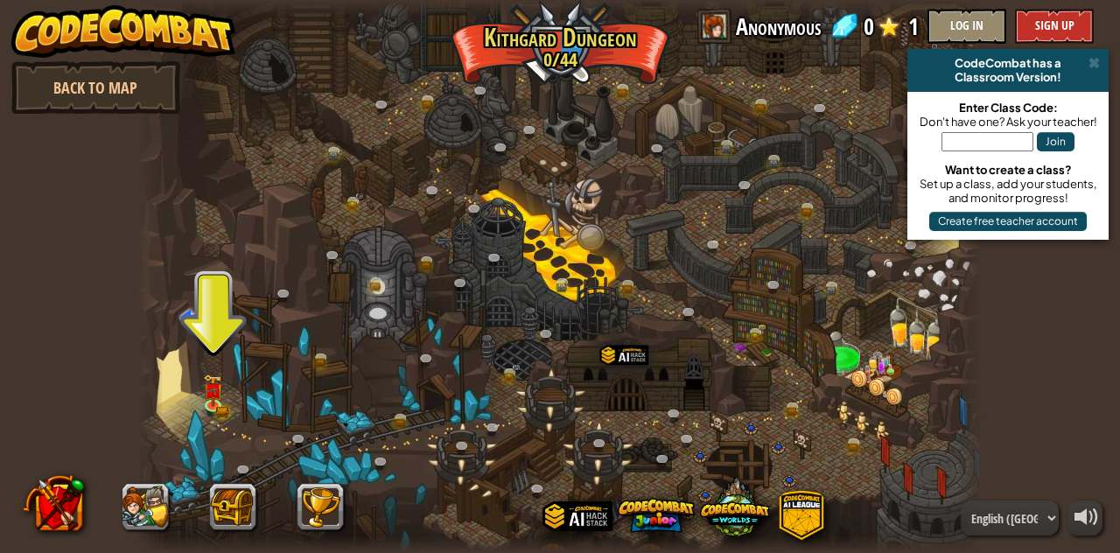
click at [89, 88] on link "Back to Map" at bounding box center [95, 87] width 169 height 53
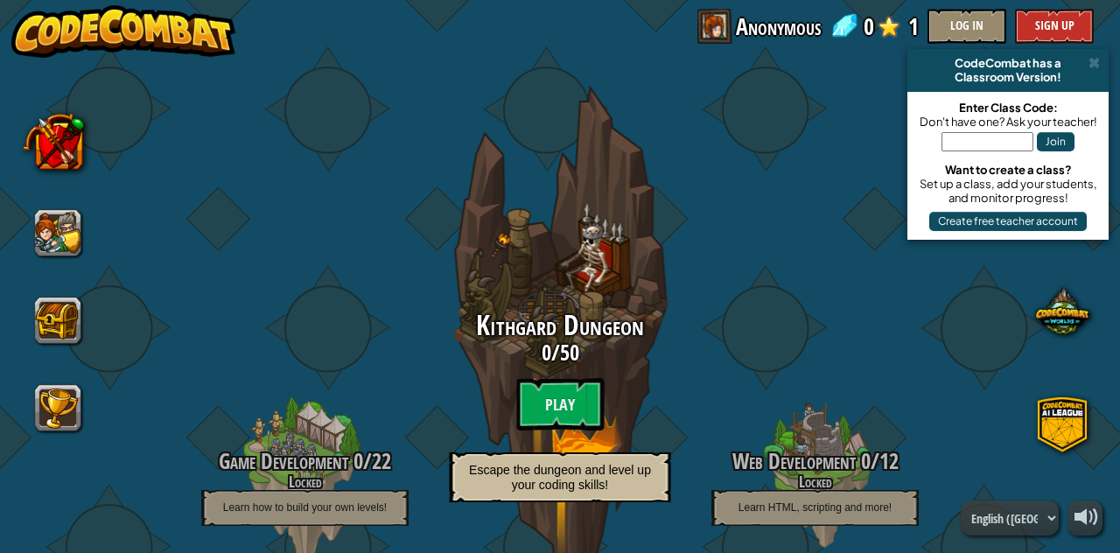
click at [568, 407] on btn "Play" at bounding box center [560, 404] width 88 height 53
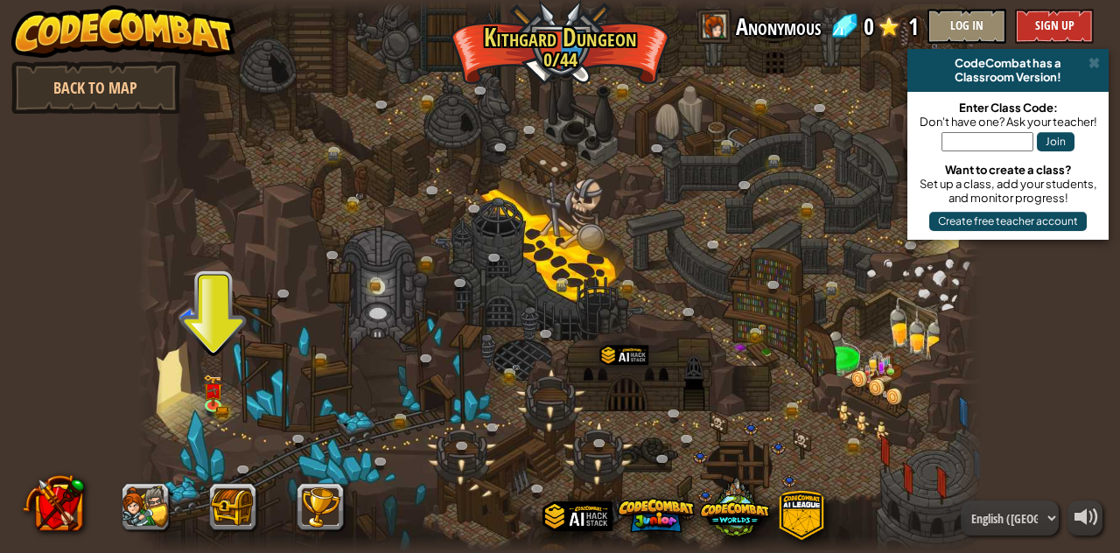
click at [117, 96] on link "Back to Map" at bounding box center [95, 87] width 169 height 53
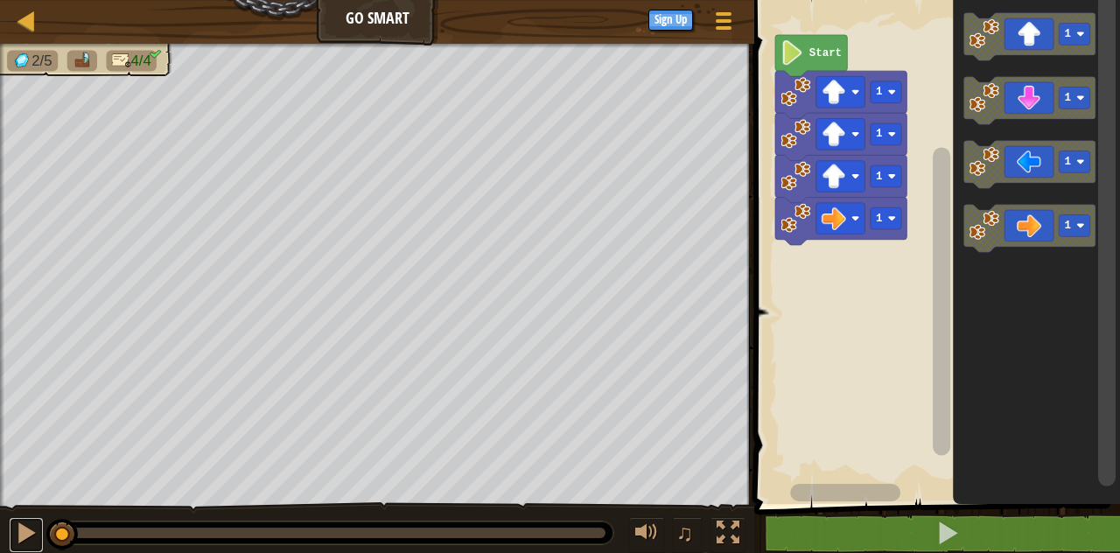
click at [18, 536] on div at bounding box center [26, 533] width 23 height 23
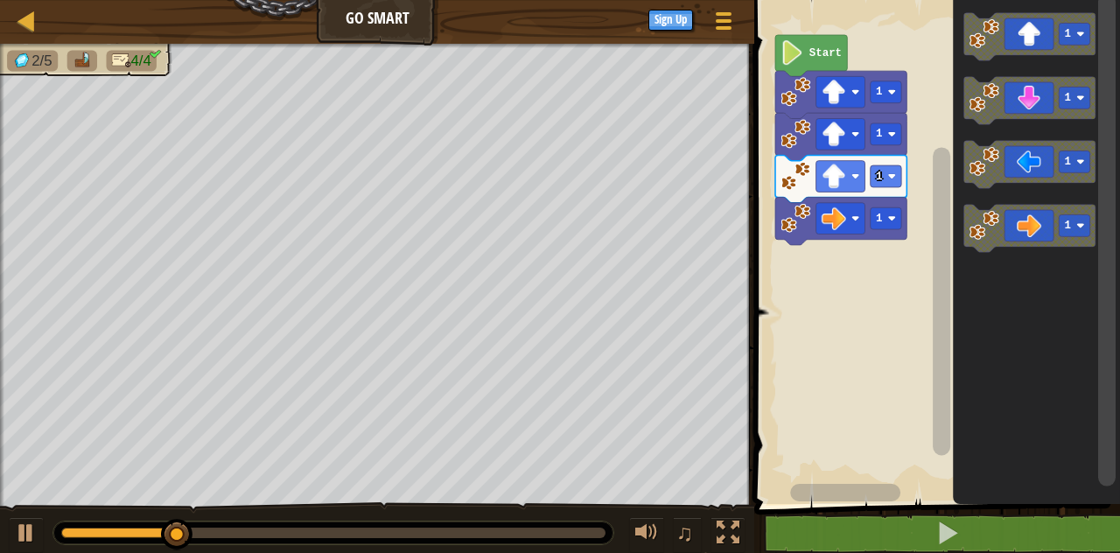
click at [1025, 224] on icon "Blockly Workspace" at bounding box center [1029, 228] width 131 height 47
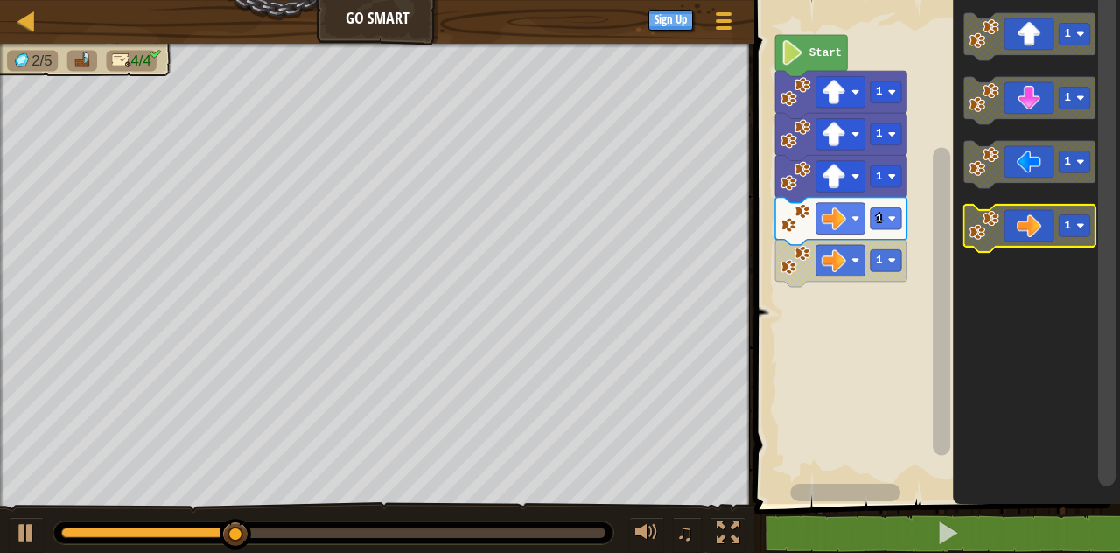
click at [1035, 223] on icon "Blockly Workspace" at bounding box center [1029, 228] width 131 height 47
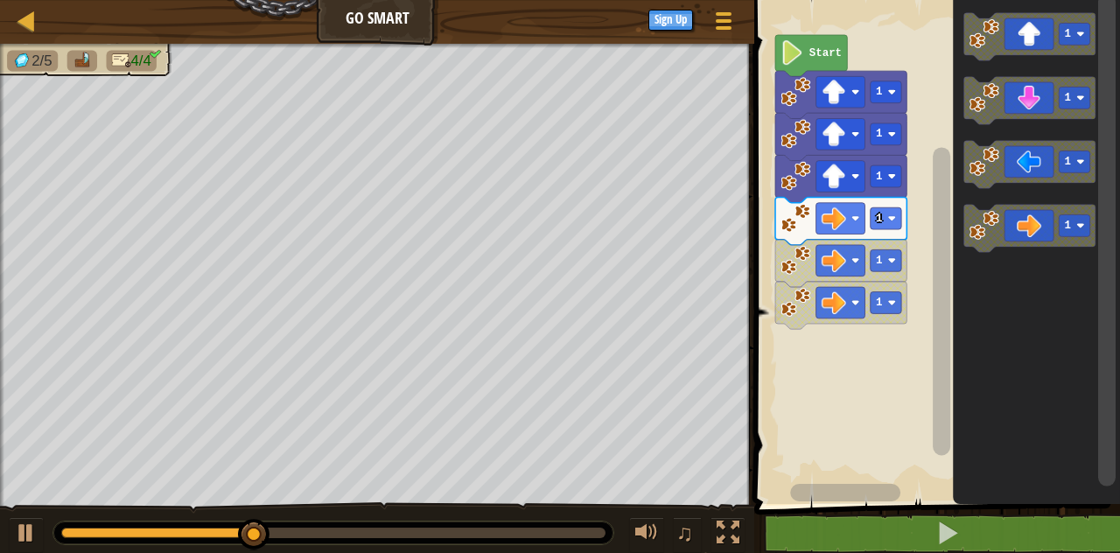
click at [1017, 221] on icon "Blockly Workspace" at bounding box center [1029, 228] width 131 height 47
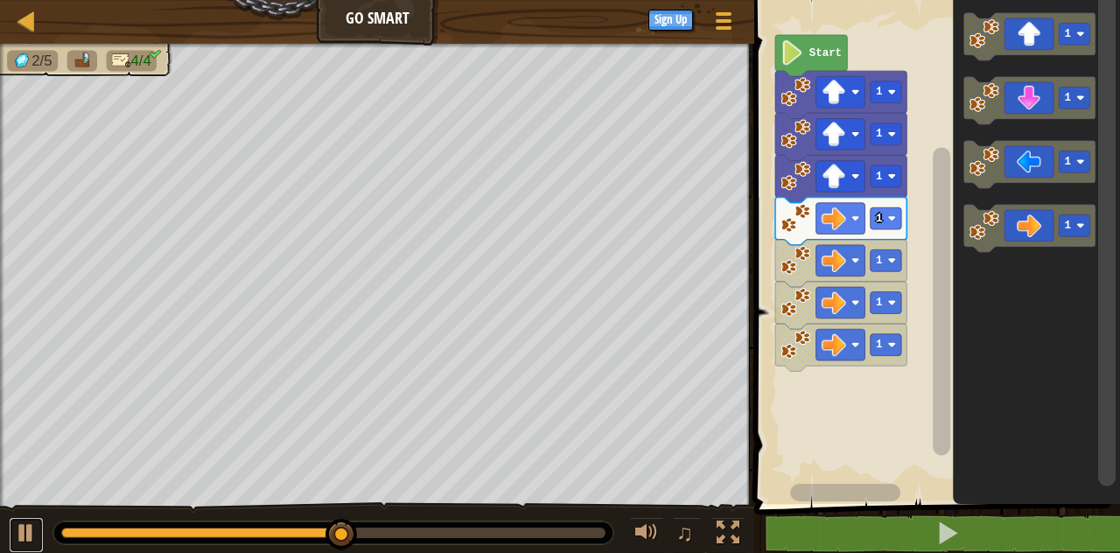
click at [15, 541] on div at bounding box center [26, 533] width 23 height 23
click at [973, 544] on button at bounding box center [947, 534] width 371 height 40
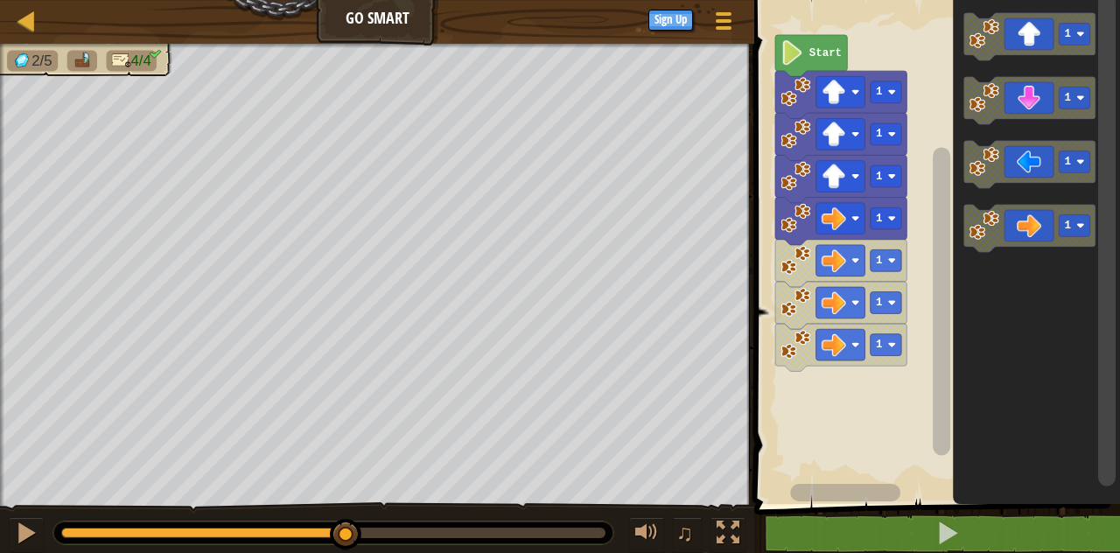
click at [942, 496] on rect "Blockly Workspace" at bounding box center [942, 493] width 22 height 22
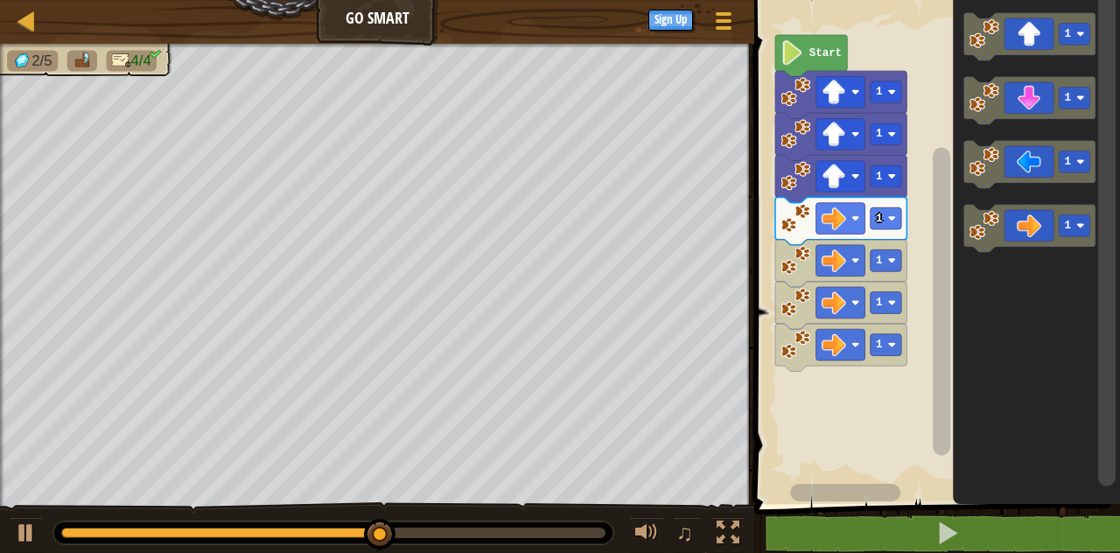
click at [732, 525] on div at bounding box center [728, 533] width 23 height 23
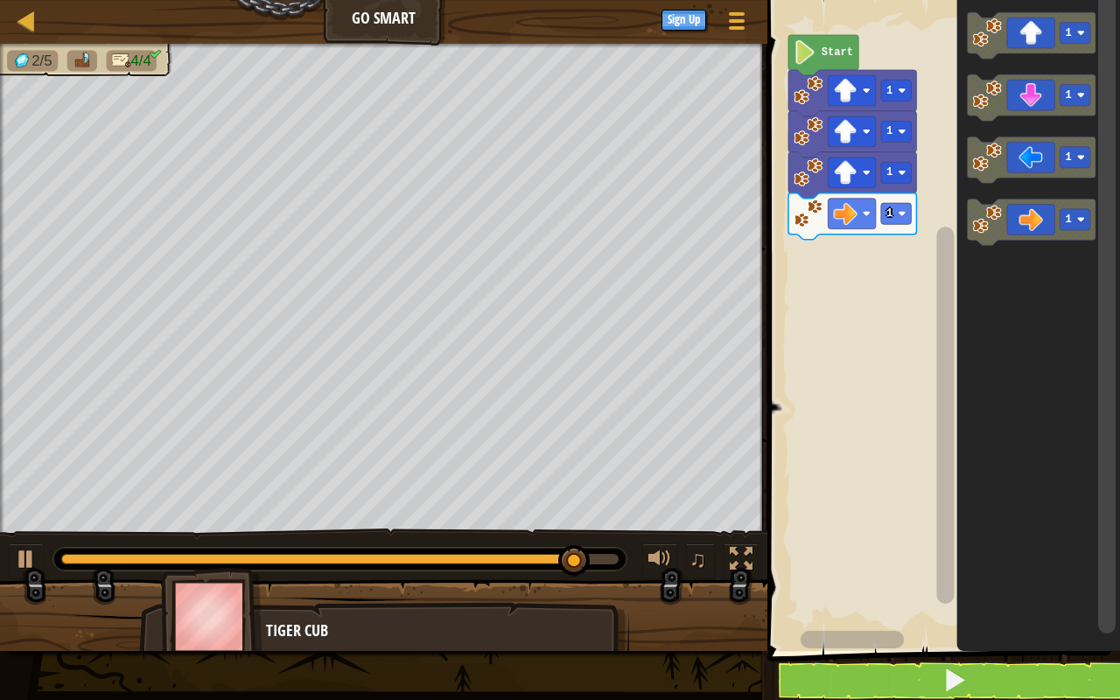
click at [726, 552] on button at bounding box center [741, 561] width 35 height 36
